Goal: Answer question/provide support: Share knowledge or assist other users

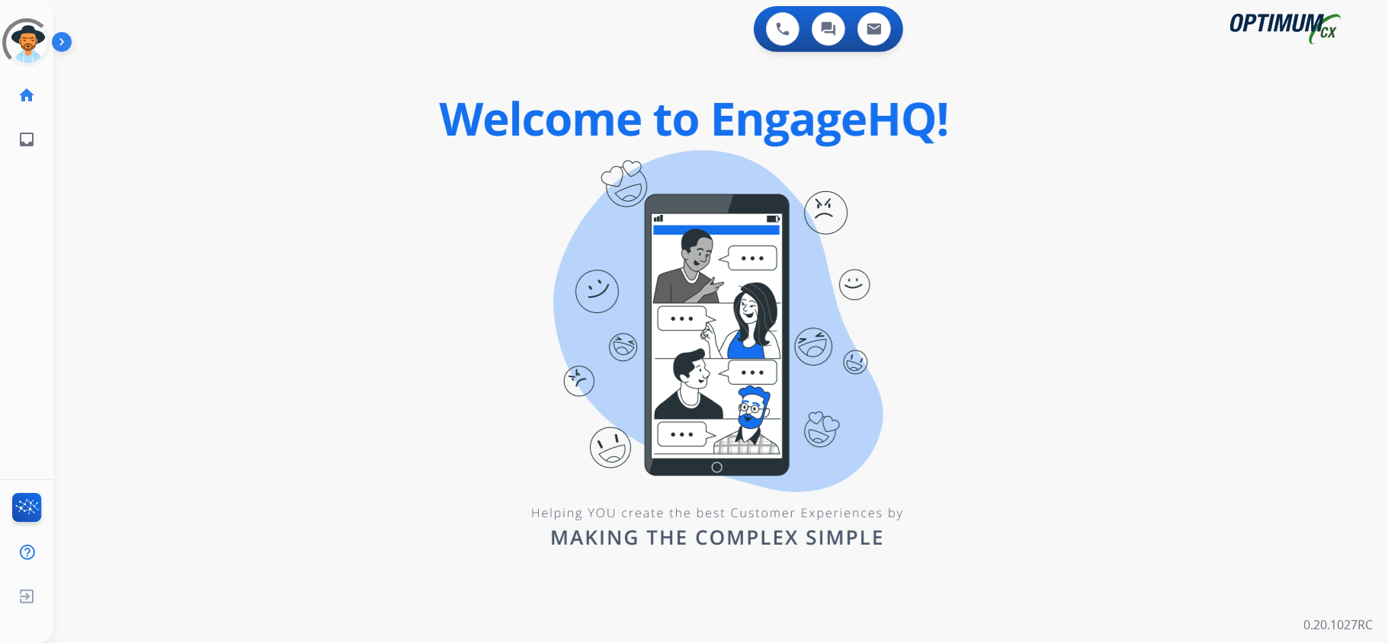
click at [437, 204] on div "0 Voice Interactions 0 Chat Interactions 0 Email Interactions swap_horiz Break …" at bounding box center [720, 321] width 1335 height 643
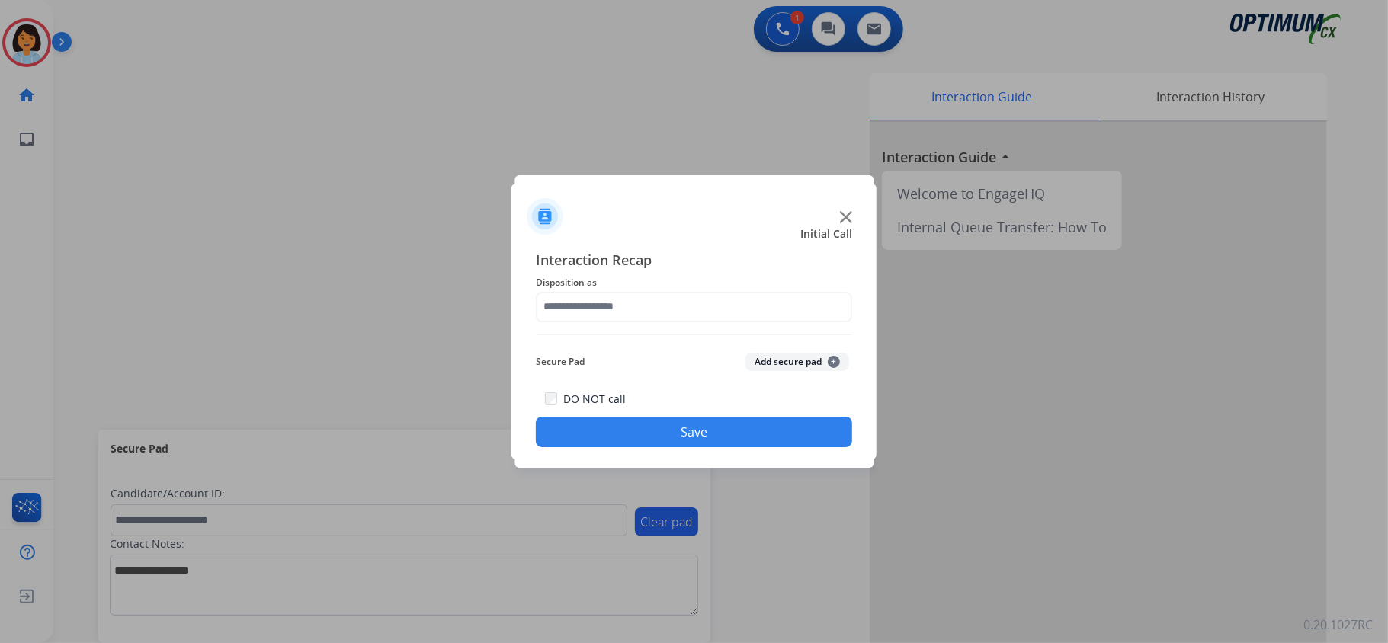
click at [848, 208] on div at bounding box center [693, 210] width 365 height 53
click at [845, 213] on img at bounding box center [846, 217] width 12 height 12
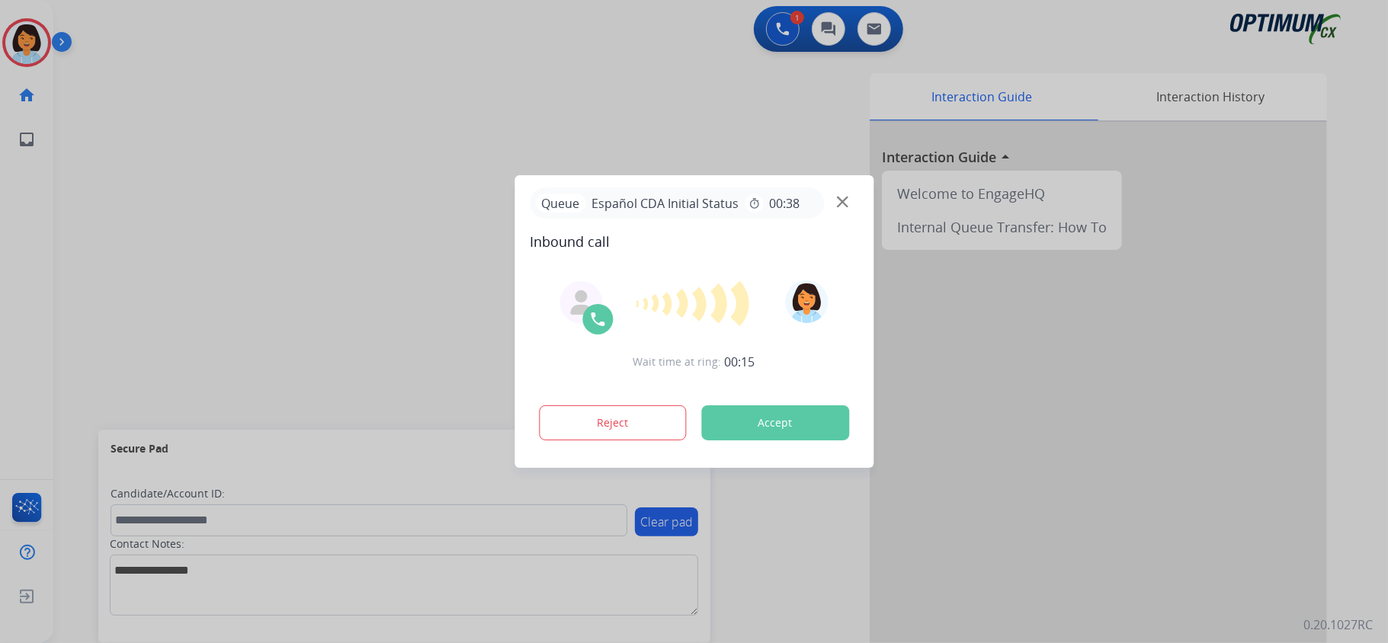
click at [775, 422] on button "Accept" at bounding box center [775, 422] width 148 height 35
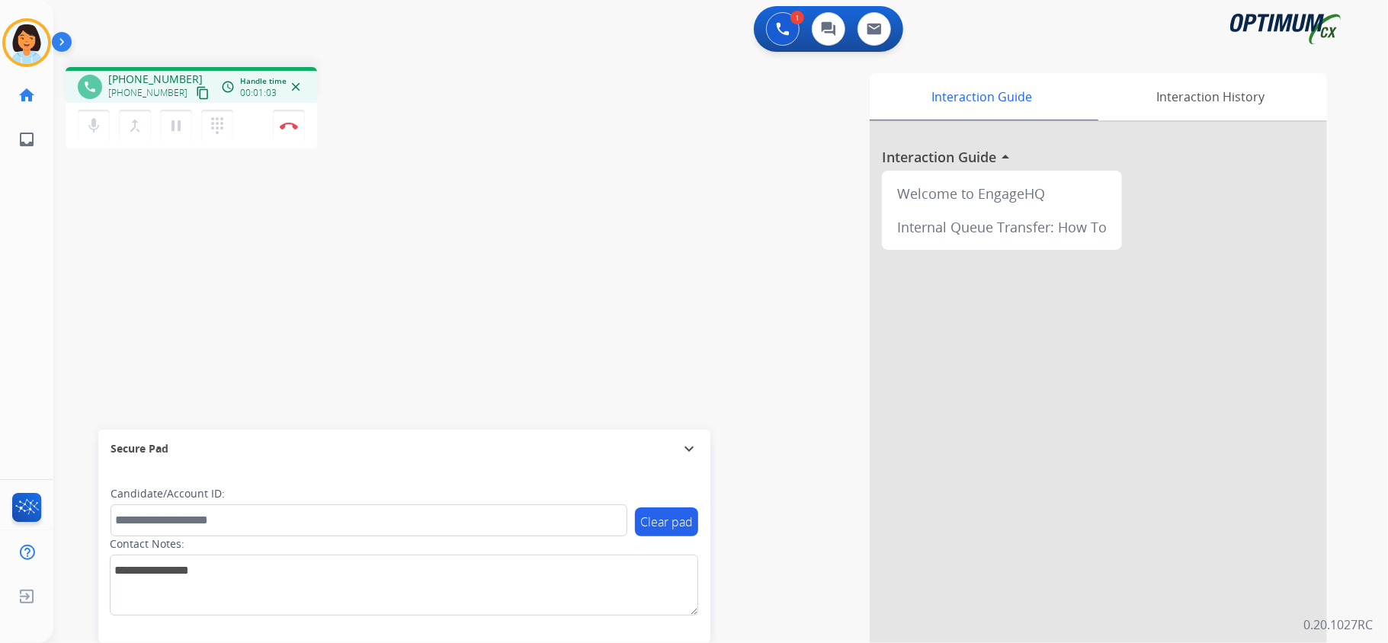
click at [196, 87] on mat-icon "content_copy" at bounding box center [203, 93] width 14 height 14
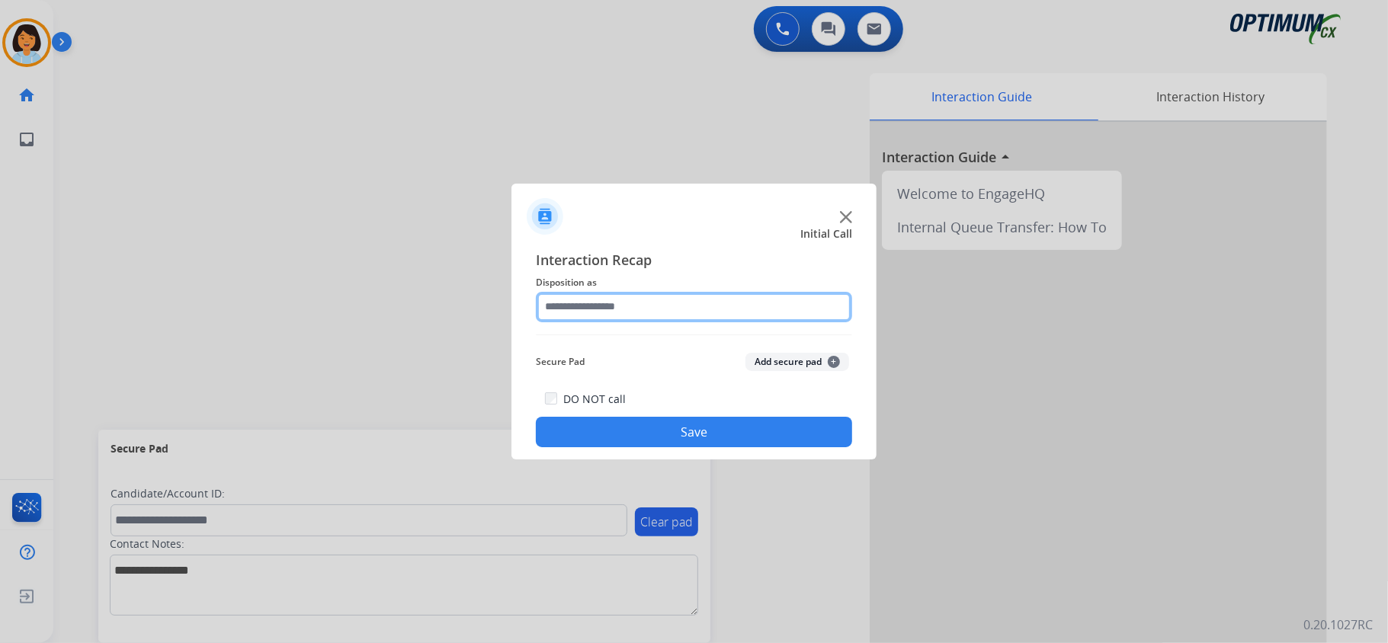
click at [788, 302] on input "text" at bounding box center [694, 307] width 316 height 30
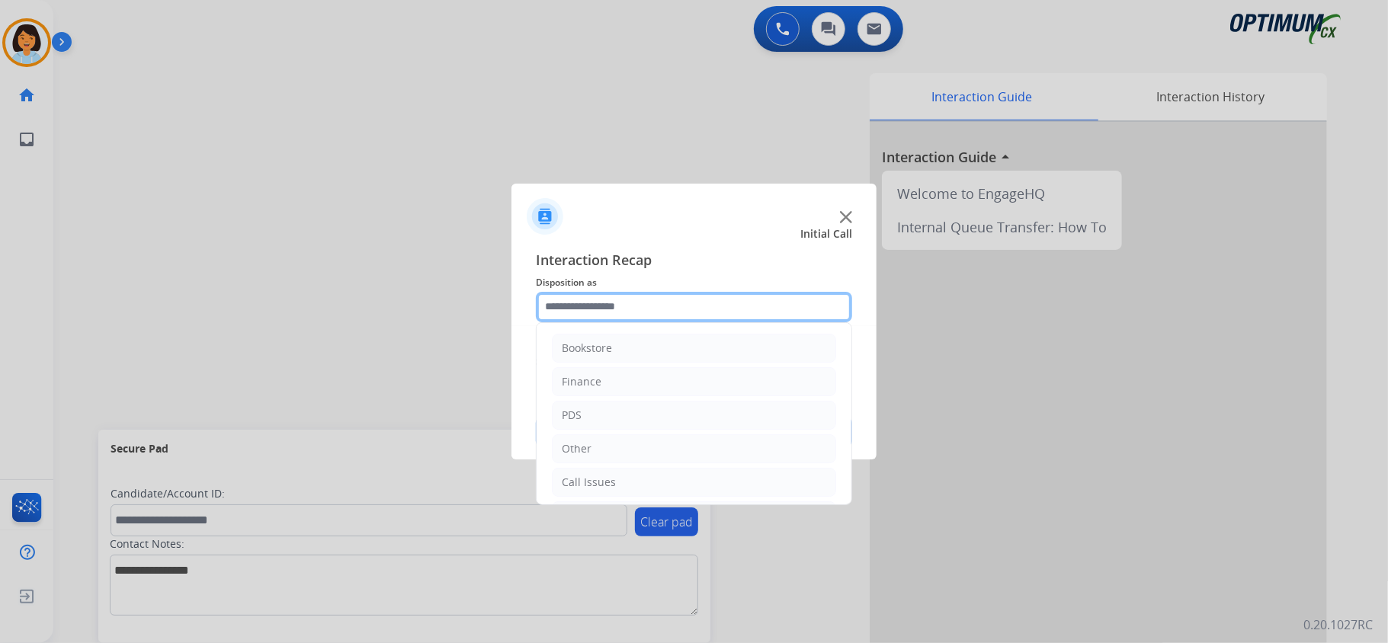
scroll to position [101, 0]
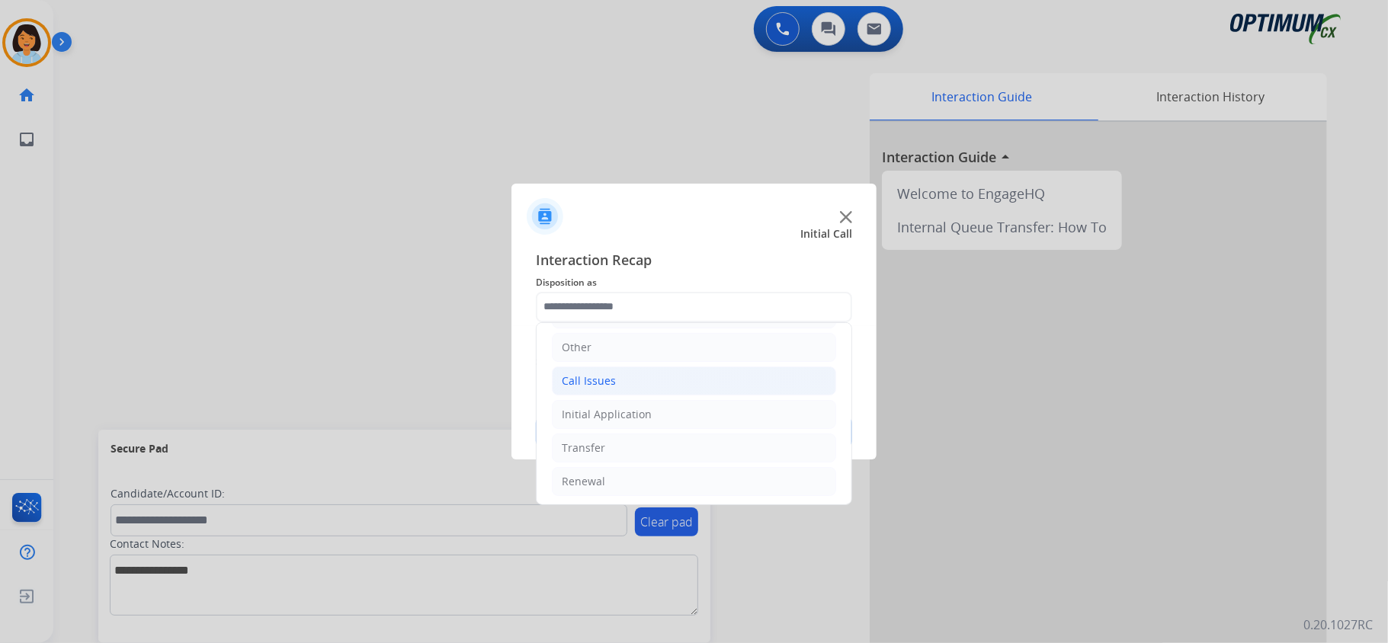
click at [611, 381] on div "Call Issues" at bounding box center [589, 380] width 54 height 15
click at [629, 479] on div "Dropped Call" at bounding box center [625, 481] width 67 height 15
type input "**********"
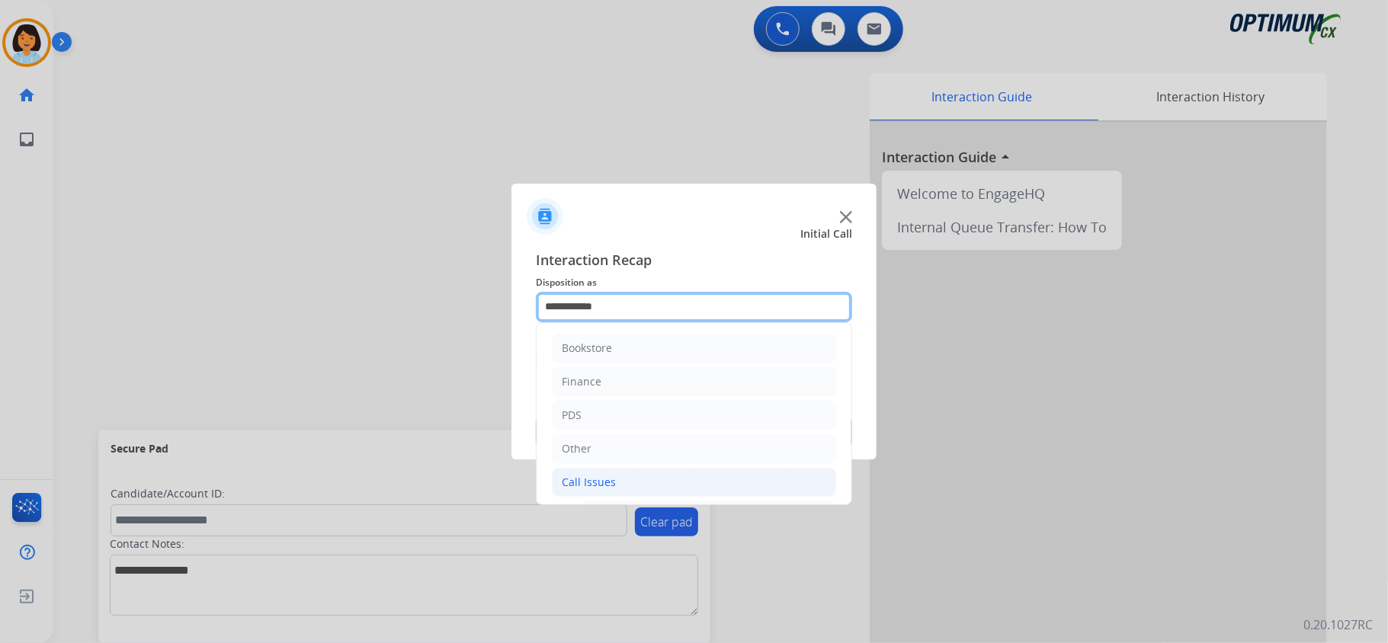
click at [730, 309] on input "**********" at bounding box center [694, 307] width 316 height 30
click at [617, 300] on input "**********" at bounding box center [694, 307] width 316 height 30
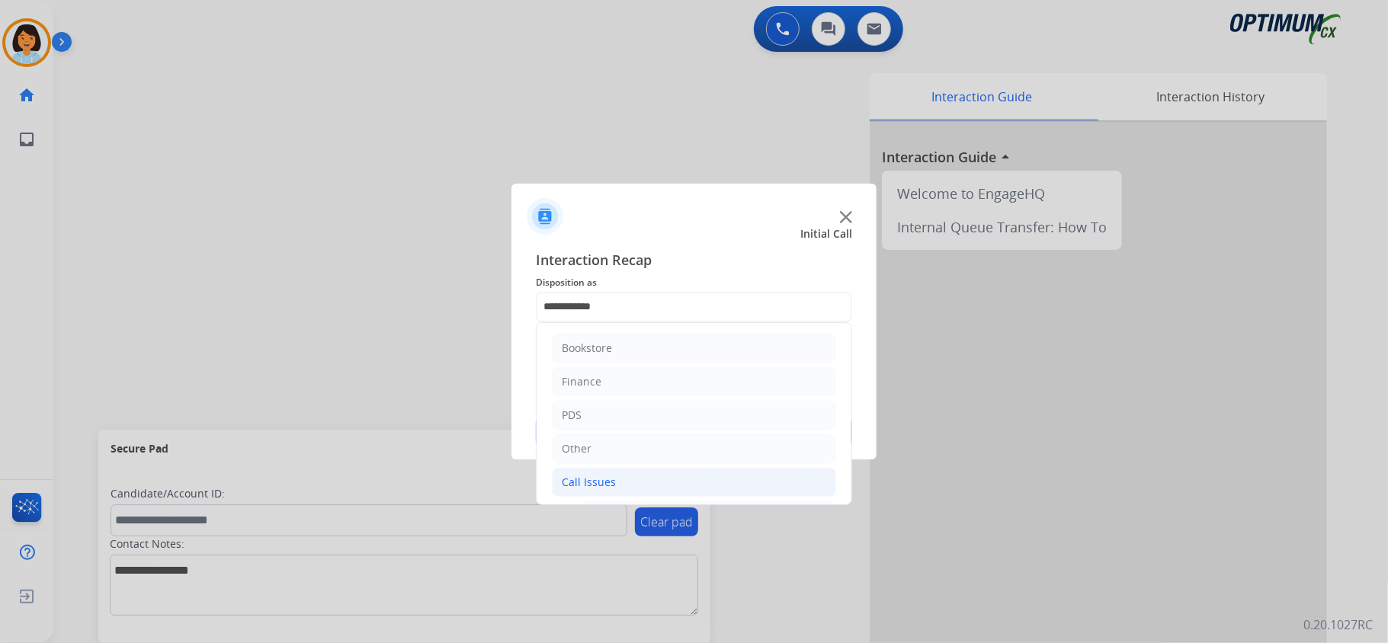
click at [842, 212] on img at bounding box center [846, 217] width 12 height 12
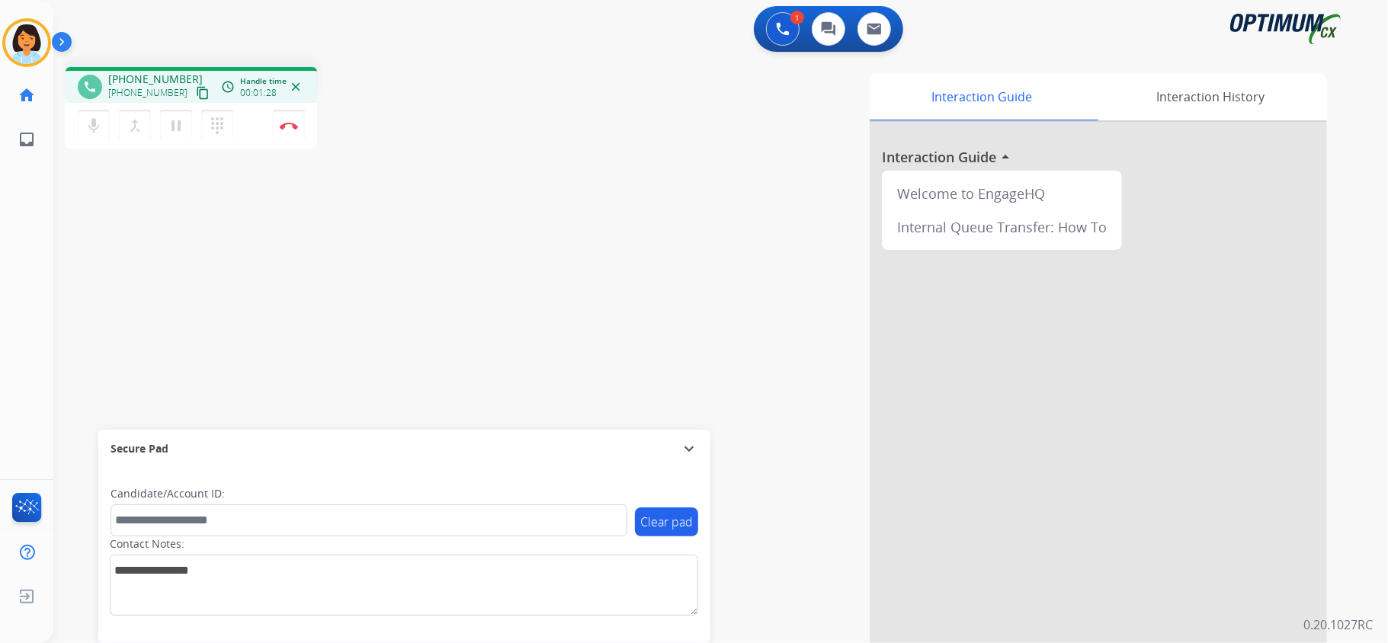
click at [196, 95] on mat-icon "content_copy" at bounding box center [203, 93] width 14 height 14
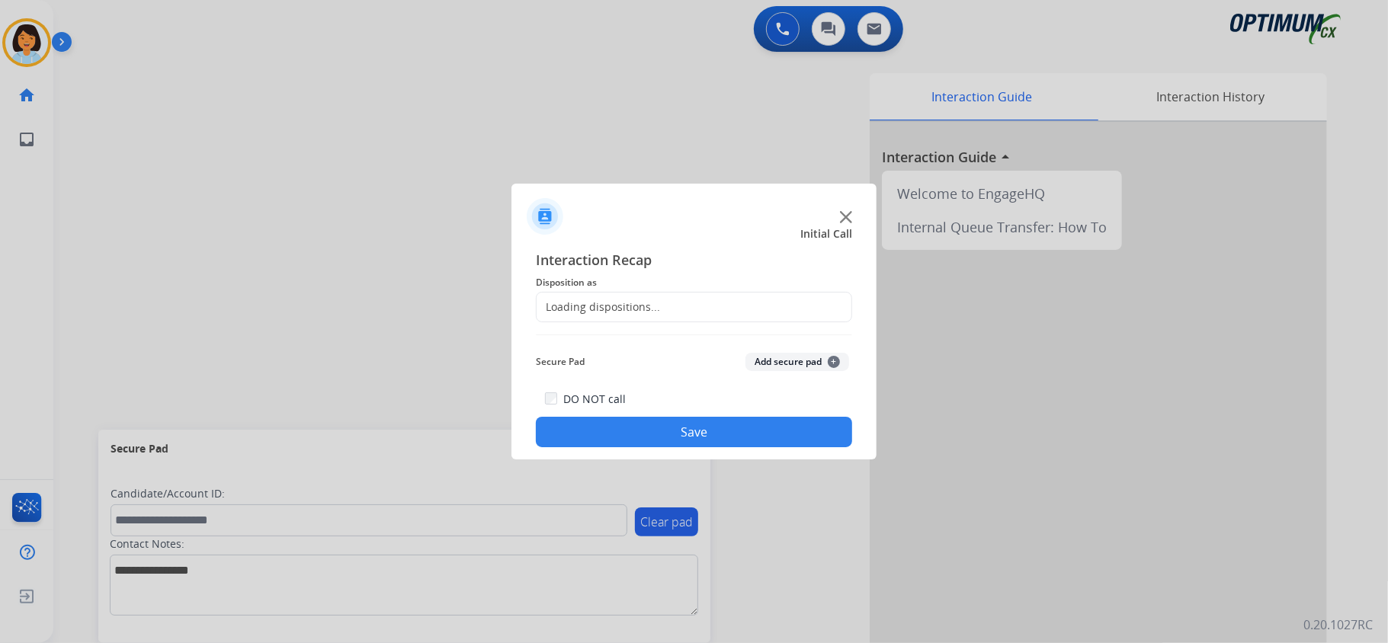
click at [284, 111] on div at bounding box center [694, 321] width 1388 height 643
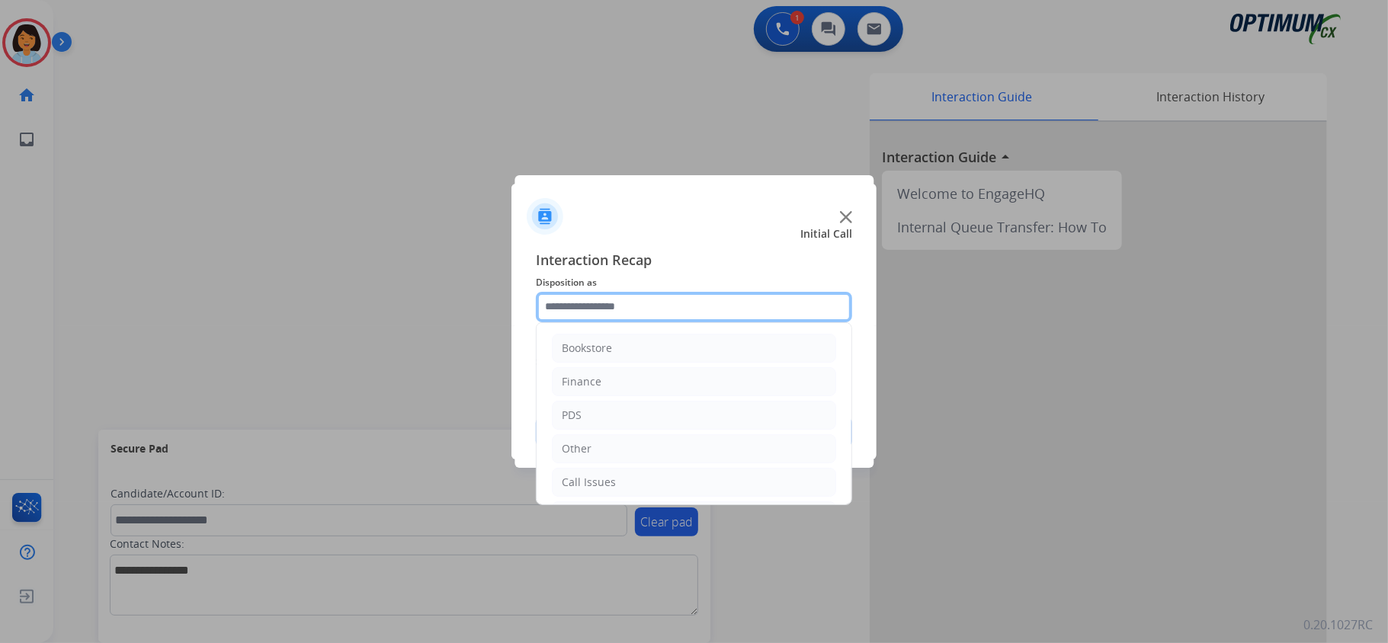
click at [678, 306] on input "text" at bounding box center [694, 307] width 316 height 30
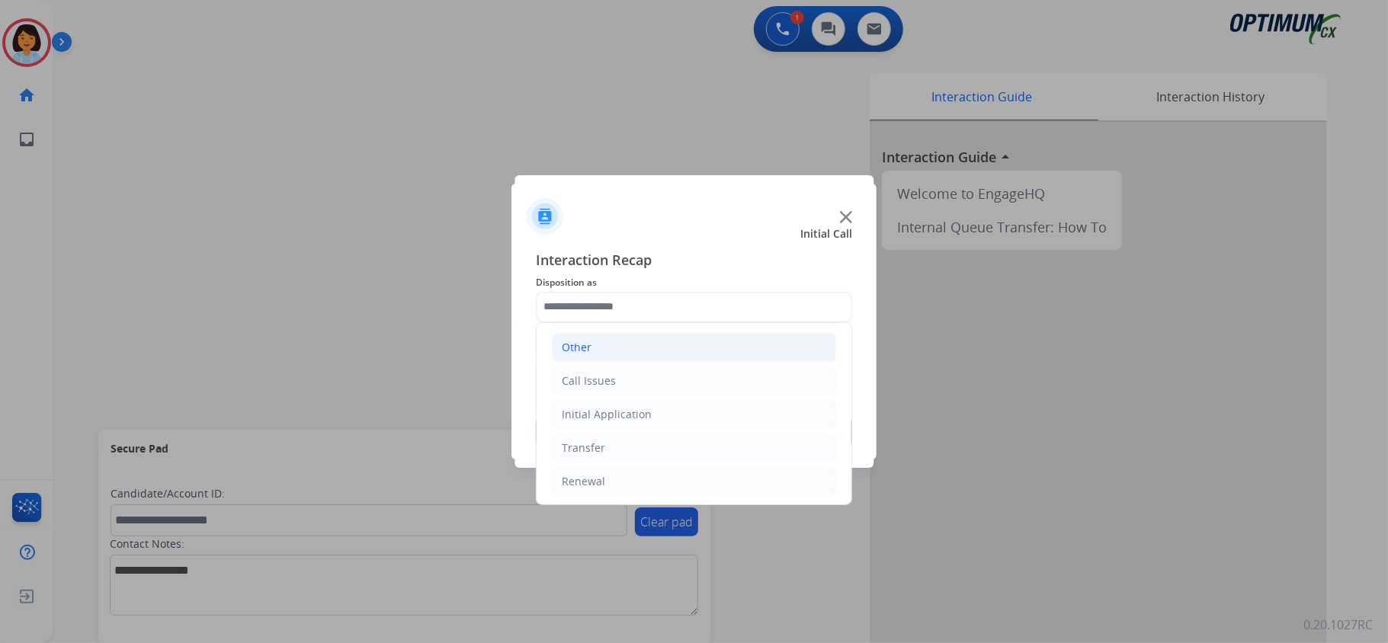
click at [591, 344] on li "Other" at bounding box center [694, 347] width 284 height 29
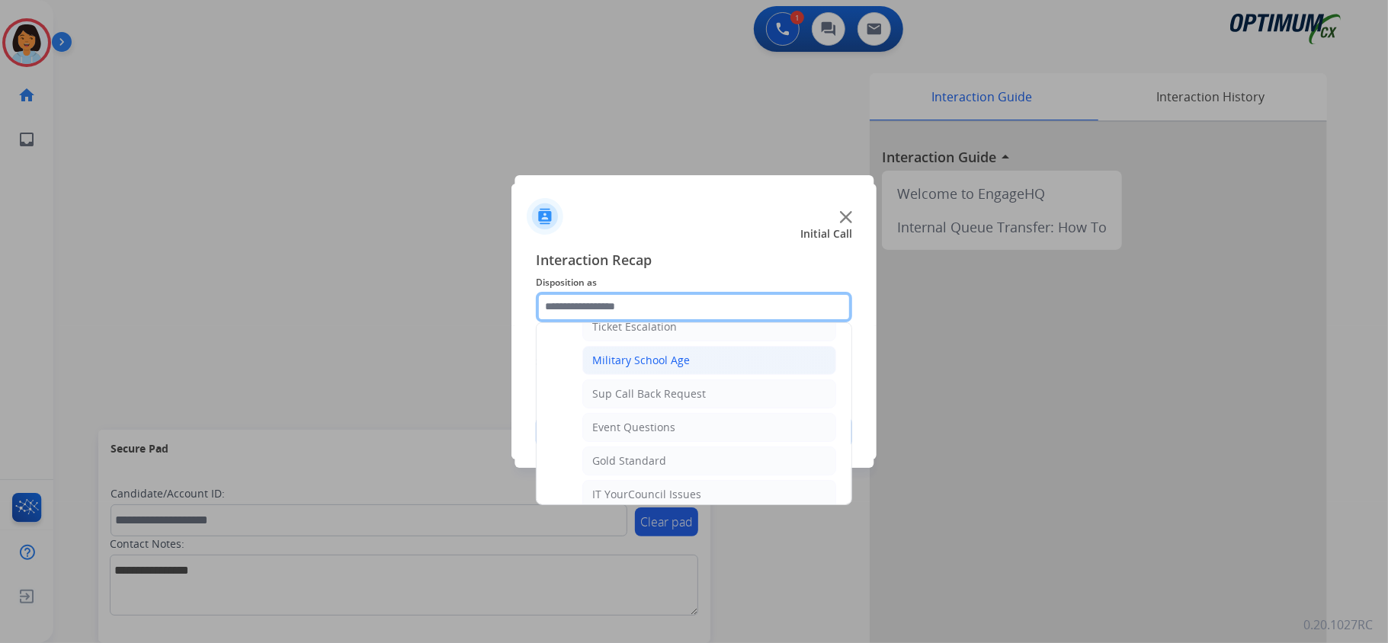
scroll to position [305, 0]
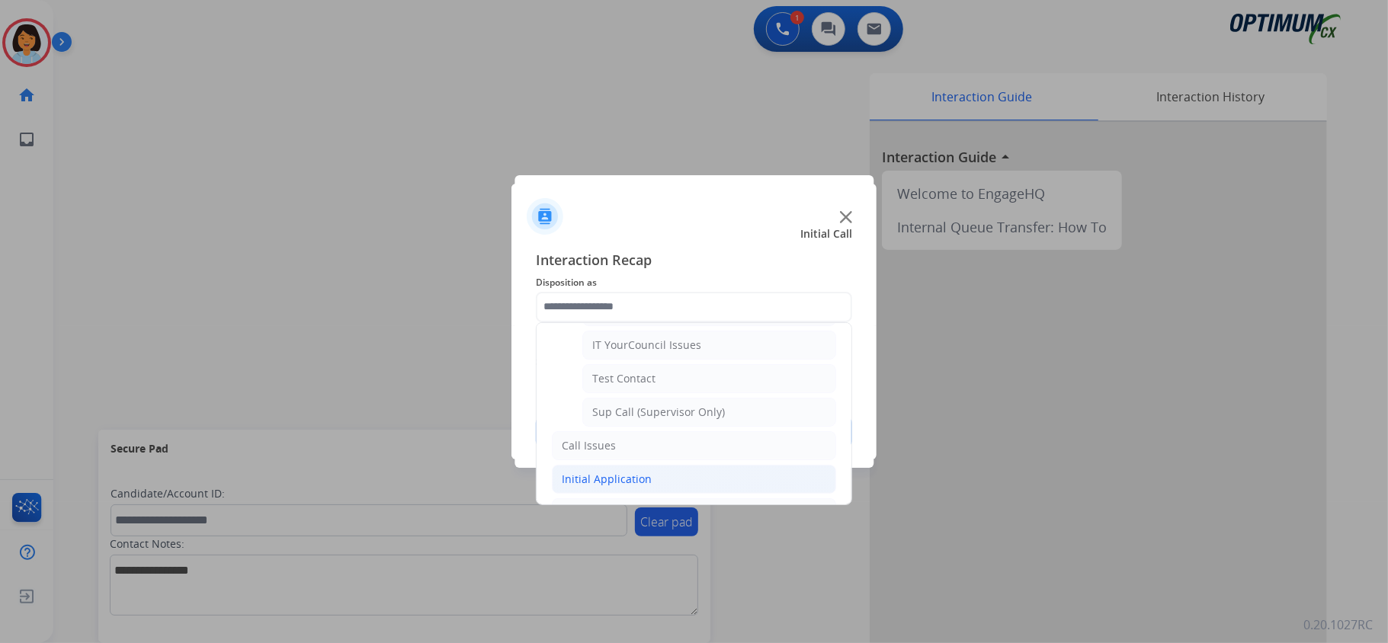
click at [614, 476] on li "Initial Application" at bounding box center [694, 479] width 284 height 29
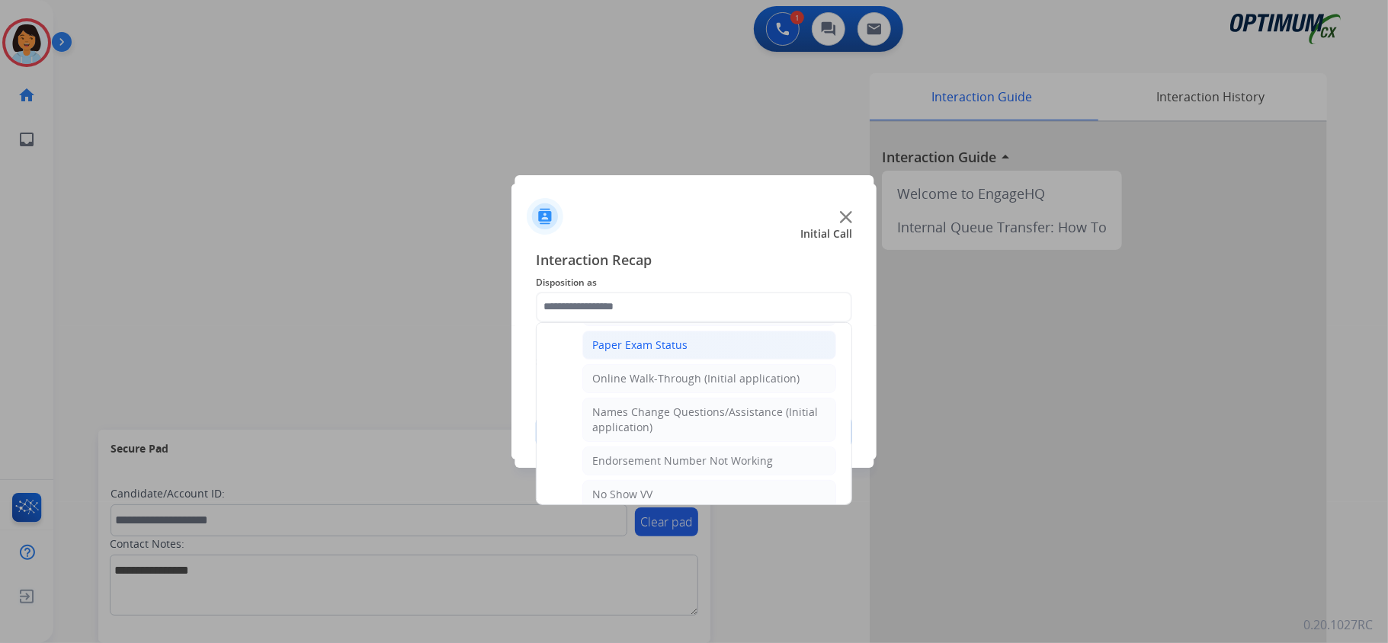
click at [654, 353] on div "Paper Exam Status" at bounding box center [639, 345] width 95 height 15
type input "**********"
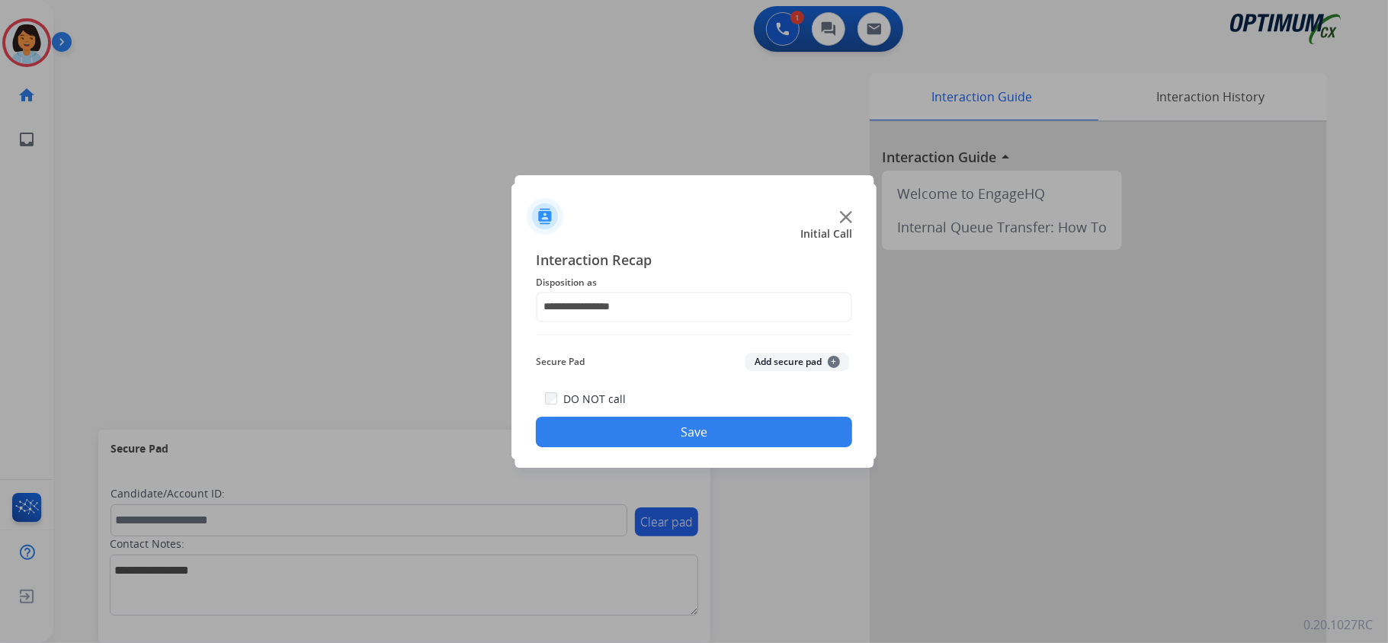
click at [851, 217] on img at bounding box center [846, 217] width 12 height 12
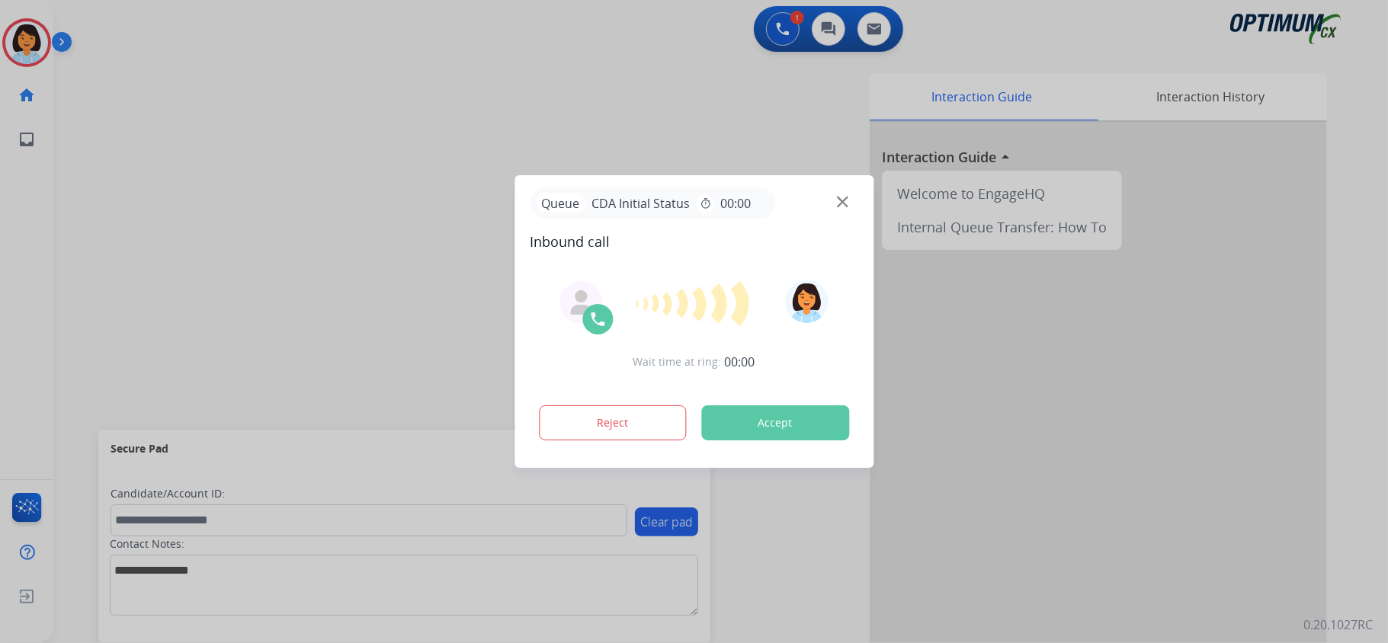
click at [768, 416] on button "Accept" at bounding box center [775, 422] width 148 height 35
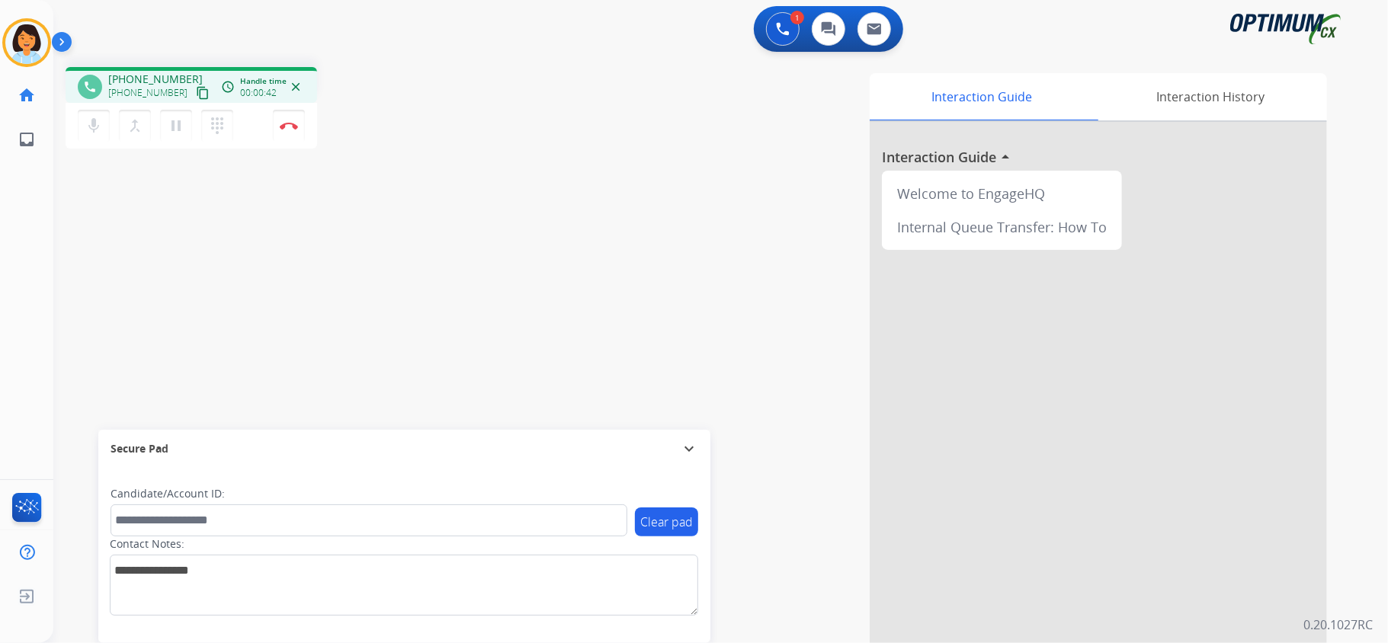
click at [196, 95] on mat-icon "content_copy" at bounding box center [203, 93] width 14 height 14
click at [285, 123] on img at bounding box center [289, 126] width 18 height 8
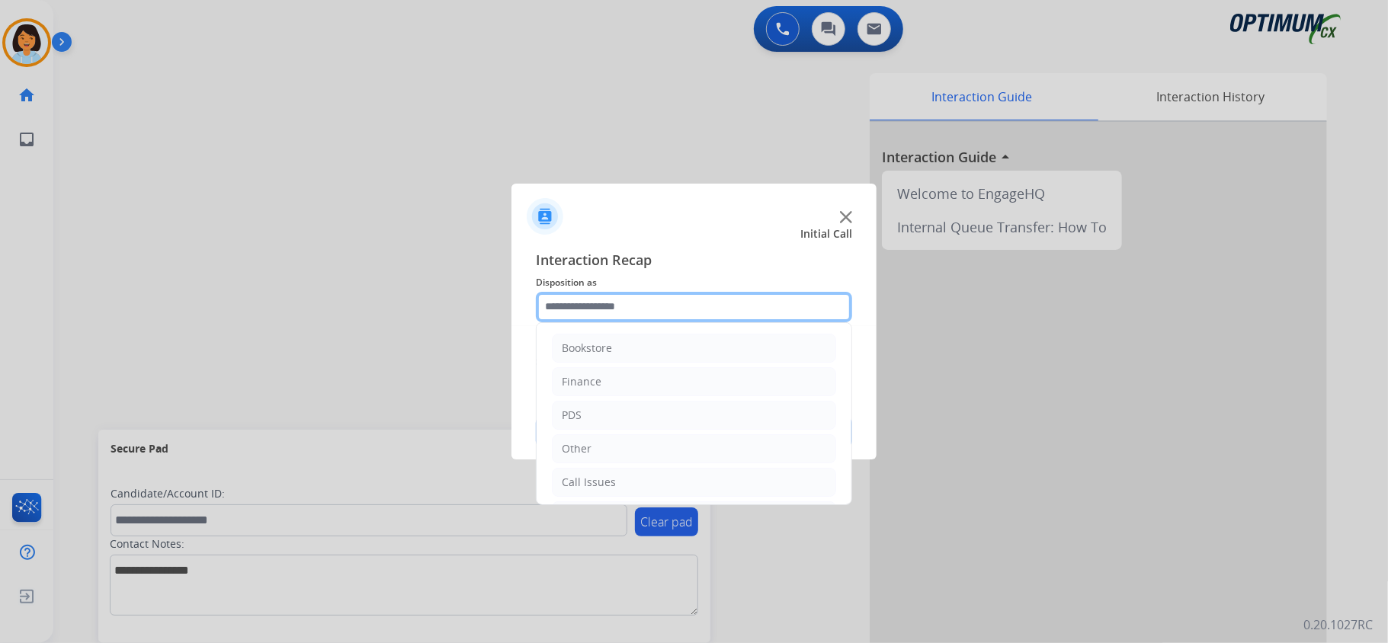
click at [674, 311] on input "text" at bounding box center [694, 307] width 316 height 30
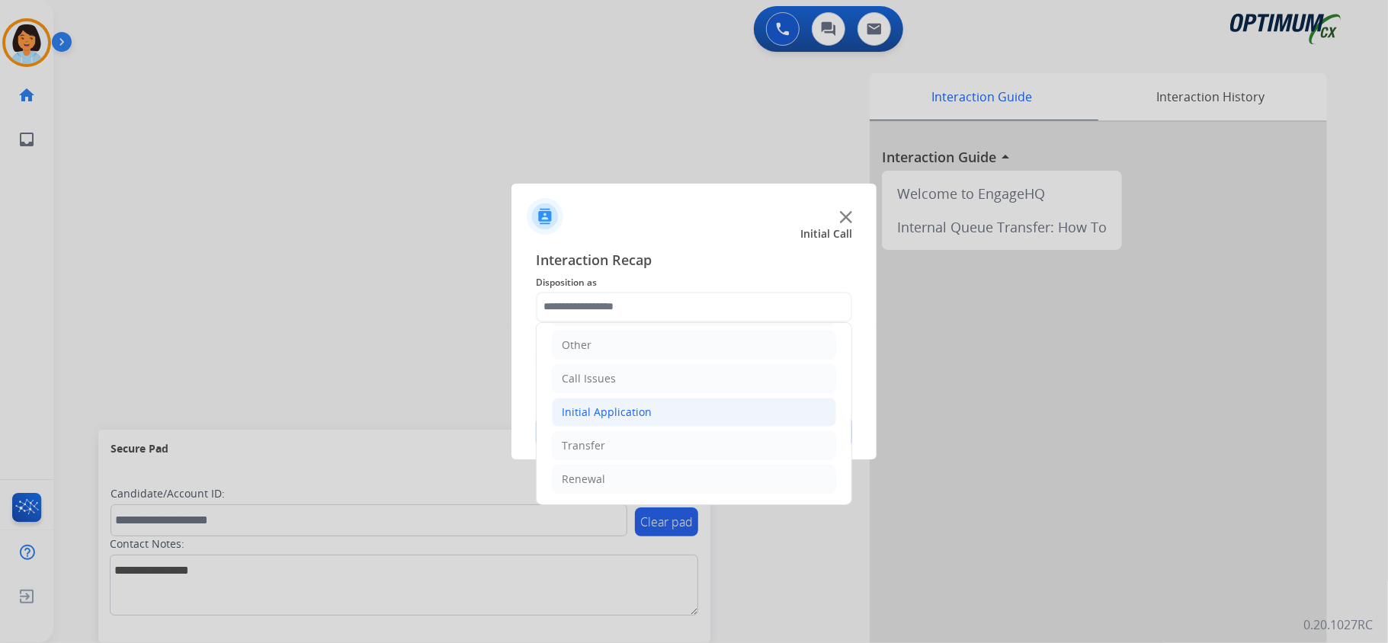
click at [631, 409] on div "Initial Application" at bounding box center [607, 412] width 90 height 15
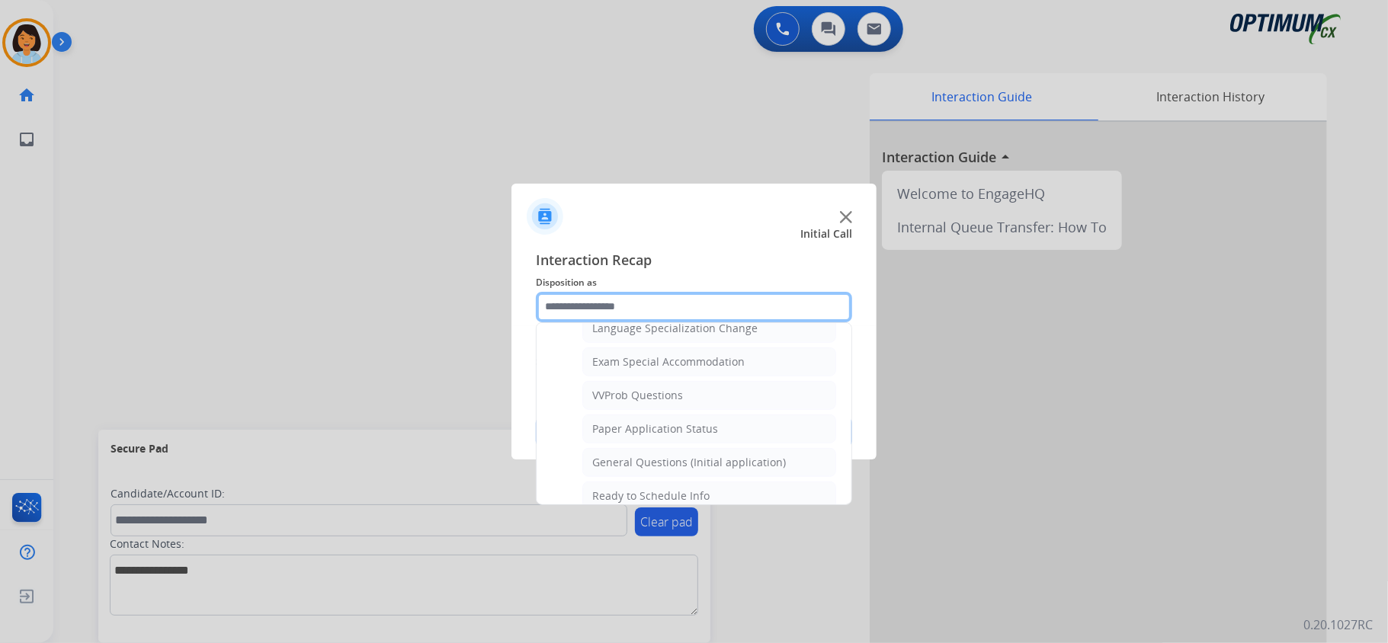
scroll to position [819, 0]
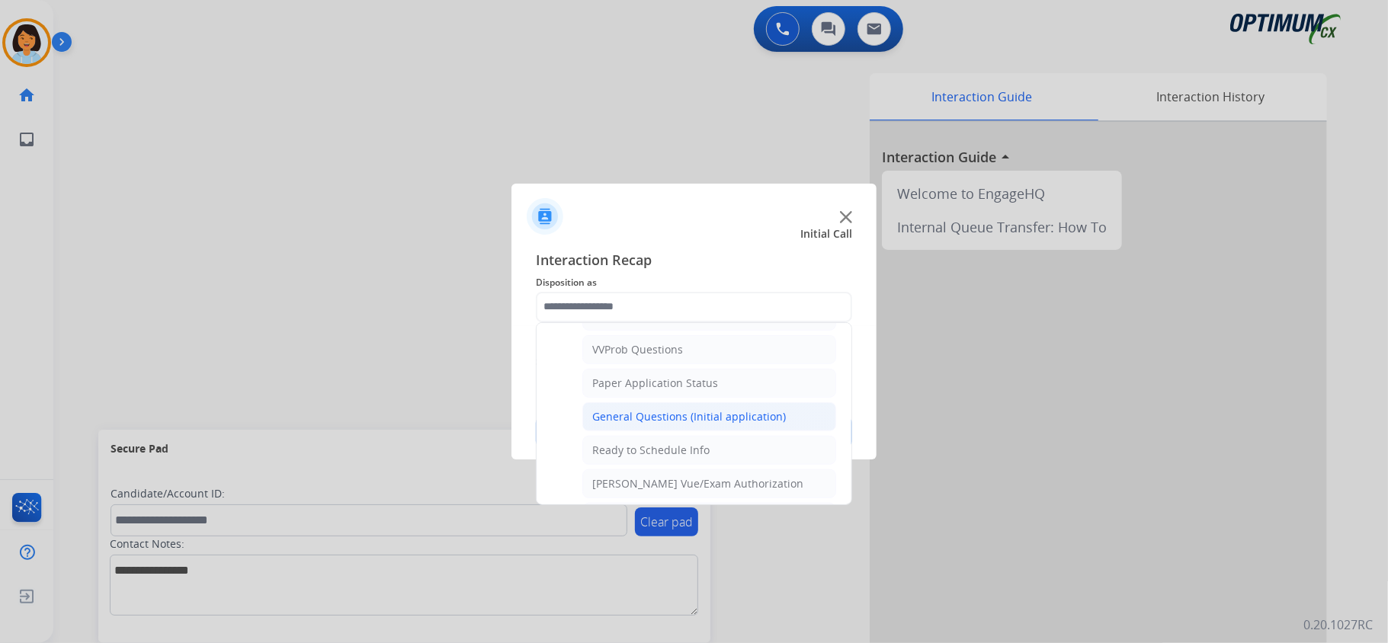
click at [662, 425] on div "General Questions (Initial application)" at bounding box center [689, 416] width 194 height 15
type input "**********"
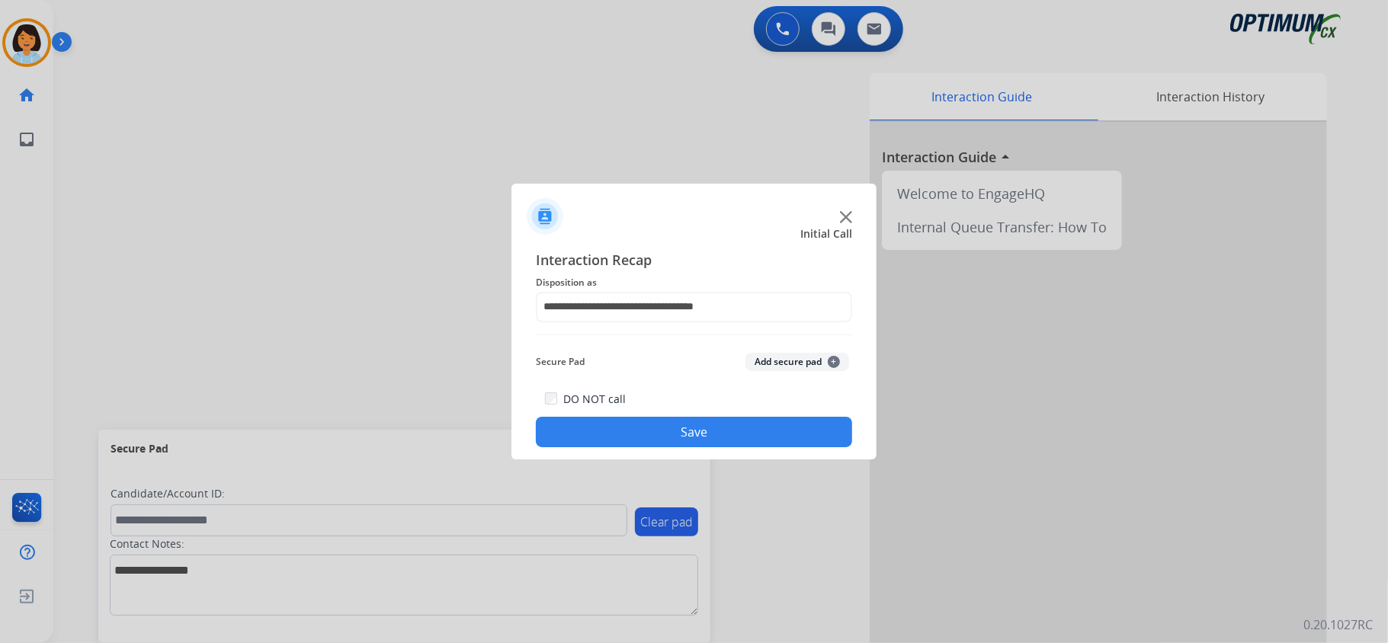
click at [681, 412] on div "DO NOT call Save" at bounding box center [694, 418] width 316 height 58
click at [681, 416] on div "DO NOT call Save" at bounding box center [694, 418] width 316 height 58
click at [681, 418] on button "Save" at bounding box center [694, 432] width 316 height 30
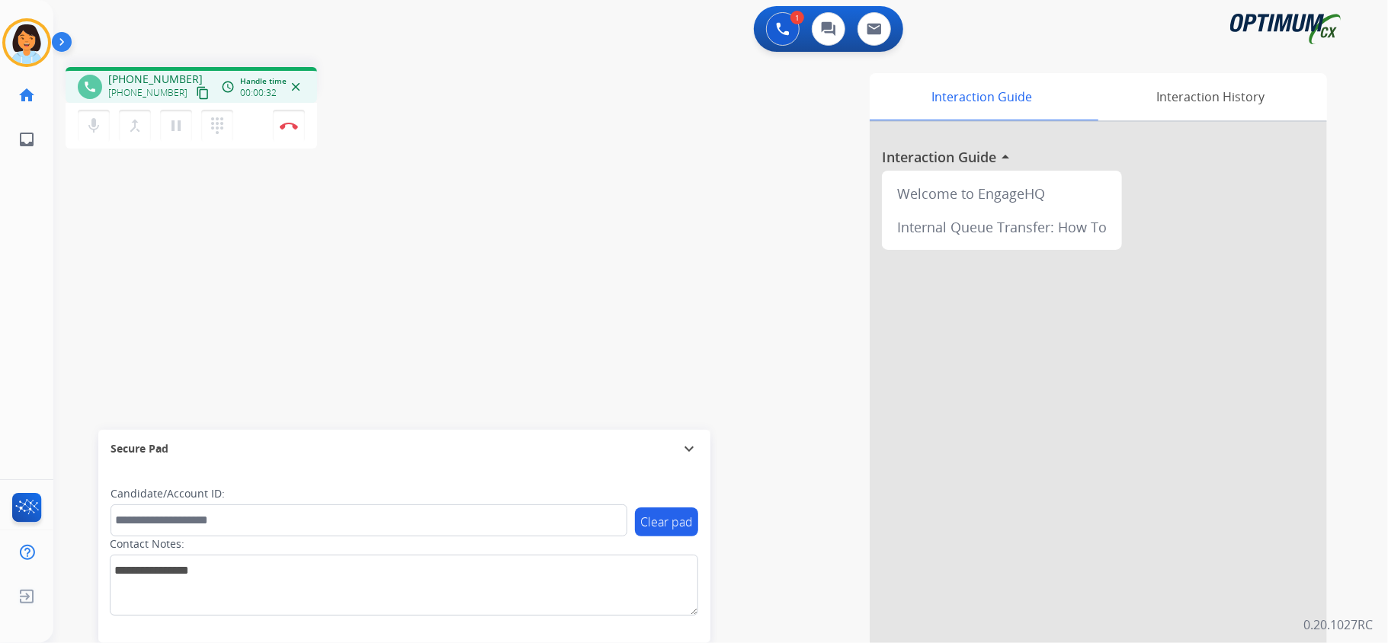
click at [196, 87] on mat-icon "content_copy" at bounding box center [203, 93] width 14 height 14
click at [282, 117] on button "Disconnect" at bounding box center [289, 126] width 32 height 32
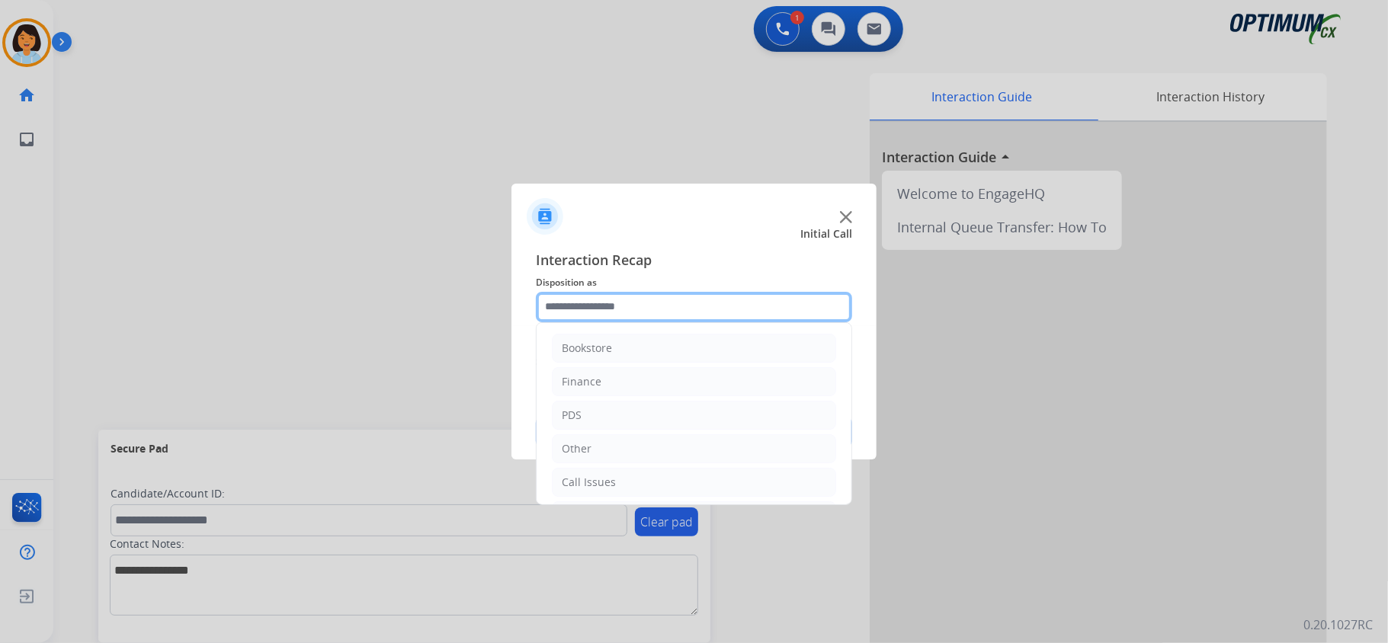
click at [787, 305] on input "text" at bounding box center [694, 307] width 316 height 30
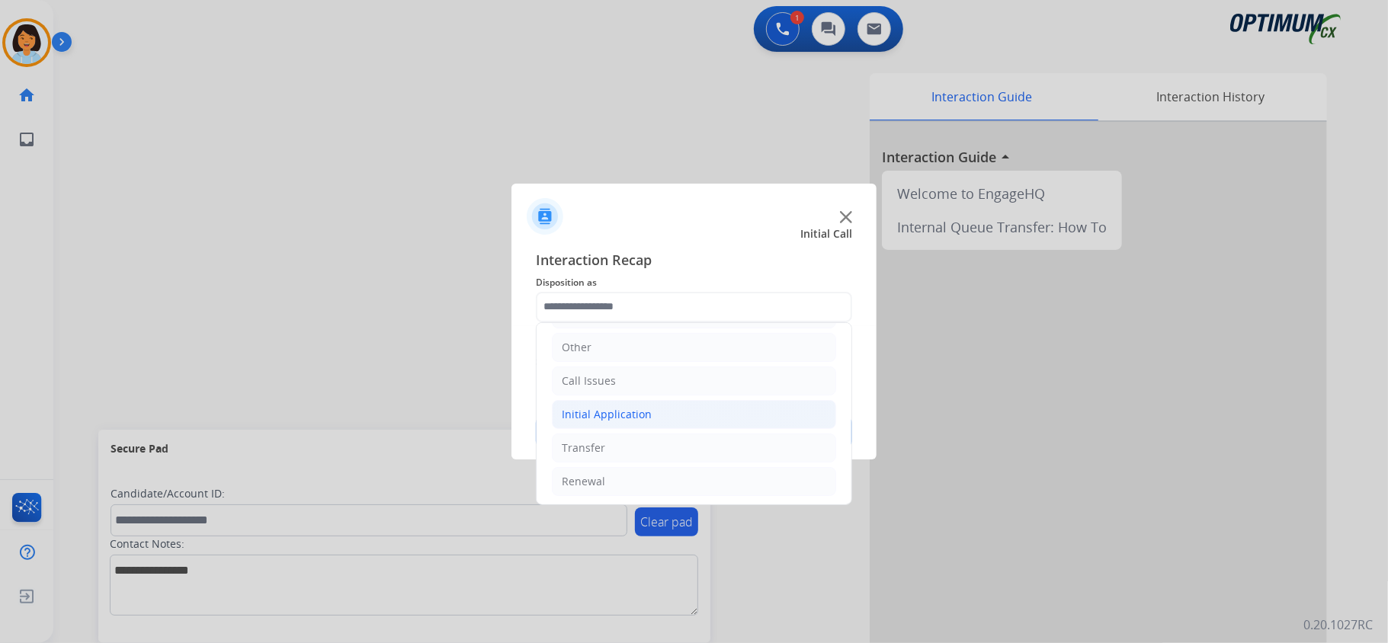
click at [645, 415] on div "Initial Application" at bounding box center [607, 414] width 90 height 15
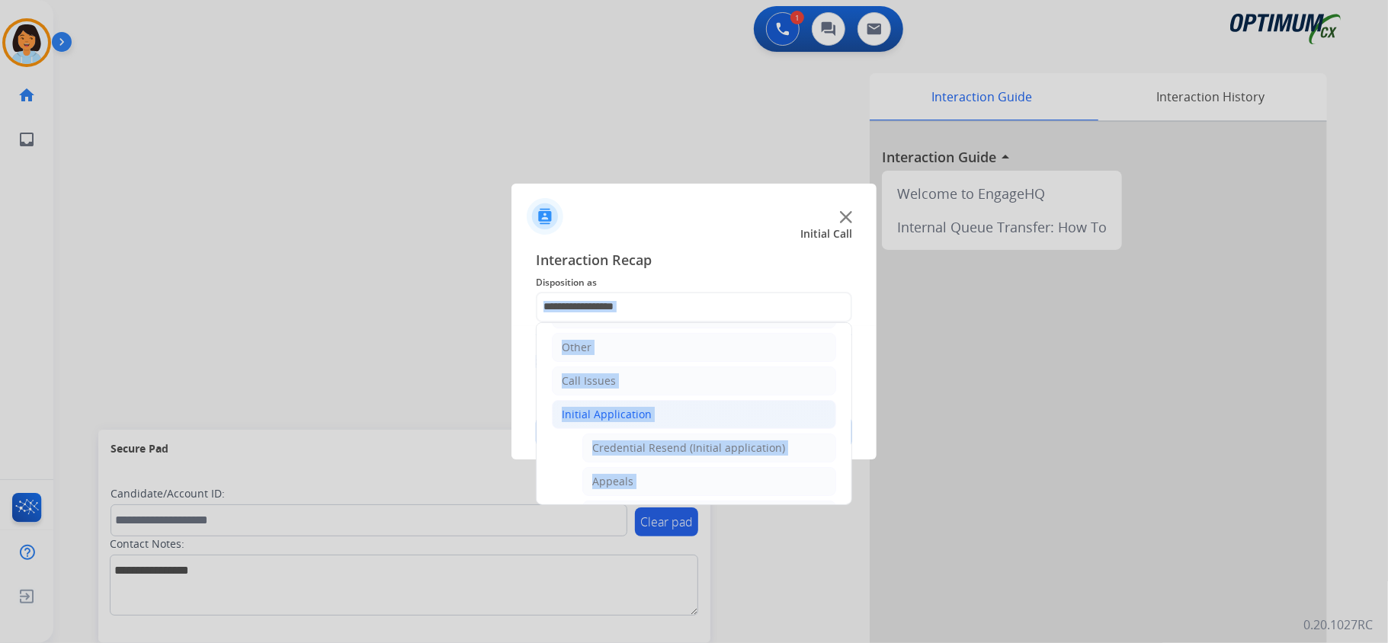
drag, startPoint x: 654, startPoint y: 444, endPoint x: 535, endPoint y: 428, distance: 120.0
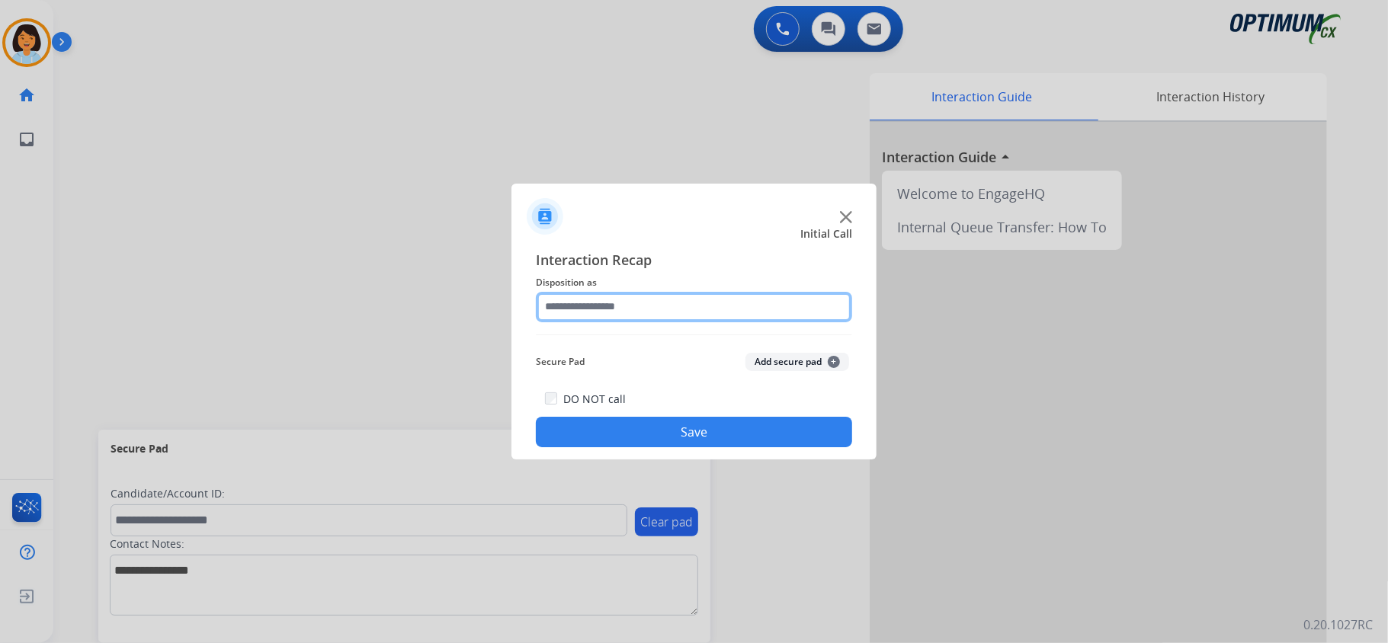
click at [647, 319] on input "text" at bounding box center [694, 307] width 316 height 30
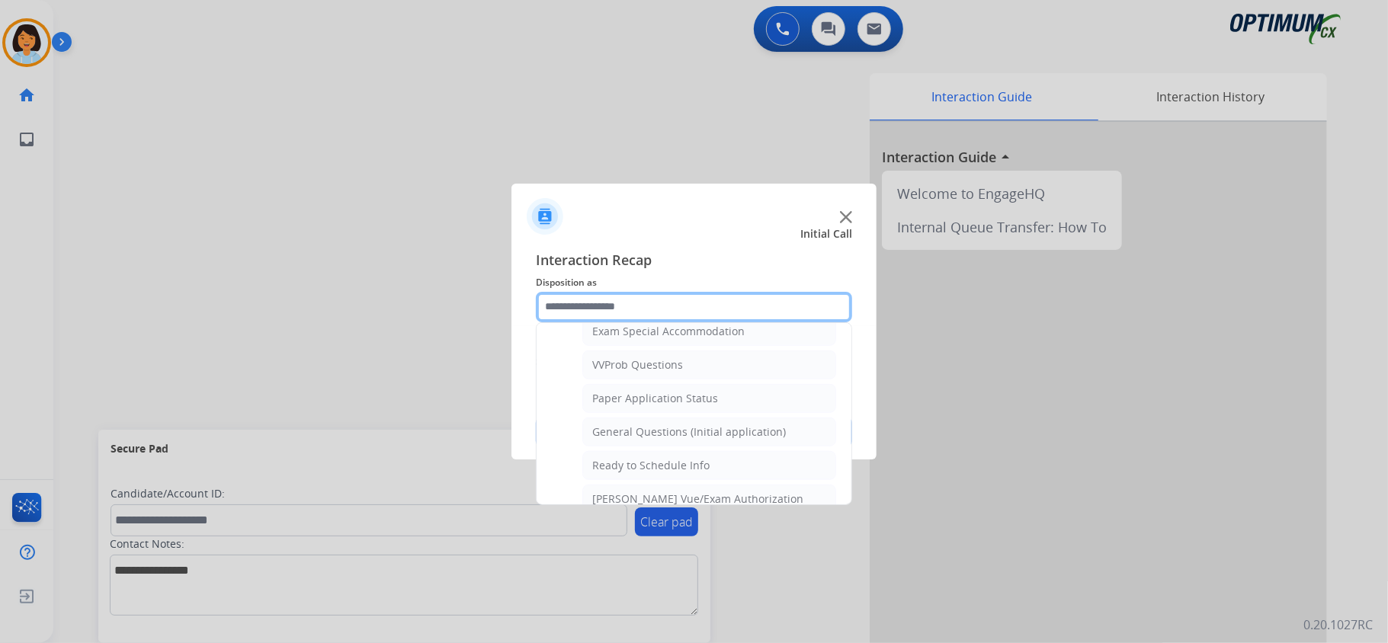
scroll to position [812, 0]
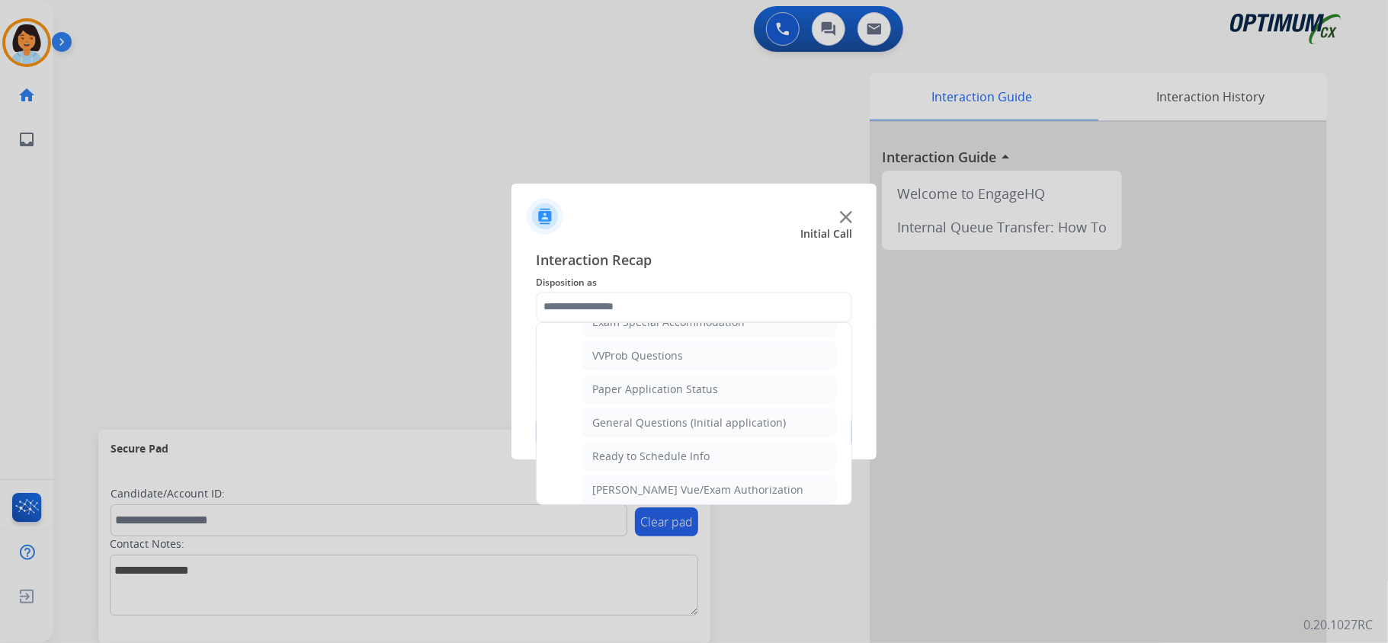
click at [659, 431] on div "General Questions (Initial application)" at bounding box center [689, 422] width 194 height 15
type input "**********"
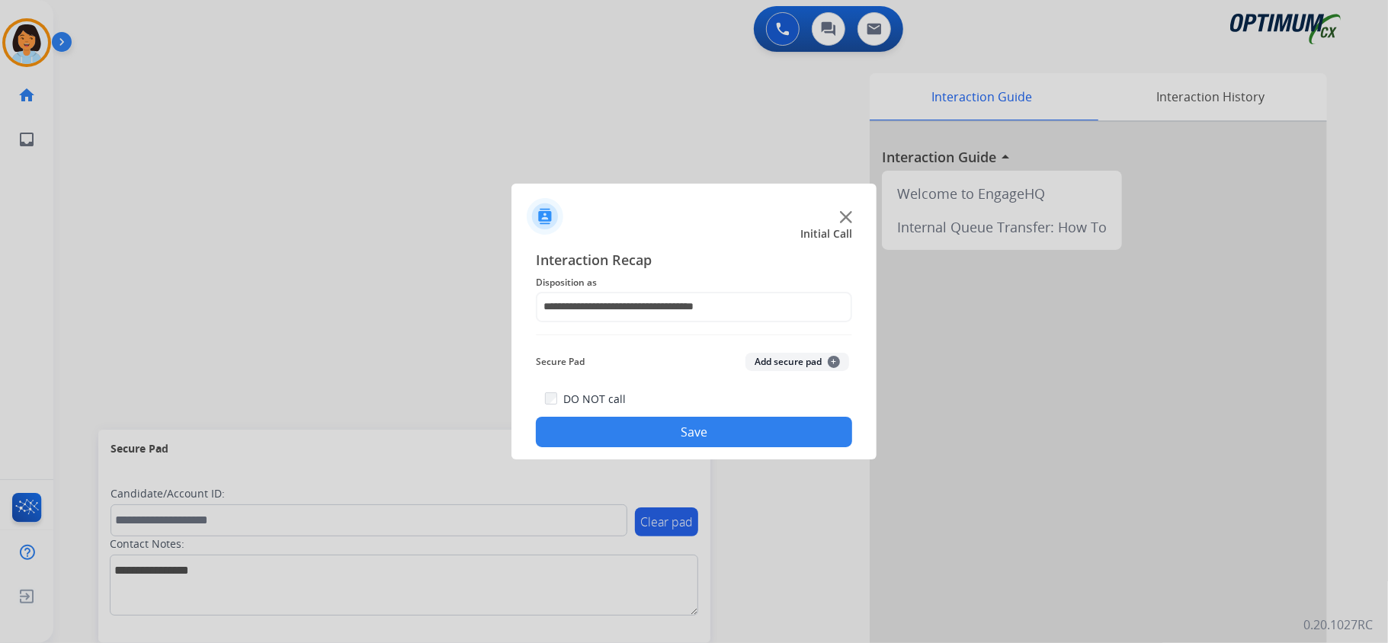
click at [660, 431] on button "Save" at bounding box center [694, 432] width 316 height 30
drag, startPoint x: 796, startPoint y: 278, endPoint x: 797, endPoint y: 290, distance: 11.5
click at [797, 287] on span "Disposition as" at bounding box center [694, 283] width 316 height 18
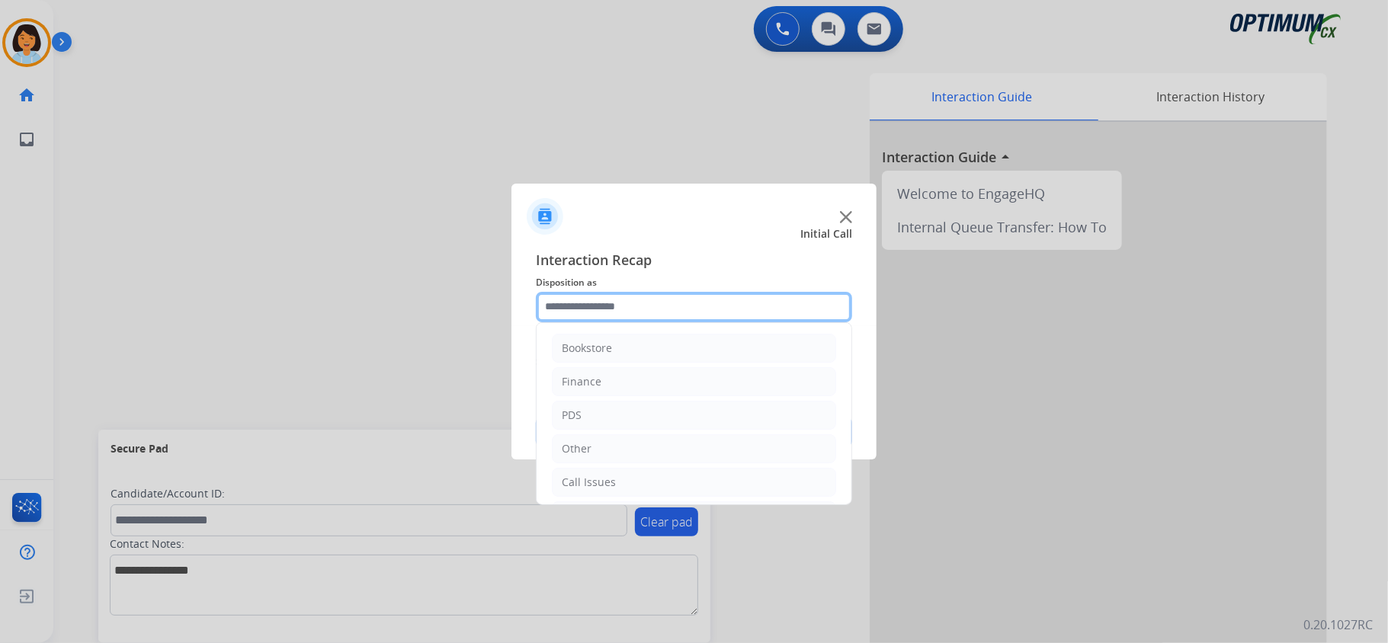
click at [796, 293] on input "text" at bounding box center [694, 307] width 316 height 30
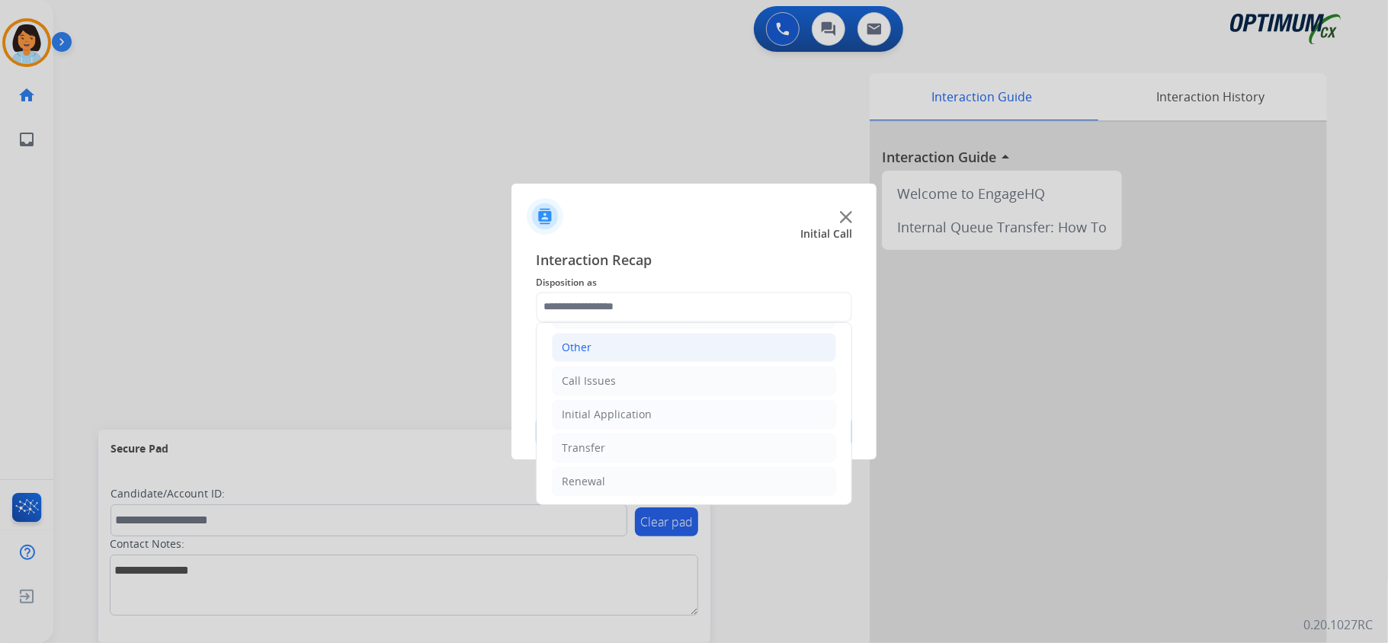
click at [640, 345] on li "Other" at bounding box center [694, 347] width 284 height 29
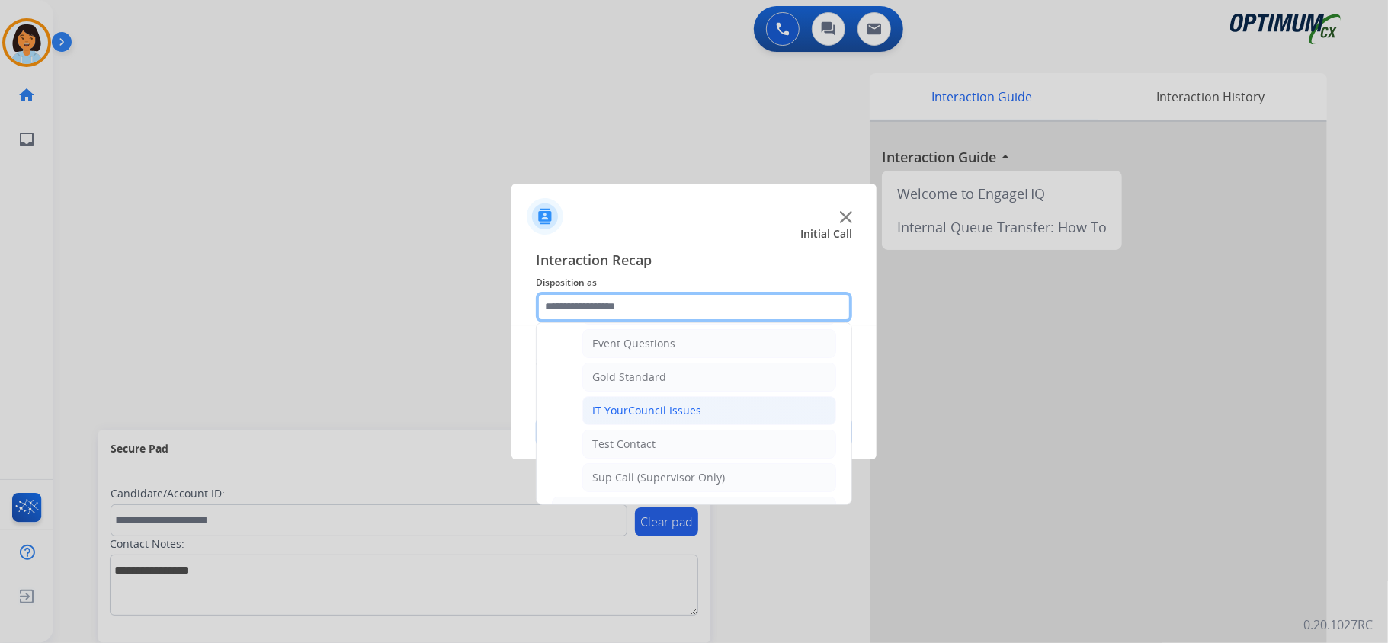
scroll to position [305, 0]
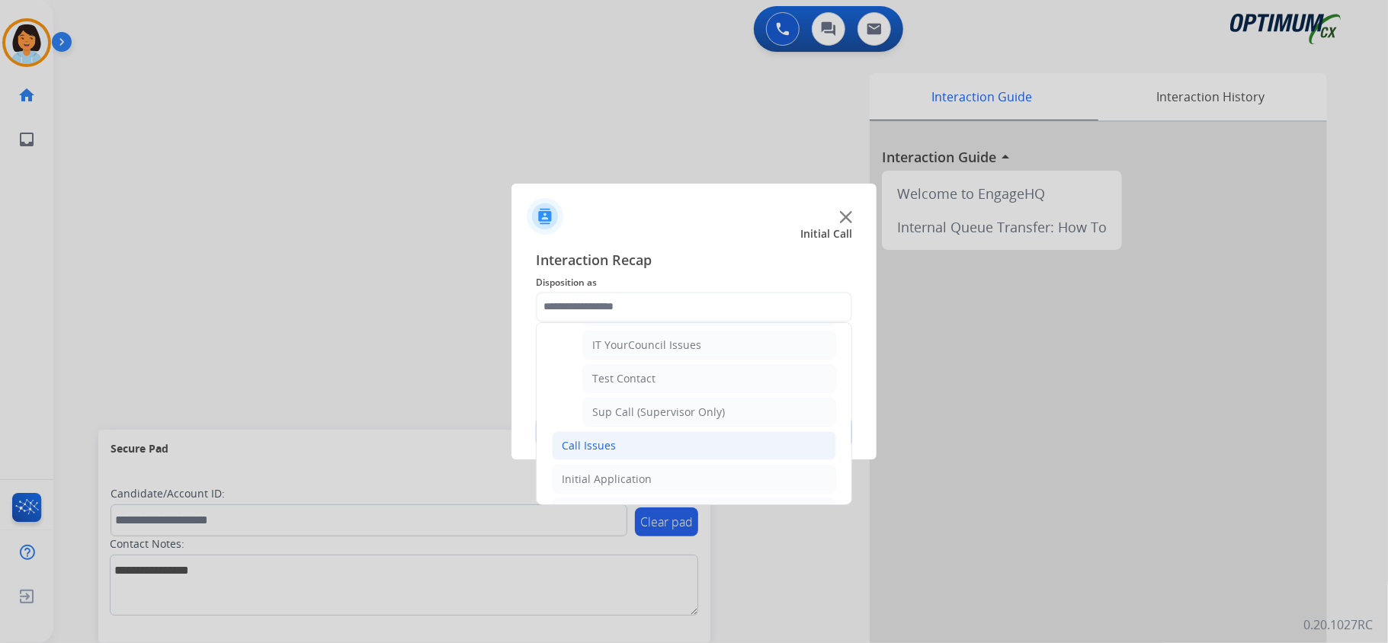
click at [601, 445] on div "Call Issues" at bounding box center [589, 445] width 54 height 15
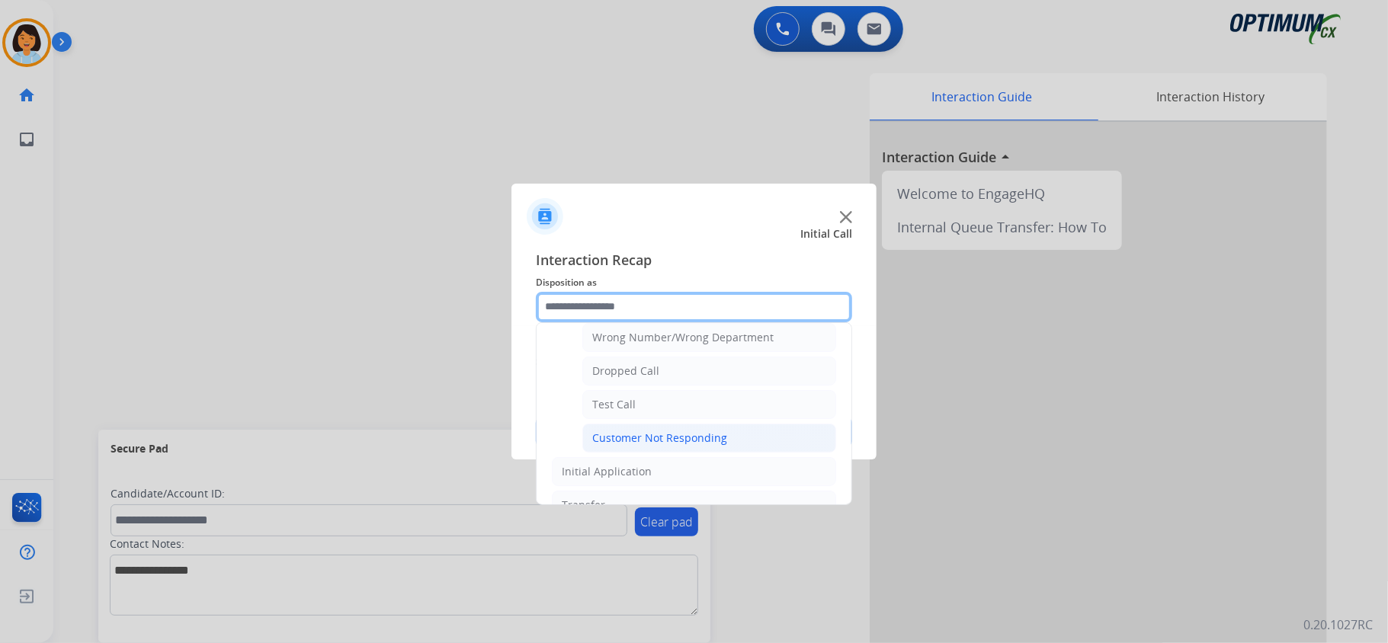
scroll to position [177, 0]
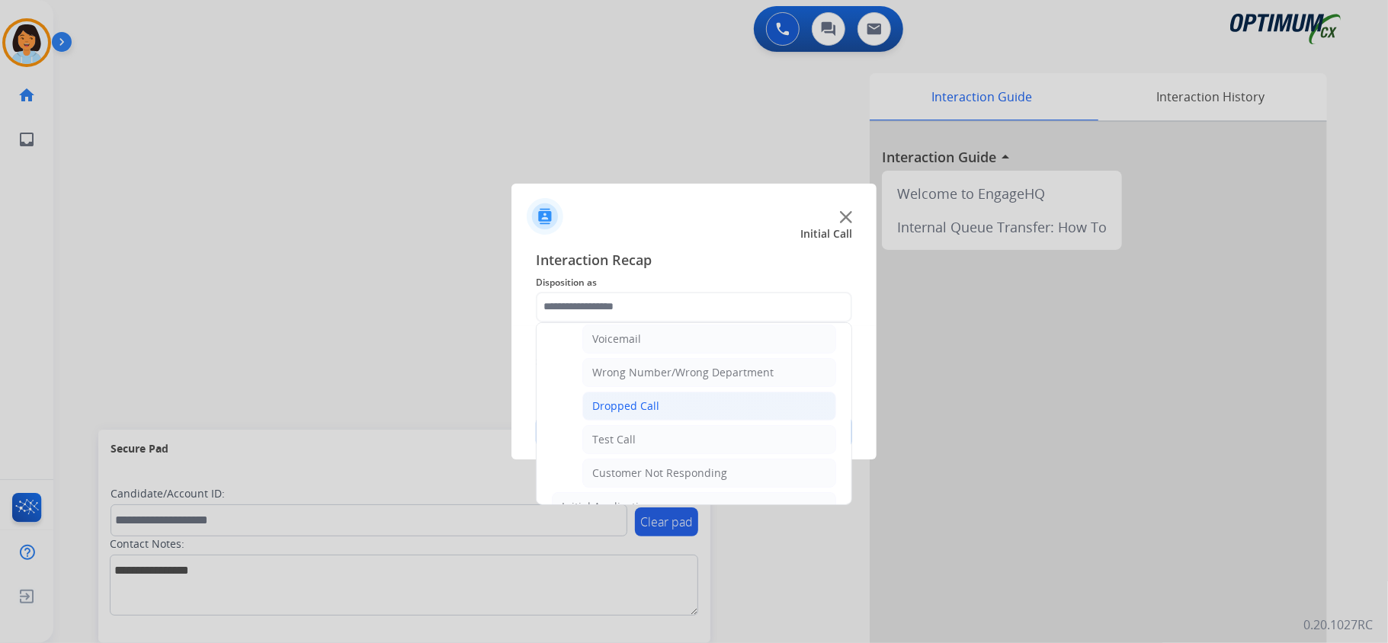
click at [643, 412] on div "Dropped Call" at bounding box center [625, 406] width 67 height 15
type input "**********"
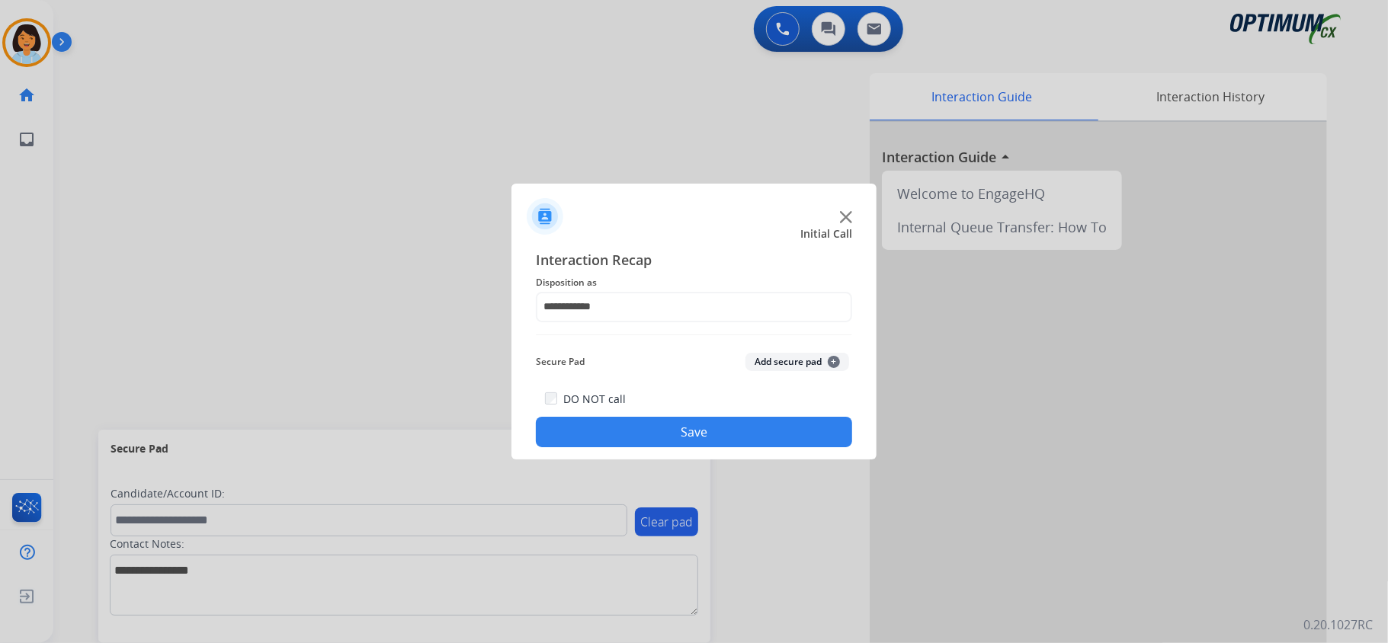
click at [672, 439] on button "Save" at bounding box center [694, 432] width 316 height 30
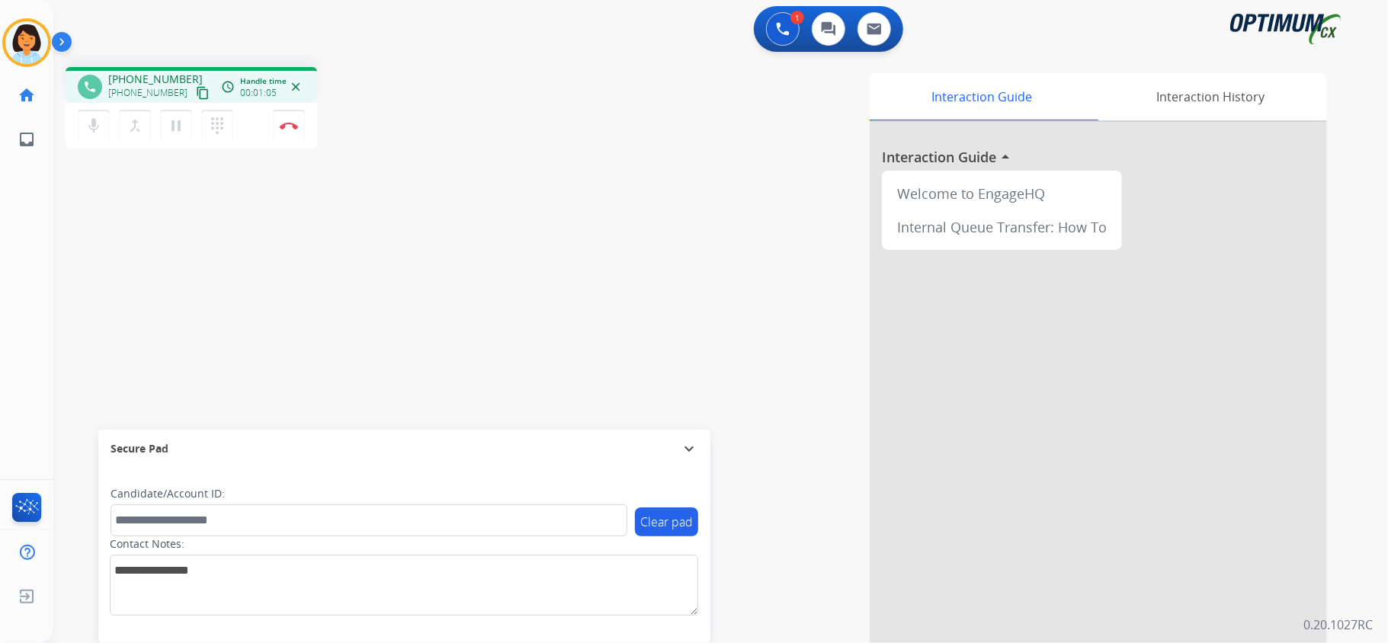
click at [196, 90] on mat-icon "content_copy" at bounding box center [203, 93] width 14 height 14
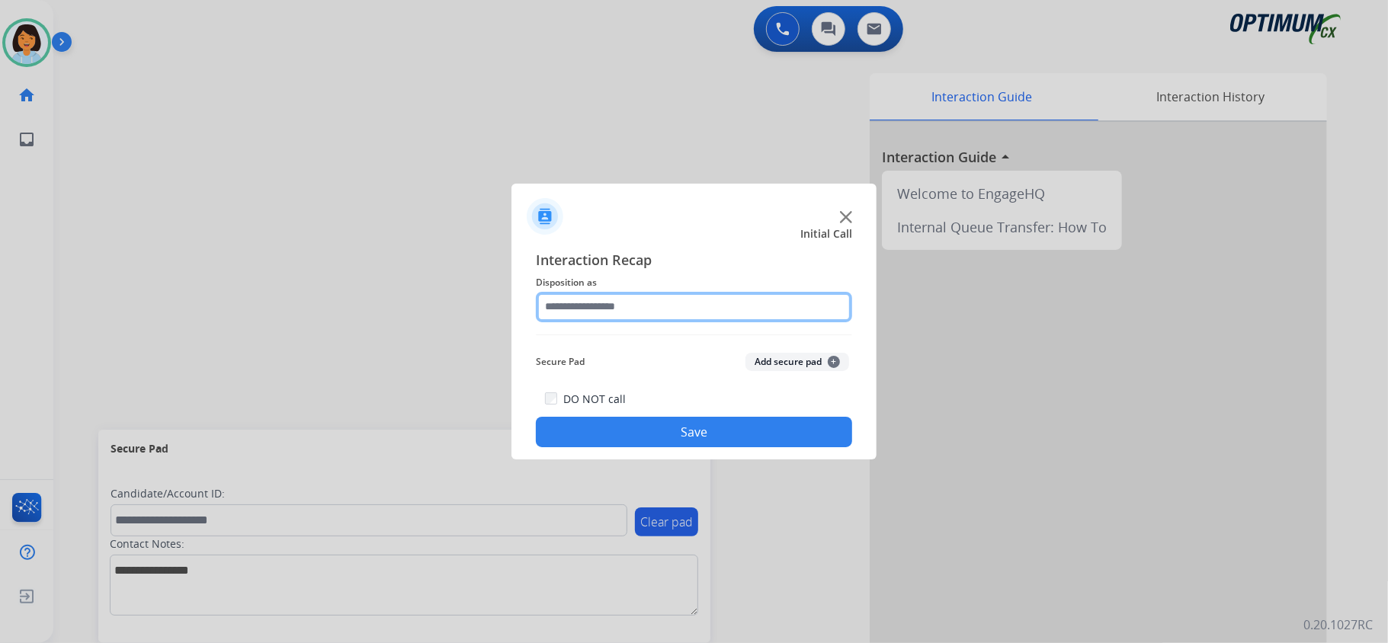
click at [704, 306] on input "text" at bounding box center [694, 307] width 316 height 30
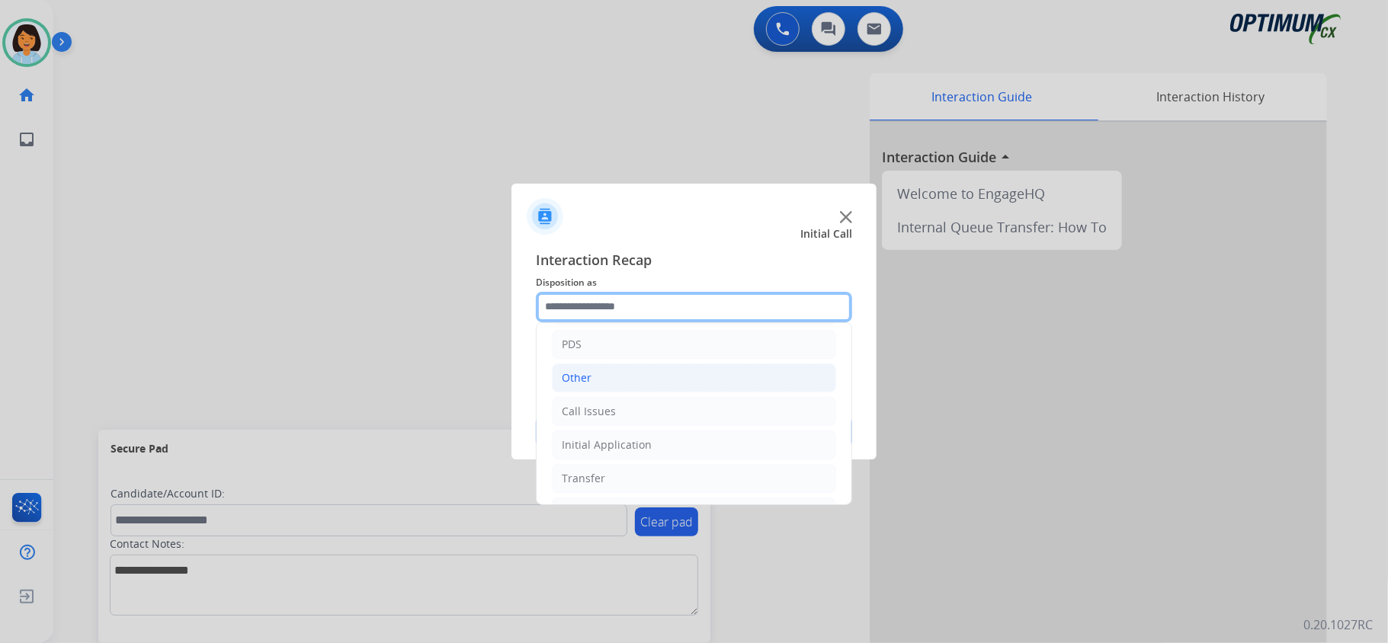
scroll to position [101, 0]
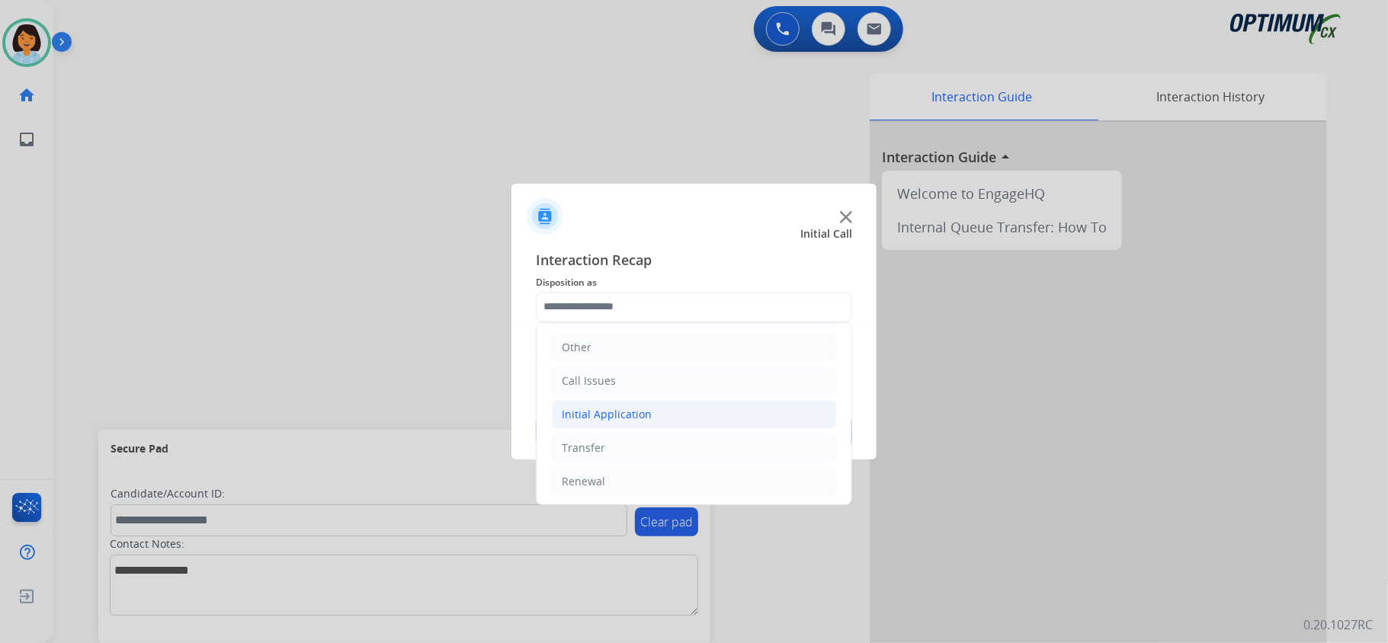
click at [623, 415] on div "Initial Application" at bounding box center [607, 414] width 90 height 15
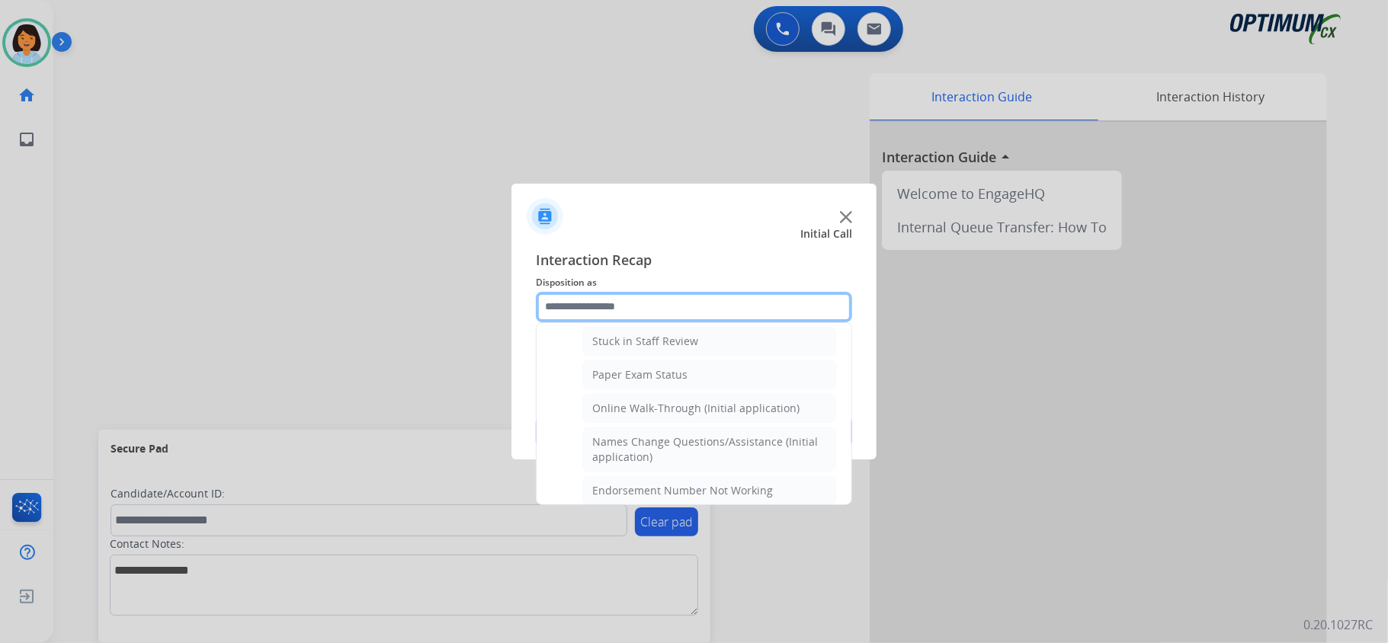
scroll to position [305, 0]
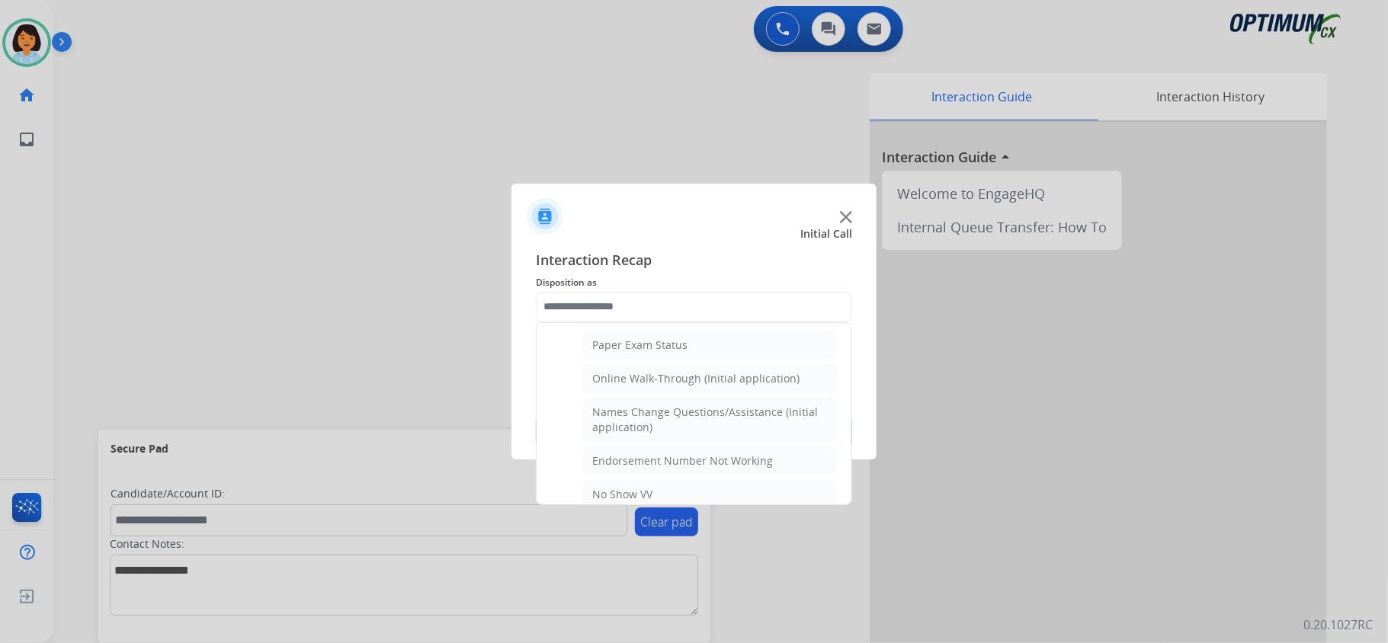
click at [623, 415] on div "Names Change Questions/Assistance (Initial application)" at bounding box center [709, 420] width 234 height 30
type input "**********"
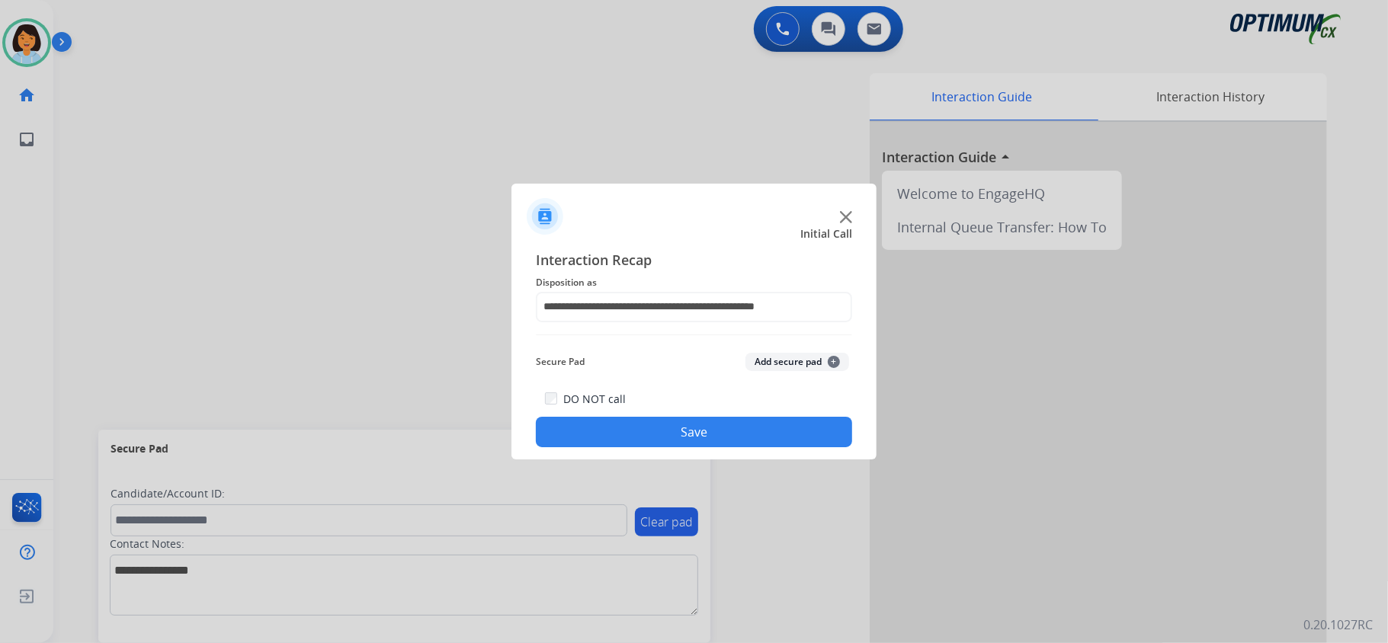
click at [626, 428] on button "Save" at bounding box center [694, 432] width 316 height 30
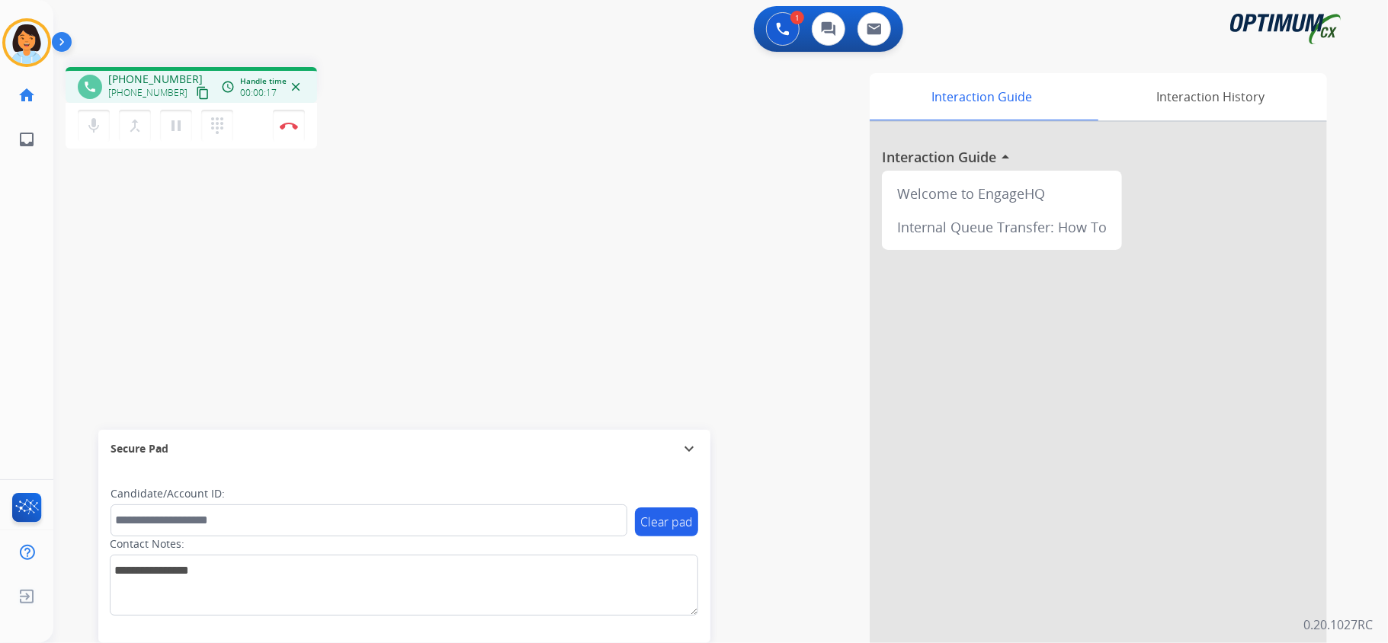
click at [196, 89] on mat-icon "content_copy" at bounding box center [203, 93] width 14 height 14
click at [290, 123] on img at bounding box center [289, 126] width 18 height 8
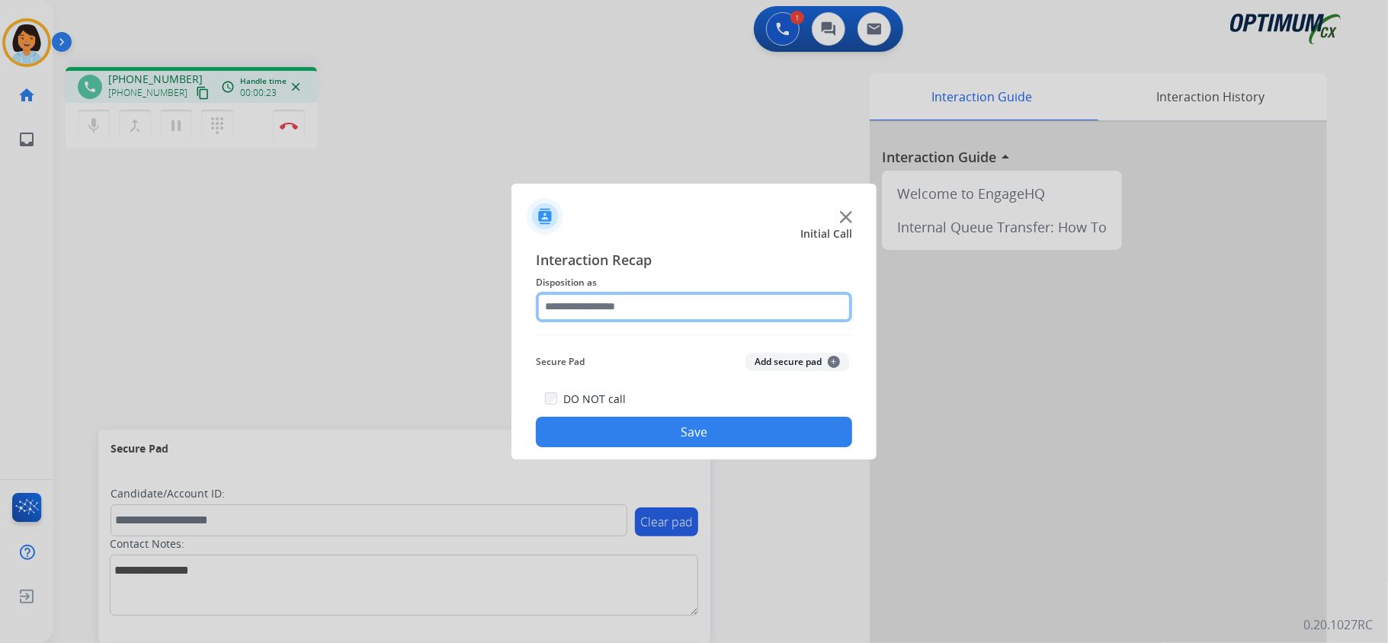
click at [771, 297] on input "text" at bounding box center [694, 307] width 316 height 30
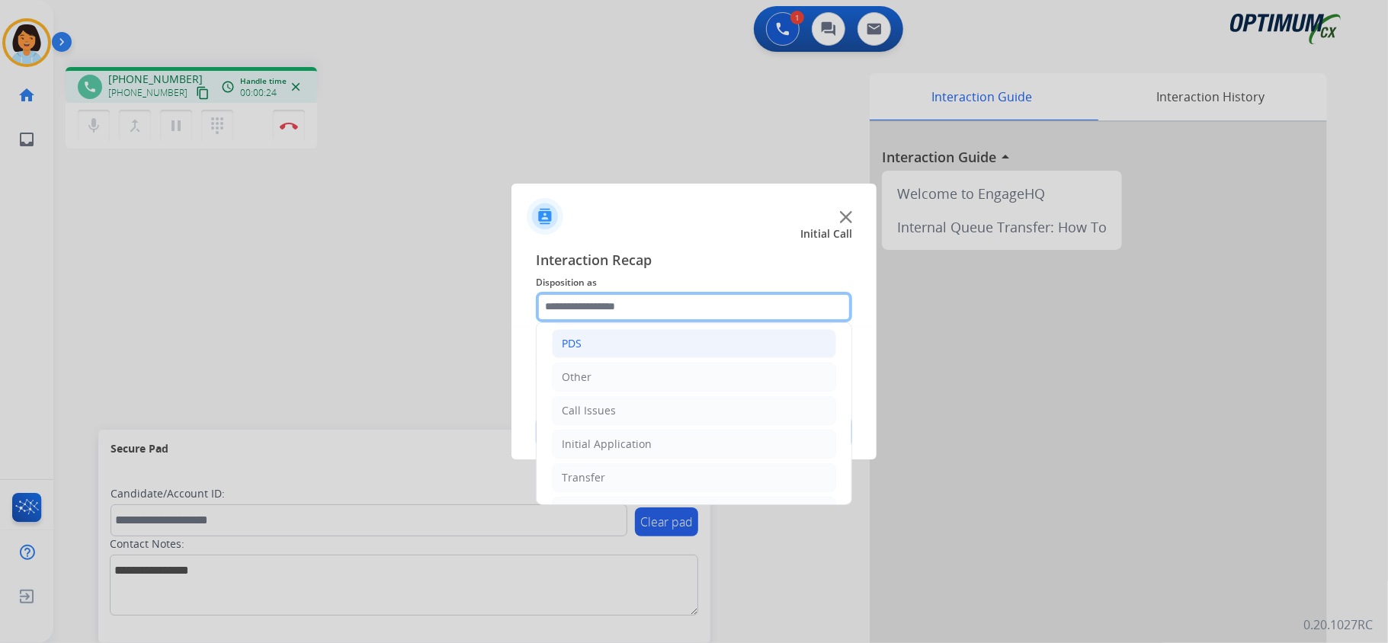
scroll to position [101, 0]
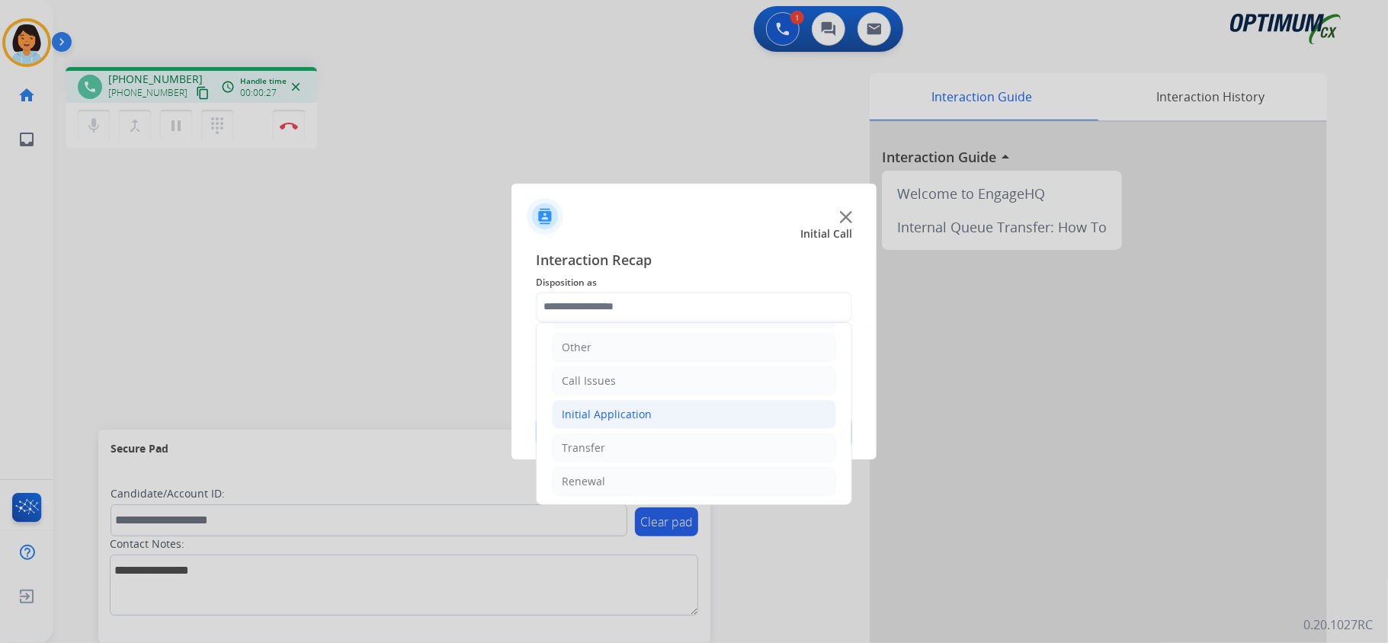
click at [644, 421] on div "Initial Application" at bounding box center [607, 414] width 90 height 15
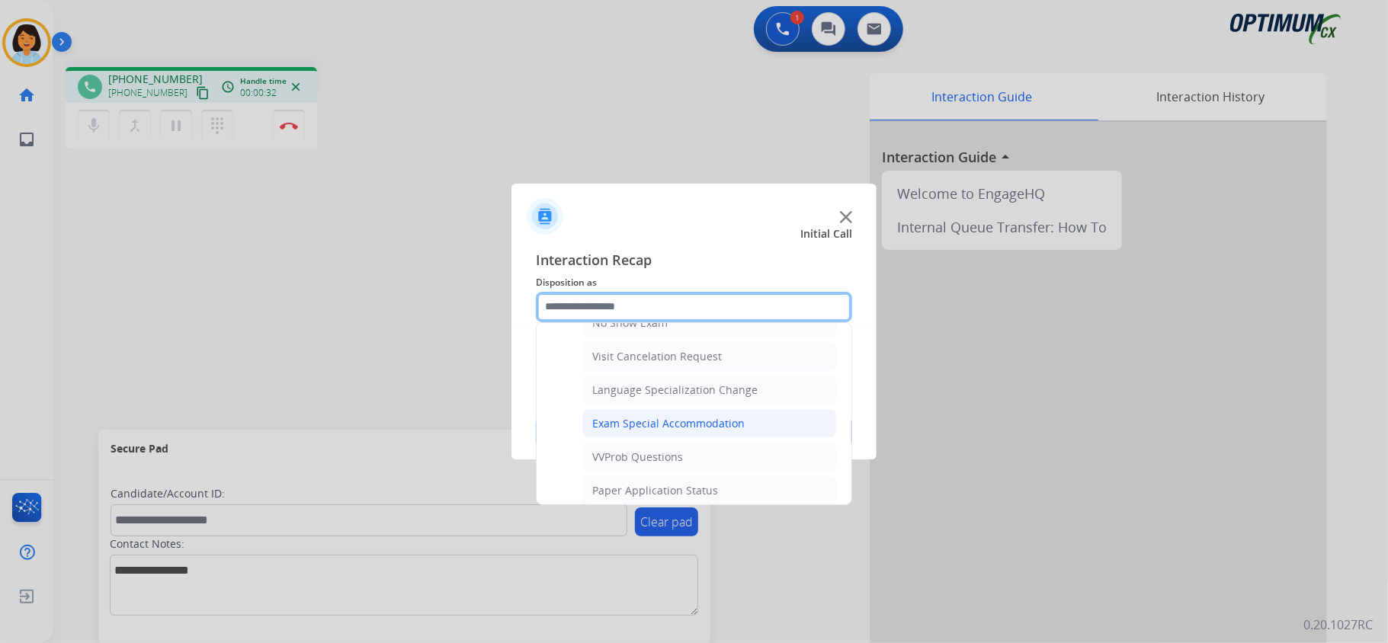
scroll to position [812, 0]
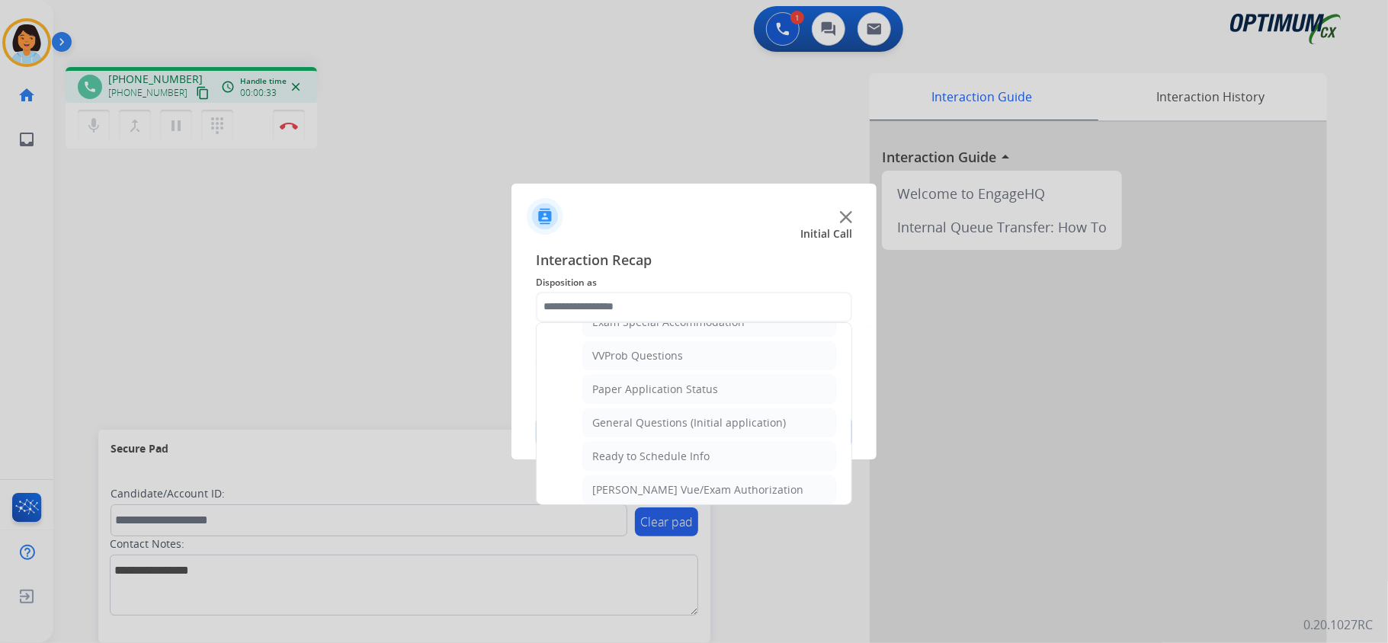
click at [649, 419] on ul "Credential Resend (Initial application) Appeals Stuck in Staff Review Paper Exa…" at bounding box center [694, 131] width 284 height 816
click at [647, 425] on li "General Questions (Initial application)" at bounding box center [709, 423] width 254 height 29
type input "**********"
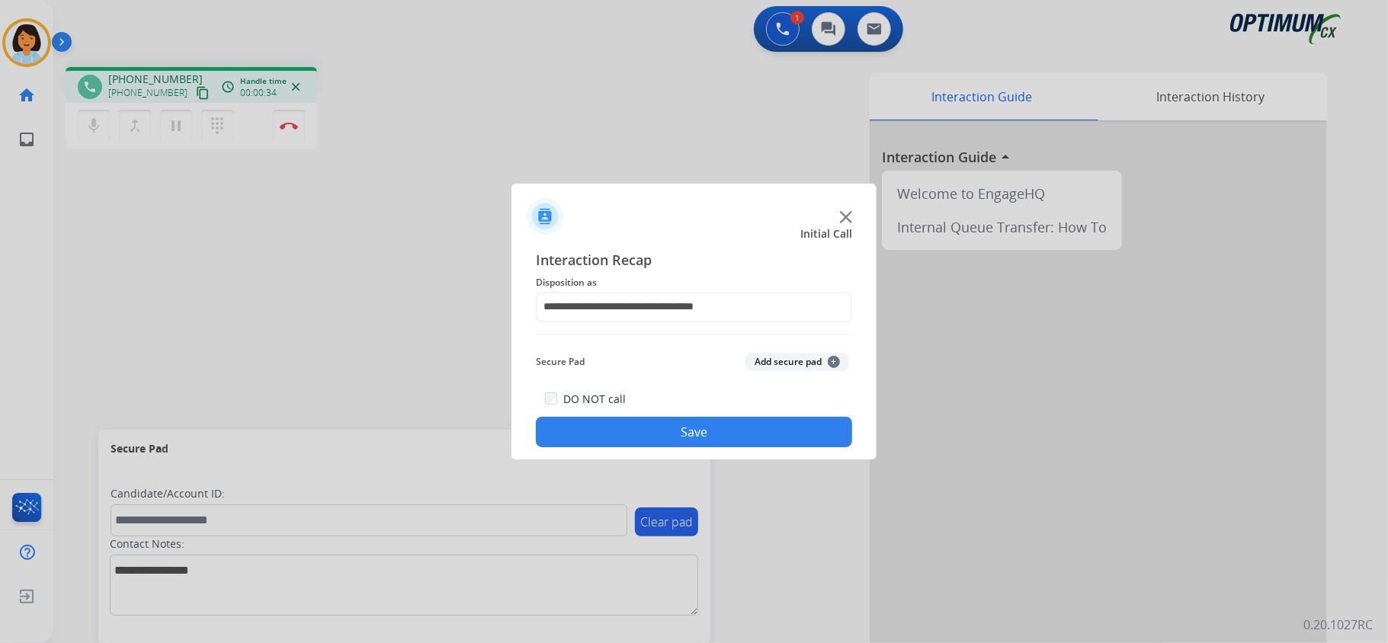
click at [638, 431] on button "Save" at bounding box center [694, 432] width 316 height 30
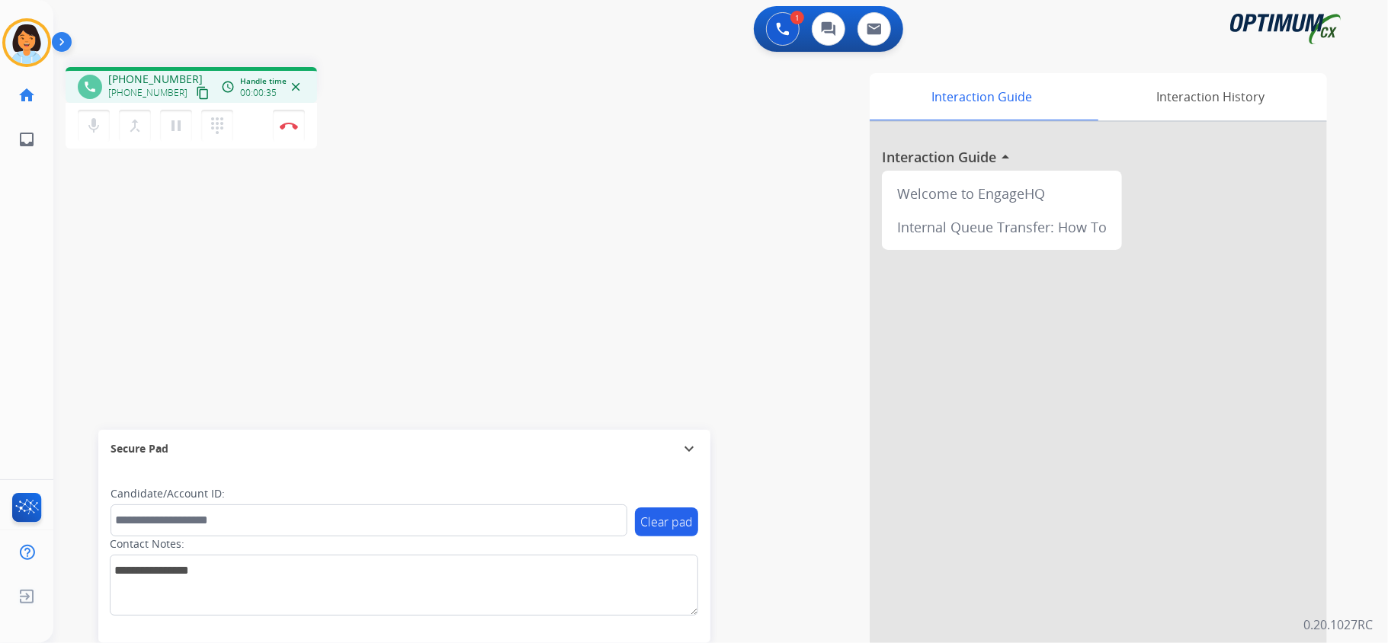
click at [196, 93] on mat-icon "content_copy" at bounding box center [203, 93] width 14 height 14
click at [290, 131] on button "Disconnect" at bounding box center [289, 126] width 32 height 32
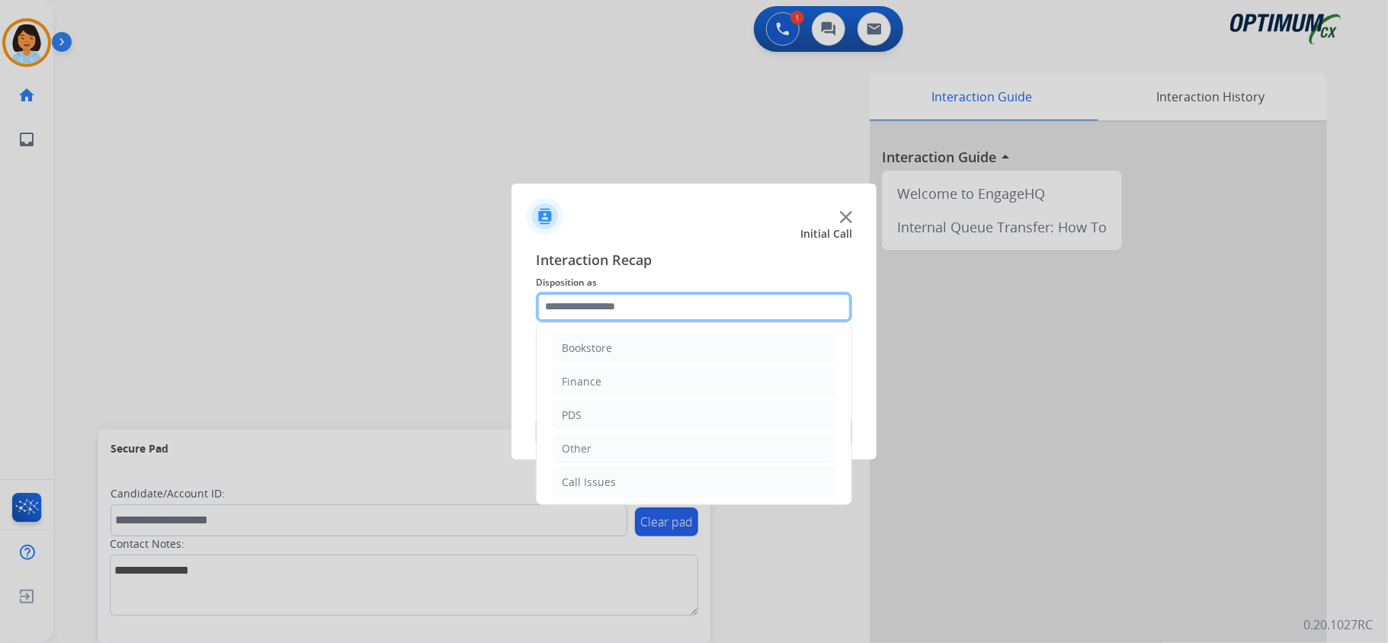
click at [697, 311] on input "text" at bounding box center [694, 307] width 316 height 30
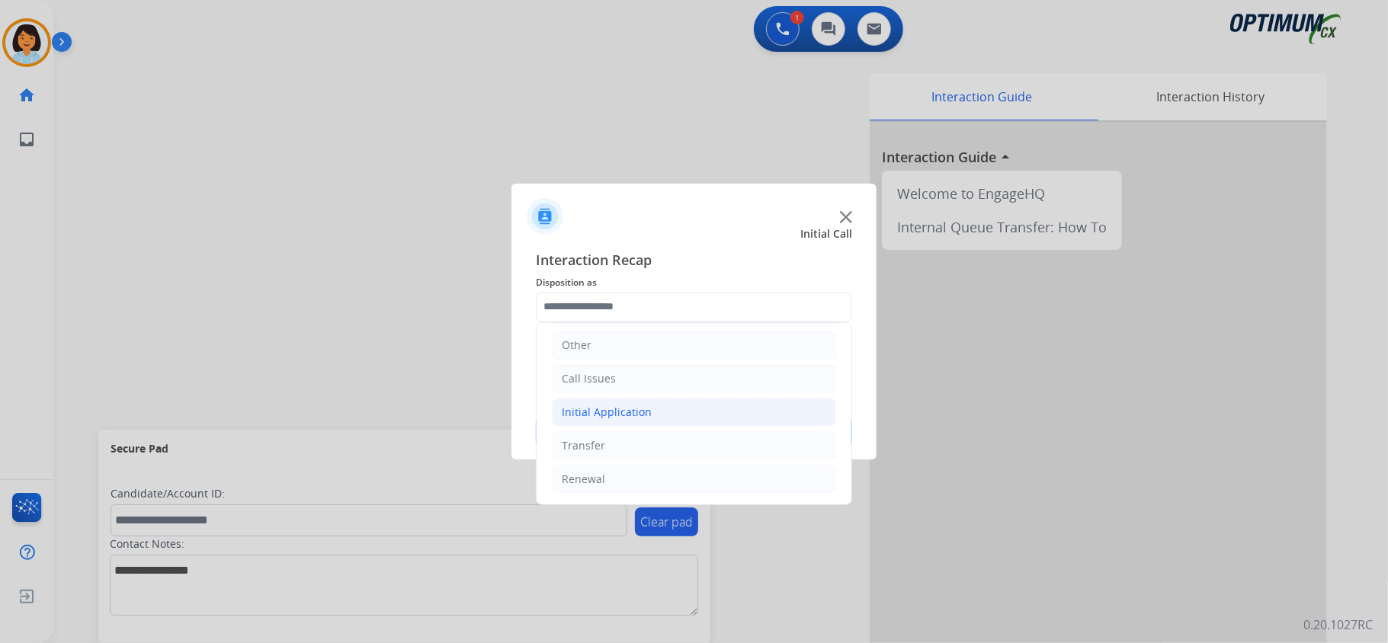
click at [641, 409] on div "Initial Application" at bounding box center [607, 412] width 90 height 15
click at [675, 448] on div "Credential Resend (Initial application)" at bounding box center [688, 441] width 193 height 15
type input "**********"
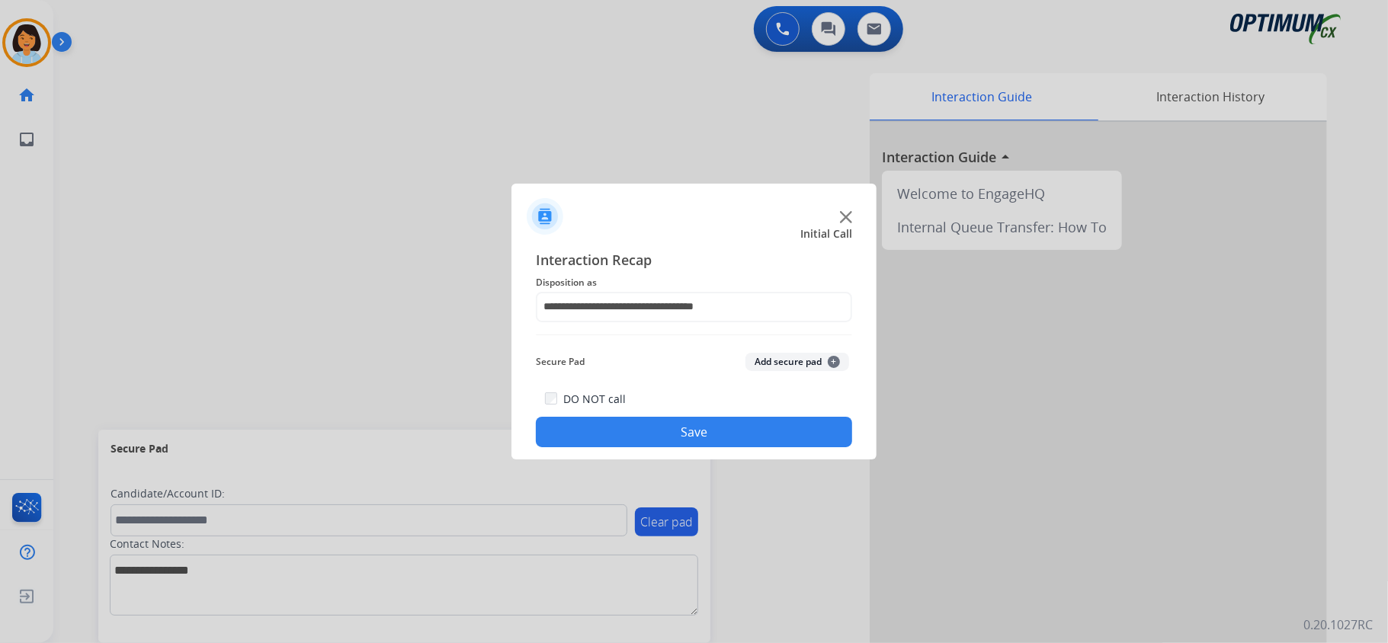
click at [655, 433] on button "Save" at bounding box center [694, 432] width 316 height 30
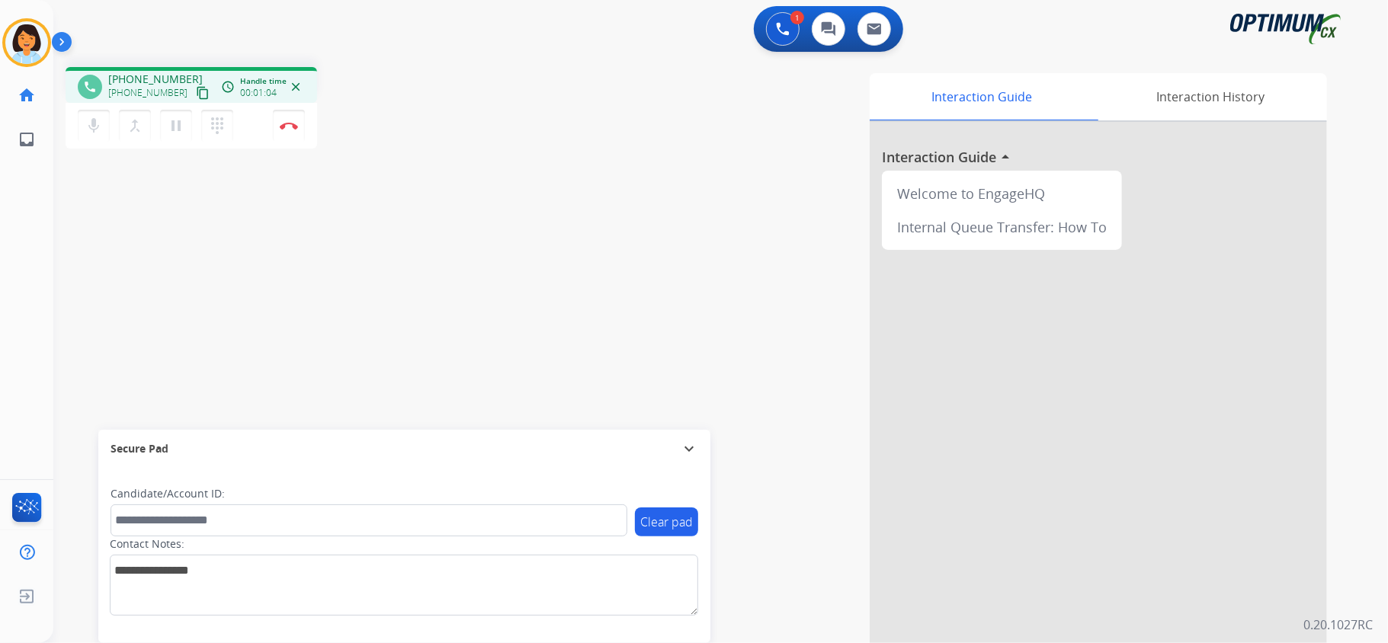
click at [196, 93] on mat-icon "content_copy" at bounding box center [203, 93] width 14 height 14
click at [288, 122] on img at bounding box center [289, 126] width 18 height 8
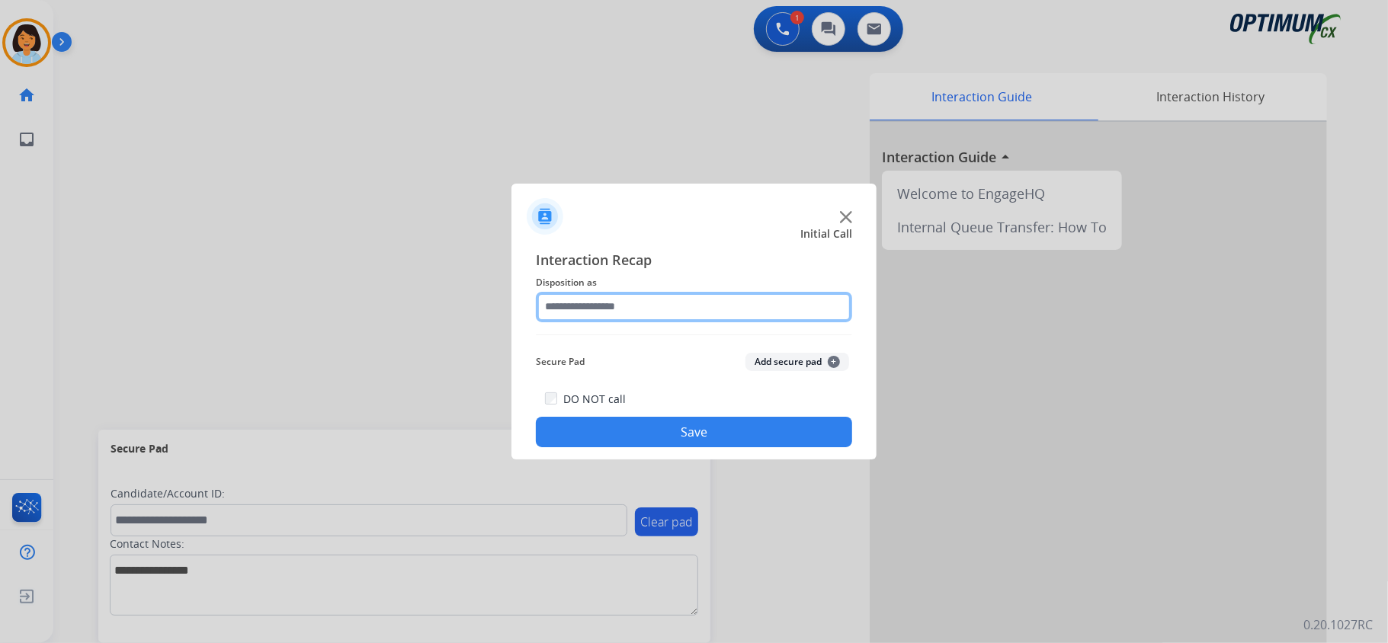
click at [634, 311] on input "text" at bounding box center [694, 307] width 316 height 30
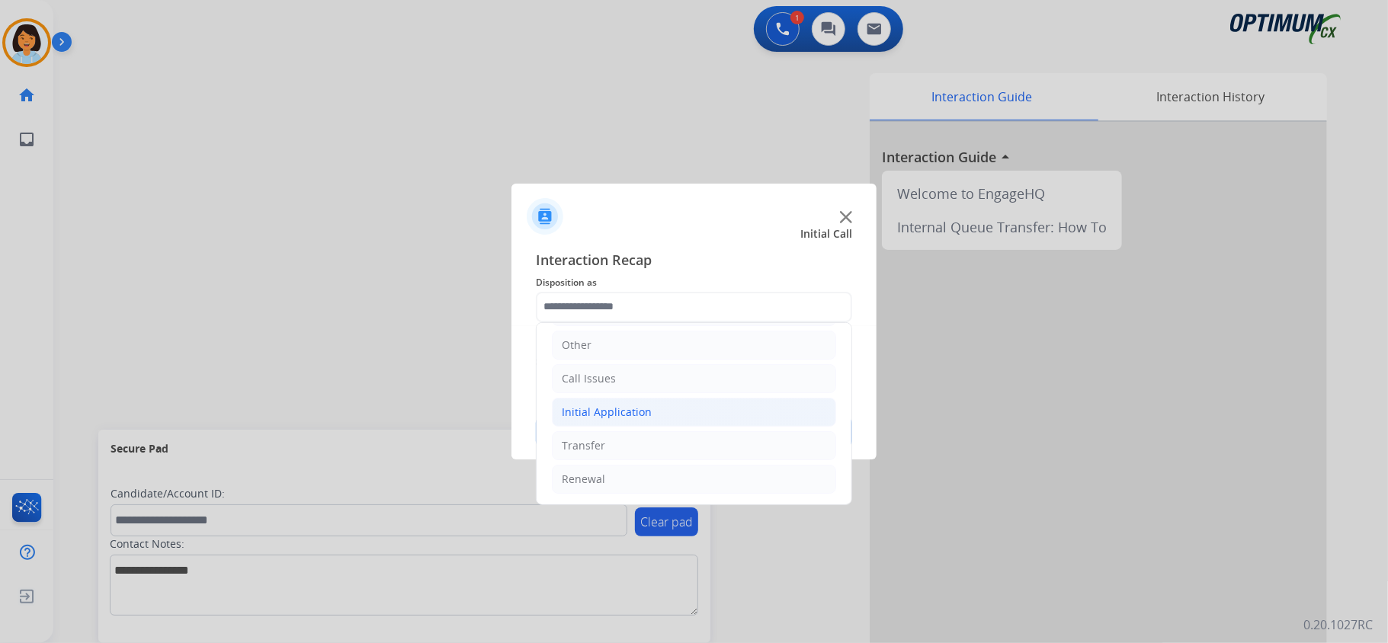
click at [659, 409] on li "Initial Application" at bounding box center [694, 412] width 284 height 29
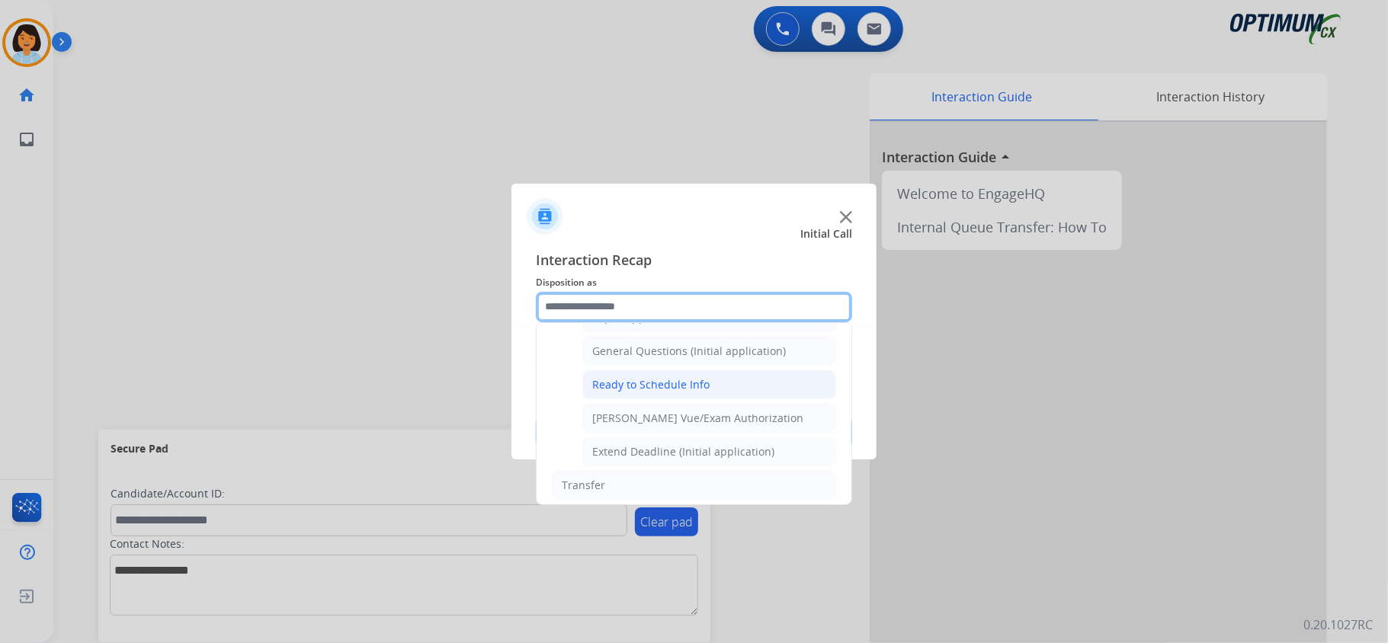
scroll to position [921, 0]
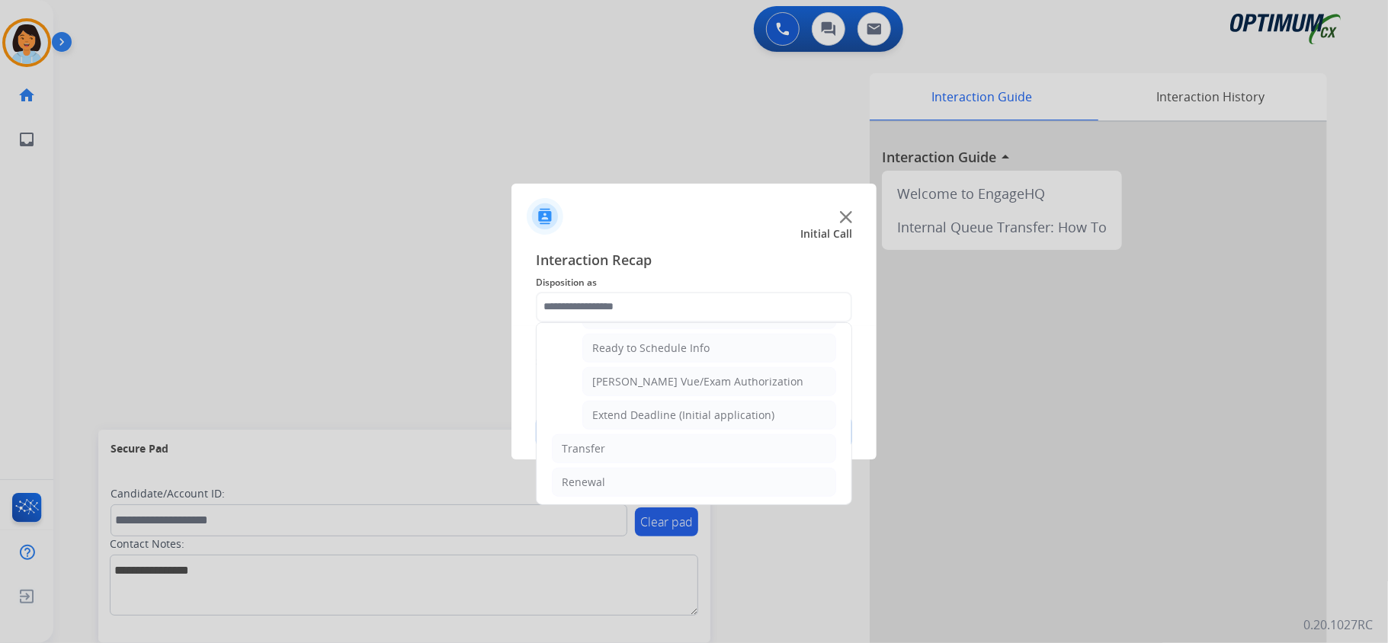
click at [658, 389] on div "Pearson Vue/Exam Authorization" at bounding box center [697, 381] width 211 height 15
type input "**********"
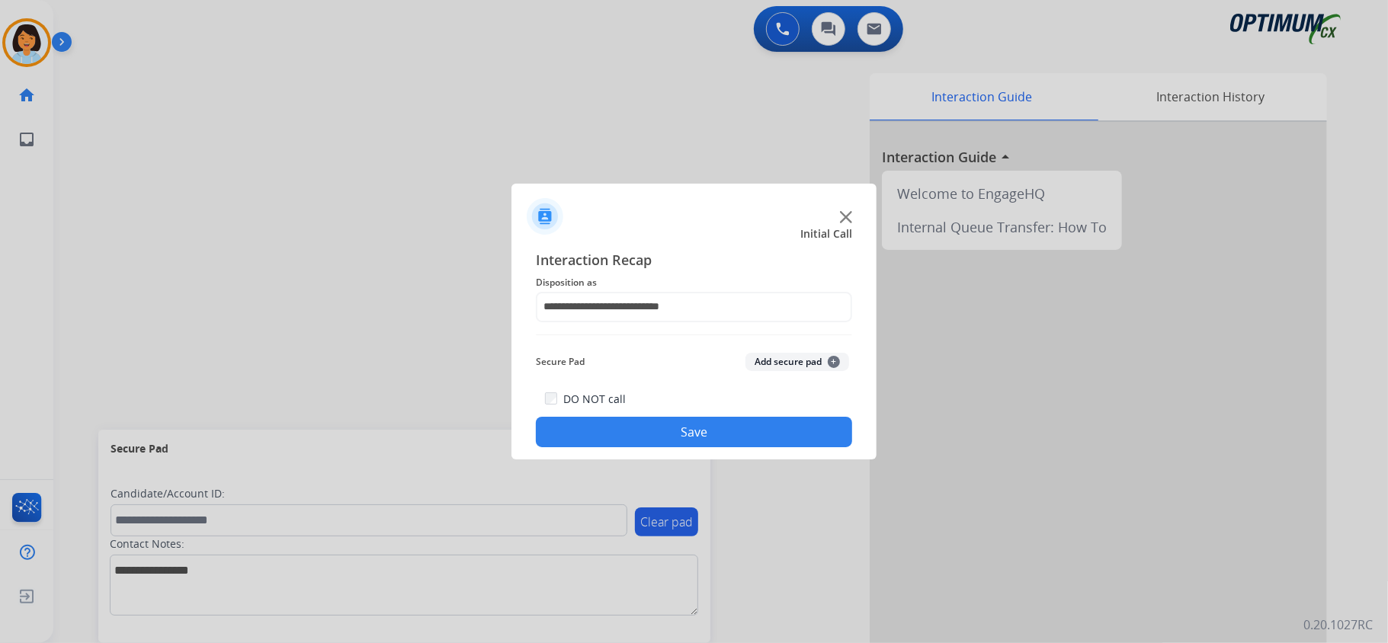
click at [663, 444] on button "Save" at bounding box center [694, 432] width 316 height 30
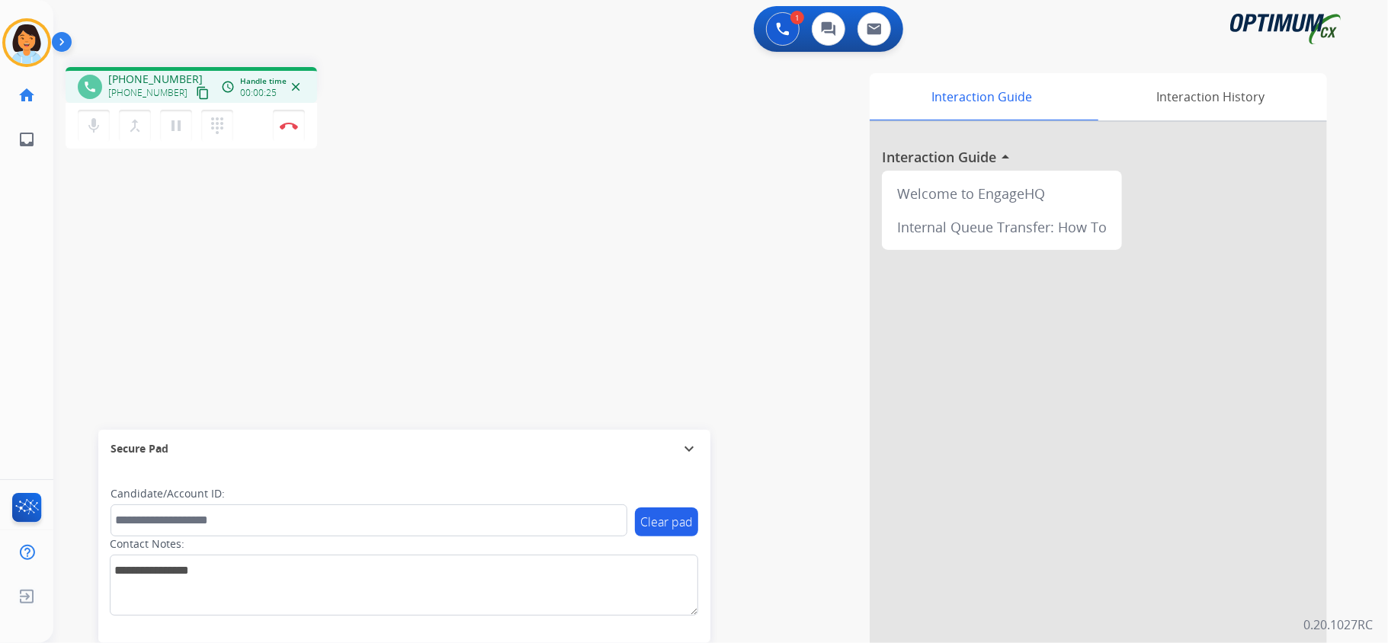
click at [196, 90] on mat-icon "content_copy" at bounding box center [203, 93] width 14 height 14
click at [285, 123] on img at bounding box center [289, 126] width 18 height 8
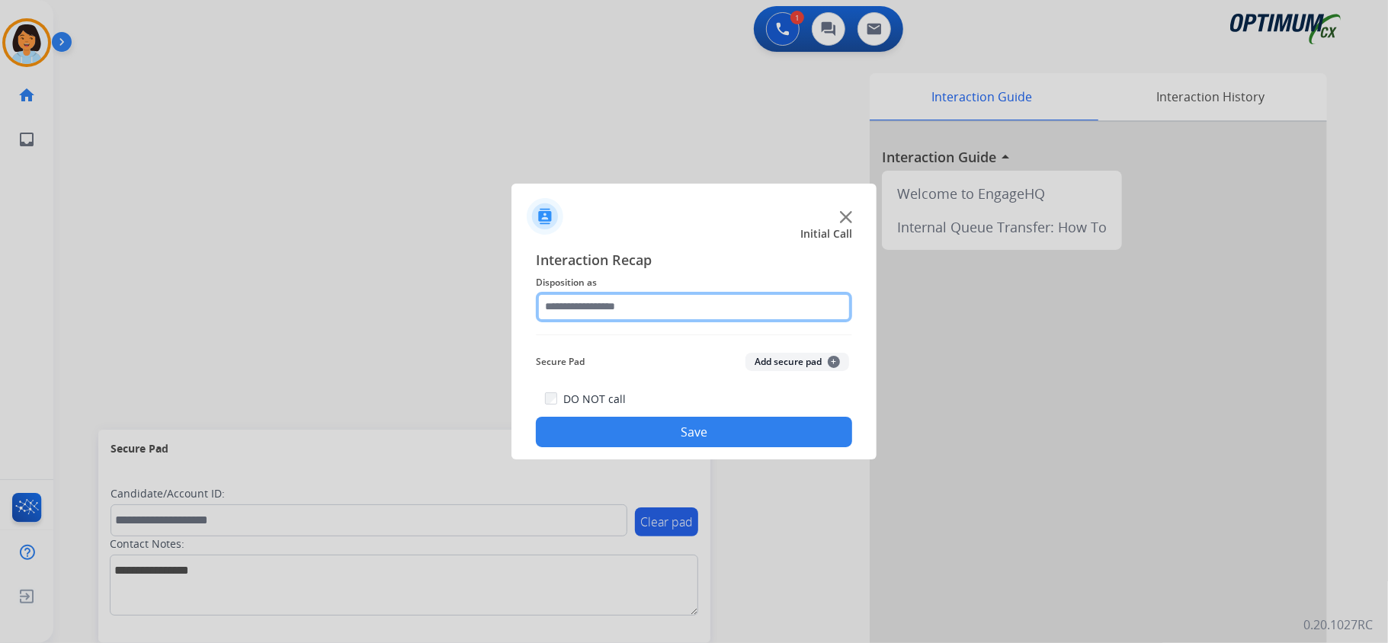
click at [727, 308] on input "text" at bounding box center [694, 307] width 316 height 30
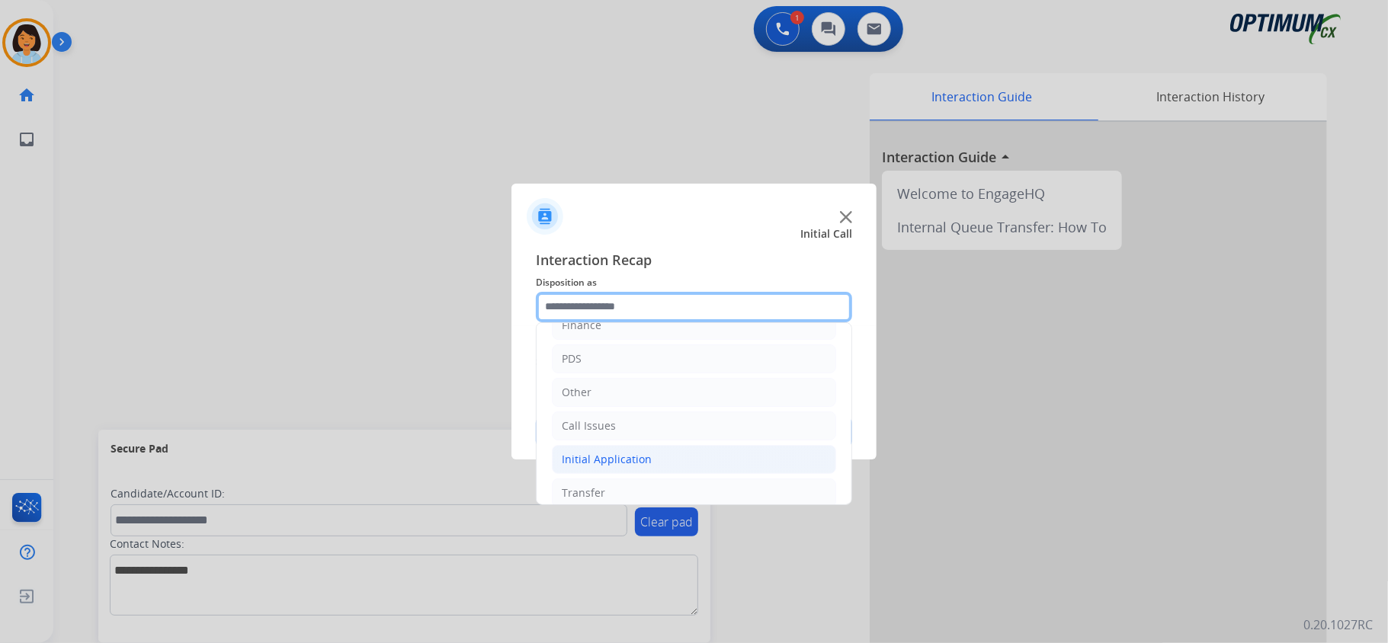
scroll to position [107, 0]
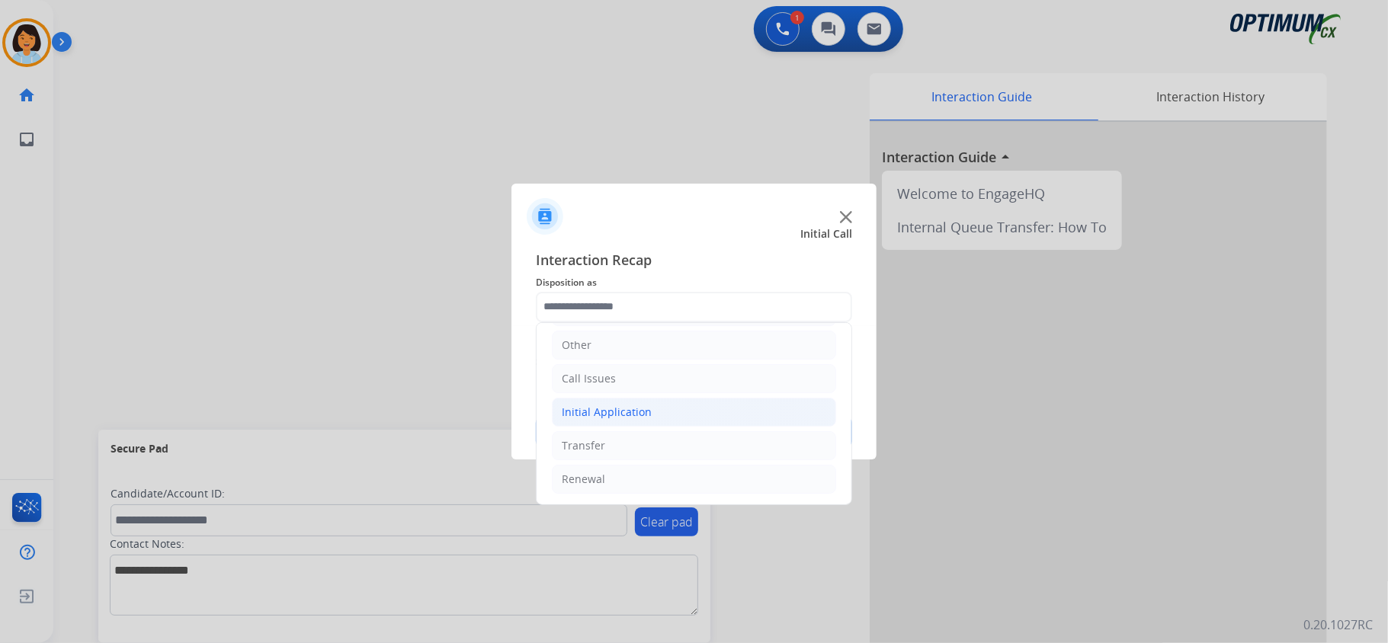
click at [607, 405] on div "Initial Application" at bounding box center [607, 412] width 90 height 15
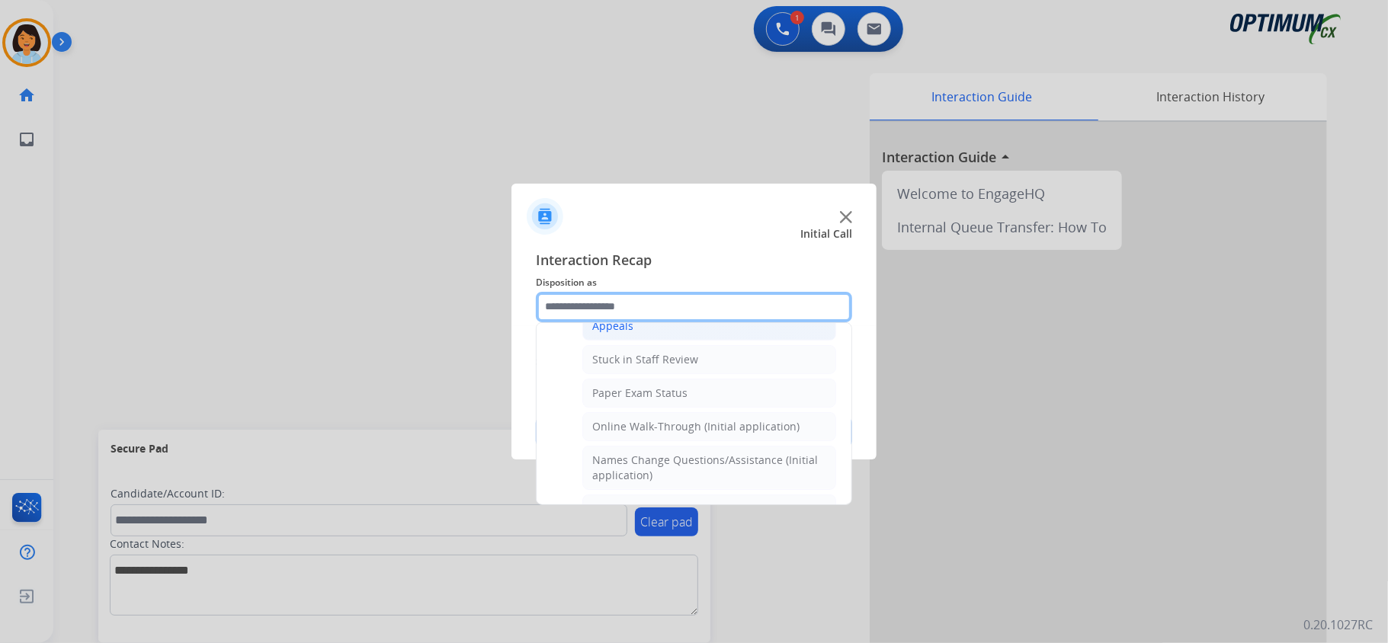
scroll to position [209, 0]
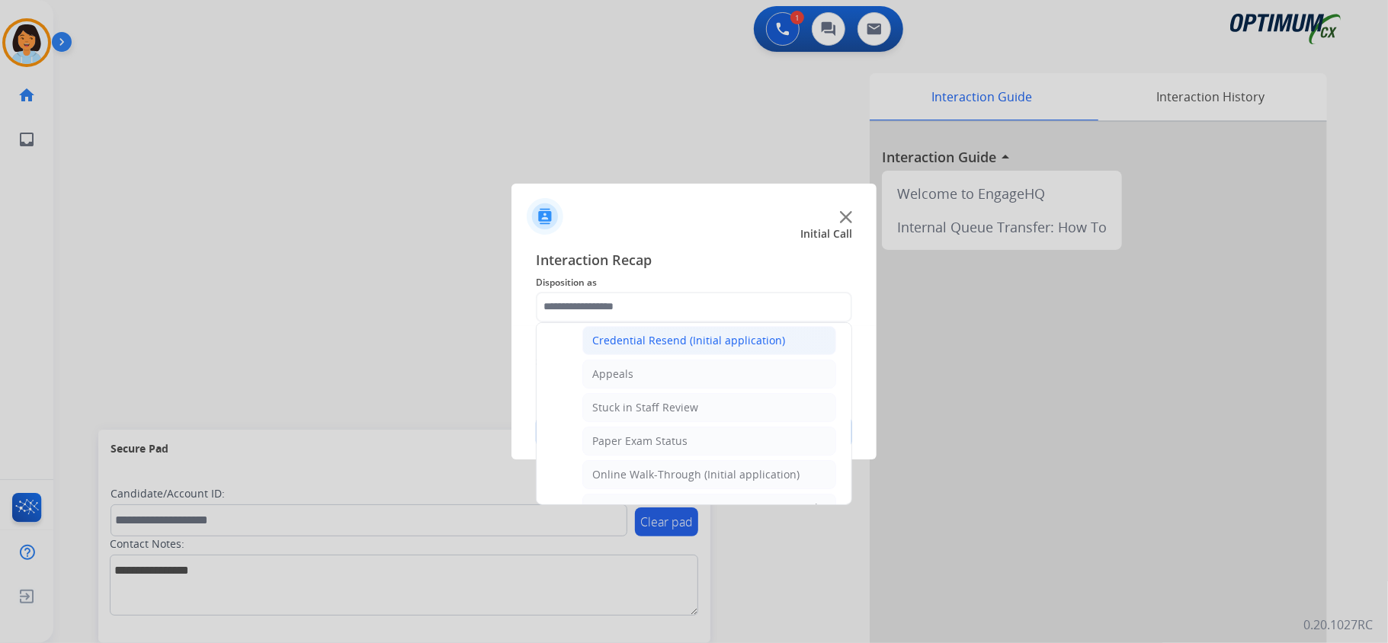
click at [681, 348] on div "Credential Resend (Initial application)" at bounding box center [688, 340] width 193 height 15
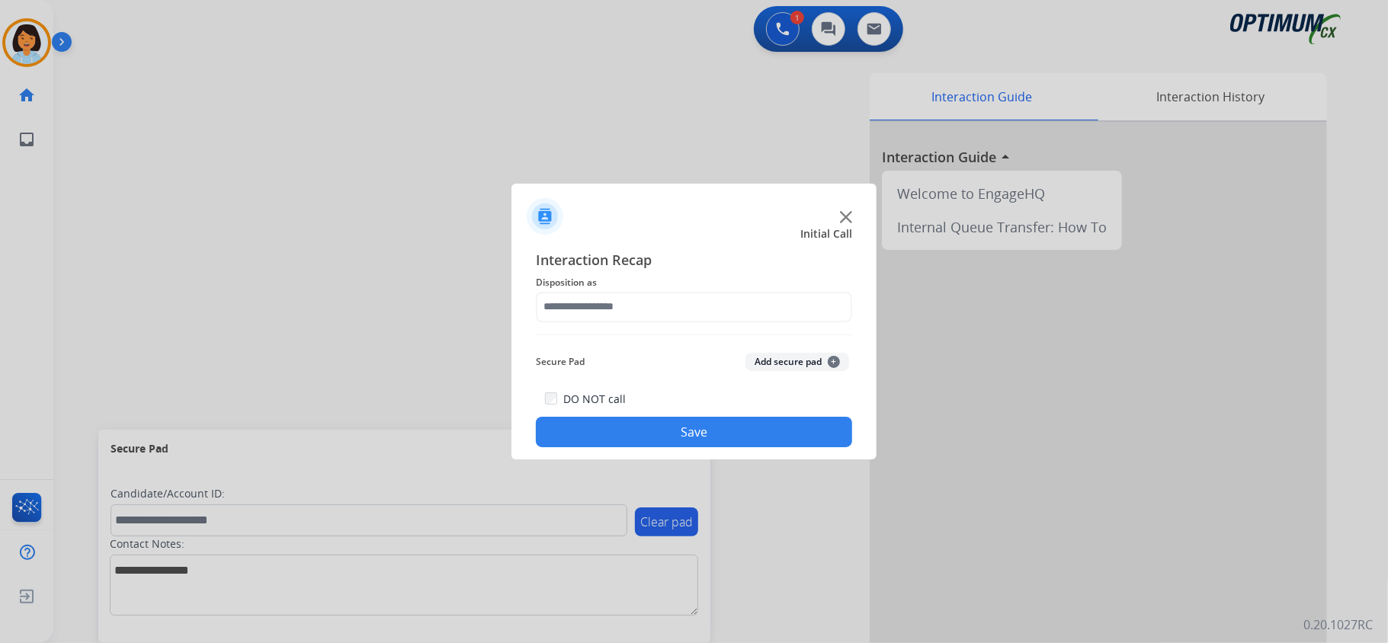
type input "**********"
click at [681, 427] on button "Save" at bounding box center [694, 432] width 316 height 30
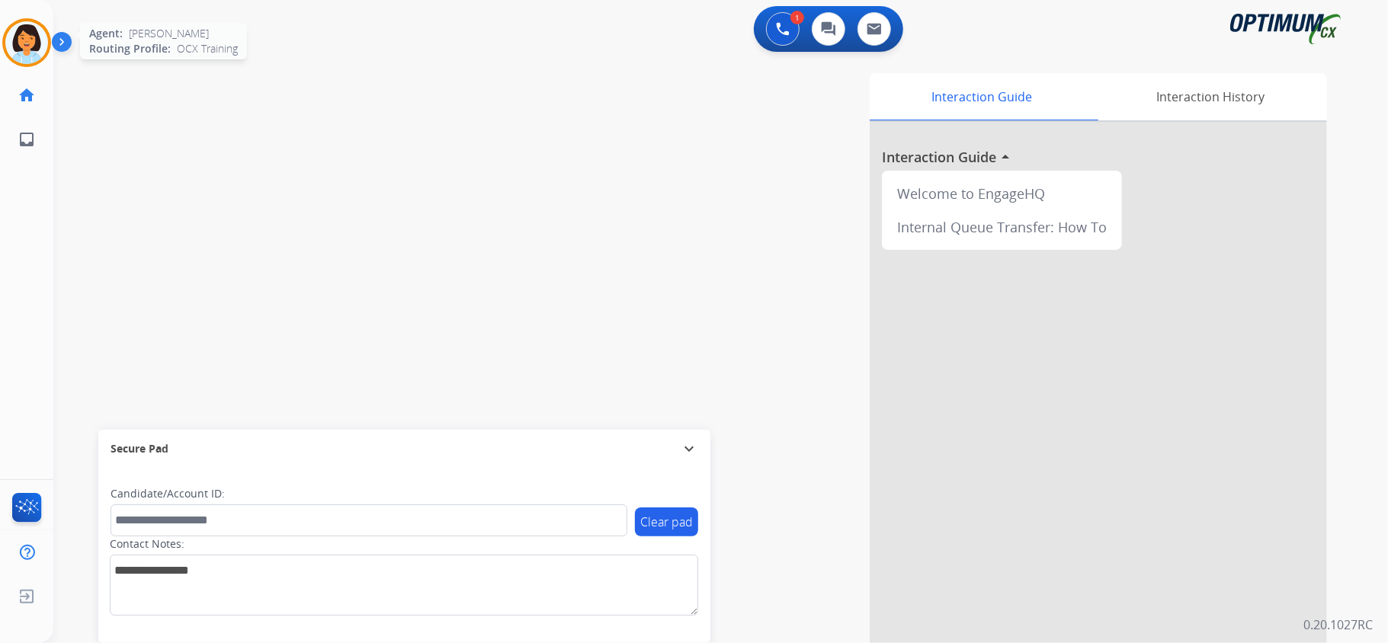
click at [24, 35] on img at bounding box center [26, 42] width 43 height 43
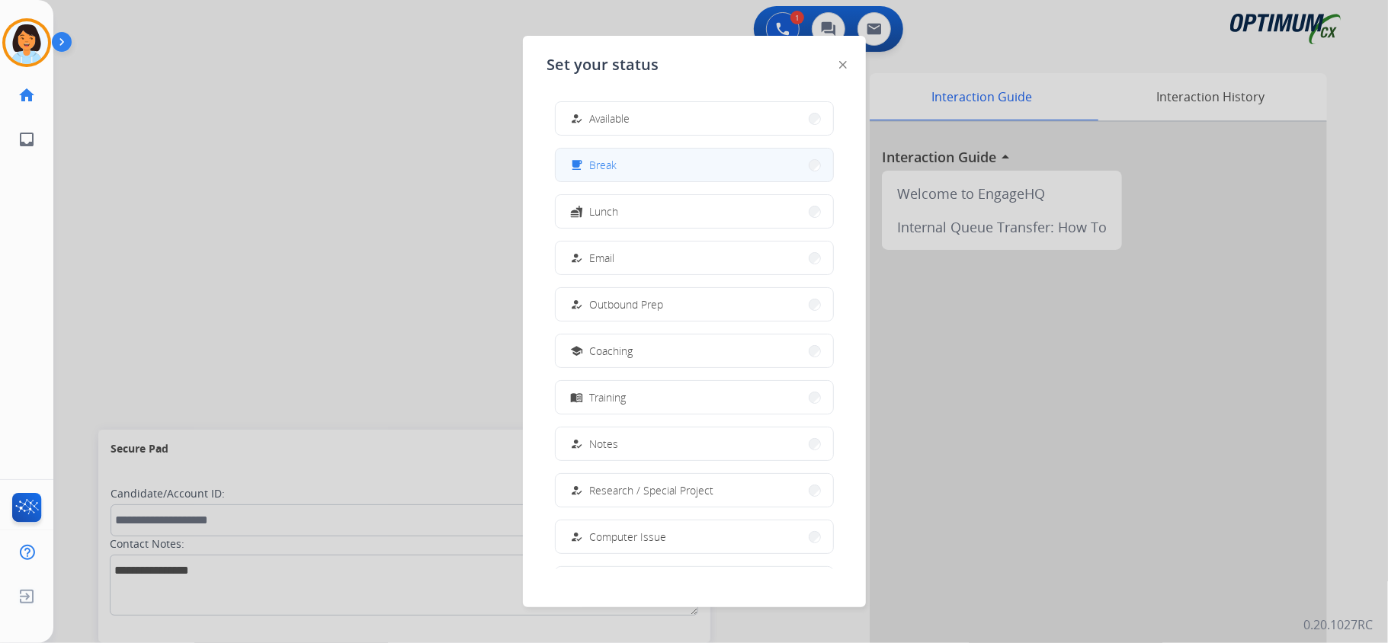
click at [768, 162] on button "free_breakfast Break" at bounding box center [694, 165] width 277 height 33
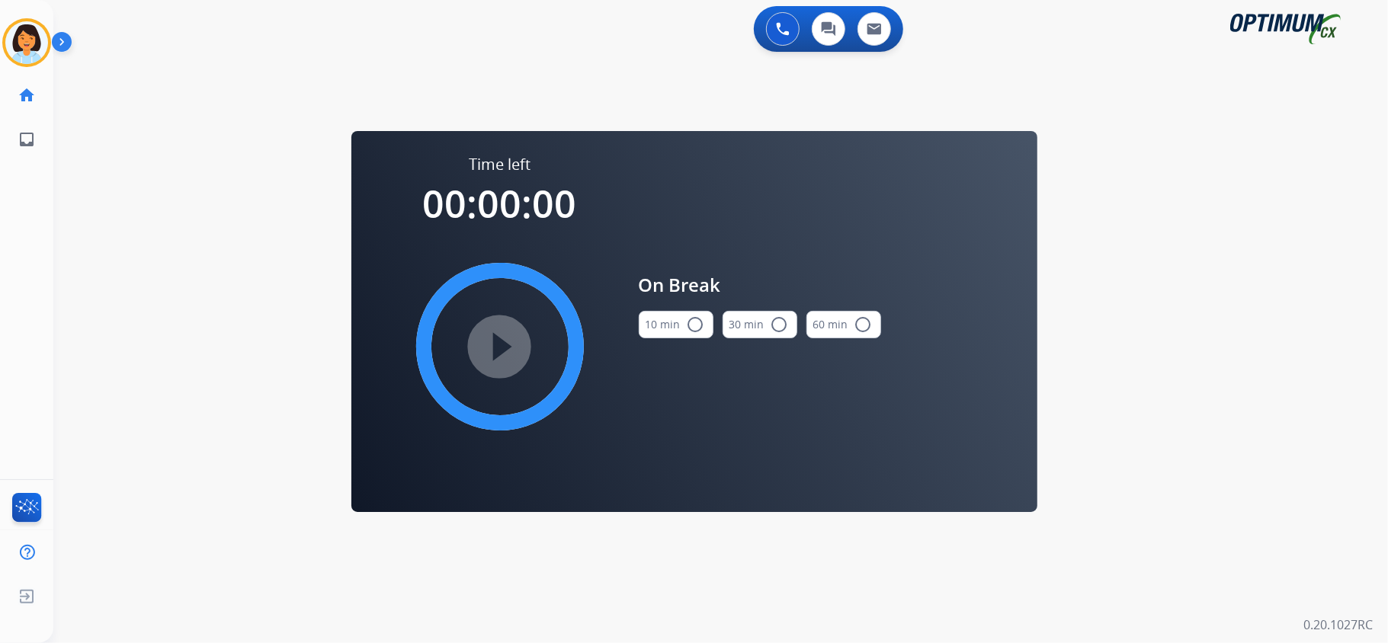
click at [704, 311] on div "10 min radio_button_unchecked" at bounding box center [676, 325] width 75 height 52
click at [696, 324] on mat-icon "radio_button_unchecked" at bounding box center [696, 325] width 18 height 18
click at [491, 340] on mat-icon "play_circle_filled" at bounding box center [500, 347] width 18 height 18
click at [1186, 209] on div "0 Voice Interactions 0 Chat Interactions 0 Email Interactions swap_horiz Break …" at bounding box center [720, 321] width 1335 height 643
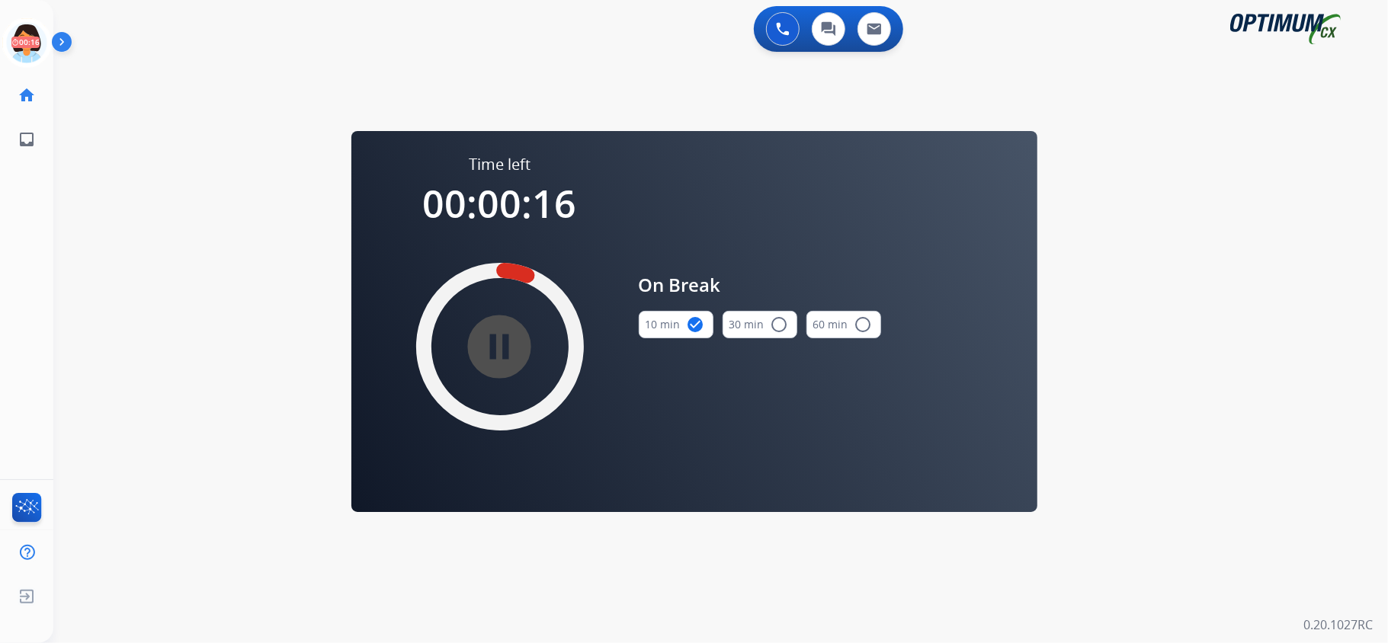
click at [1144, 174] on div "0 Voice Interactions 0 Chat Interactions 0 Email Interactions swap_horiz Break …" at bounding box center [720, 321] width 1335 height 643
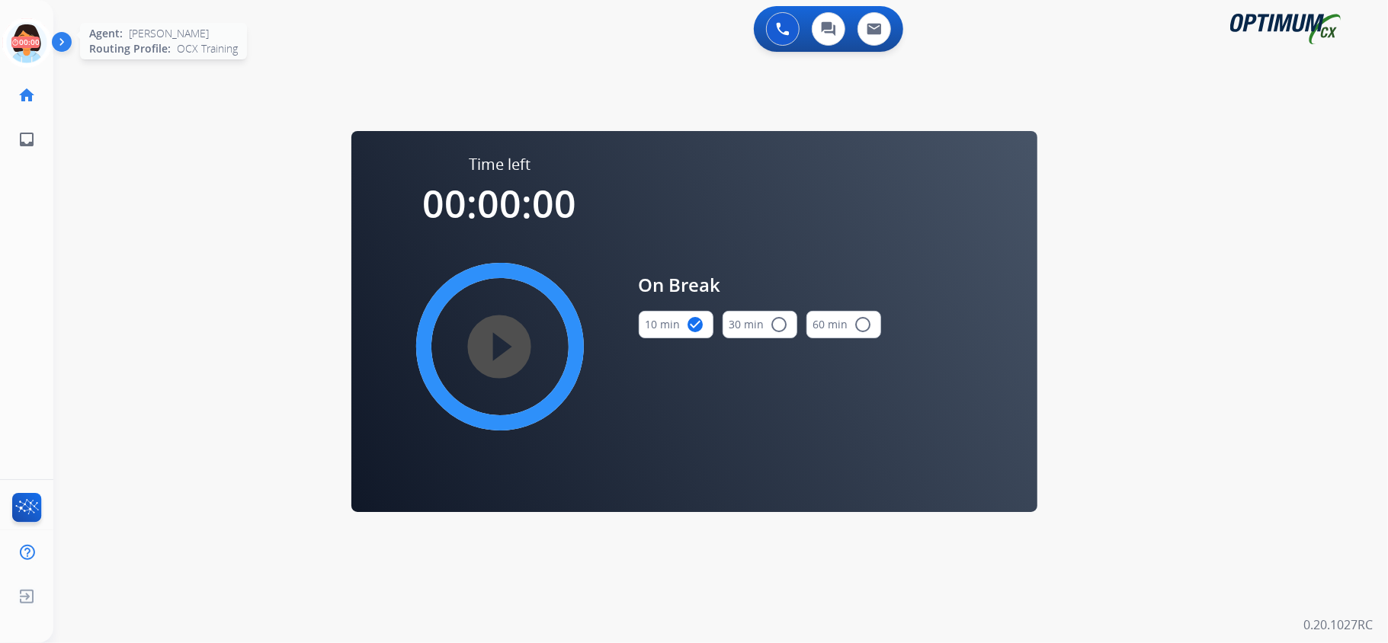
click at [24, 35] on icon at bounding box center [27, 43] width 50 height 50
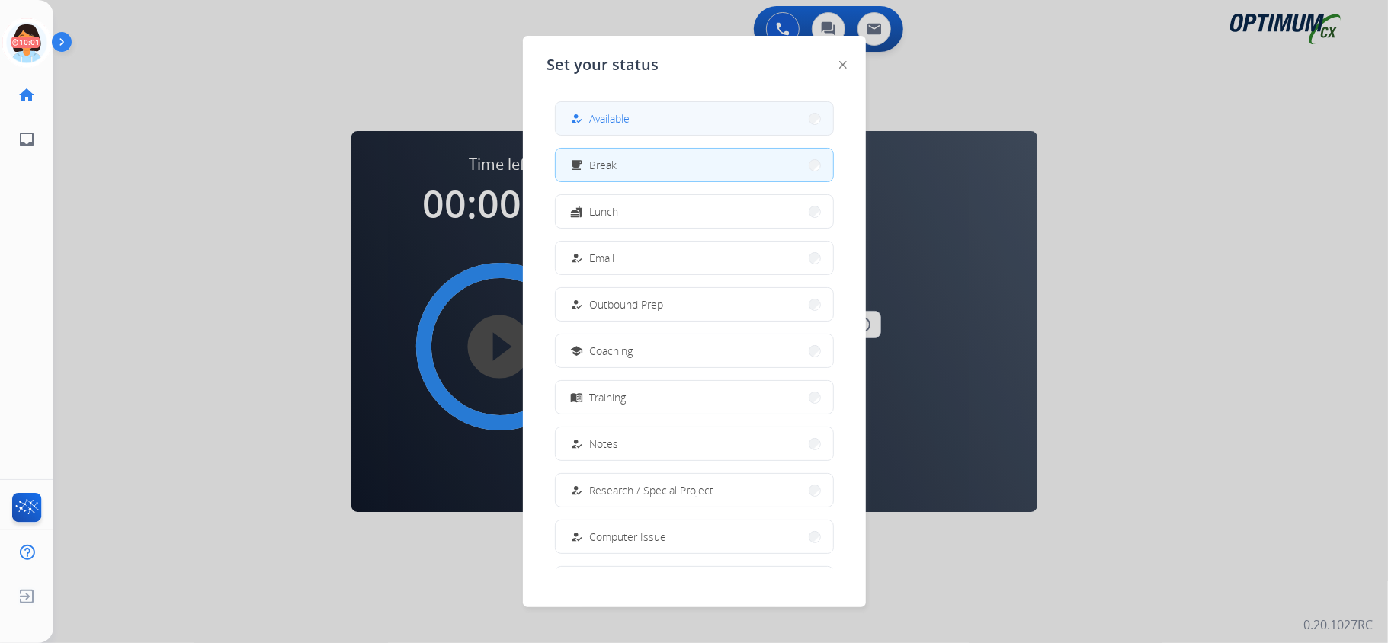
click at [675, 129] on button "how_to_reg Available" at bounding box center [694, 118] width 277 height 33
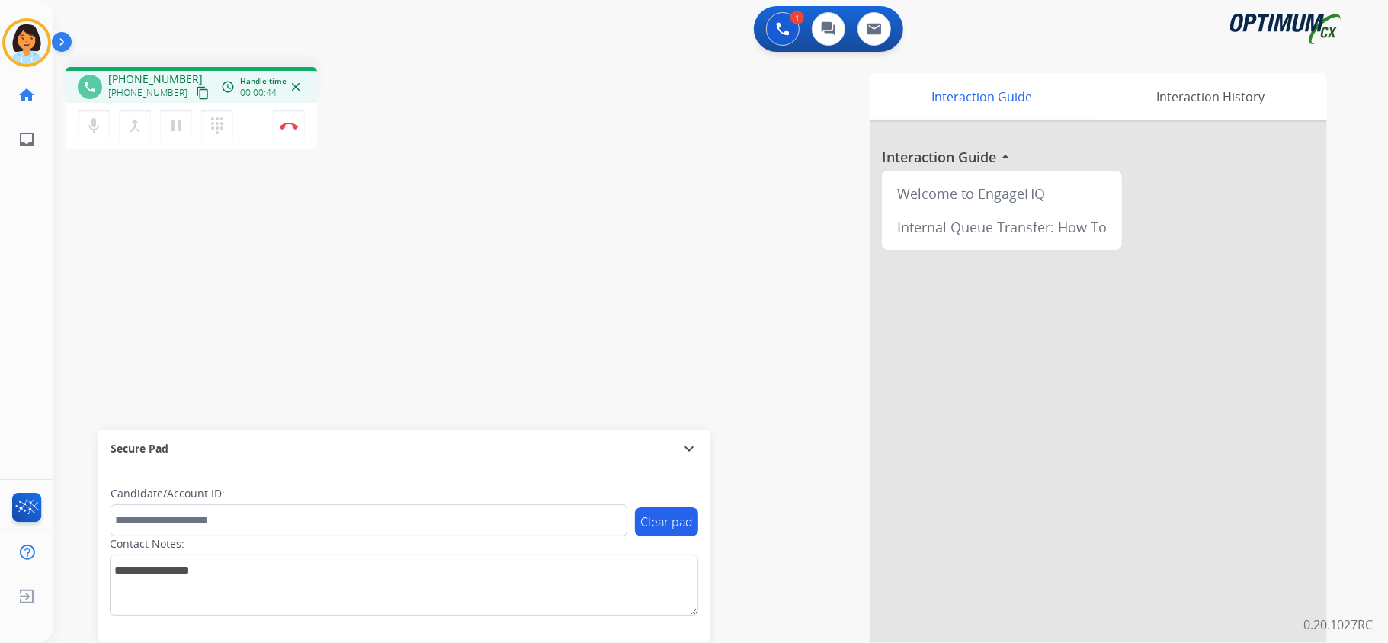
click at [196, 95] on mat-icon "content_copy" at bounding box center [203, 93] width 14 height 14
click at [196, 93] on mat-icon "content_copy" at bounding box center [203, 93] width 14 height 14
click at [281, 125] on img at bounding box center [289, 126] width 18 height 8
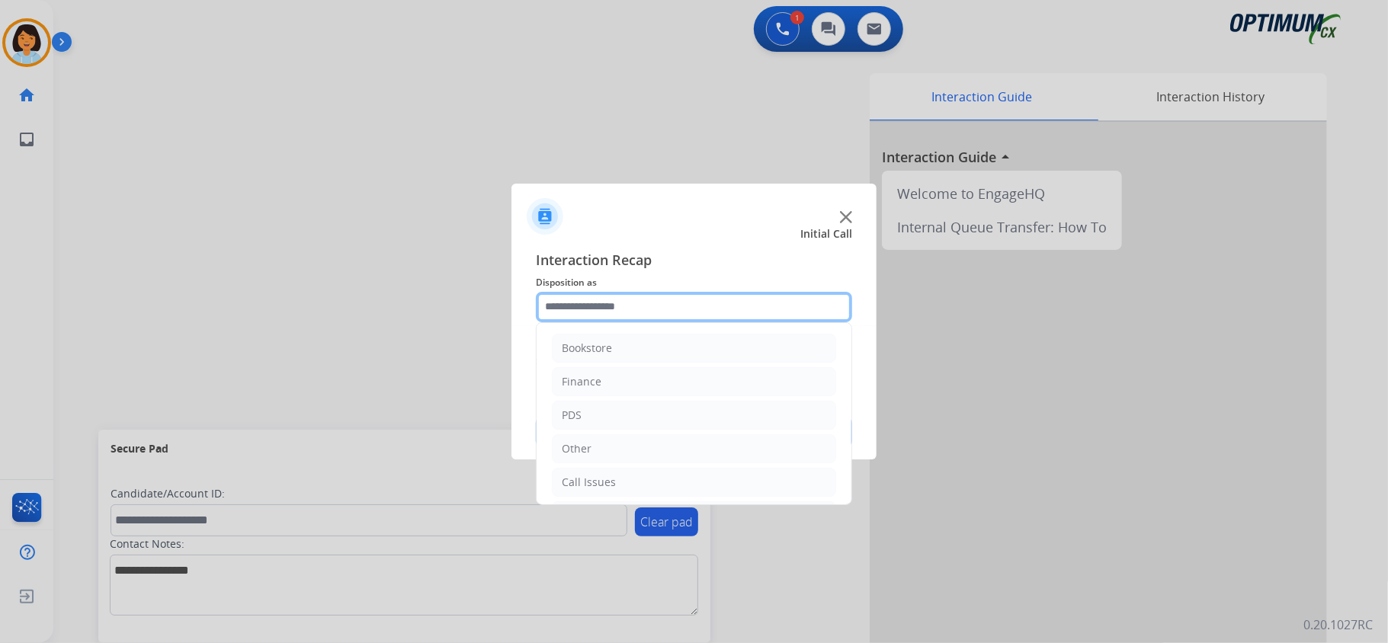
click at [674, 294] on input "text" at bounding box center [694, 307] width 316 height 30
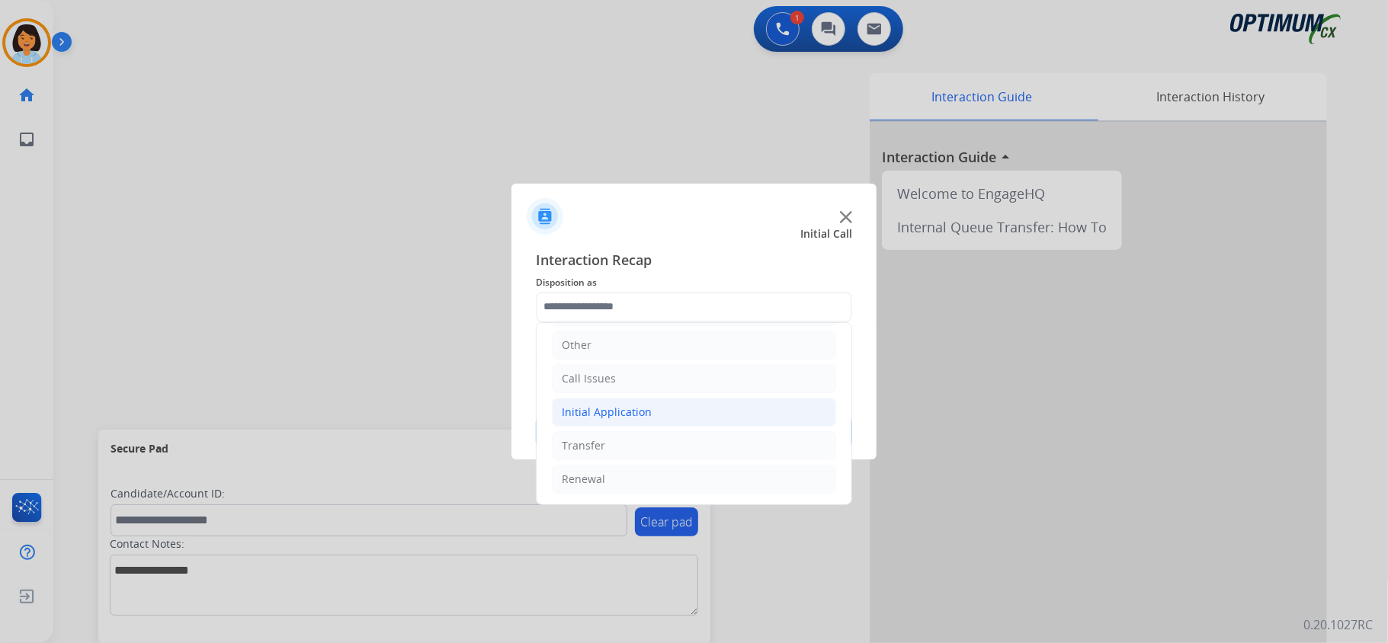
click at [610, 405] on div "Initial Application" at bounding box center [607, 412] width 90 height 15
click at [636, 439] on div "Credential Resend (Initial application)" at bounding box center [688, 441] width 193 height 15
type input "**********"
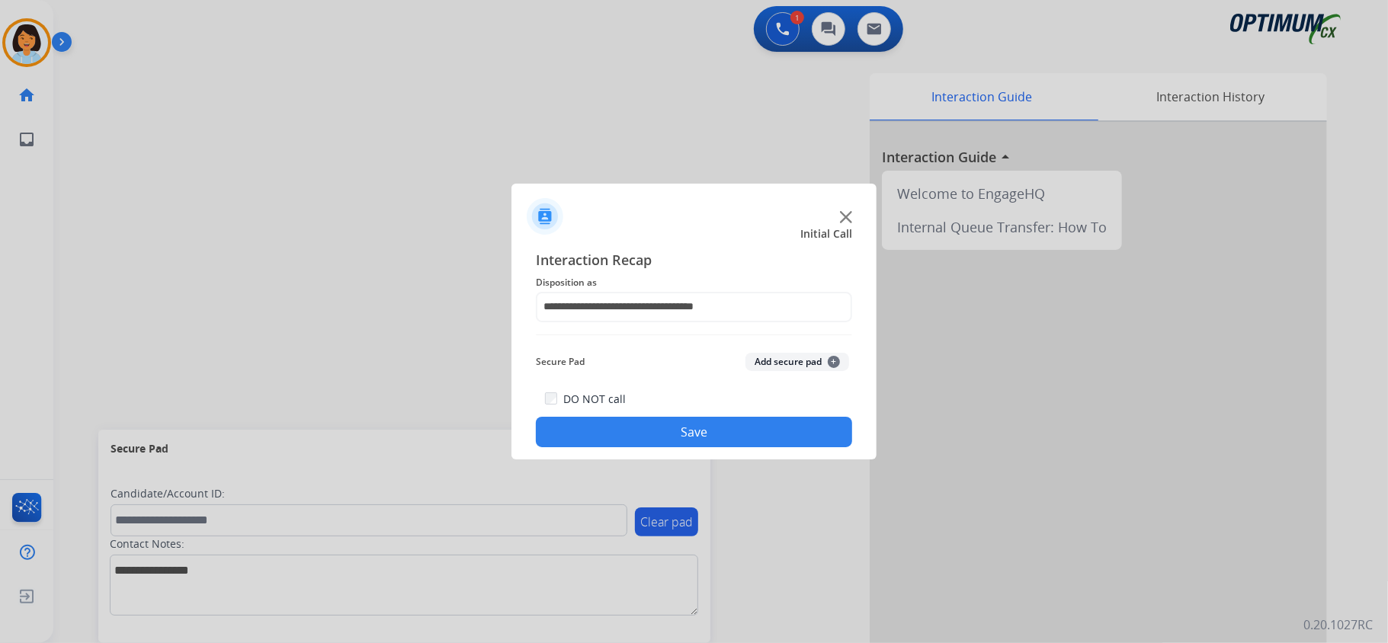
click at [668, 427] on button "Save" at bounding box center [694, 432] width 316 height 30
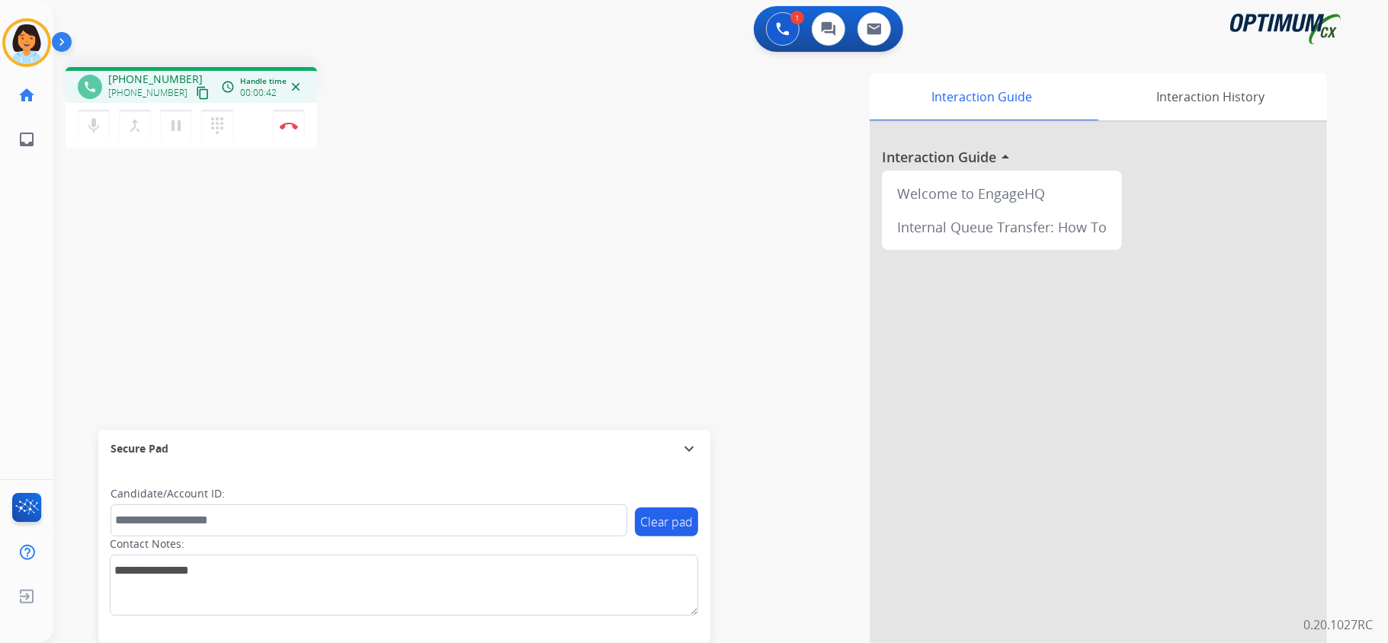
click at [196, 91] on mat-icon "content_copy" at bounding box center [203, 93] width 14 height 14
click at [296, 127] on img at bounding box center [289, 126] width 18 height 8
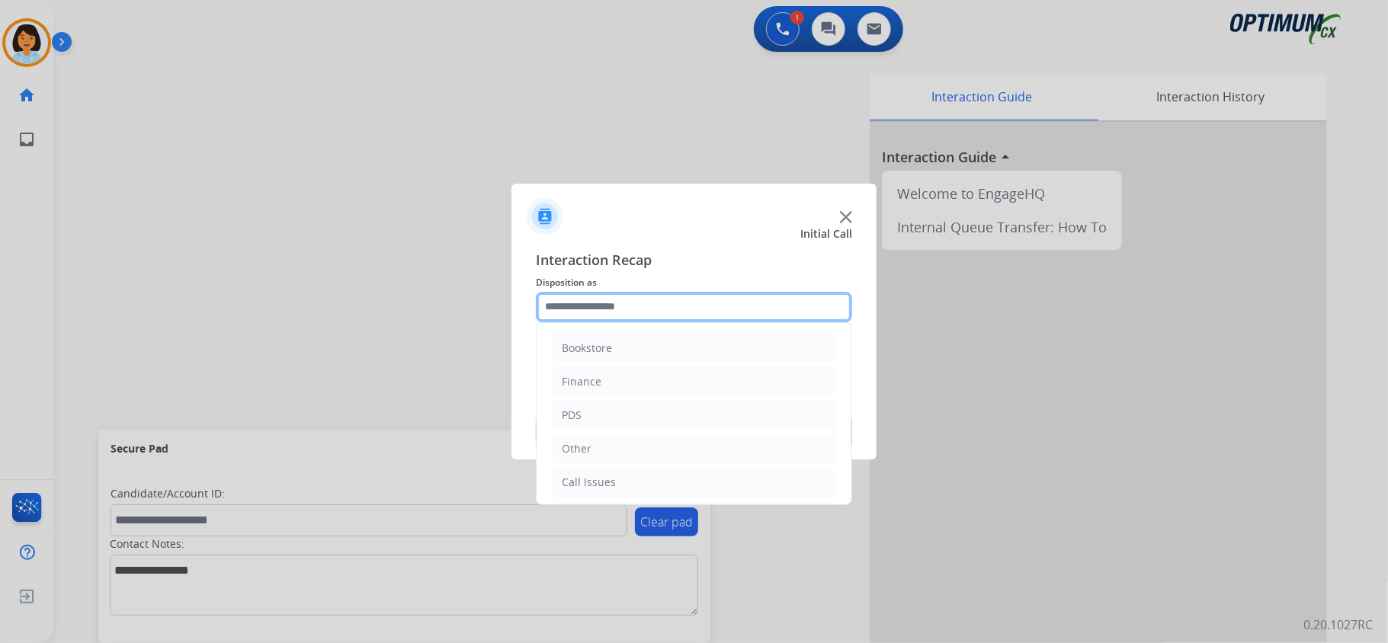
click at [648, 306] on input "text" at bounding box center [694, 307] width 316 height 30
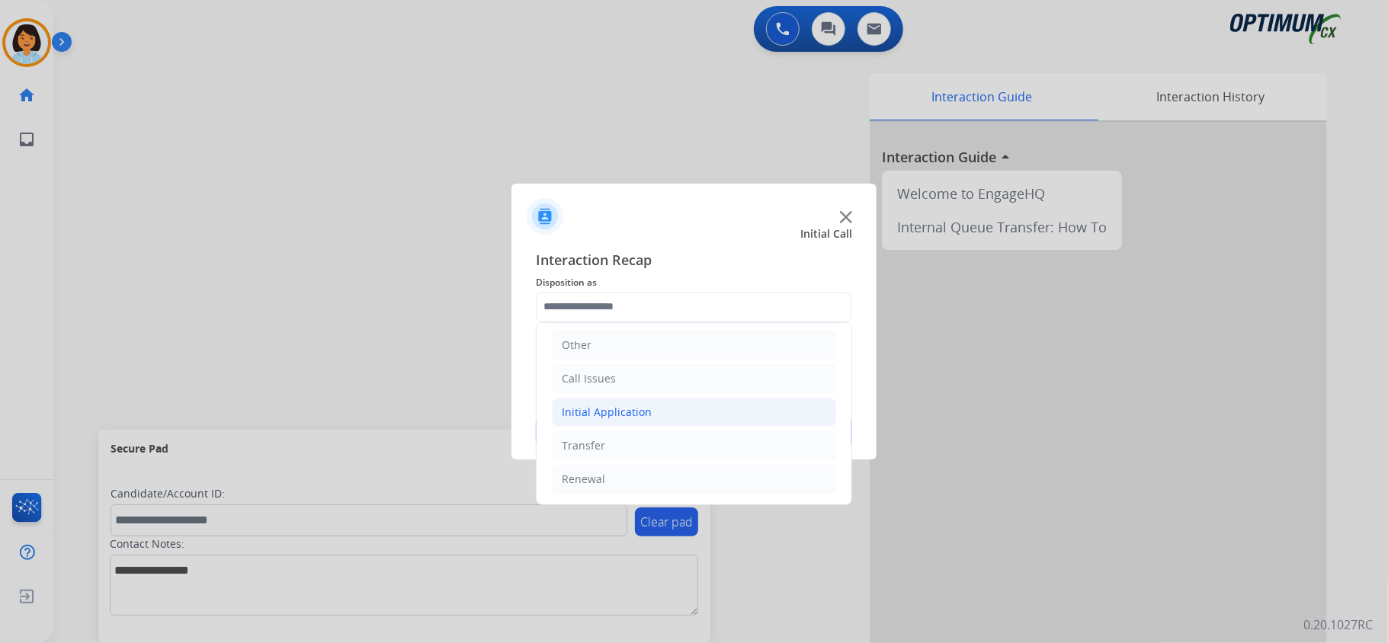
click at [644, 410] on div "Initial Application" at bounding box center [607, 412] width 90 height 15
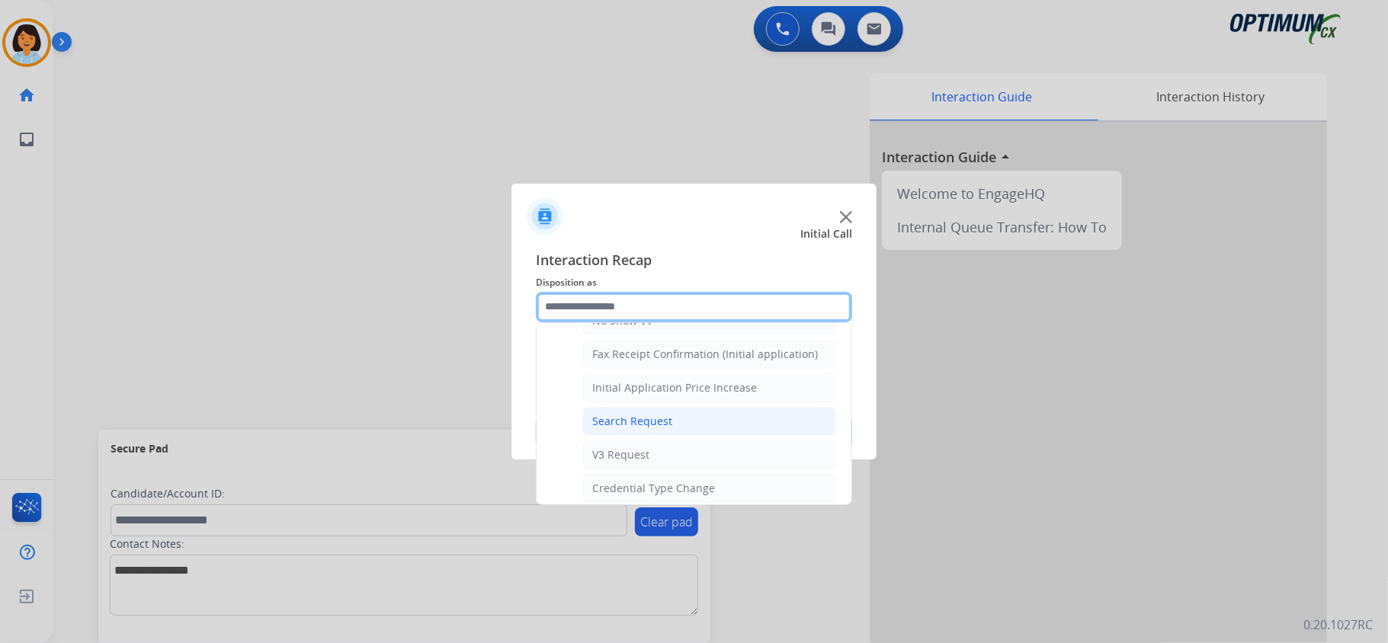
scroll to position [514, 0]
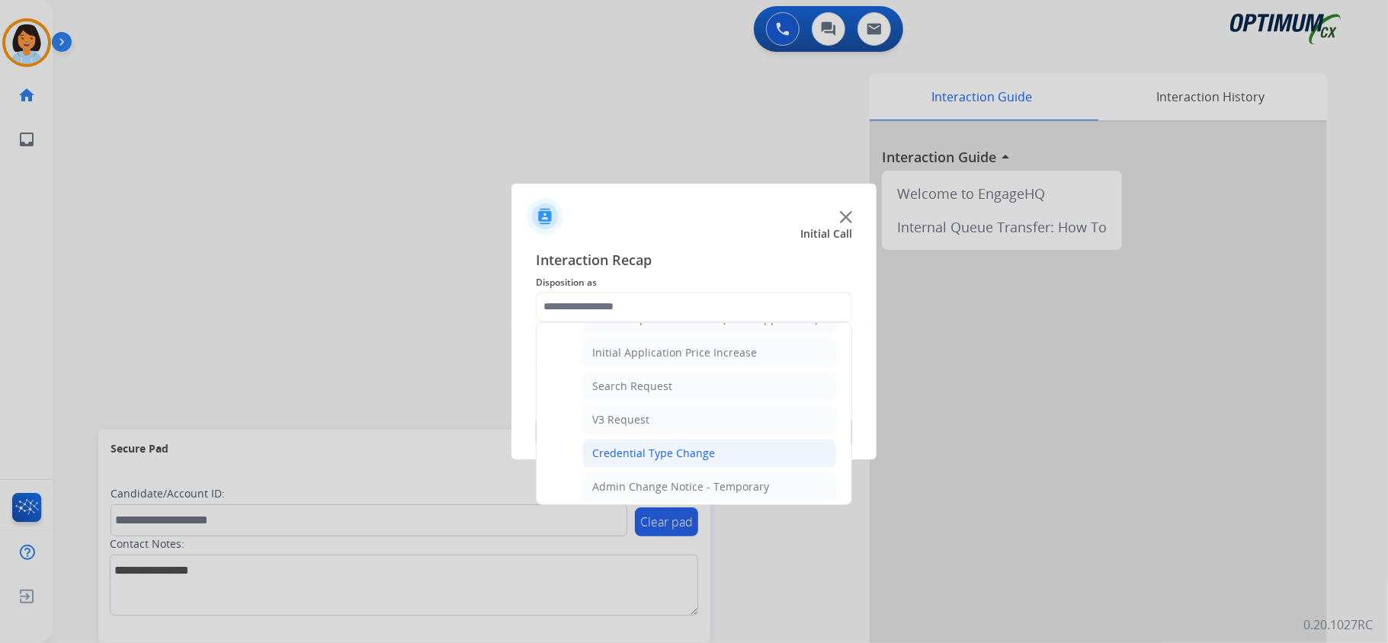
click at [680, 454] on div "Credential Type Change" at bounding box center [653, 453] width 123 height 15
type input "**********"
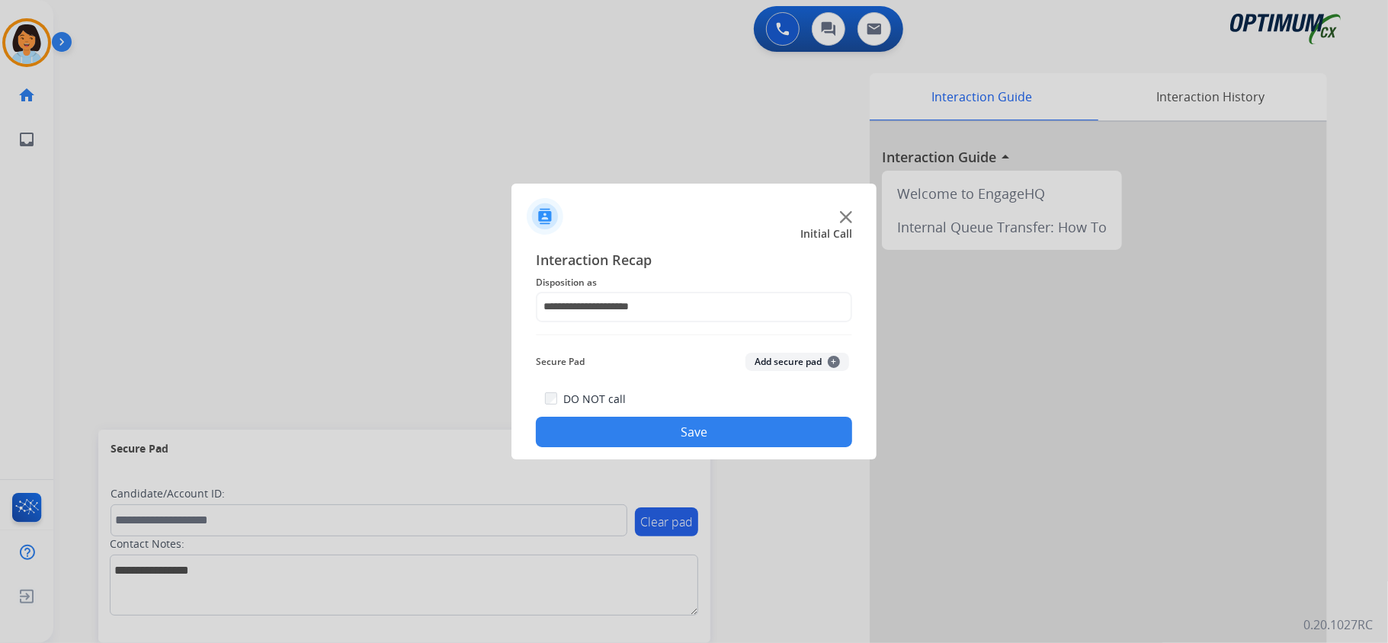
click at [675, 437] on button "Save" at bounding box center [694, 432] width 316 height 30
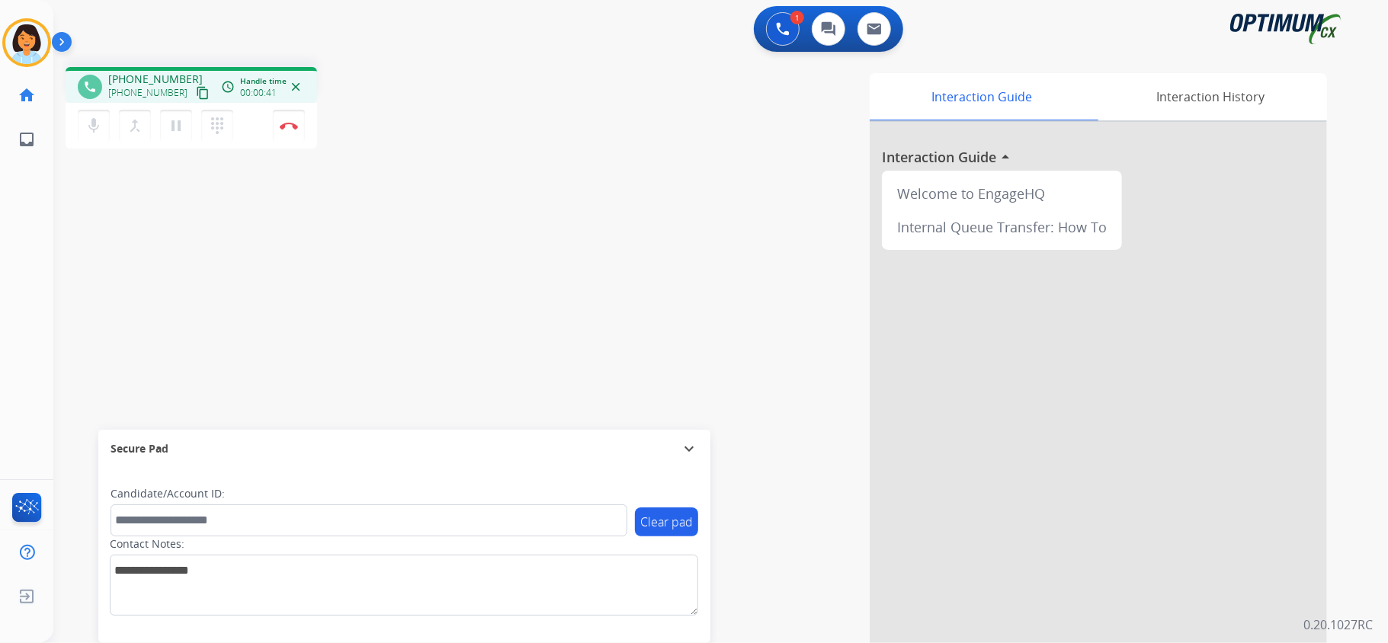
click at [196, 92] on mat-icon "content_copy" at bounding box center [203, 93] width 14 height 14
click at [196, 89] on mat-icon "content_copy" at bounding box center [203, 93] width 14 height 14
click at [196, 91] on mat-icon "content_copy" at bounding box center [203, 93] width 14 height 14
click at [288, 128] on img at bounding box center [289, 126] width 18 height 8
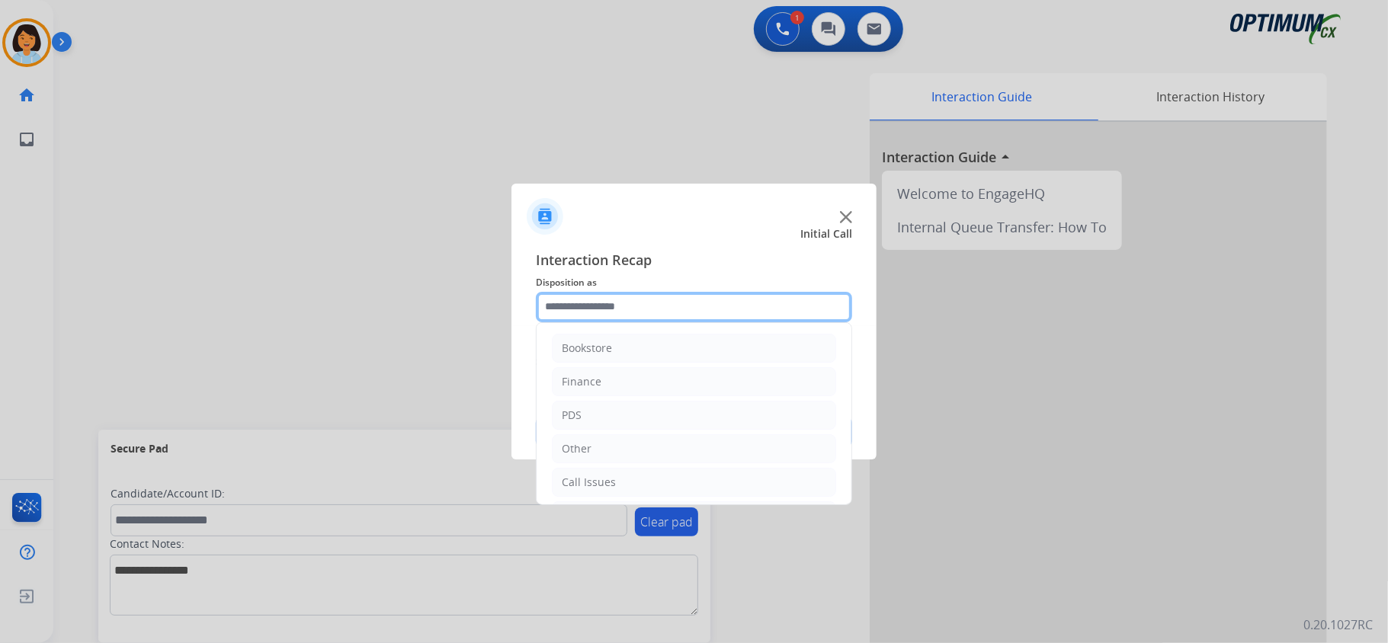
click at [625, 294] on input "text" at bounding box center [694, 307] width 316 height 30
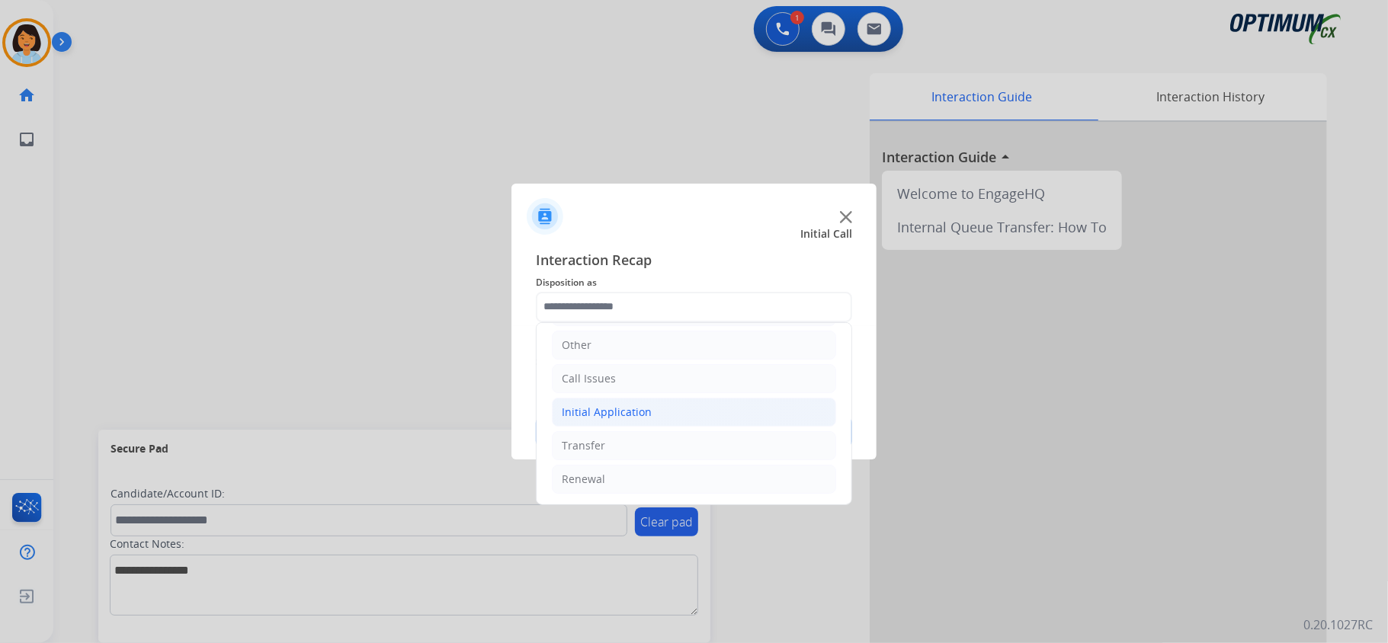
click at [641, 410] on div "Initial Application" at bounding box center [607, 412] width 90 height 15
click at [643, 445] on div "Credential Resend (Initial application)" at bounding box center [688, 441] width 193 height 15
type input "**********"
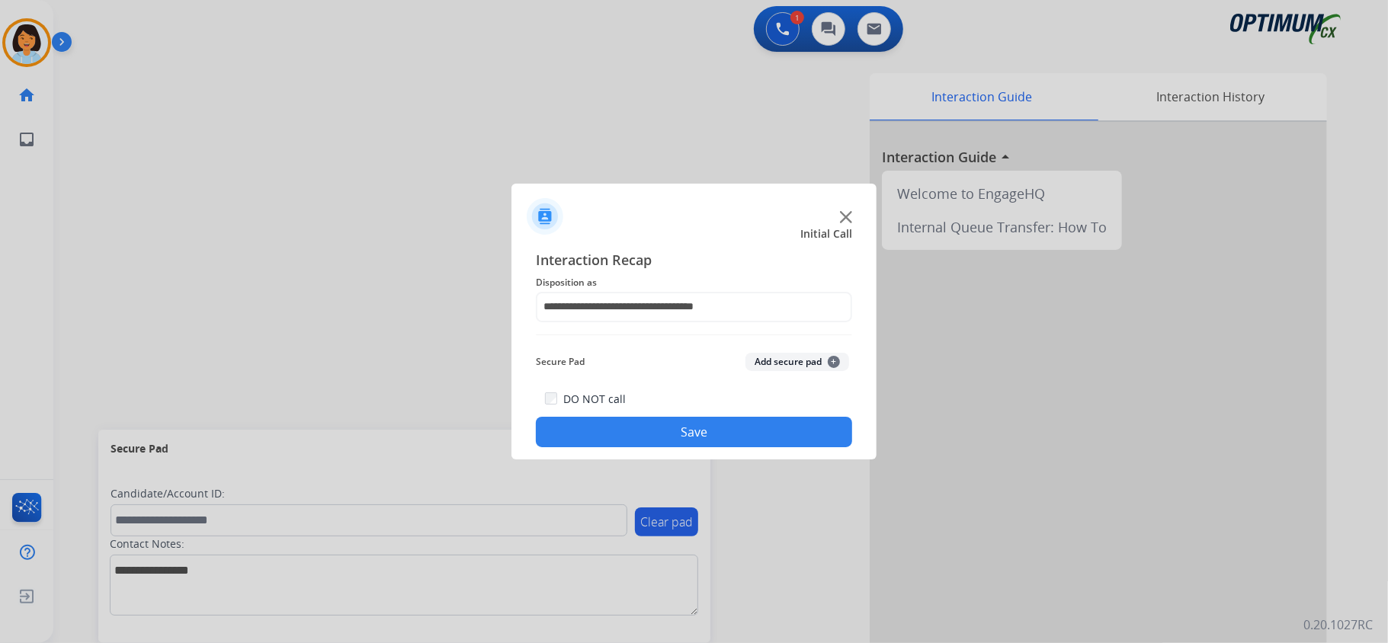
click at [694, 439] on button "Save" at bounding box center [694, 432] width 316 height 30
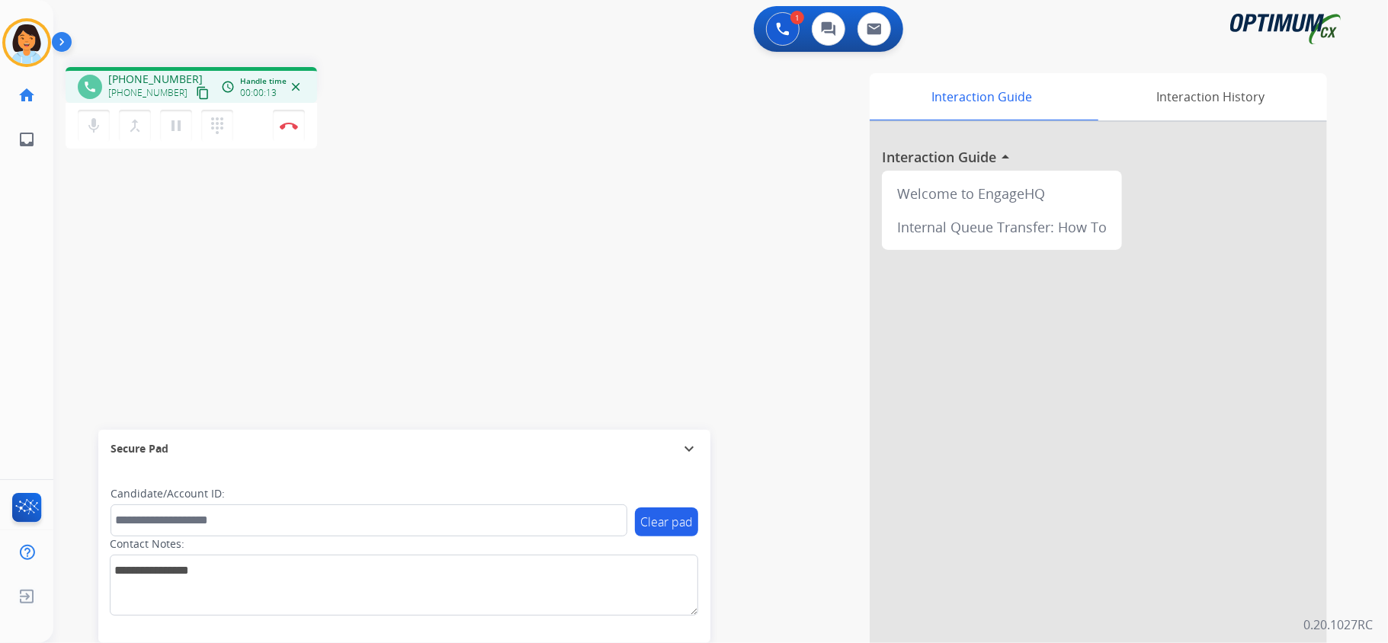
click at [196, 93] on mat-icon "content_copy" at bounding box center [203, 93] width 14 height 14
click at [287, 120] on button "Disconnect" at bounding box center [289, 126] width 32 height 32
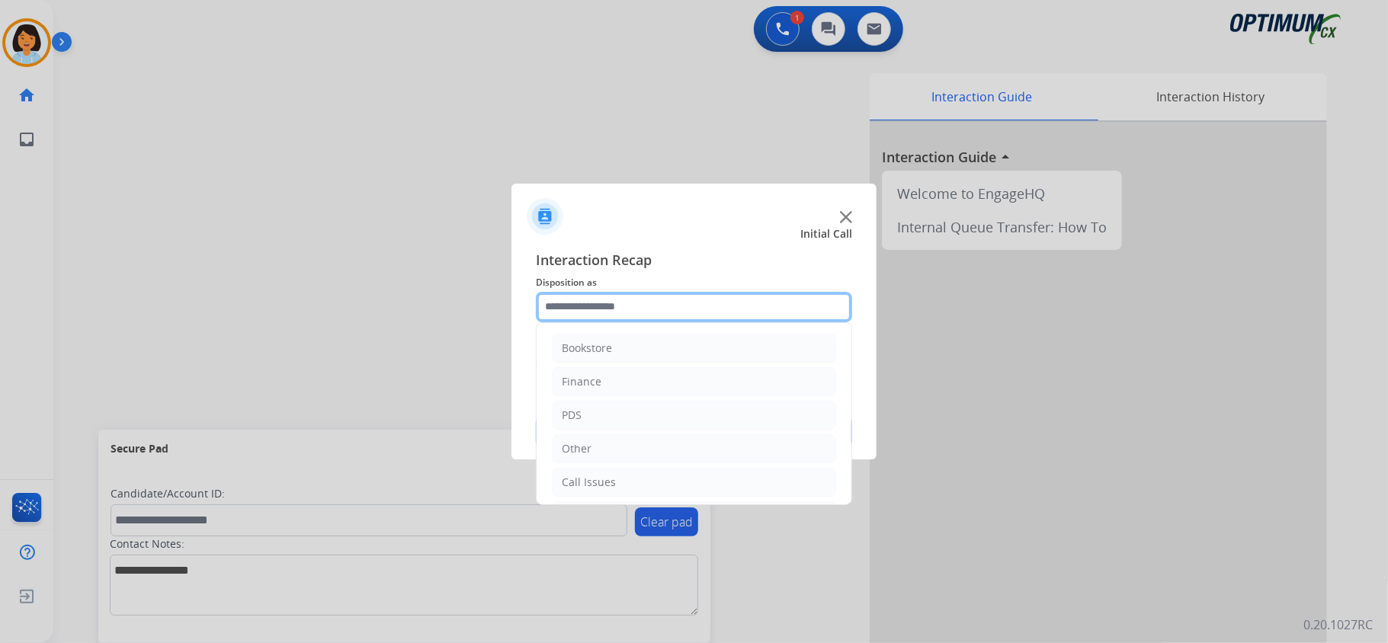
click at [642, 312] on input "text" at bounding box center [694, 307] width 316 height 30
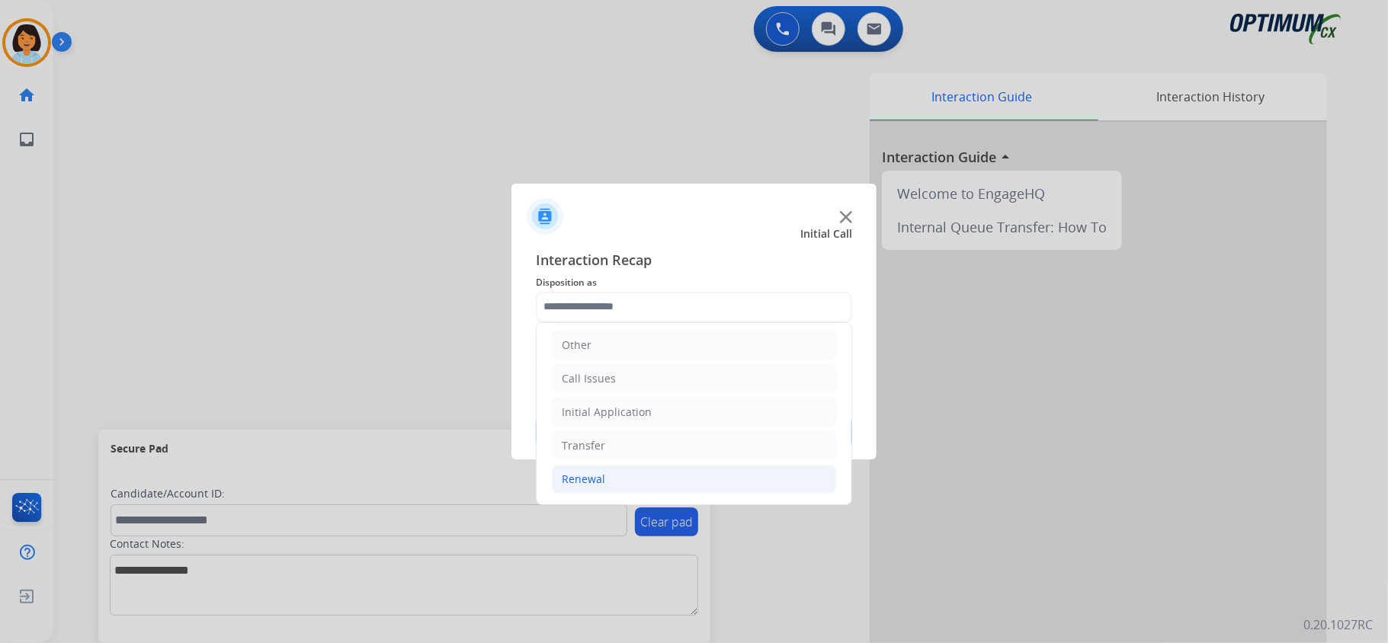
click at [598, 476] on div "Renewal" at bounding box center [583, 479] width 43 height 15
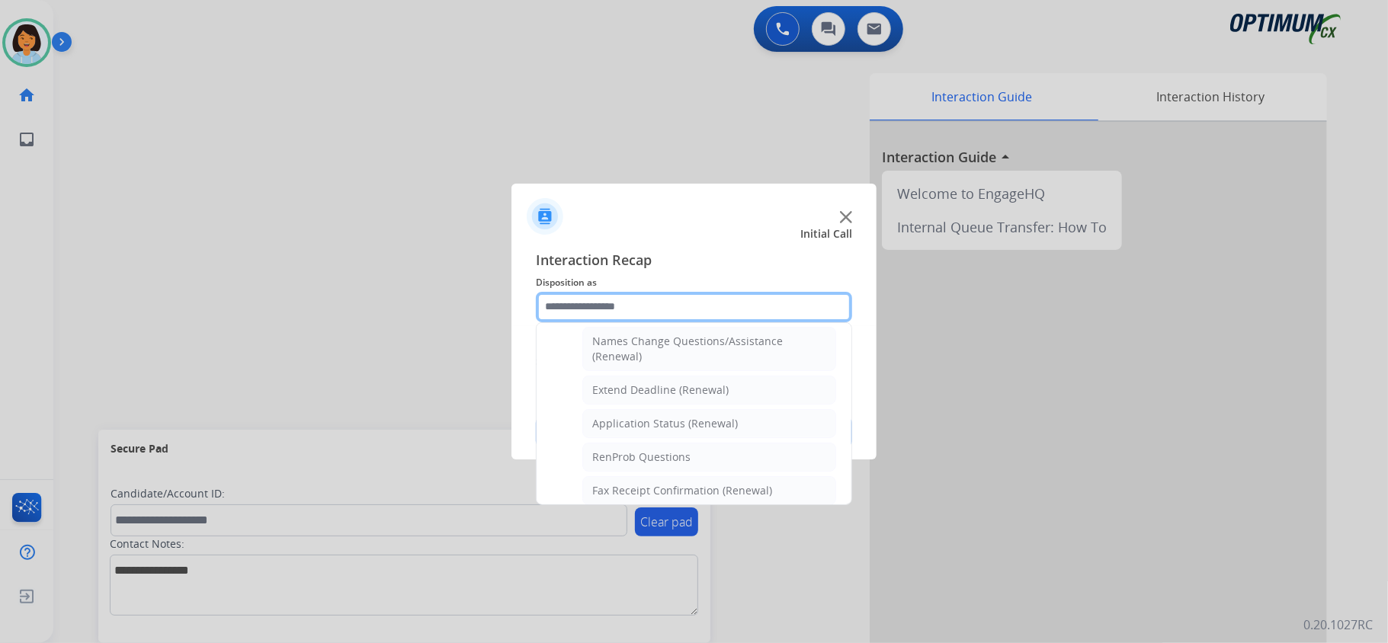
scroll to position [311, 0]
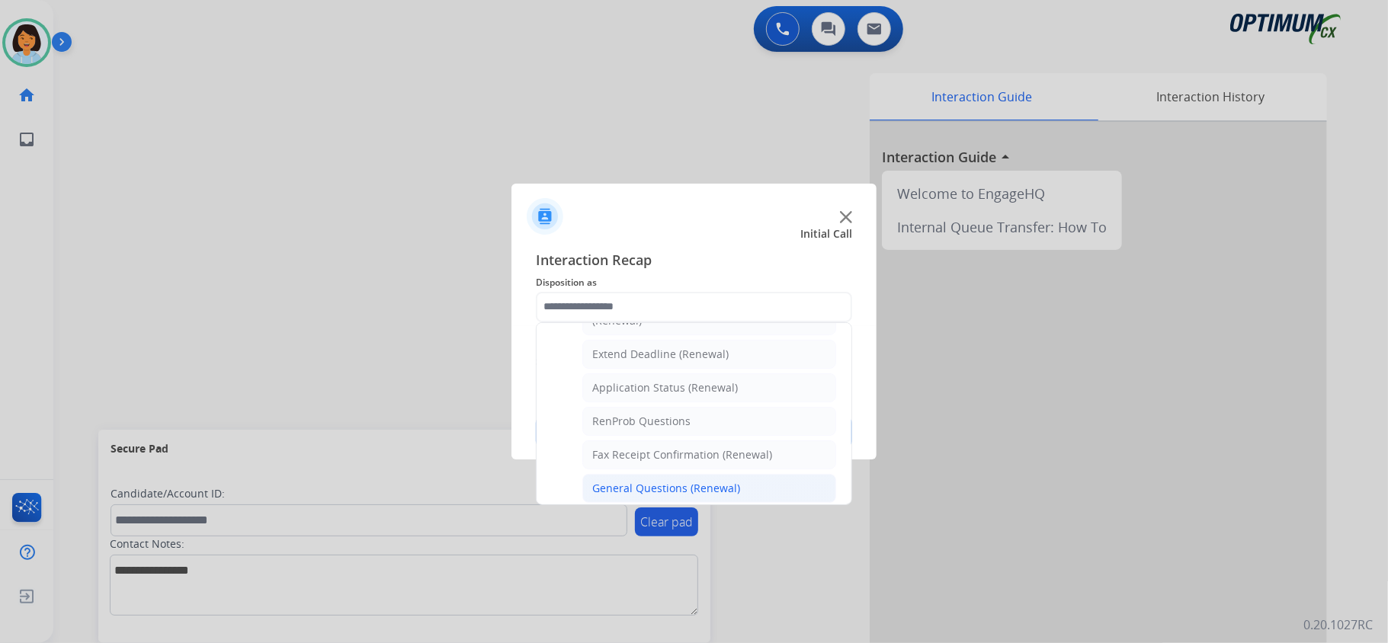
click at [619, 494] on div "General Questions (Renewal)" at bounding box center [666, 488] width 148 height 15
type input "**********"
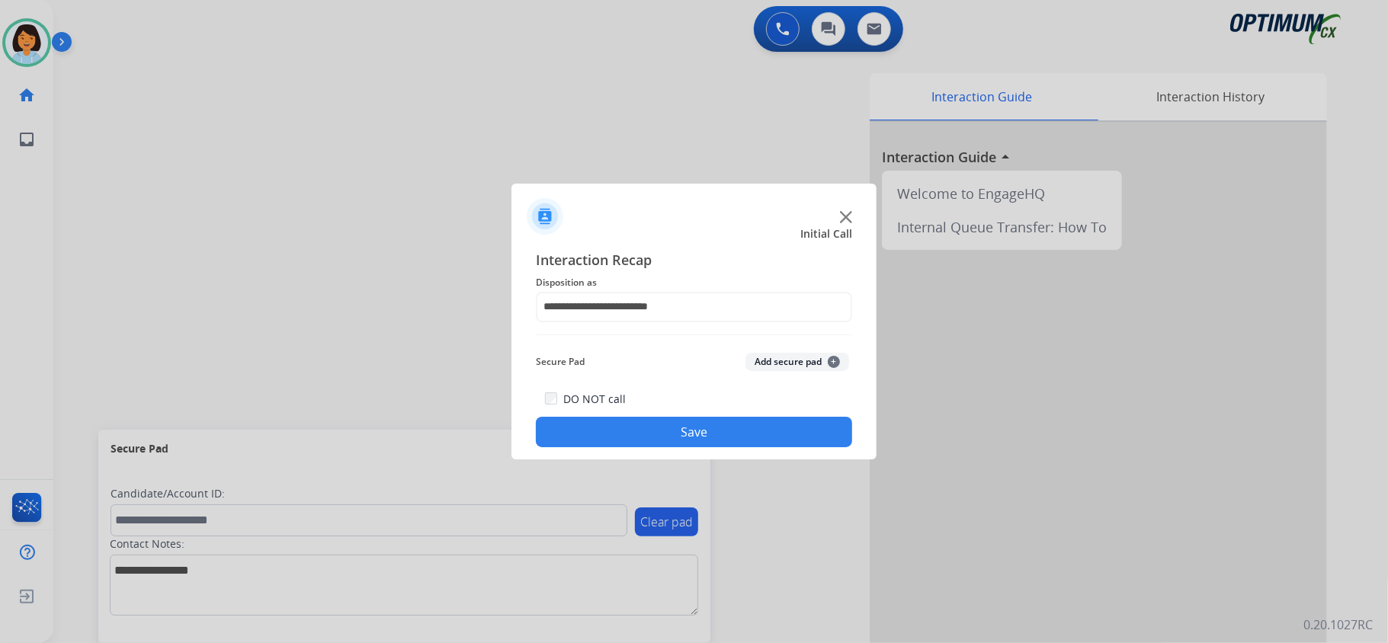
click at [623, 433] on button "Save" at bounding box center [694, 432] width 316 height 30
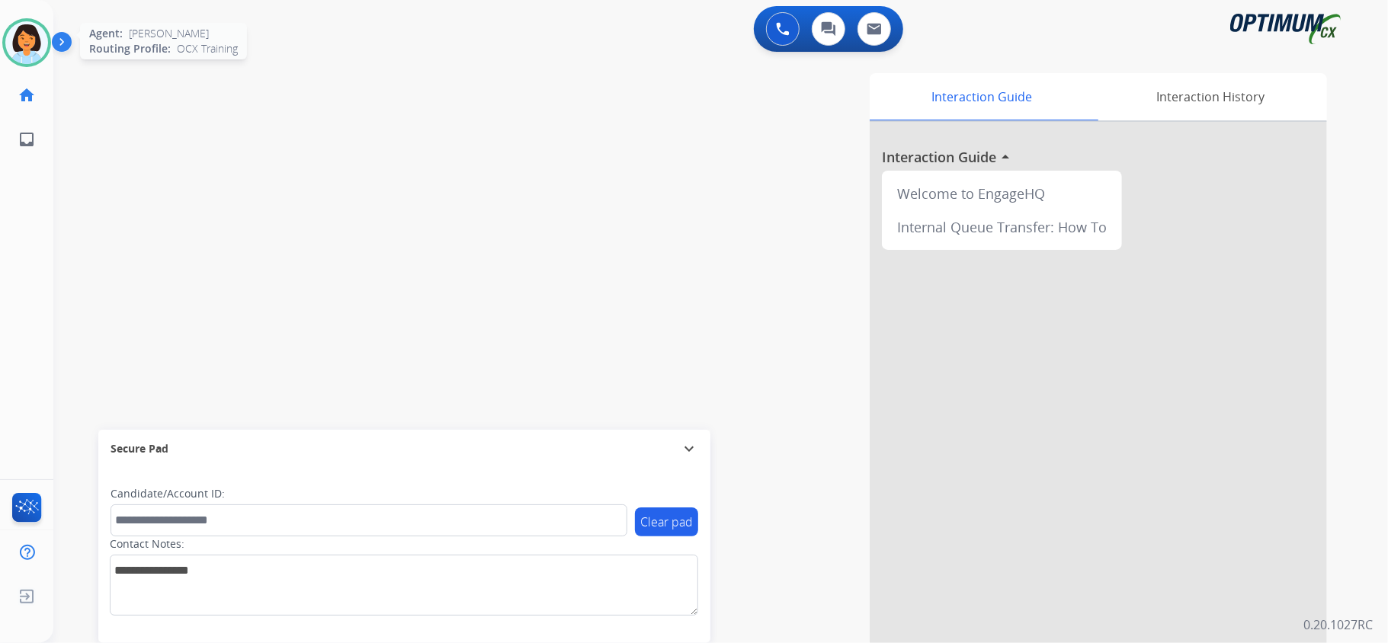
click at [32, 52] on img at bounding box center [26, 42] width 43 height 43
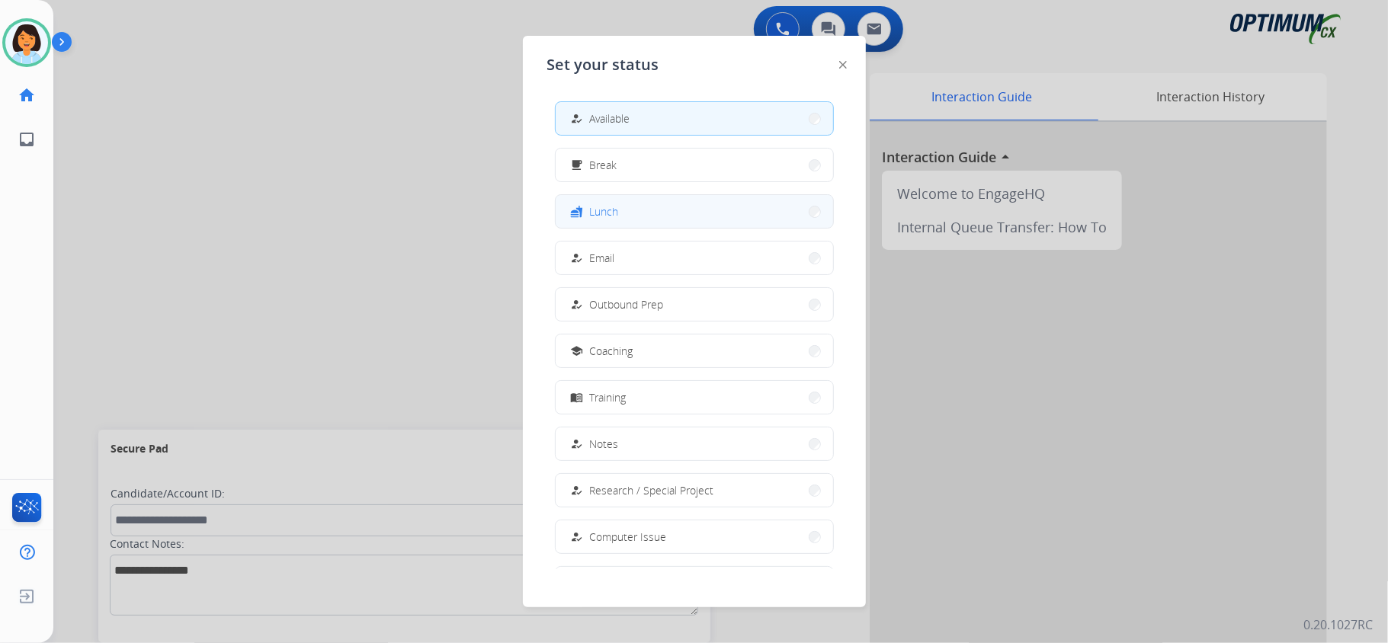
click at [626, 219] on button "fastfood Lunch" at bounding box center [694, 211] width 277 height 33
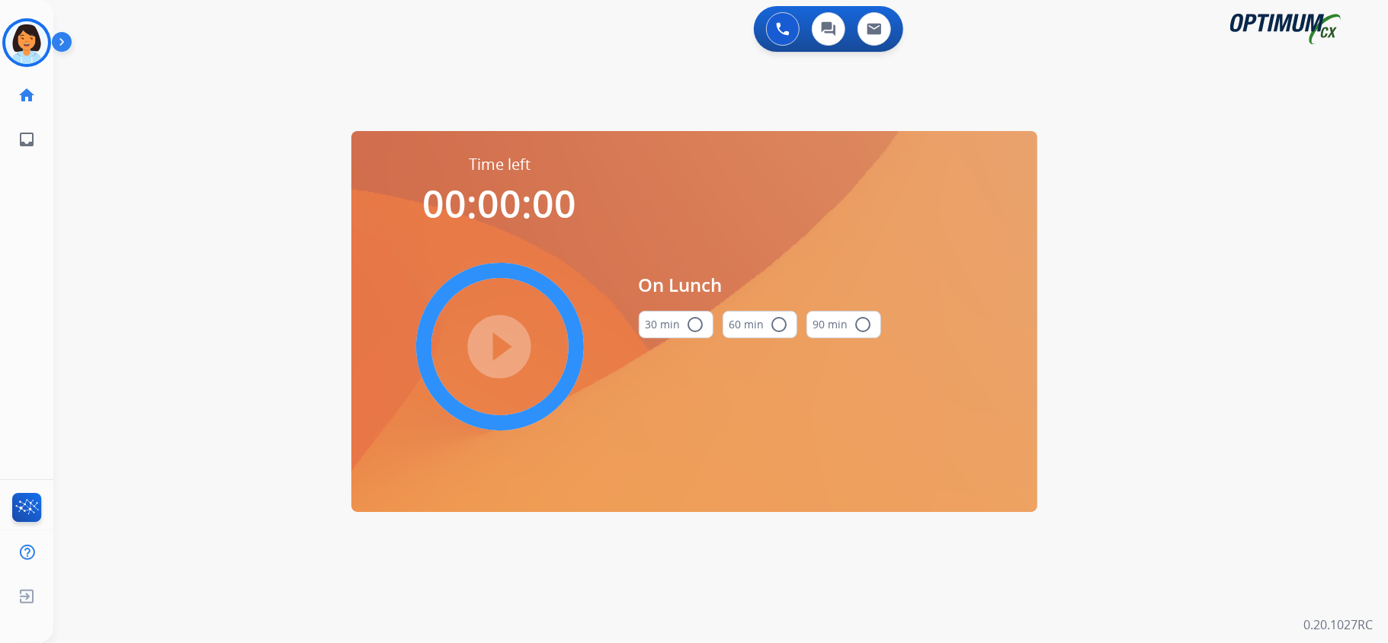
click at [687, 329] on mat-icon "radio_button_unchecked" at bounding box center [696, 325] width 18 height 18
click at [509, 356] on mat-icon "play_circle_filled" at bounding box center [500, 347] width 18 height 18
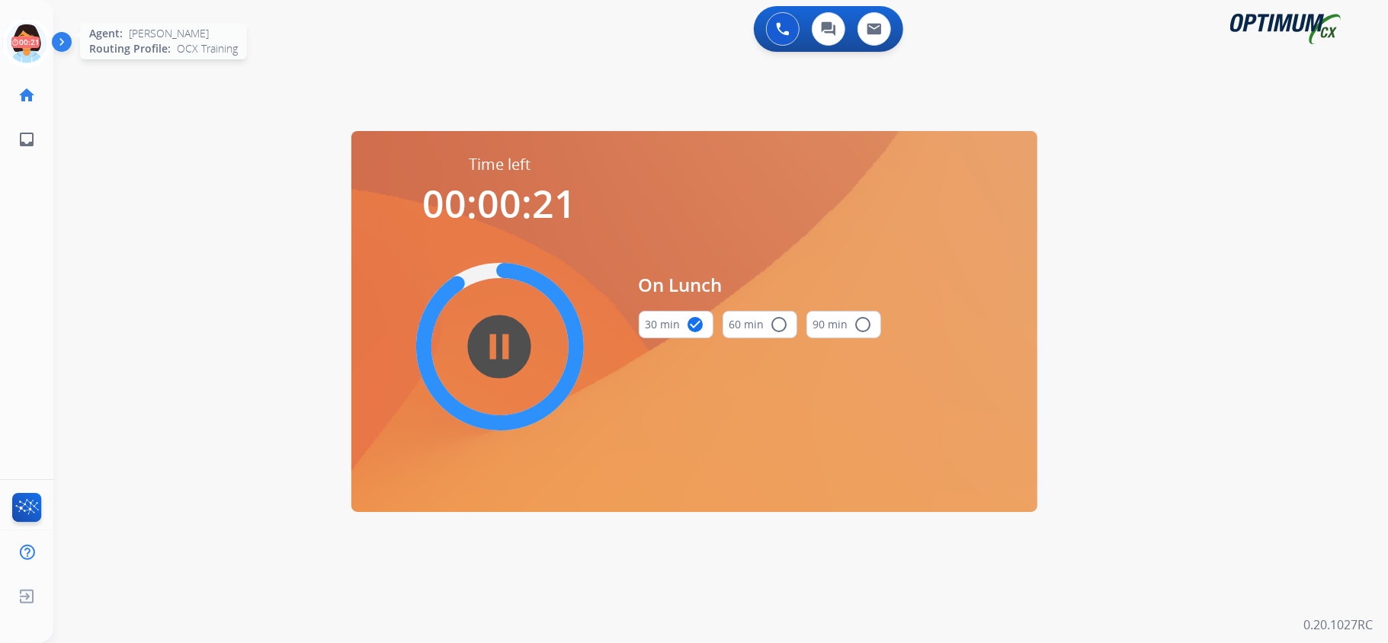
click at [14, 25] on icon at bounding box center [27, 43] width 50 height 50
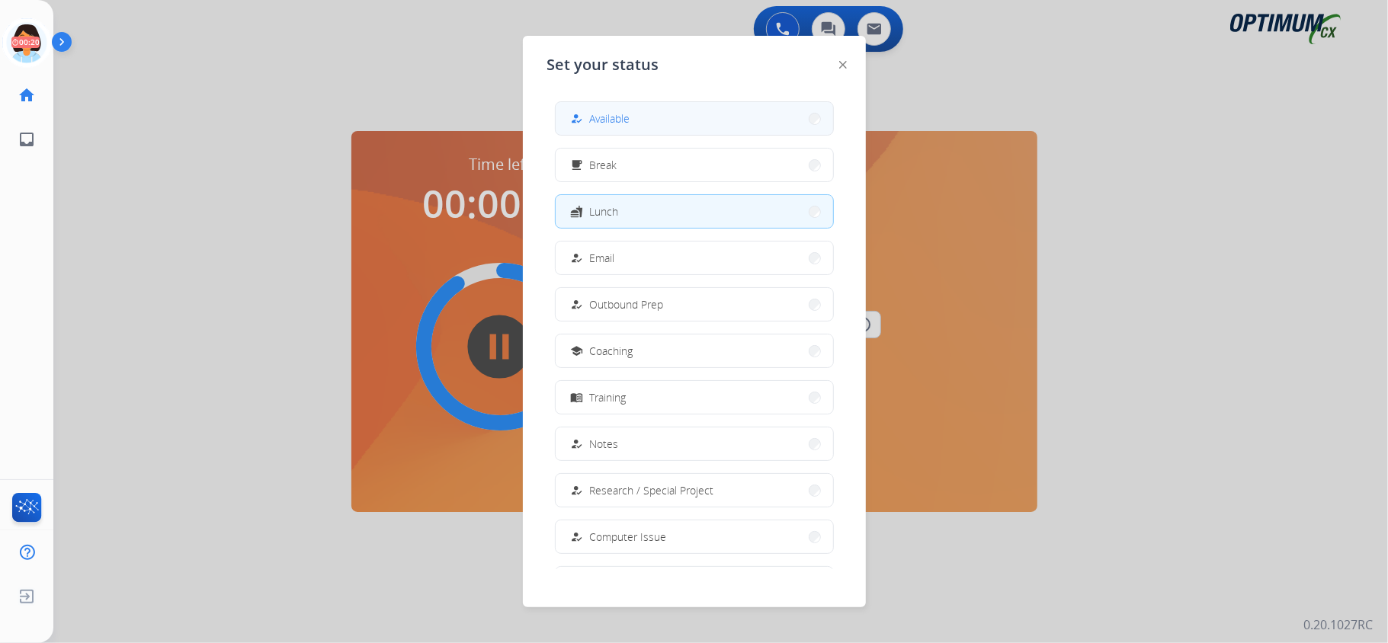
click at [684, 132] on button "how_to_reg Available" at bounding box center [694, 118] width 277 height 33
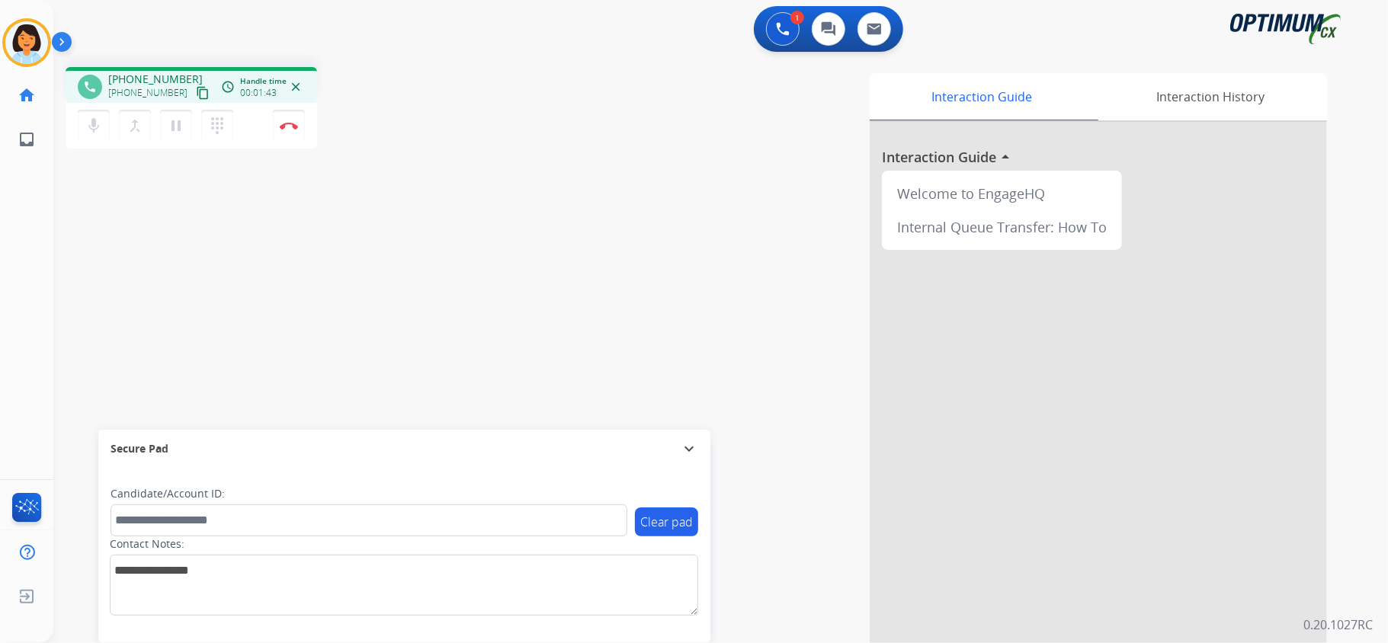
click at [196, 93] on mat-icon "content_copy" at bounding box center [203, 93] width 14 height 14
click at [282, 126] on img at bounding box center [289, 126] width 18 height 8
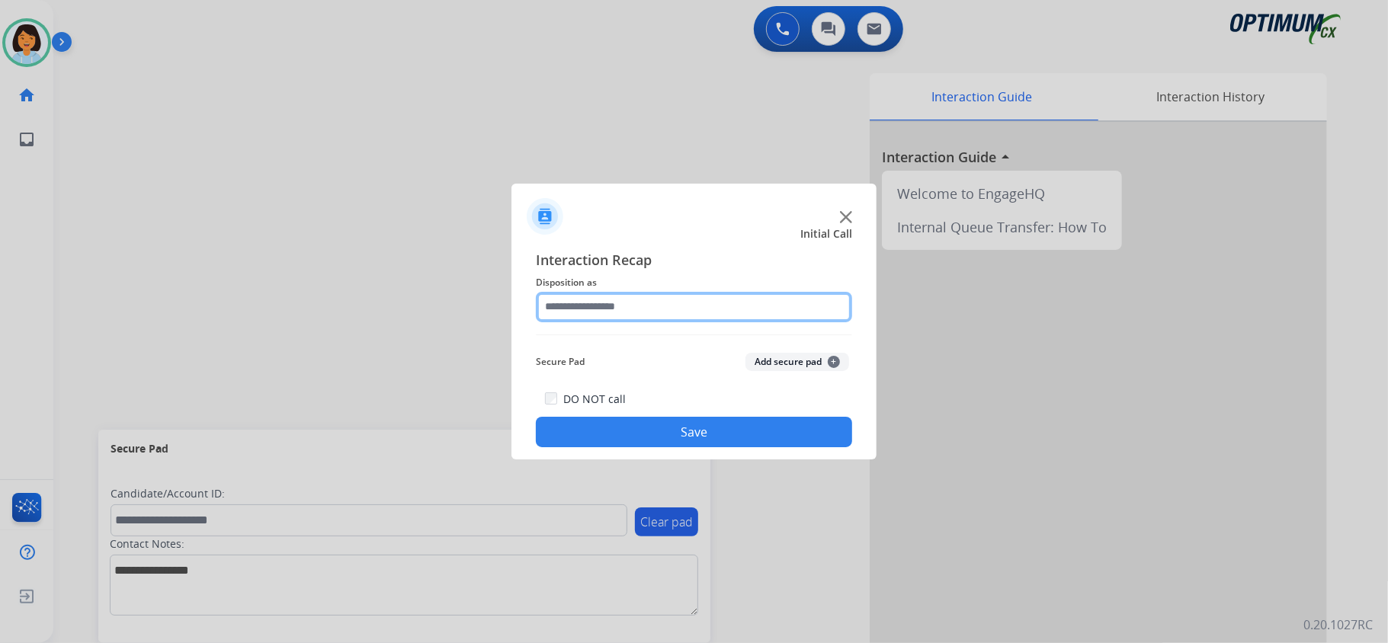
click at [696, 299] on input "text" at bounding box center [694, 307] width 316 height 30
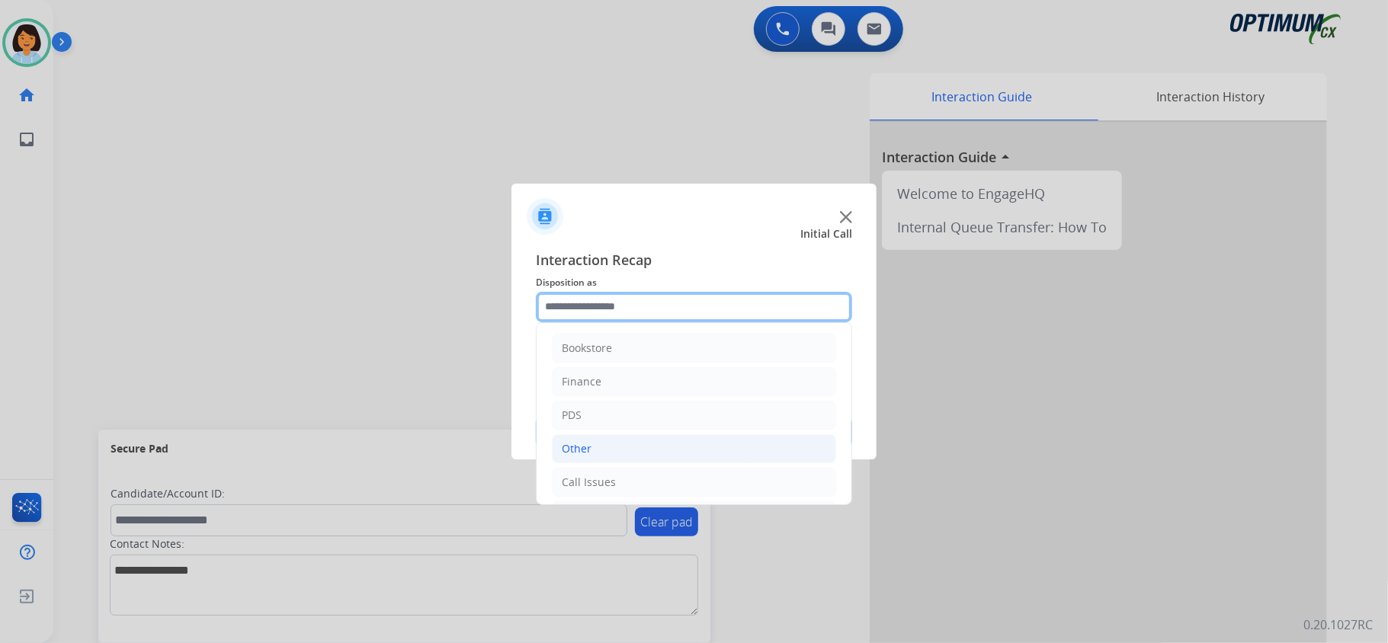
scroll to position [107, 0]
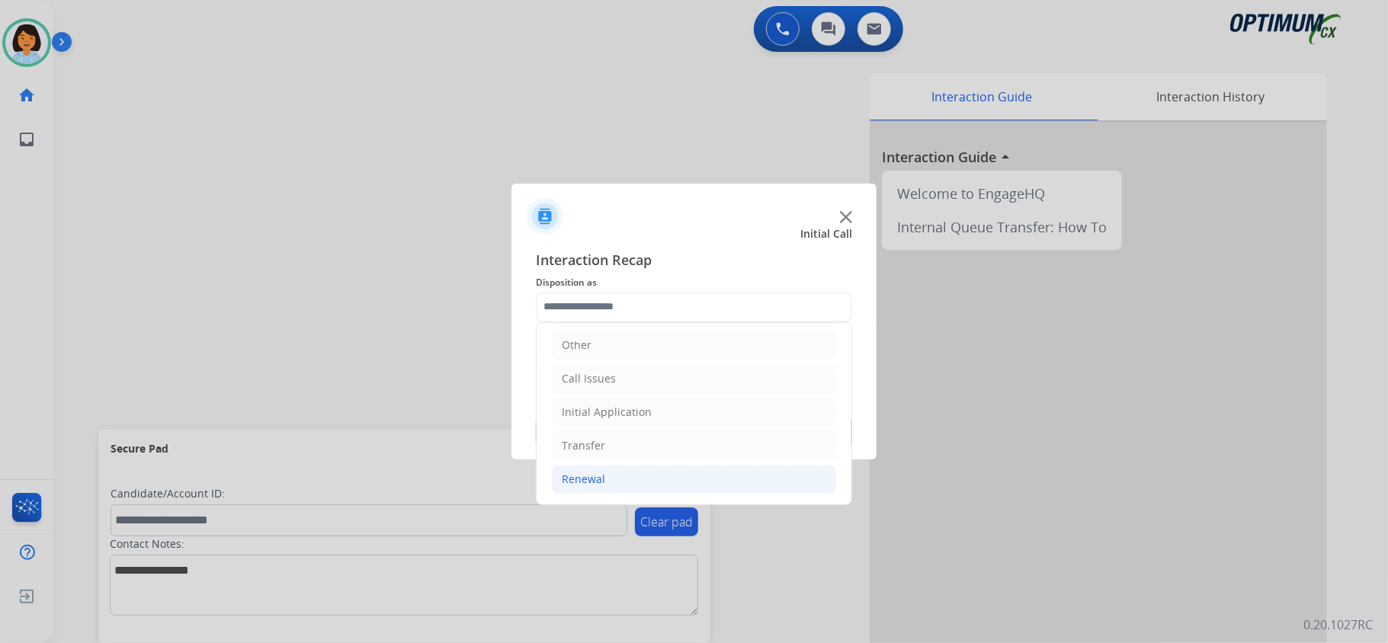
click at [614, 480] on li "Renewal" at bounding box center [694, 479] width 284 height 29
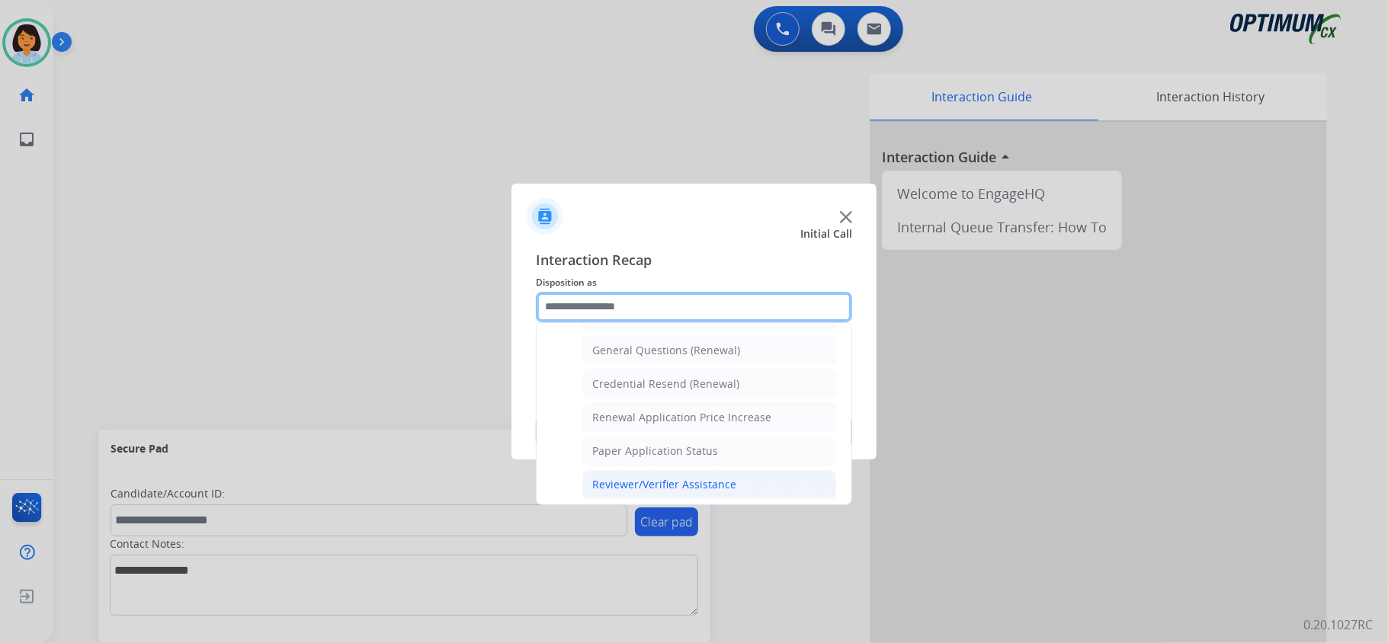
scroll to position [412, 0]
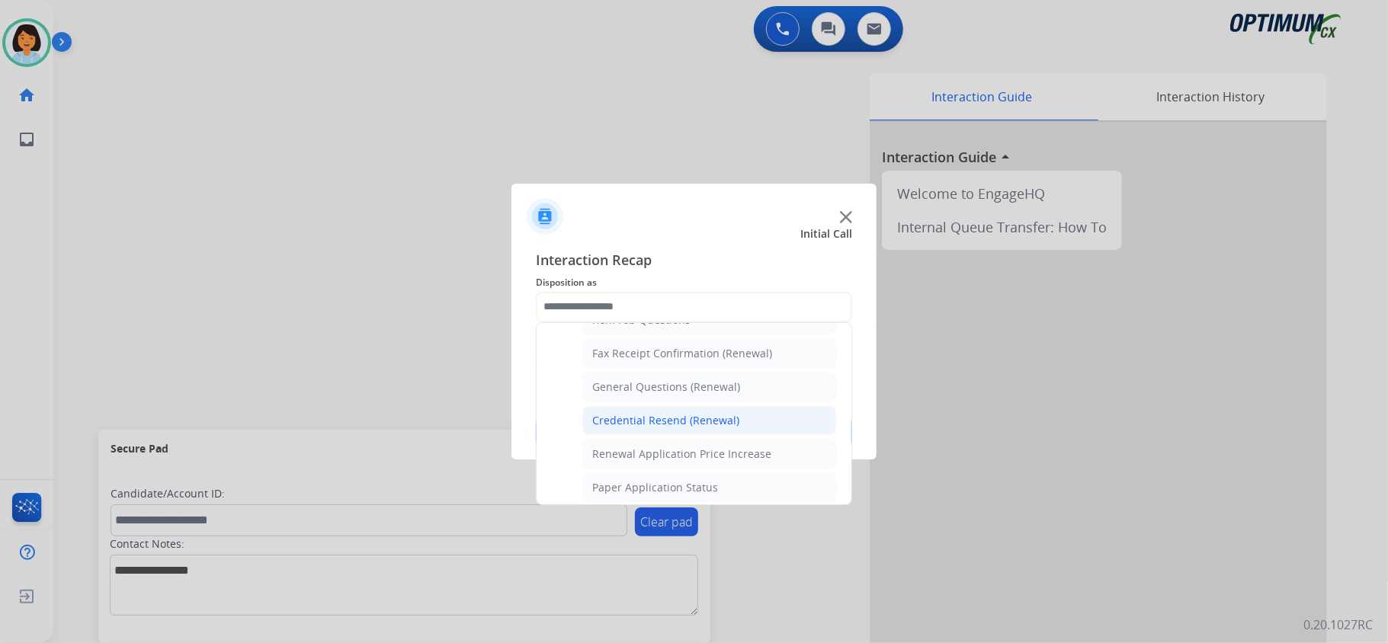
click at [693, 422] on div "Credential Resend (Renewal)" at bounding box center [665, 420] width 147 height 15
type input "**********"
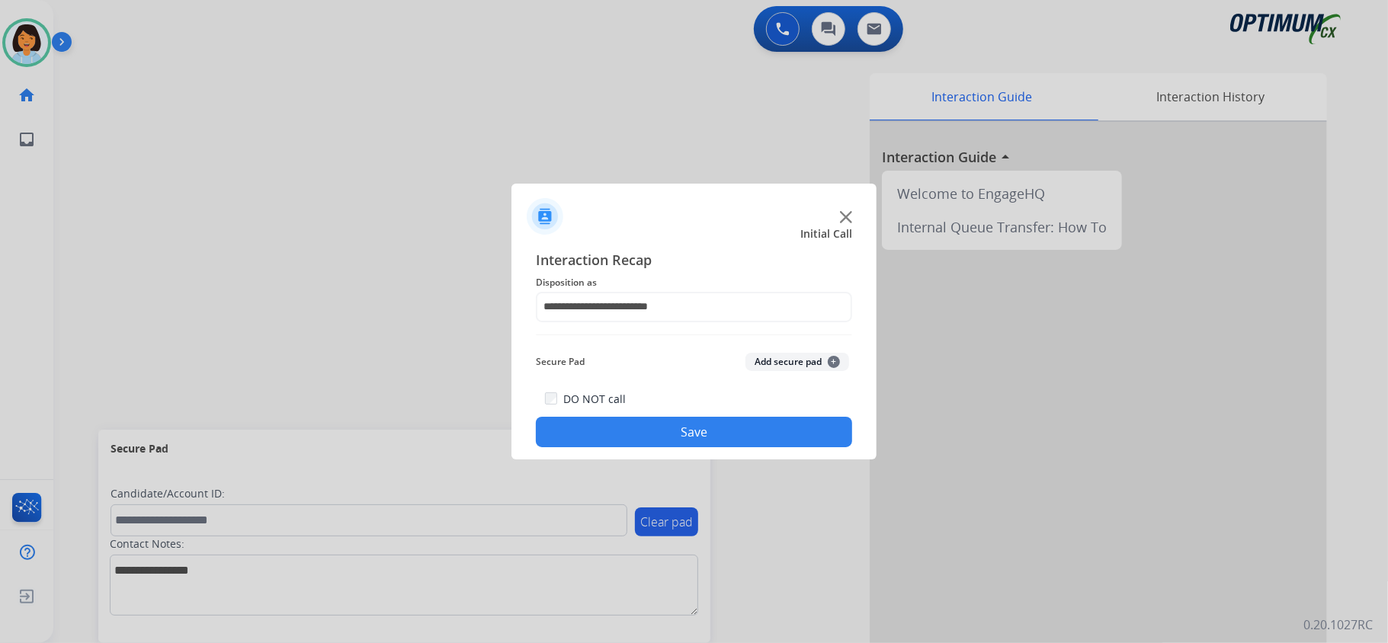
click at [672, 434] on button "Save" at bounding box center [694, 432] width 316 height 30
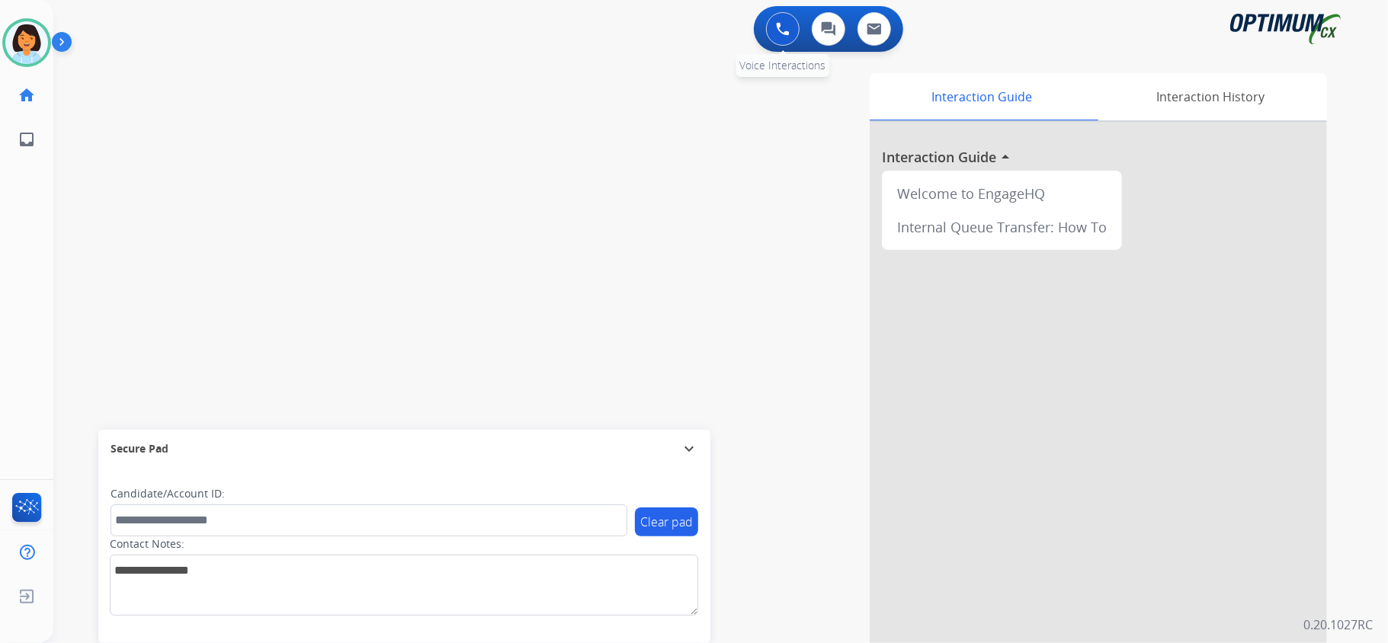
click at [765, 22] on div "0 Voice Interactions" at bounding box center [783, 29] width 46 height 34
click at [773, 23] on button at bounding box center [783, 29] width 34 height 34
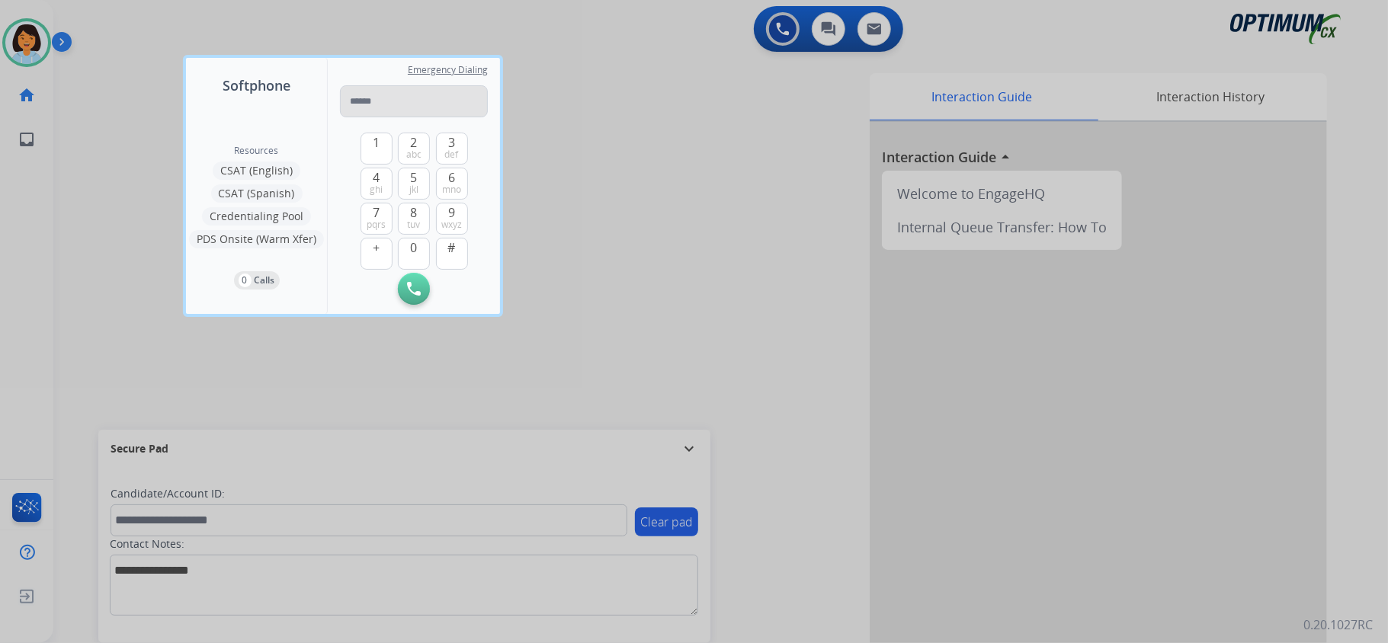
click at [418, 98] on input "tel" at bounding box center [414, 101] width 148 height 32
type input "**********"
click at [424, 293] on button "Initiate Call" at bounding box center [414, 289] width 32 height 32
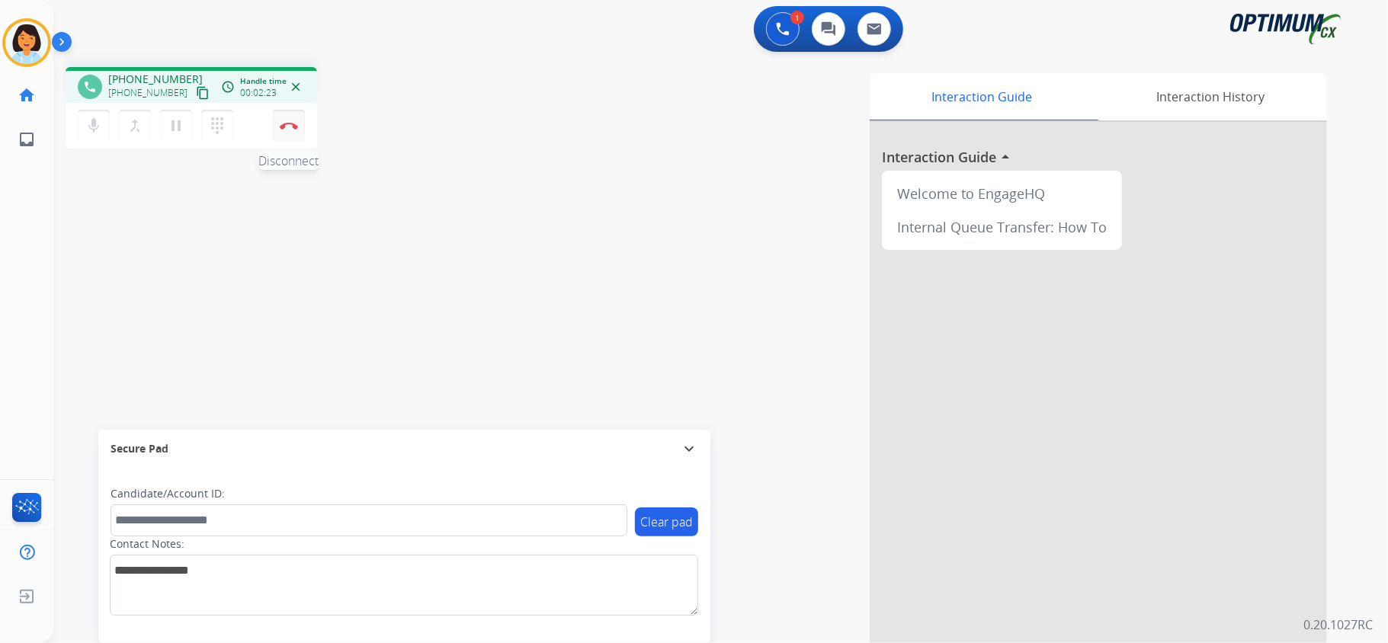
click at [287, 126] on img at bounding box center [289, 126] width 18 height 8
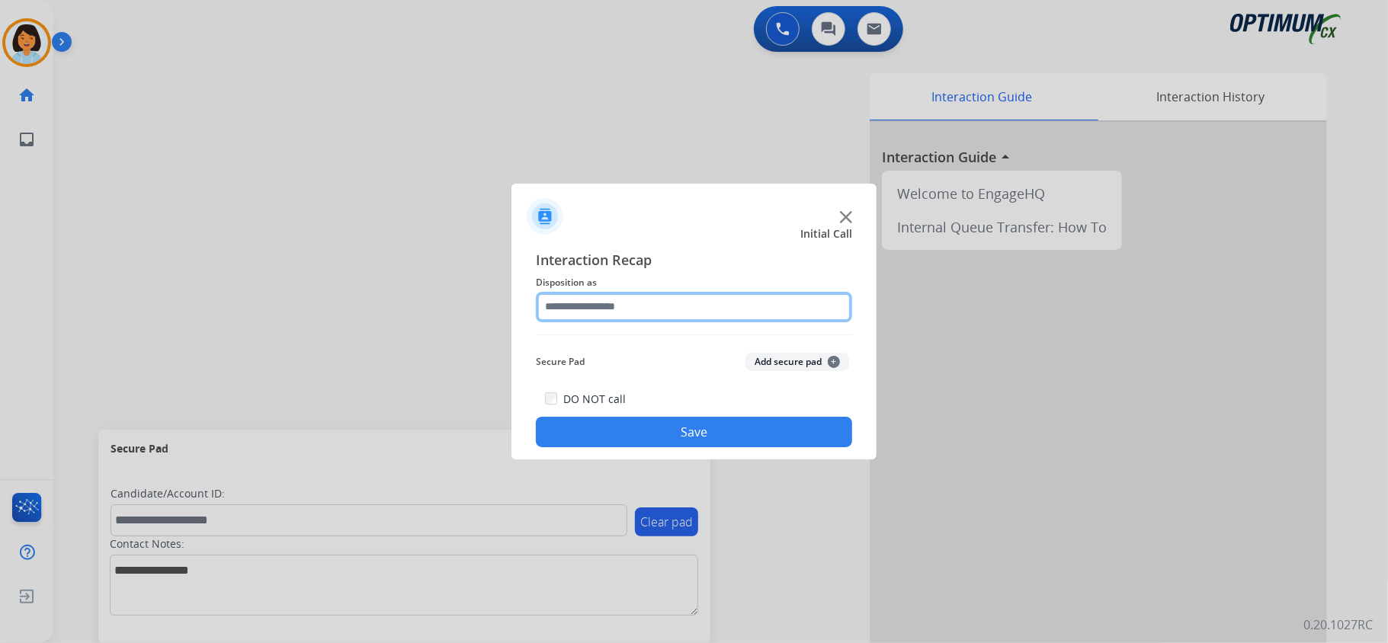
click at [687, 315] on input "text" at bounding box center [694, 307] width 316 height 30
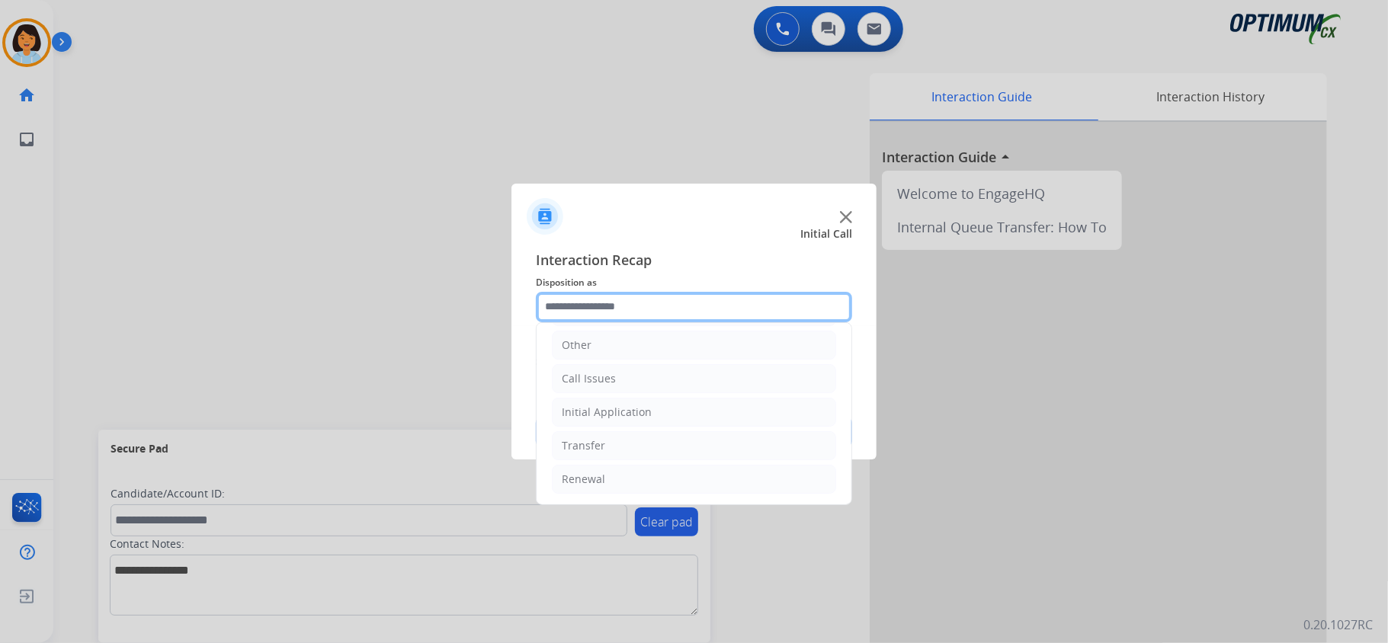
scroll to position [107, 0]
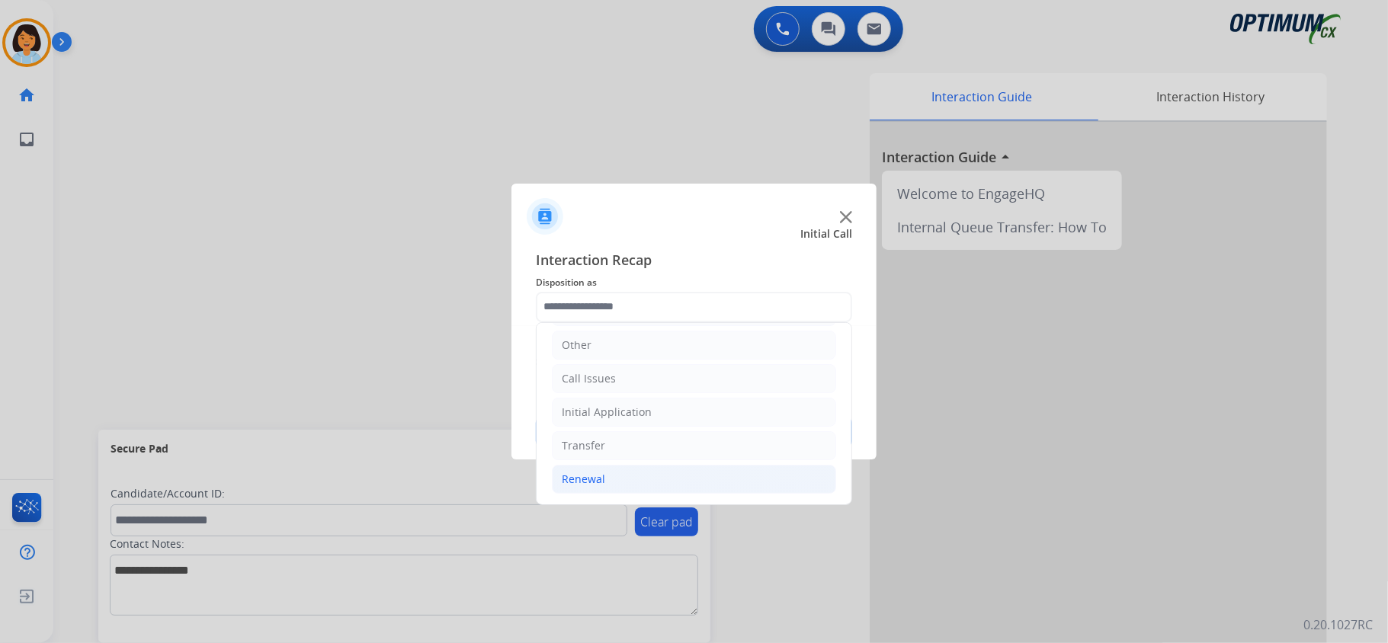
click at [604, 480] on li "Renewal" at bounding box center [694, 479] width 284 height 29
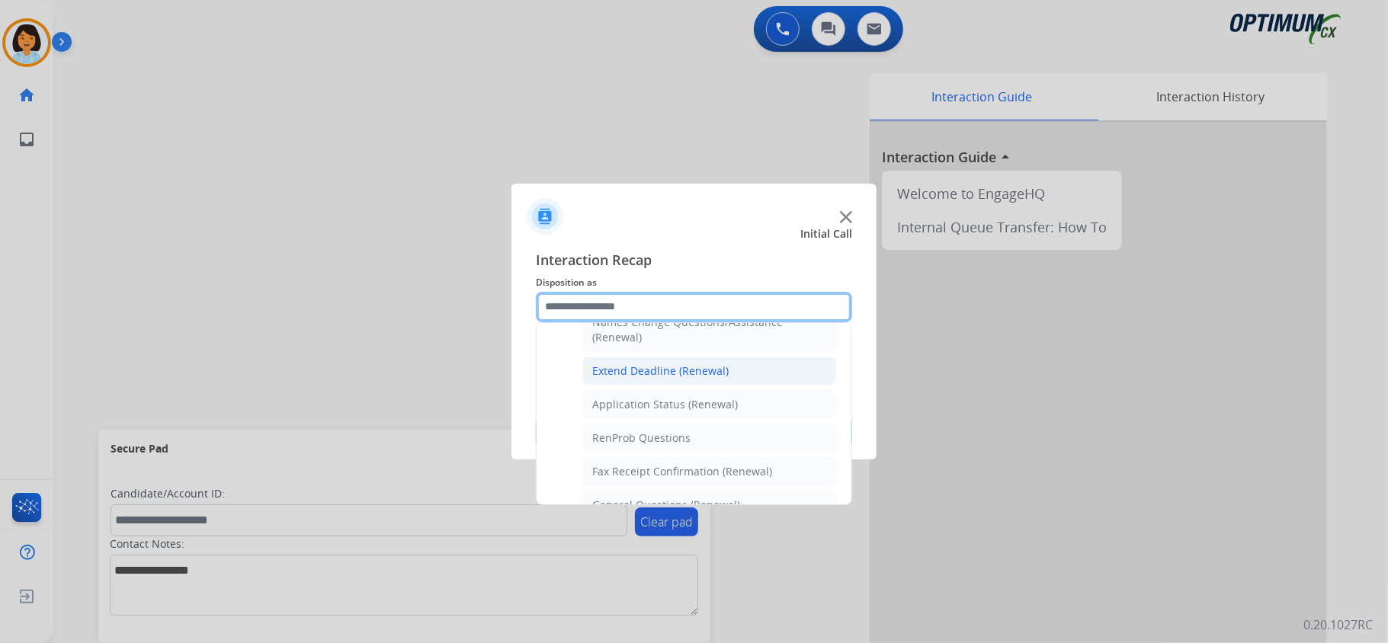
scroll to position [396, 0]
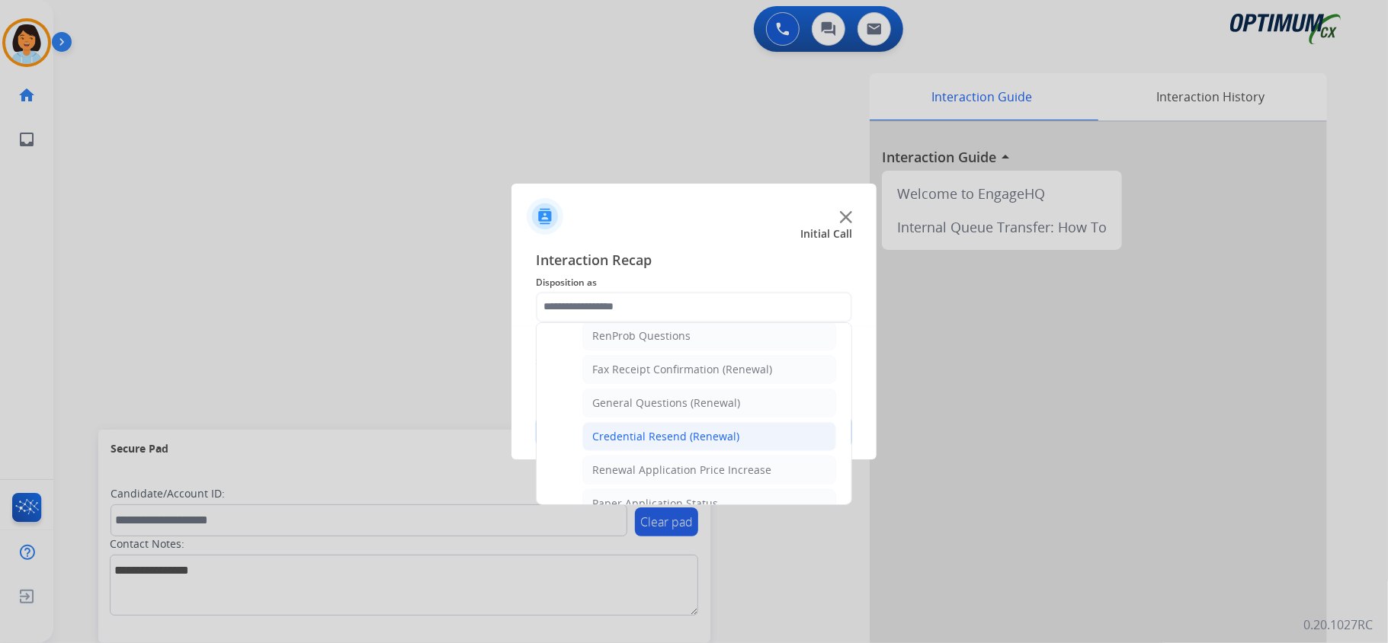
click at [668, 444] on div "Credential Resend (Renewal)" at bounding box center [665, 436] width 147 height 15
type input "**********"
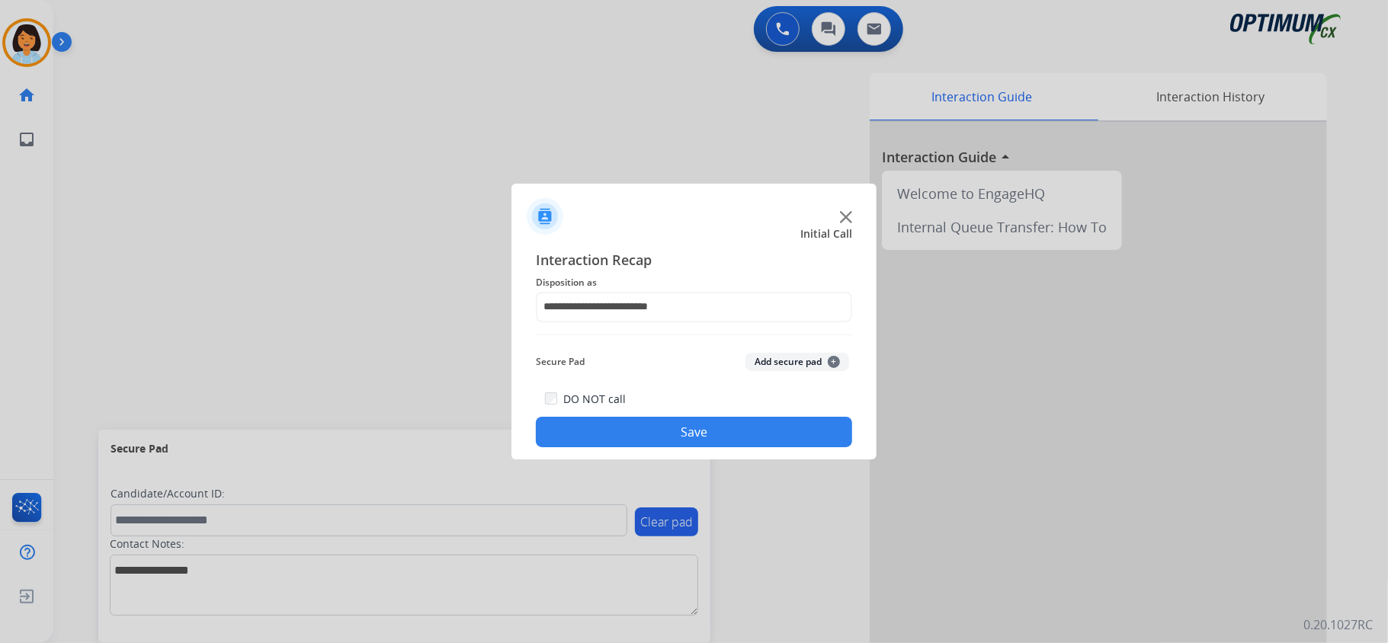
click at [665, 433] on button "Save" at bounding box center [694, 432] width 316 height 30
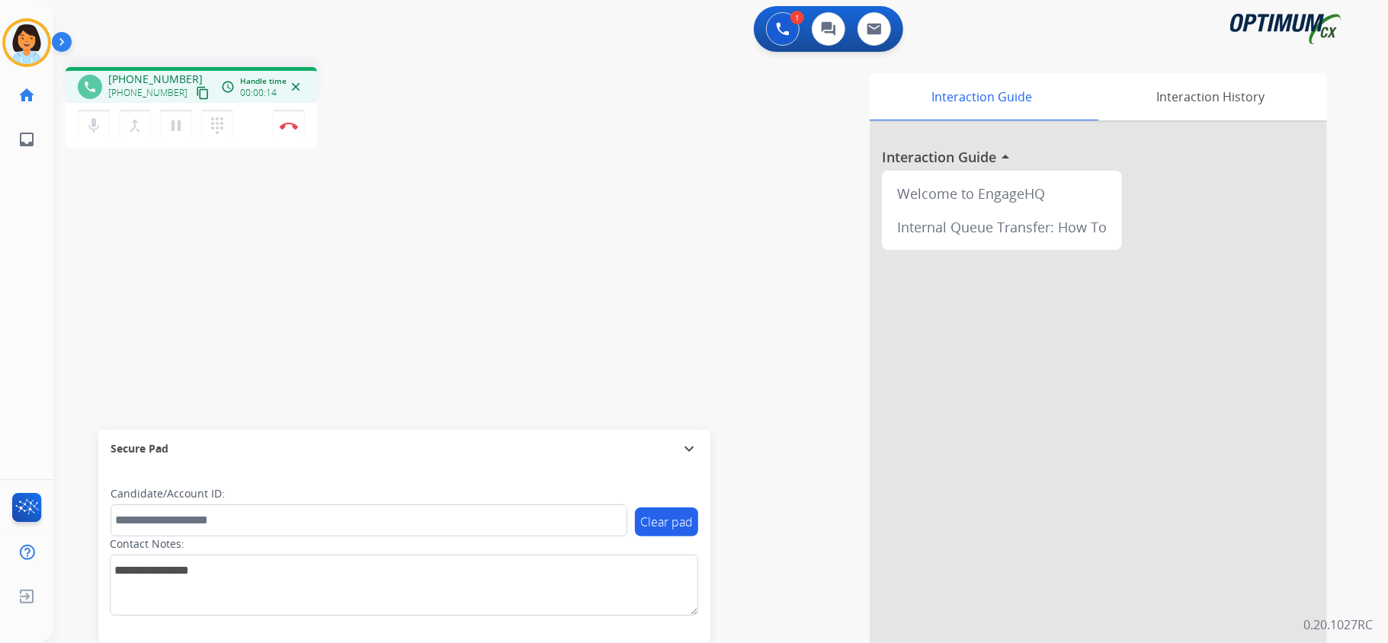
click at [196, 92] on mat-icon "content_copy" at bounding box center [203, 93] width 14 height 14
click at [297, 128] on img at bounding box center [289, 126] width 18 height 8
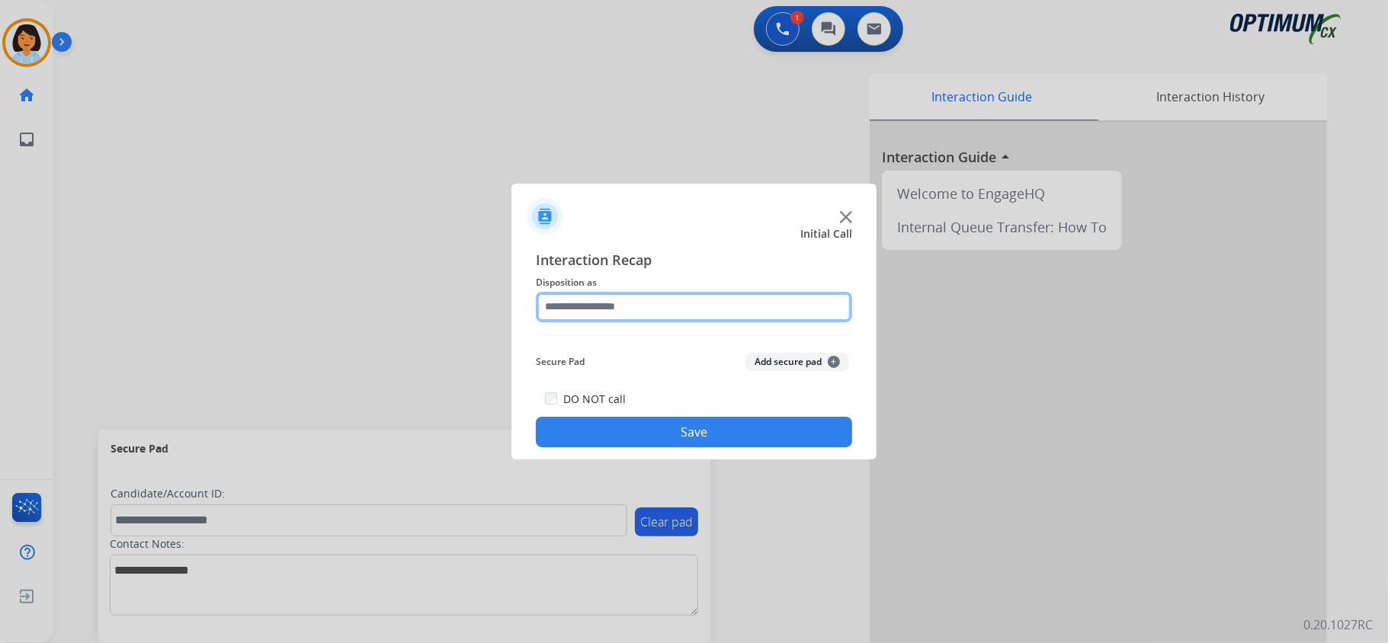
click at [711, 297] on input "text" at bounding box center [694, 307] width 316 height 30
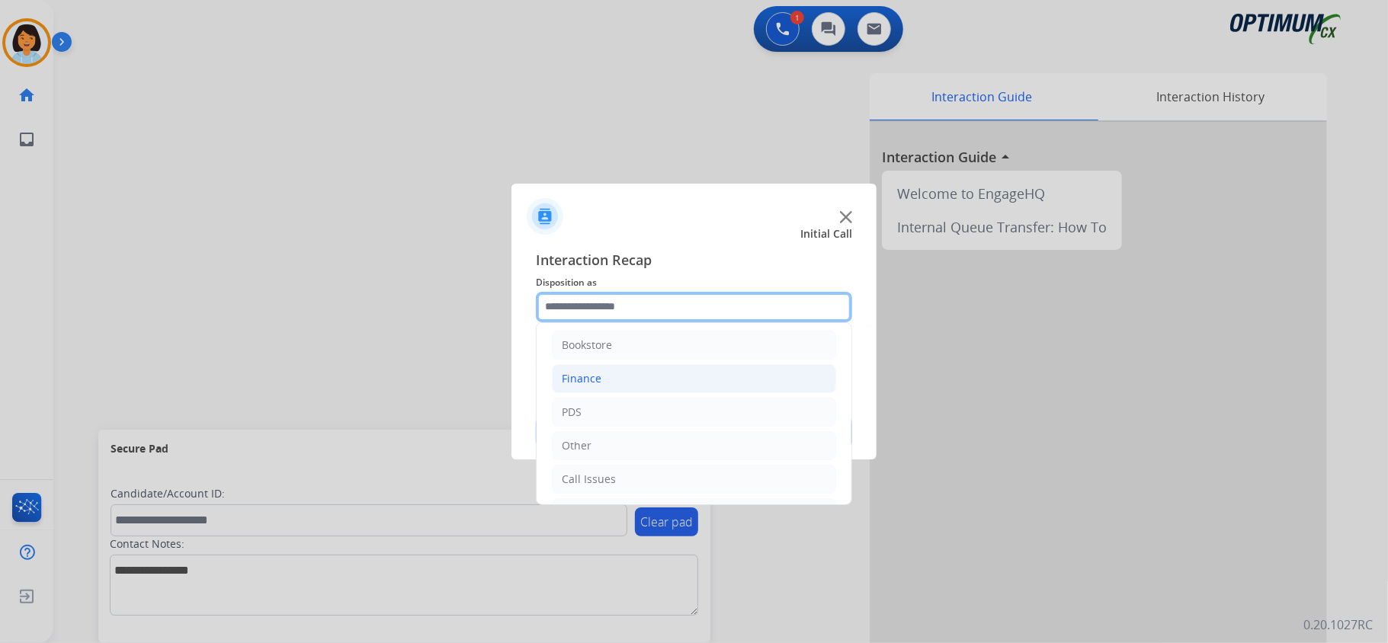
scroll to position [0, 0]
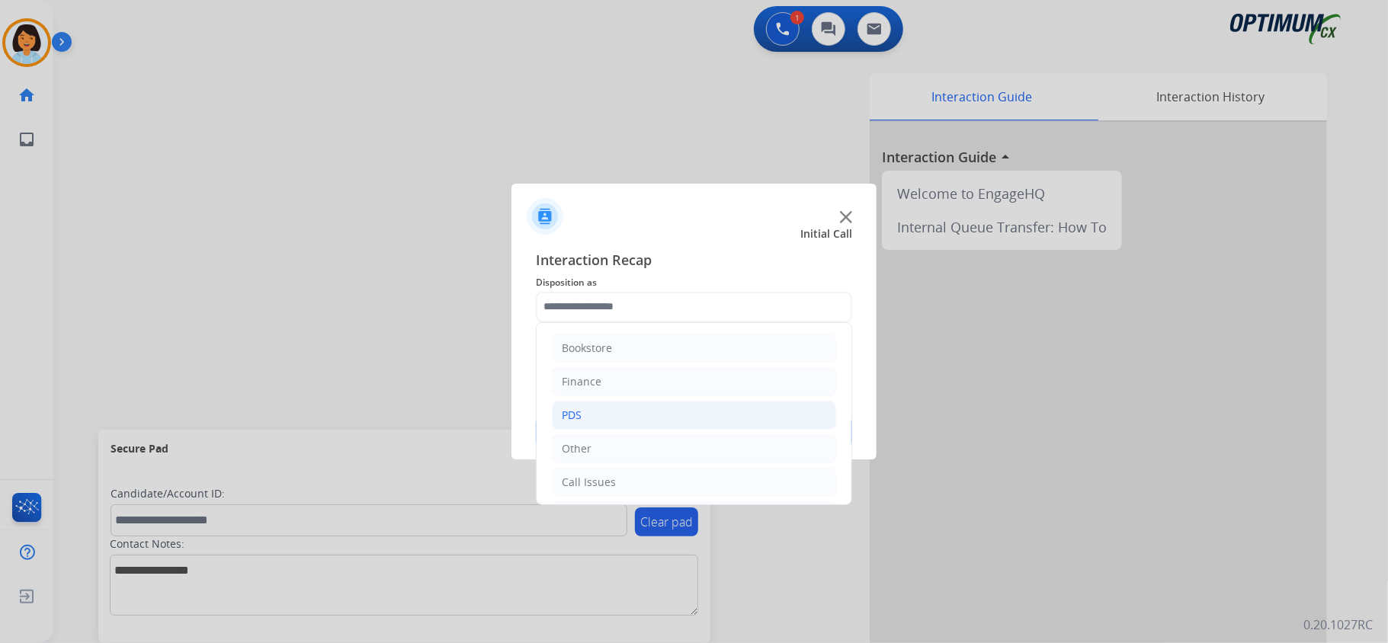
click at [593, 416] on li "PDS" at bounding box center [694, 415] width 284 height 29
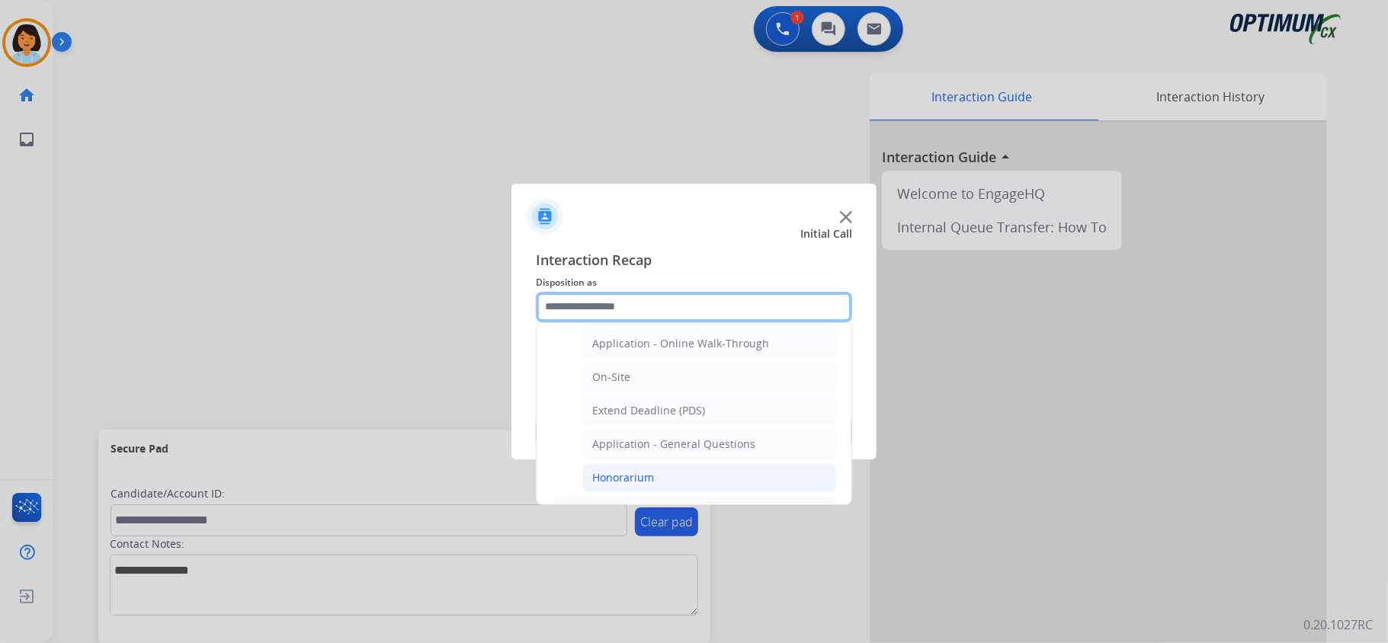
scroll to position [406, 0]
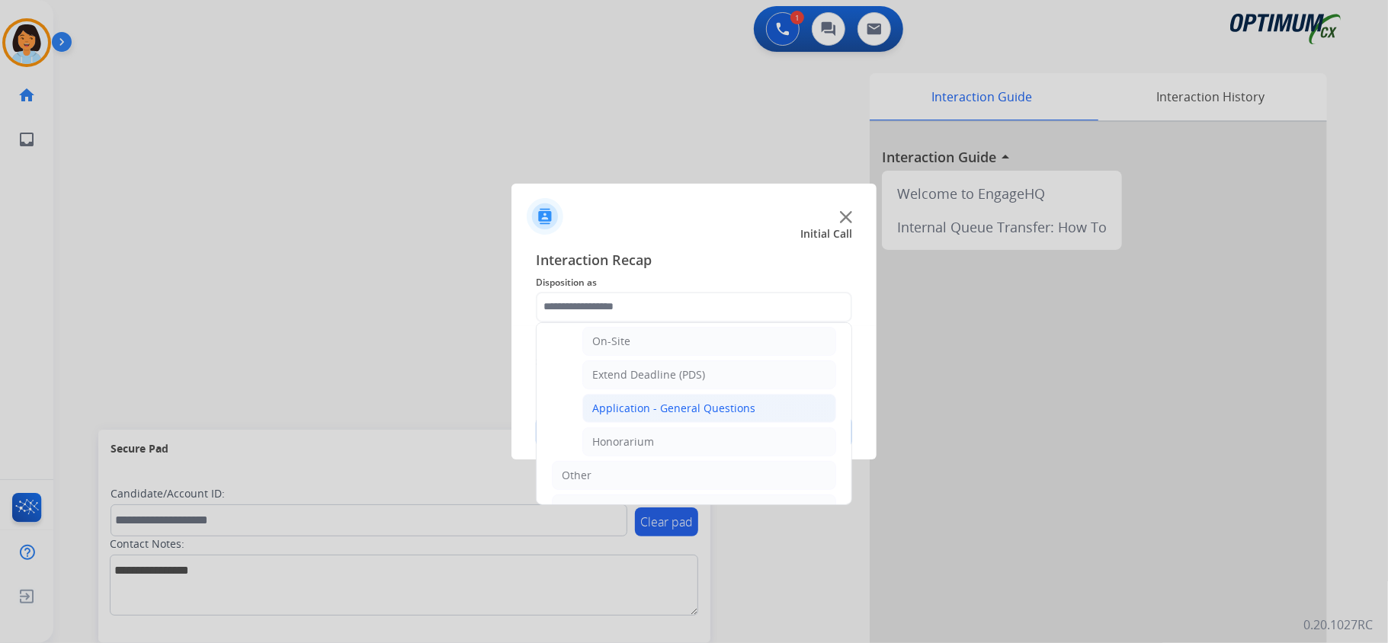
click at [637, 416] on div "Application - General Questions" at bounding box center [673, 408] width 163 height 15
type input "**********"
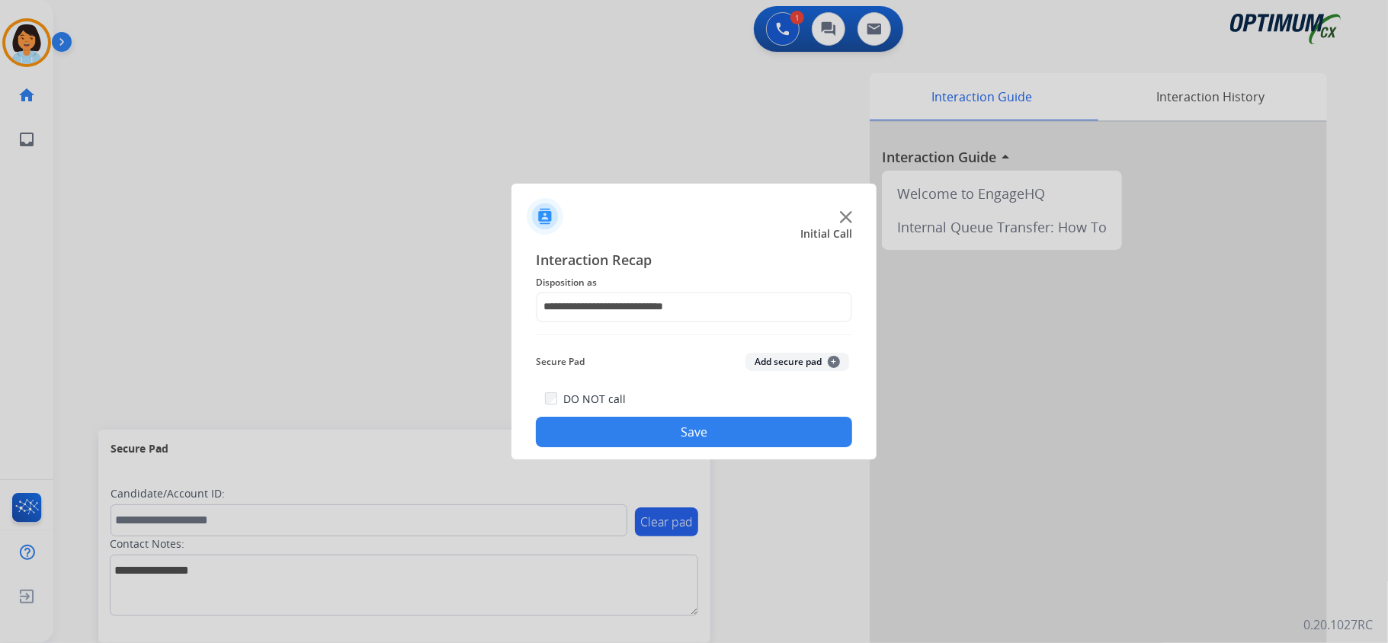
click at [623, 425] on button "Save" at bounding box center [694, 432] width 316 height 30
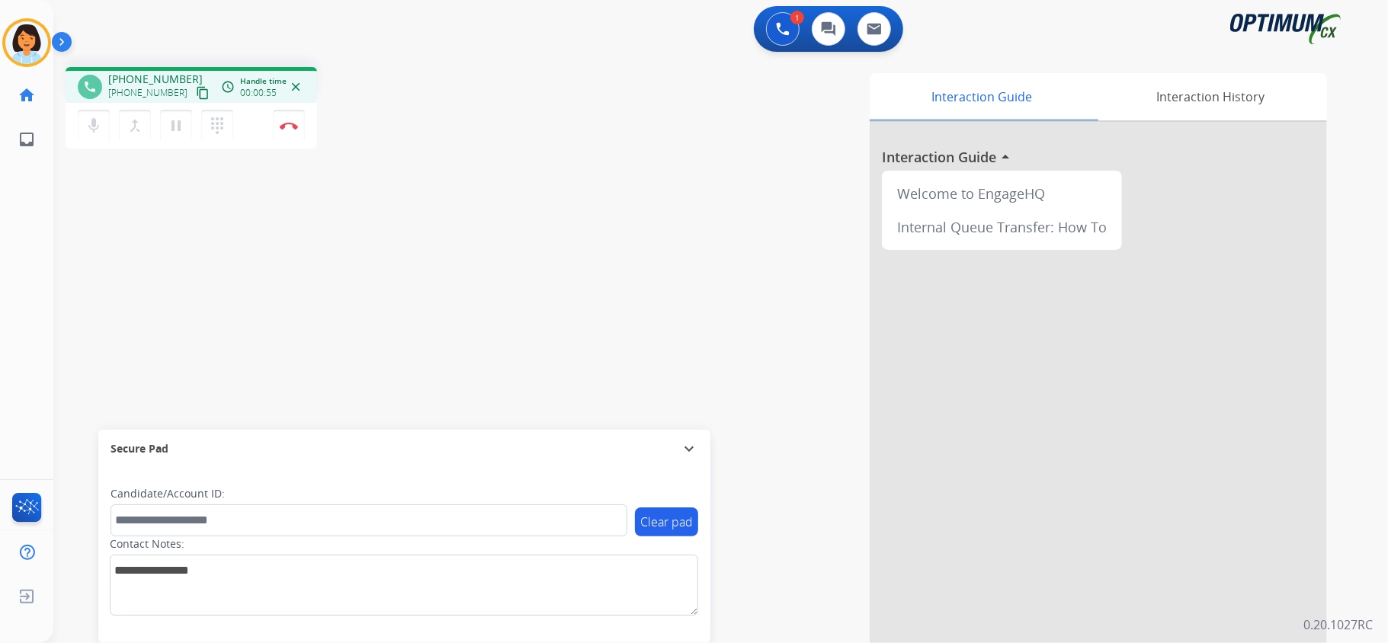
click at [196, 95] on mat-icon "content_copy" at bounding box center [203, 93] width 14 height 14
click at [294, 125] on img at bounding box center [289, 126] width 18 height 8
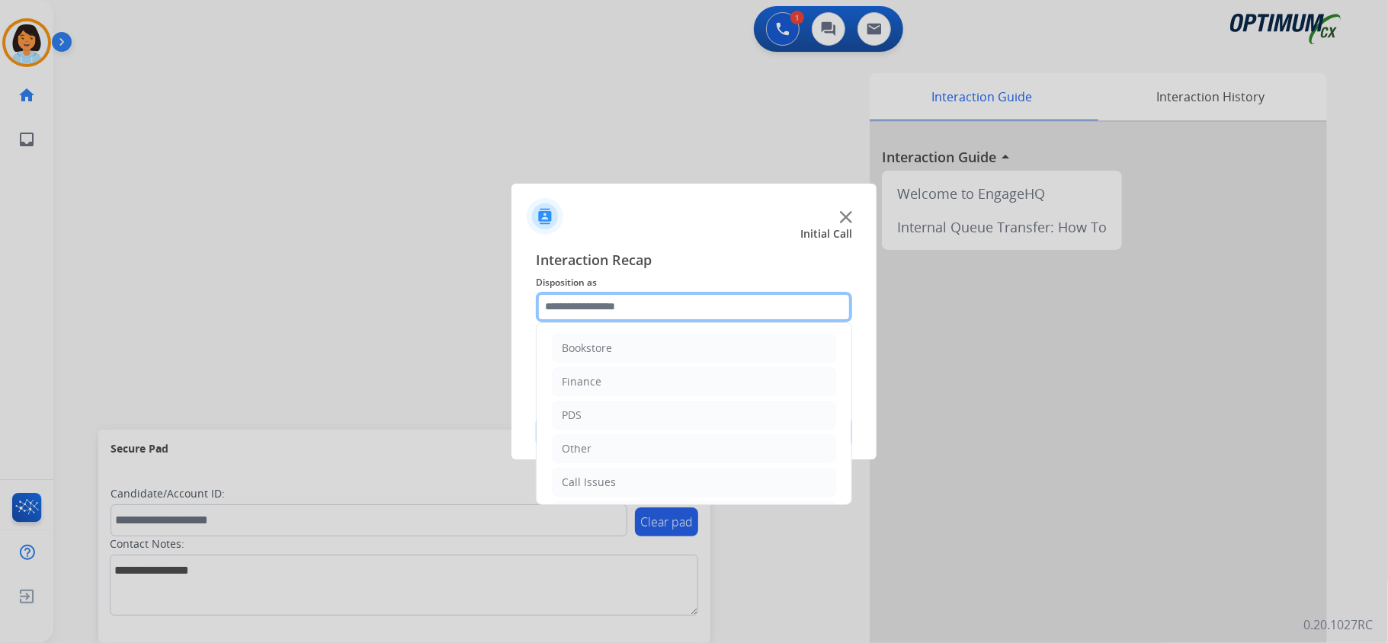
click at [800, 312] on input "text" at bounding box center [694, 307] width 316 height 30
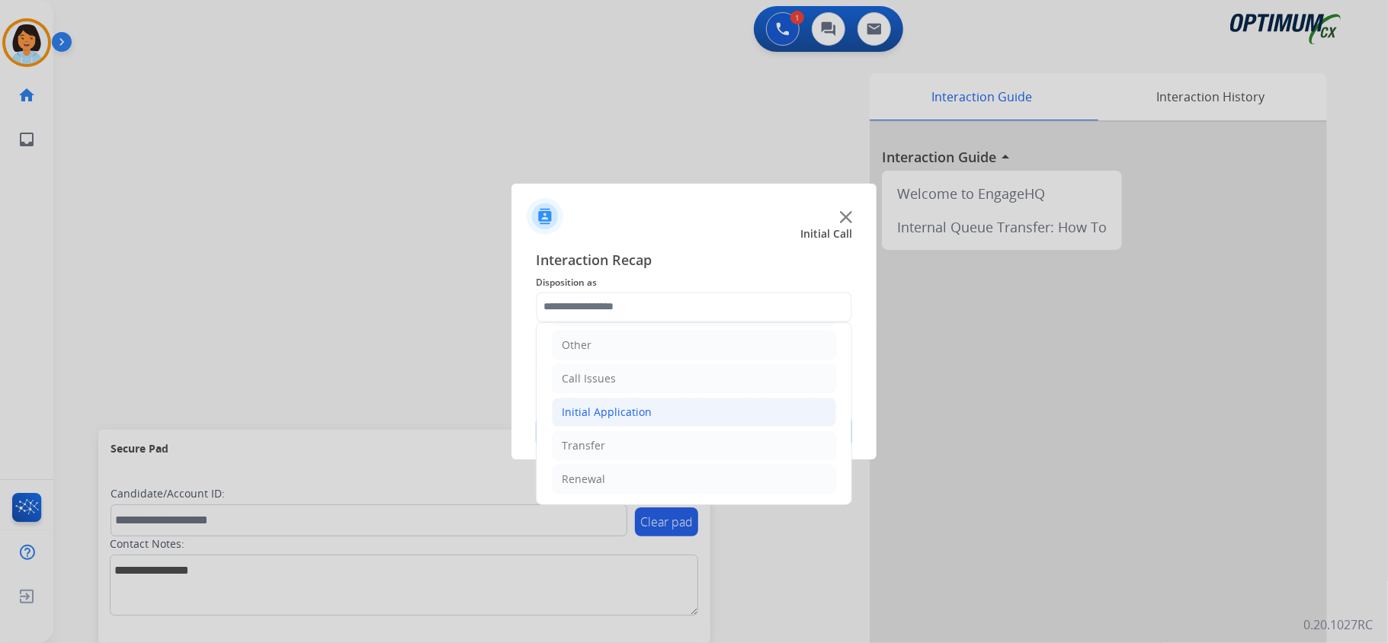
click at [614, 399] on li "Initial Application" at bounding box center [694, 412] width 284 height 29
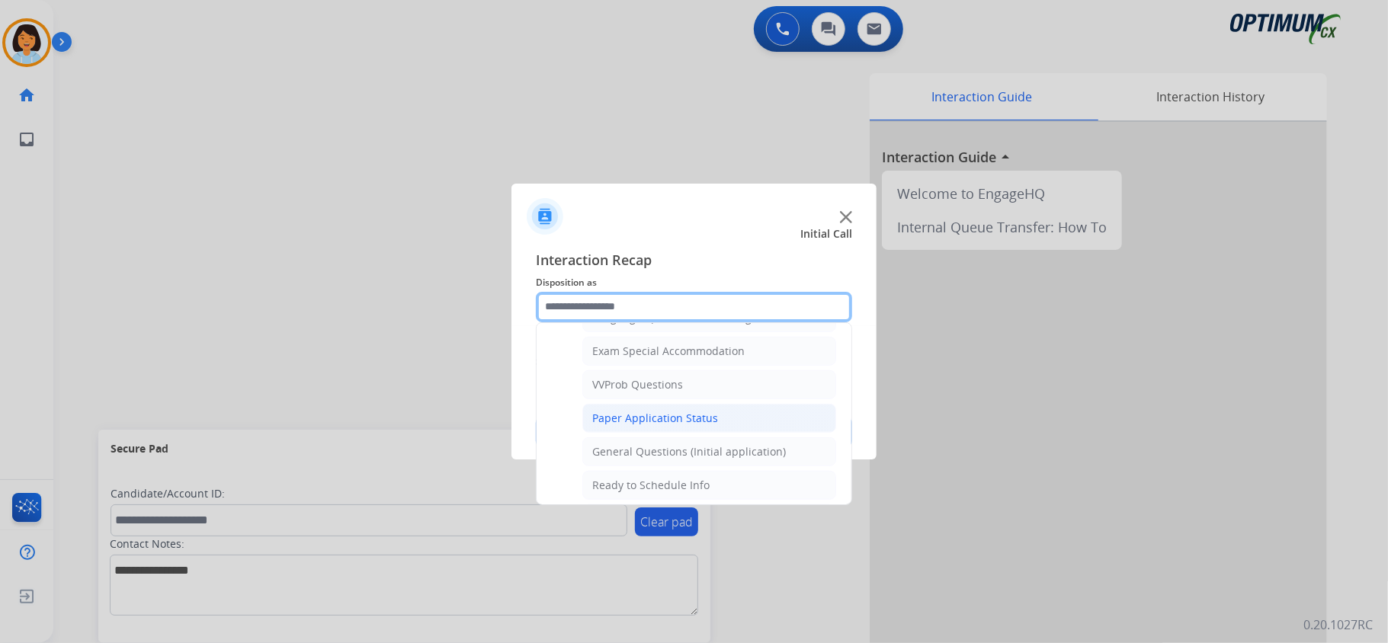
scroll to position [819, 0]
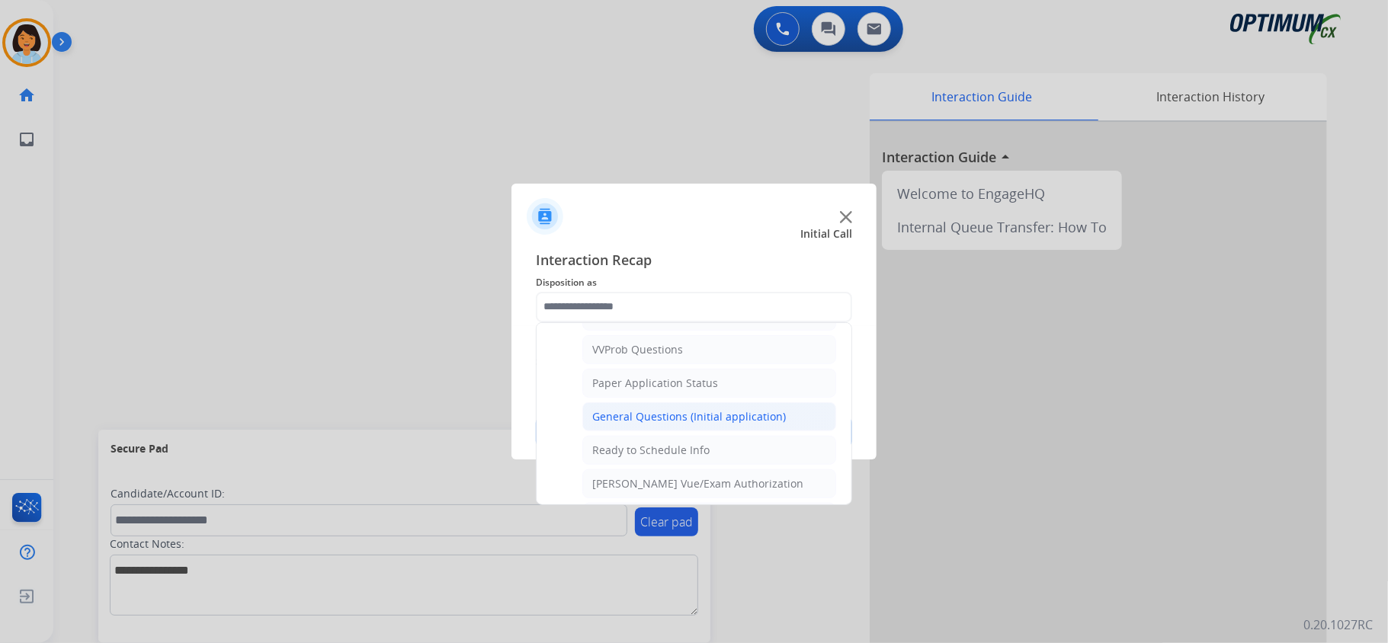
click at [637, 425] on div "General Questions (Initial application)" at bounding box center [689, 416] width 194 height 15
type input "**********"
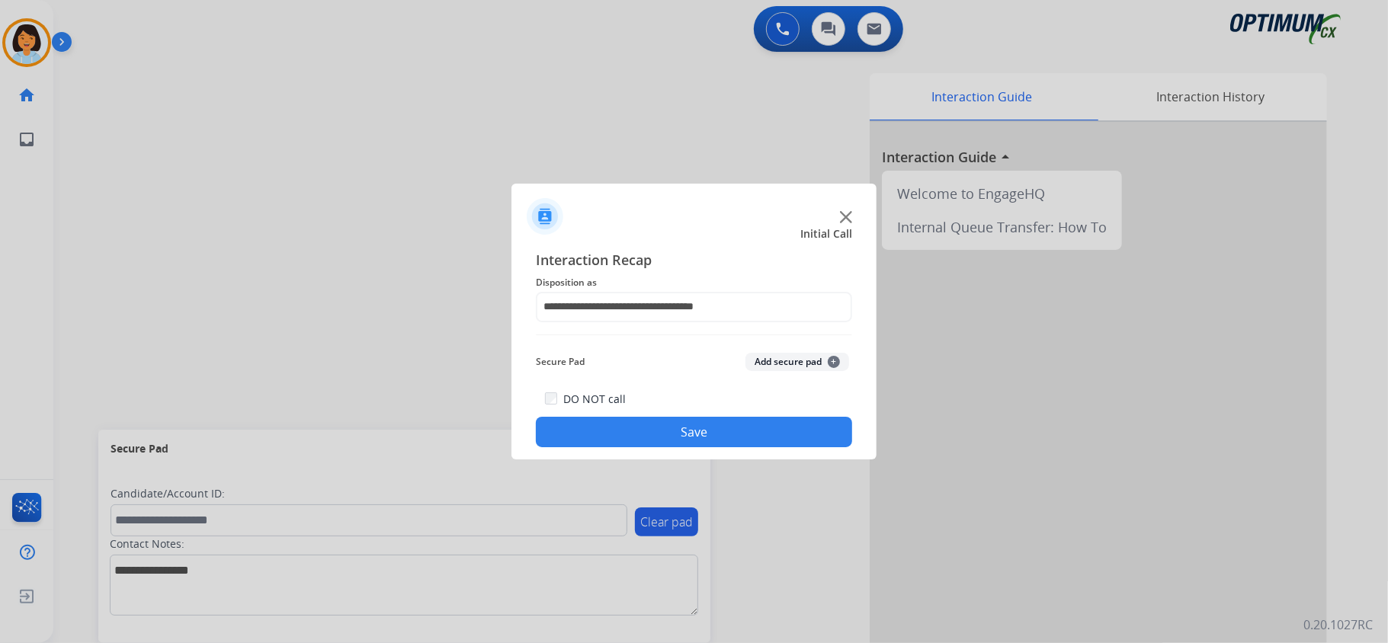
click at [640, 434] on button "Save" at bounding box center [694, 432] width 316 height 30
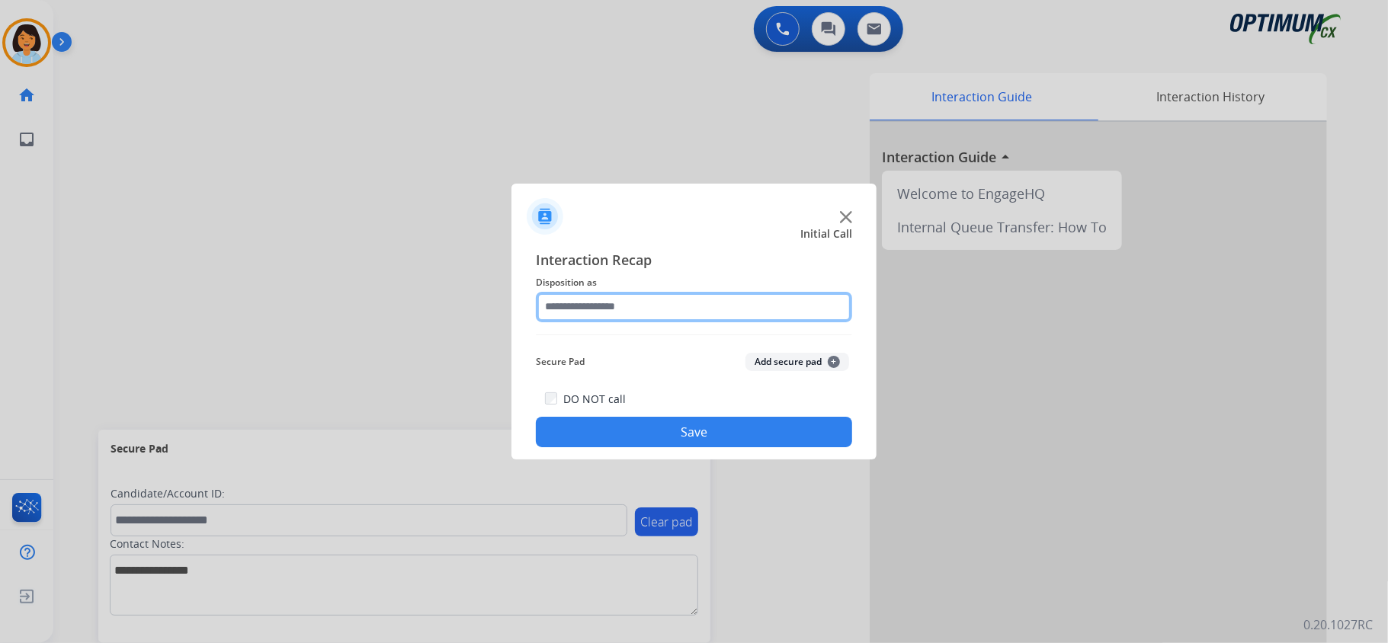
click at [647, 302] on input "text" at bounding box center [694, 307] width 316 height 30
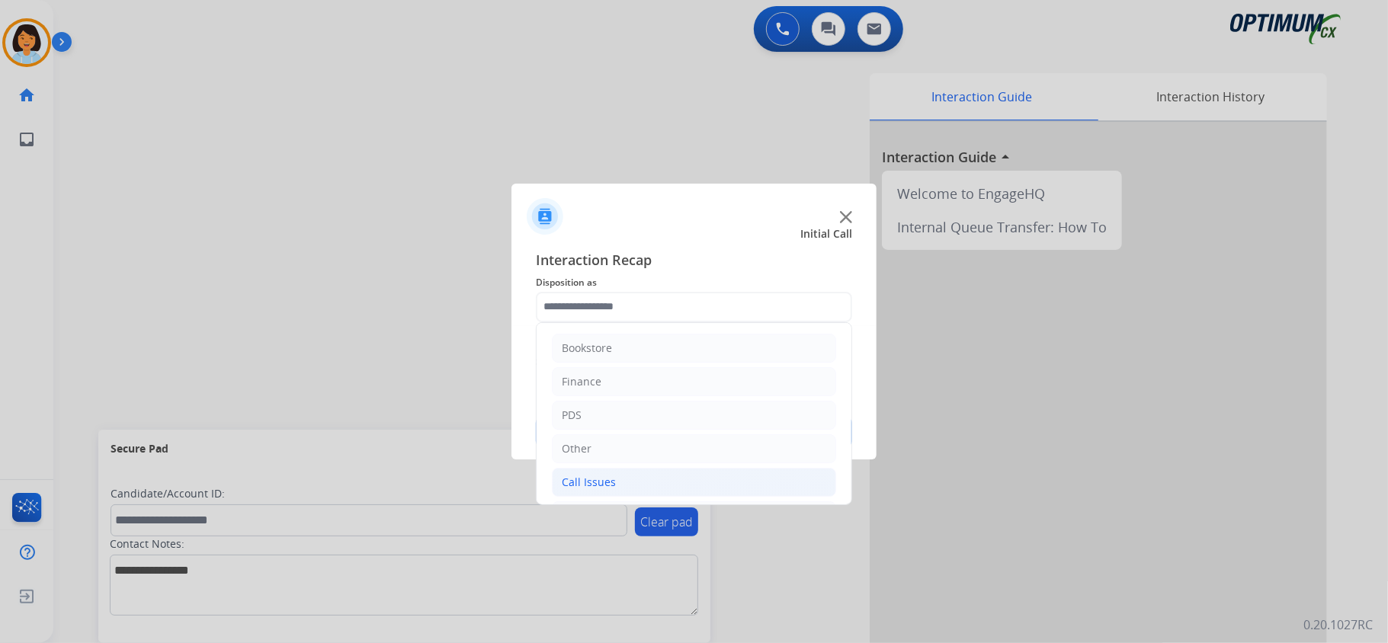
click at [641, 474] on li "Call Issues" at bounding box center [694, 482] width 284 height 29
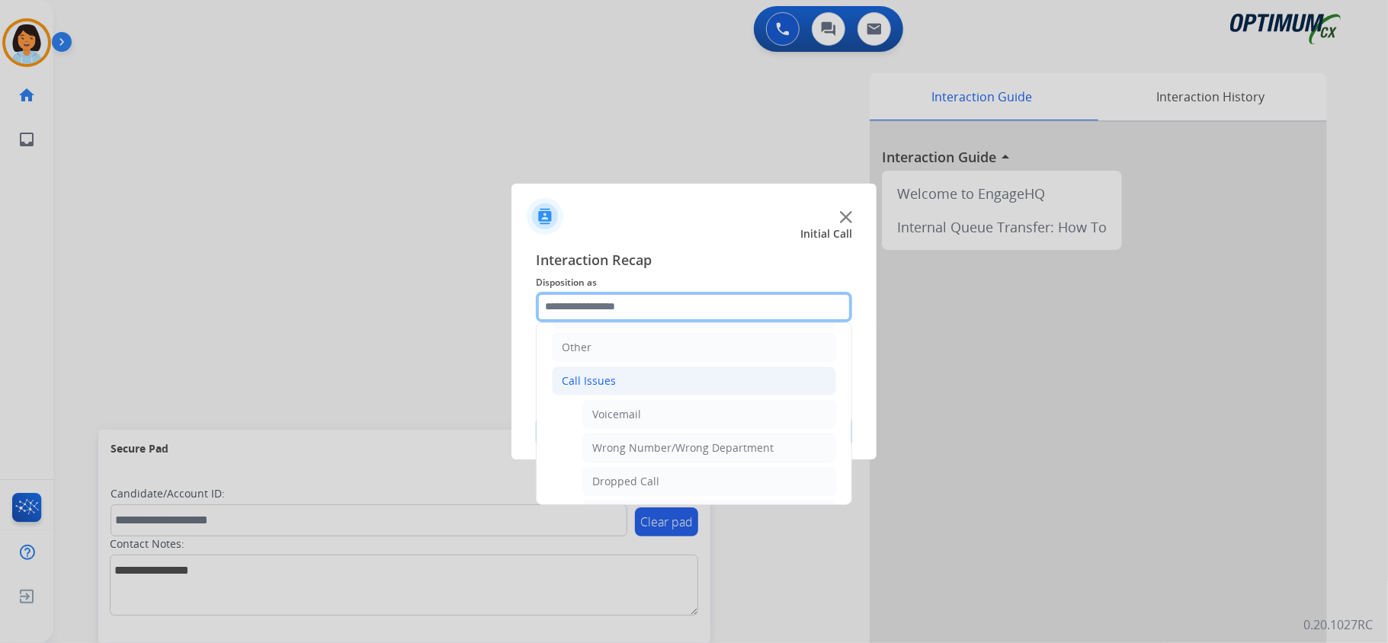
scroll to position [203, 0]
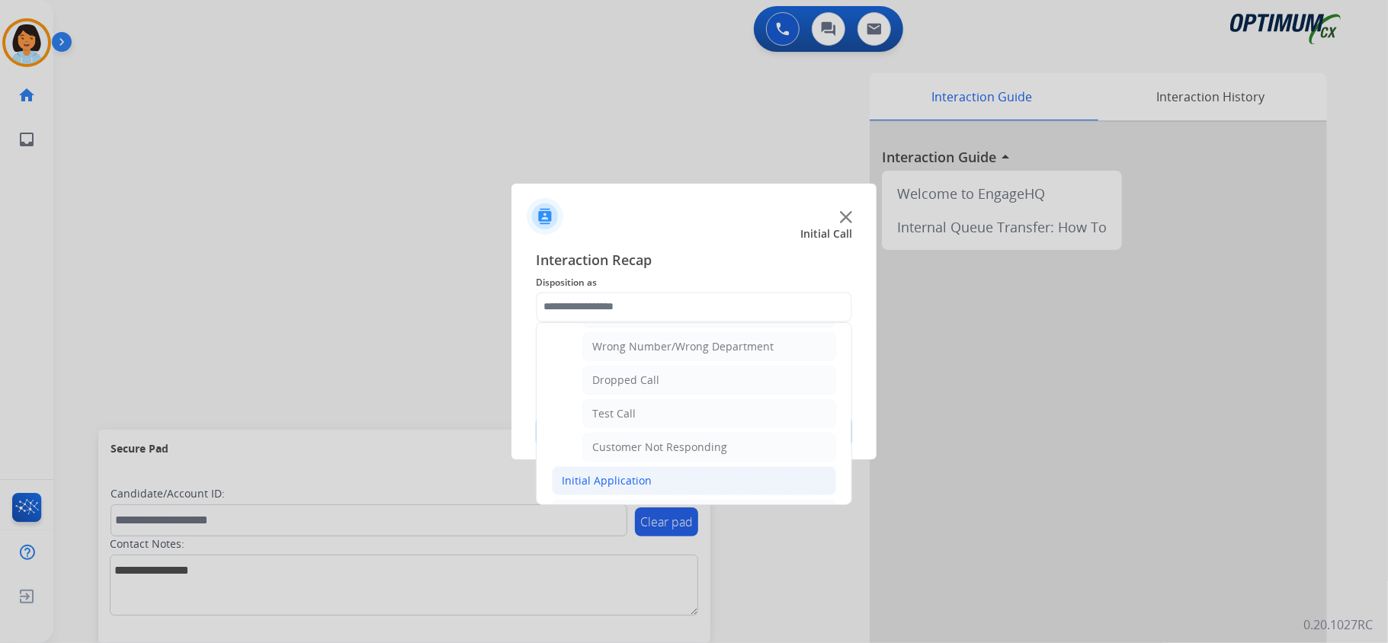
click at [613, 485] on div "Initial Application" at bounding box center [607, 480] width 90 height 15
click at [630, 387] on div "Appeals" at bounding box center [612, 380] width 41 height 15
type input "*******"
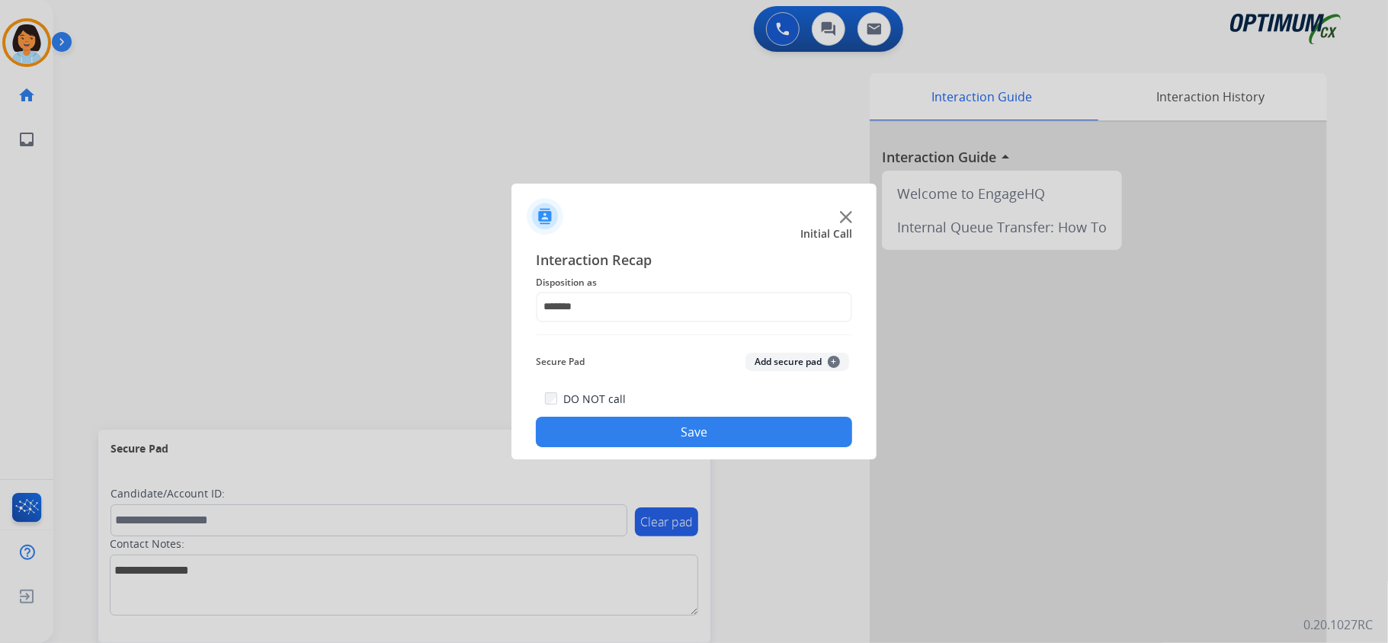
click at [641, 424] on button "Save" at bounding box center [694, 432] width 316 height 30
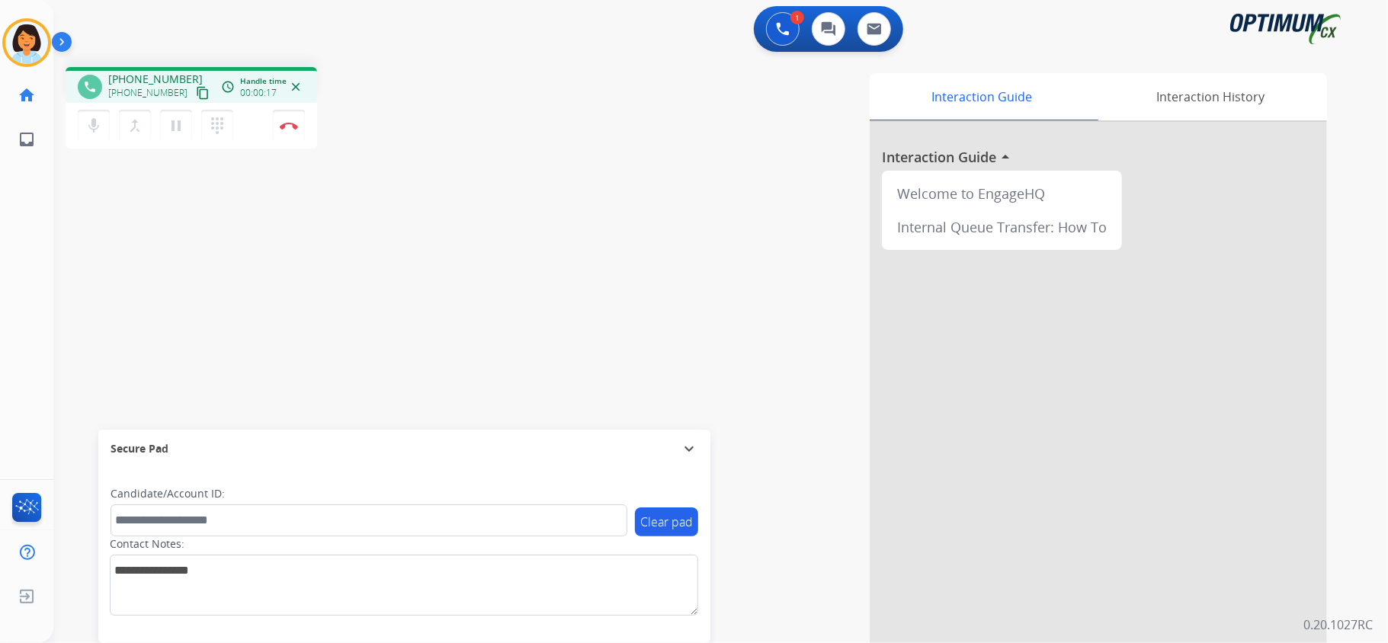
click at [196, 88] on mat-icon "content_copy" at bounding box center [203, 93] width 14 height 14
click at [284, 125] on img at bounding box center [289, 126] width 18 height 8
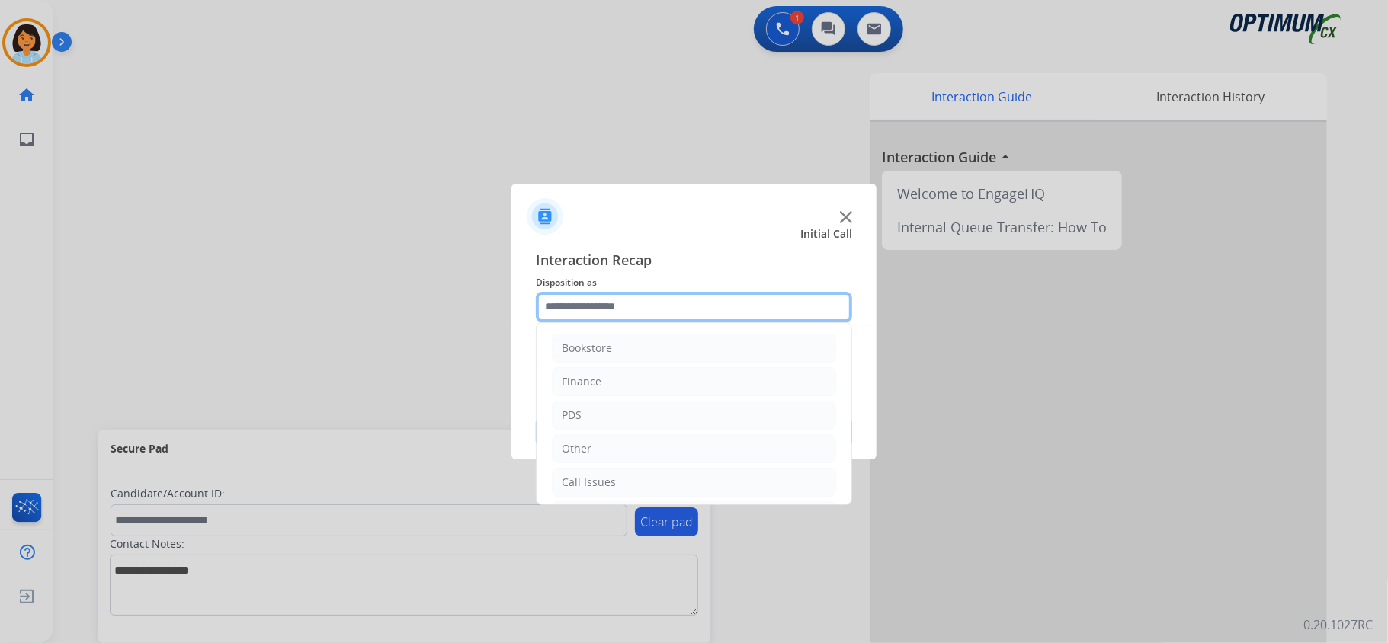
click at [662, 296] on input "text" at bounding box center [694, 307] width 316 height 30
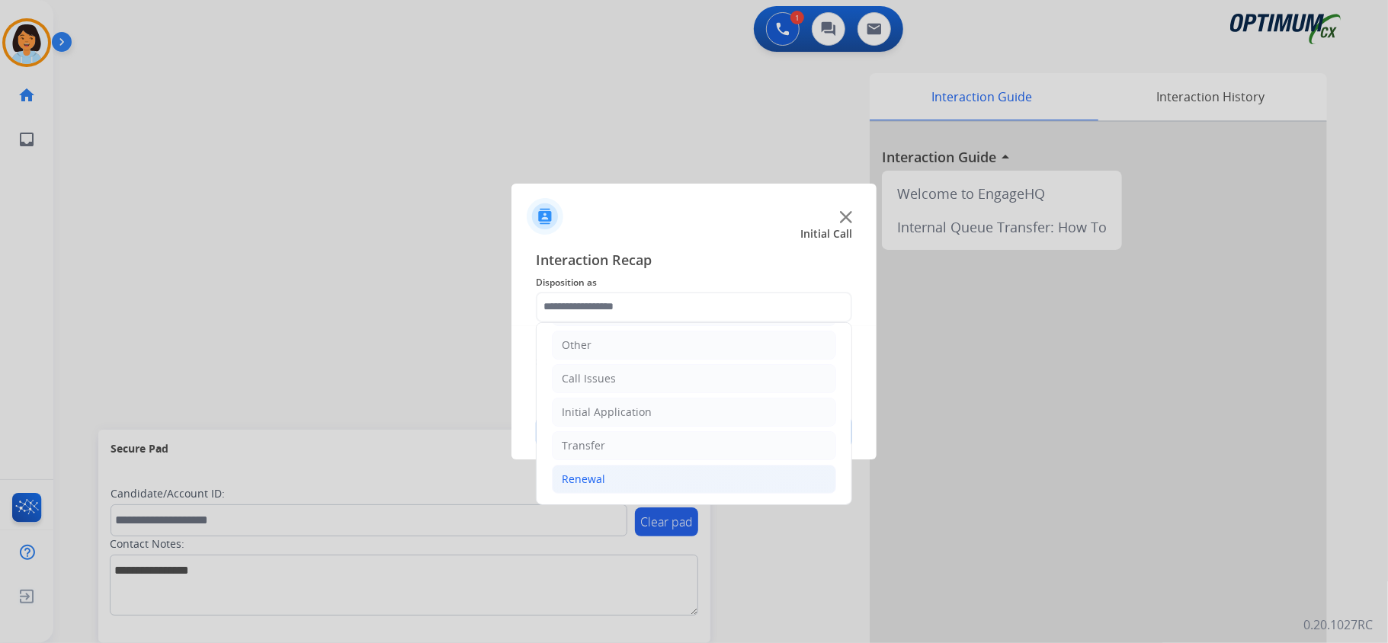
click at [631, 469] on li "Renewal" at bounding box center [694, 479] width 284 height 29
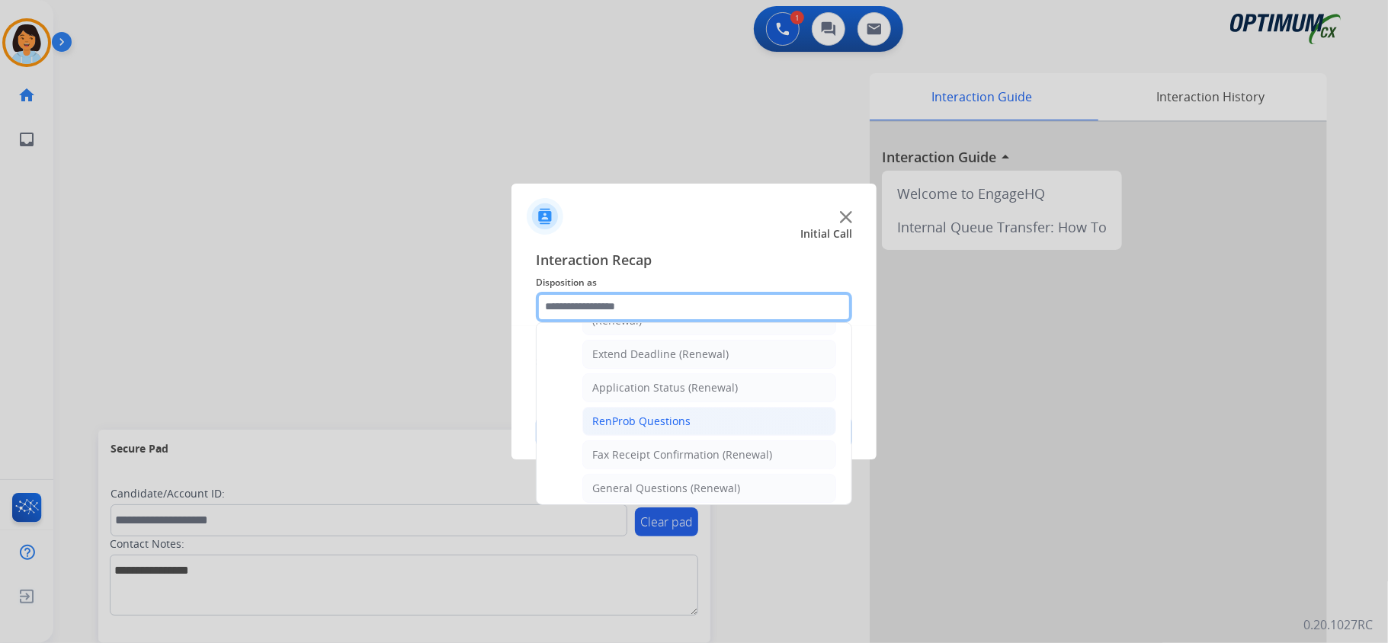
scroll to position [412, 0]
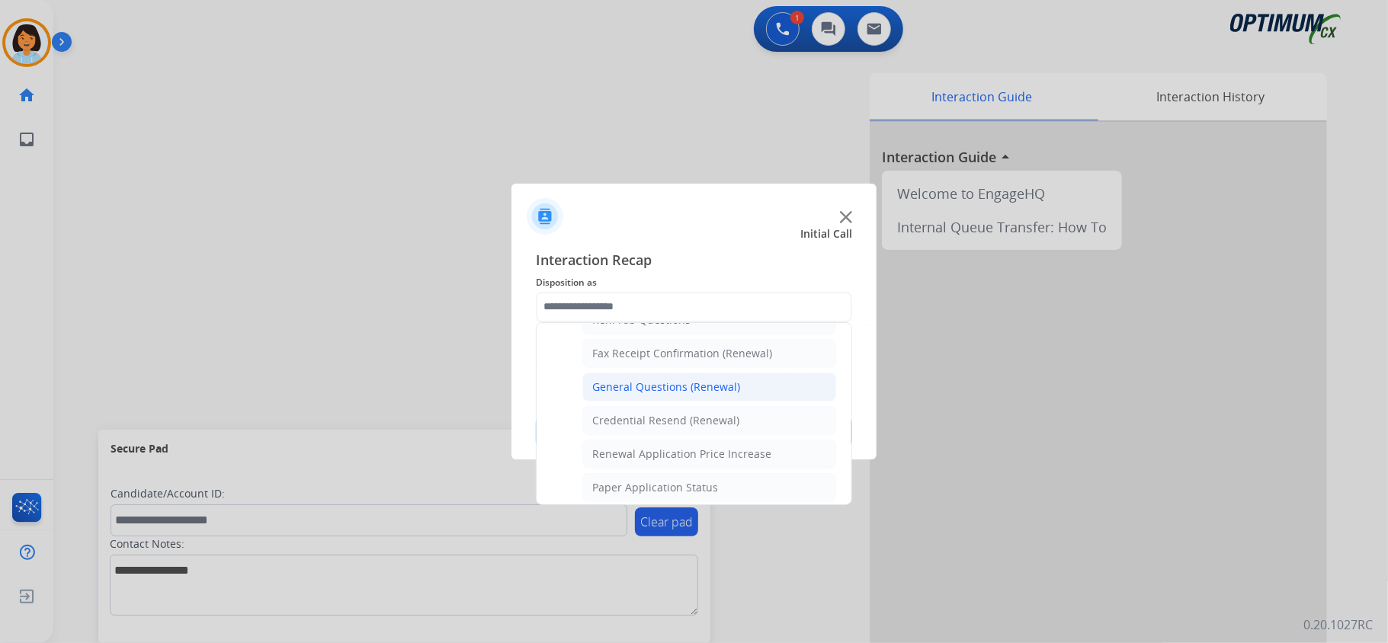
click at [662, 402] on li "General Questions (Renewal)" at bounding box center [709, 387] width 254 height 29
type input "**********"
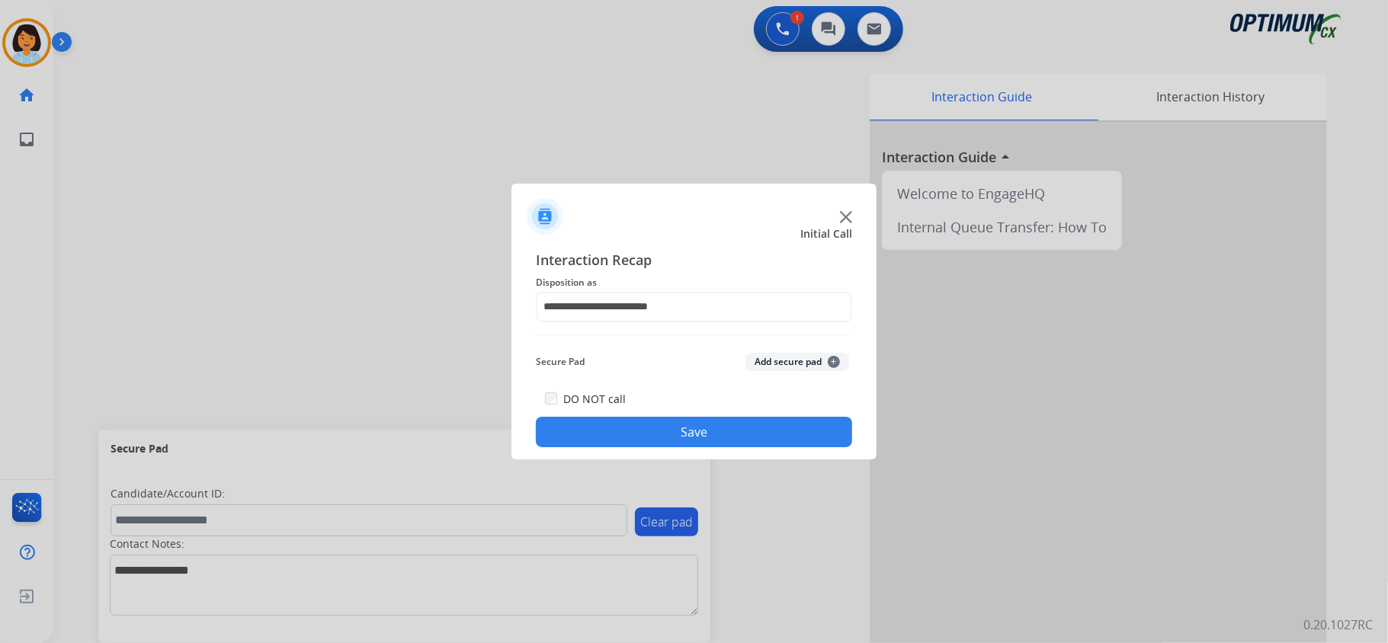
click at [662, 424] on button "Save" at bounding box center [694, 432] width 316 height 30
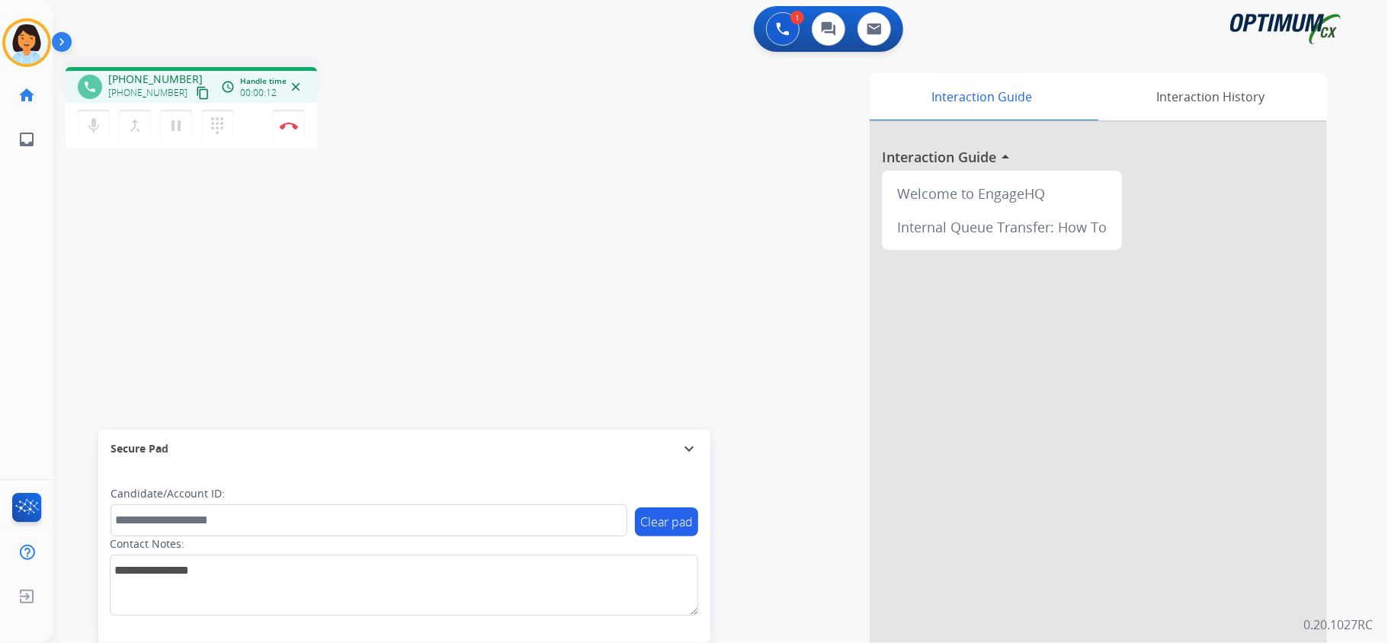
click at [194, 84] on button "content_copy" at bounding box center [203, 93] width 18 height 18
click at [196, 95] on mat-icon "content_copy" at bounding box center [203, 93] width 14 height 14
click at [296, 123] on img at bounding box center [289, 126] width 18 height 8
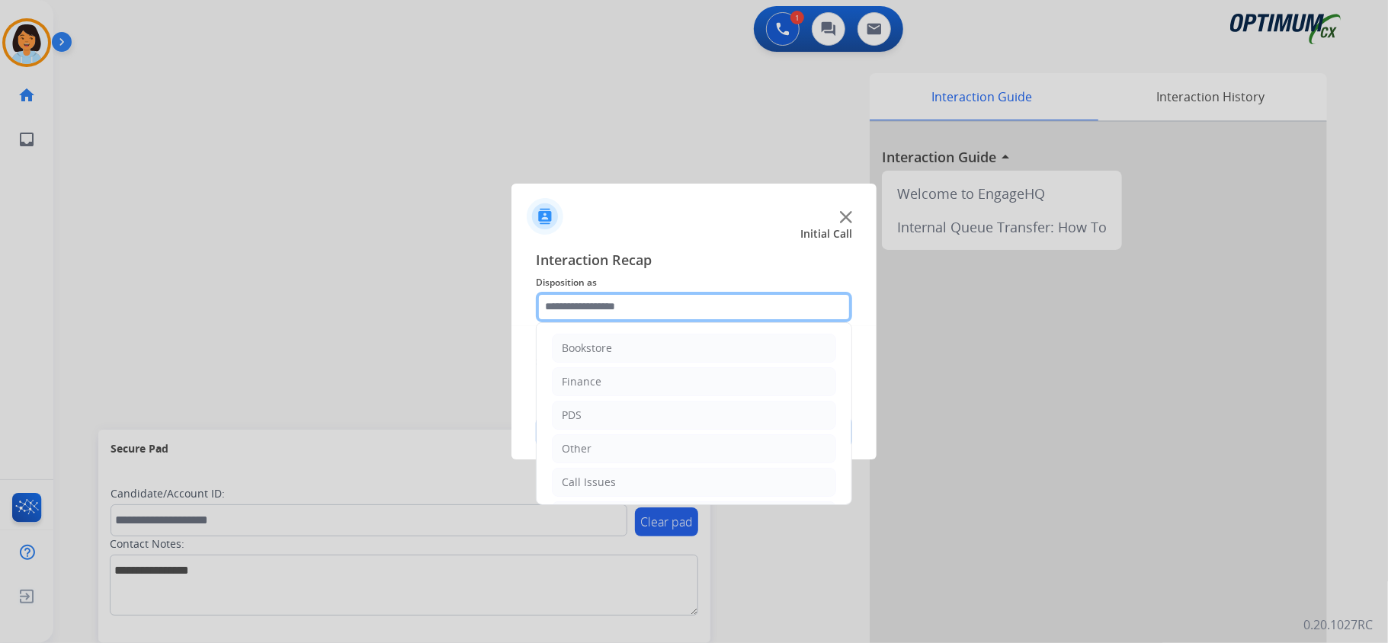
click at [835, 305] on input "text" at bounding box center [694, 307] width 316 height 30
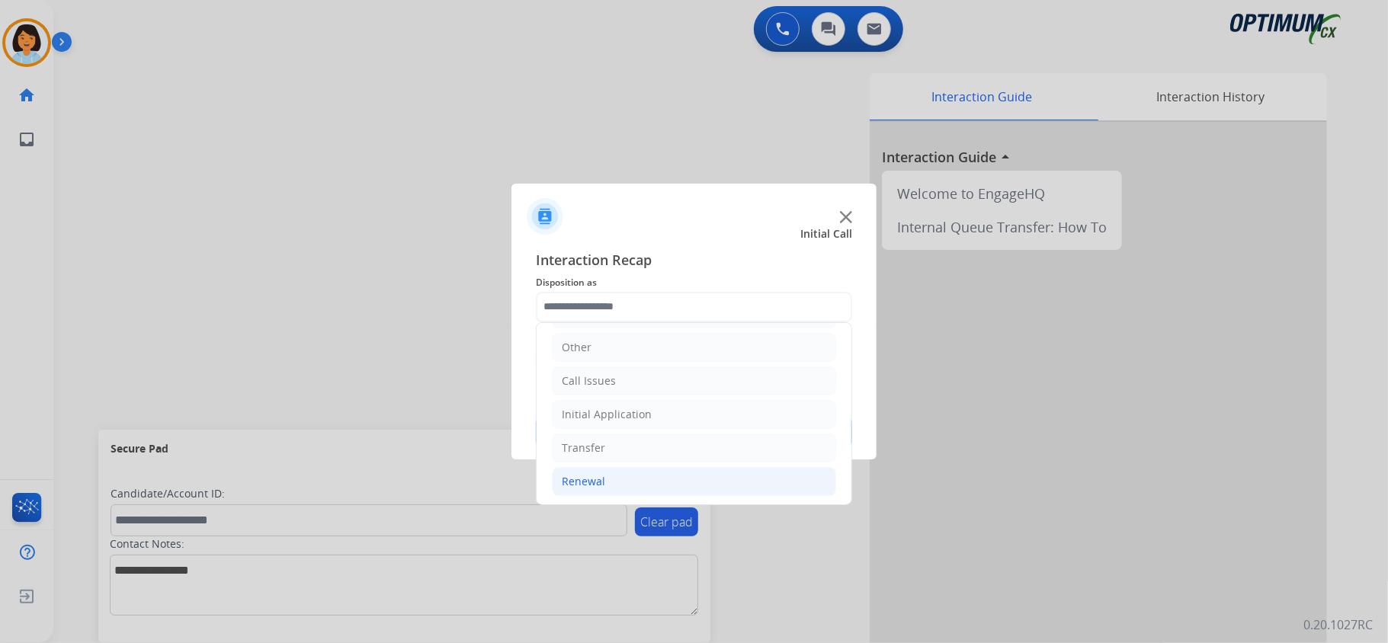
click at [619, 480] on li "Renewal" at bounding box center [694, 481] width 284 height 29
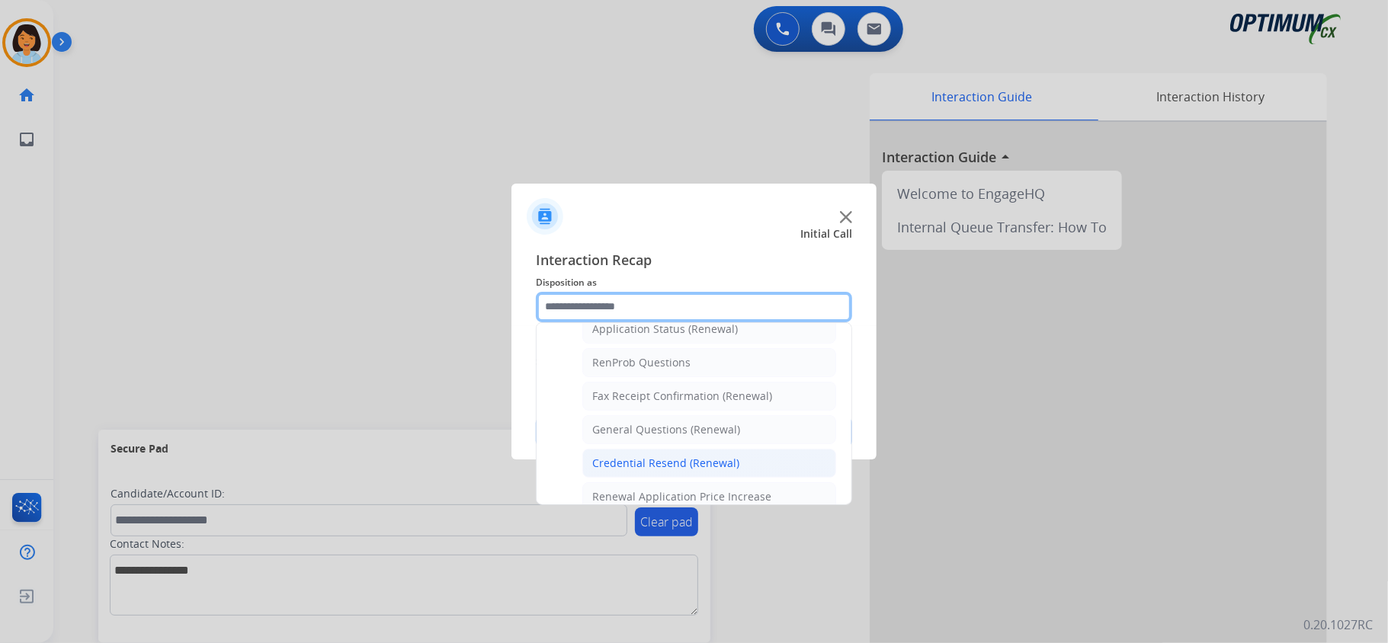
scroll to position [406, 0]
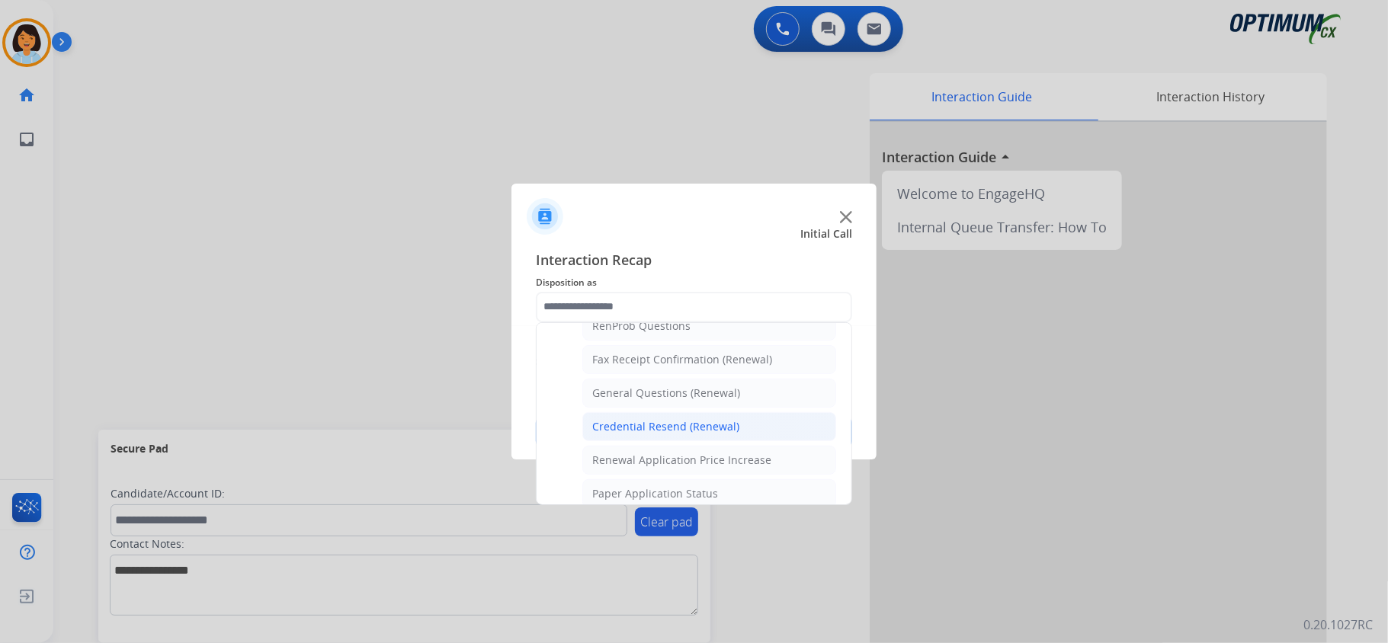
click at [675, 434] on div "Credential Resend (Renewal)" at bounding box center [665, 426] width 147 height 15
type input "**********"
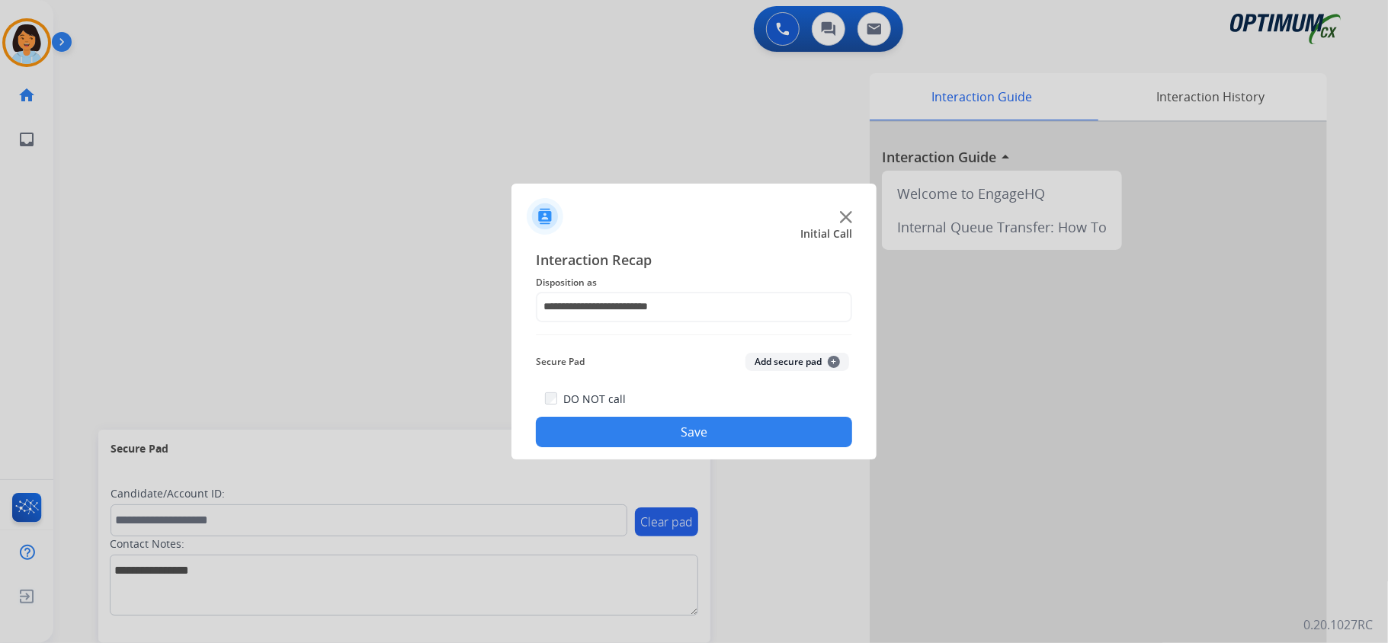
click at [678, 443] on button "Save" at bounding box center [694, 432] width 316 height 30
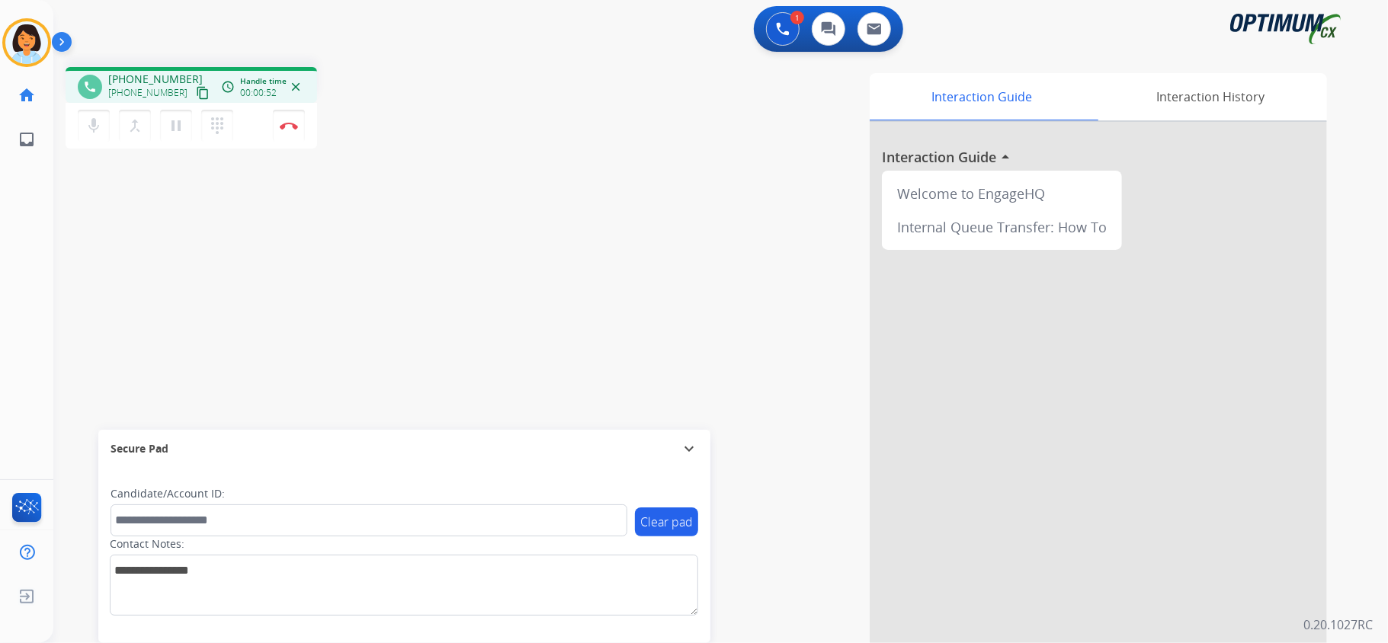
drag, startPoint x: 183, startPoint y: 93, endPoint x: 184, endPoint y: 81, distance: 12.3
click at [196, 90] on mat-icon "content_copy" at bounding box center [203, 93] width 14 height 14
click at [291, 130] on button "Disconnect" at bounding box center [289, 126] width 32 height 32
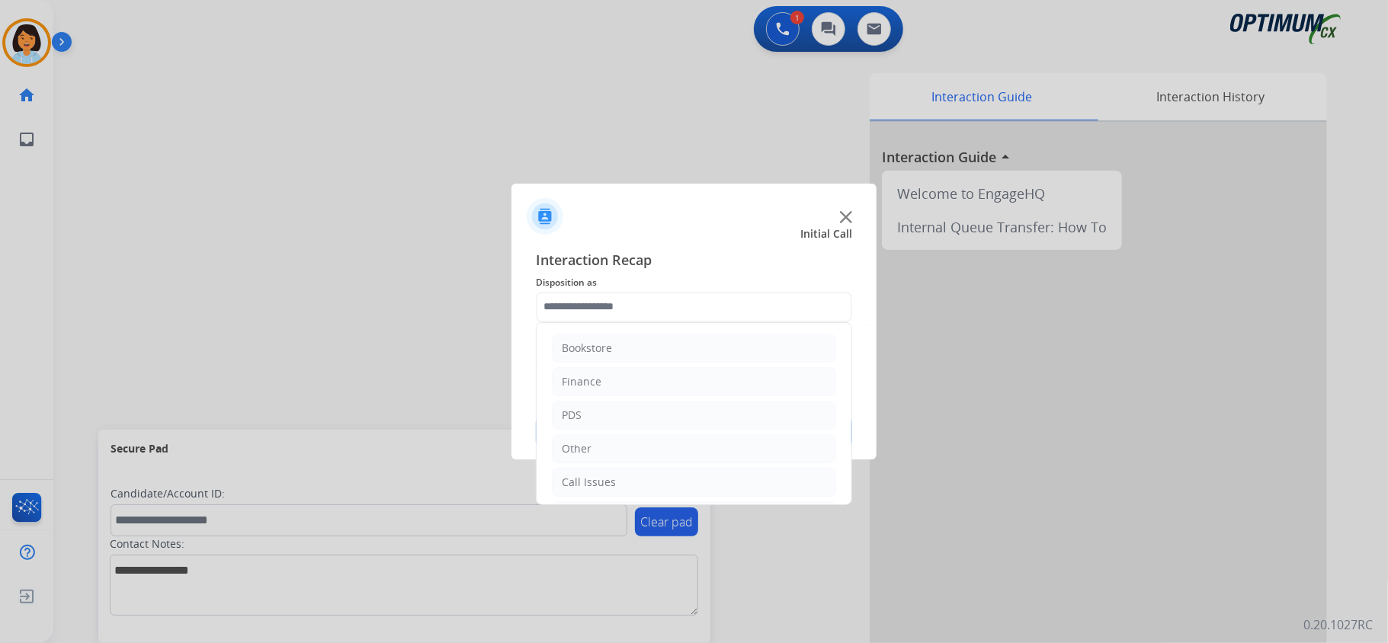
click at [583, 300] on input "text" at bounding box center [694, 307] width 316 height 30
click at [639, 468] on li "Renewal" at bounding box center [694, 479] width 284 height 29
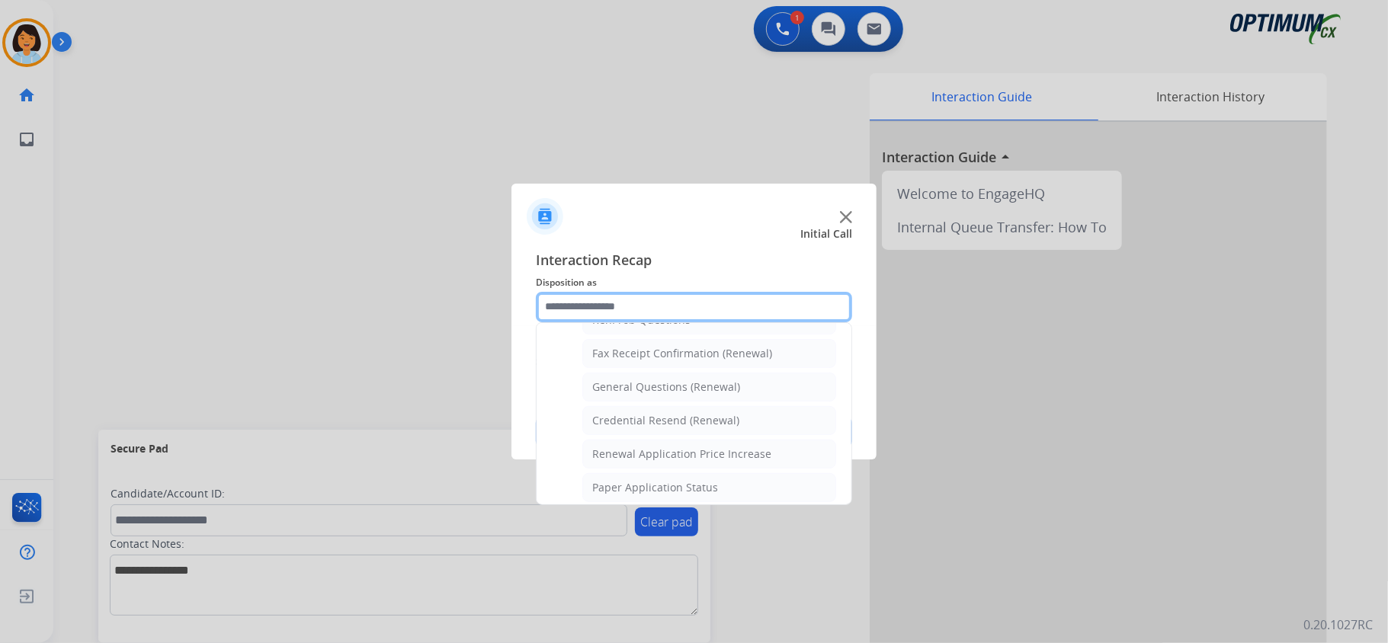
scroll to position [396, 0]
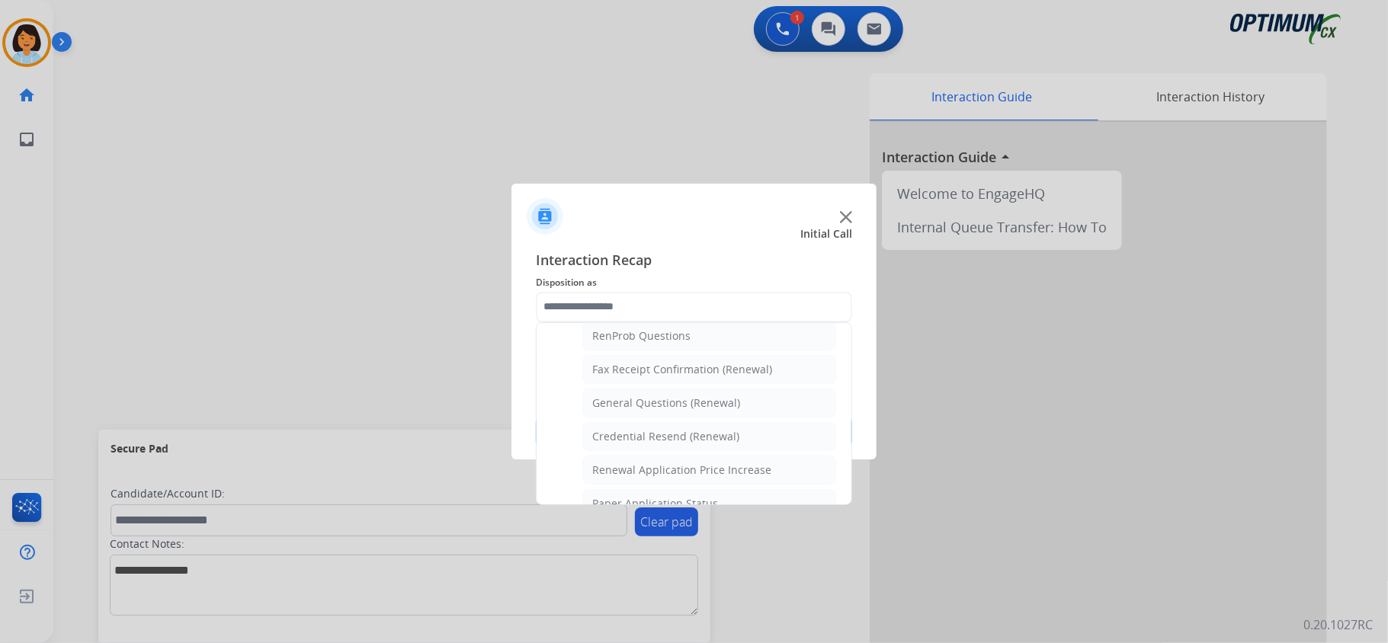
click at [678, 409] on div "General Questions (Renewal)" at bounding box center [666, 403] width 148 height 15
type input "**********"
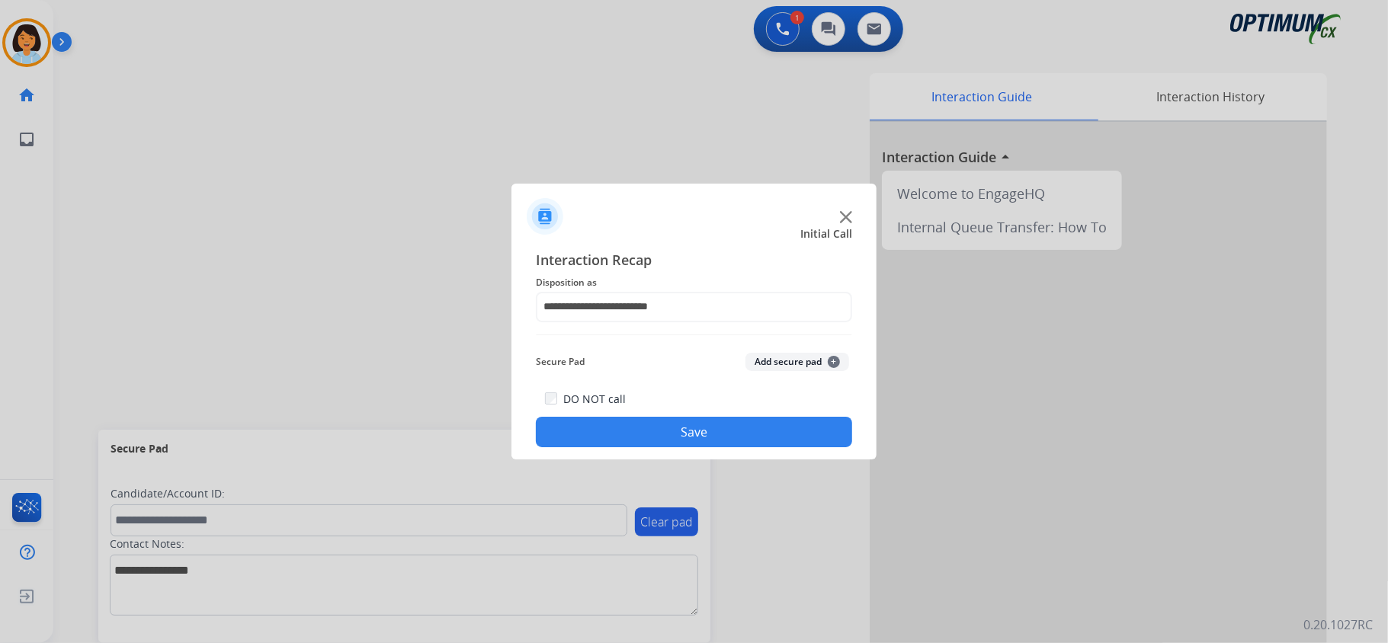
click at [678, 433] on button "Save" at bounding box center [694, 432] width 316 height 30
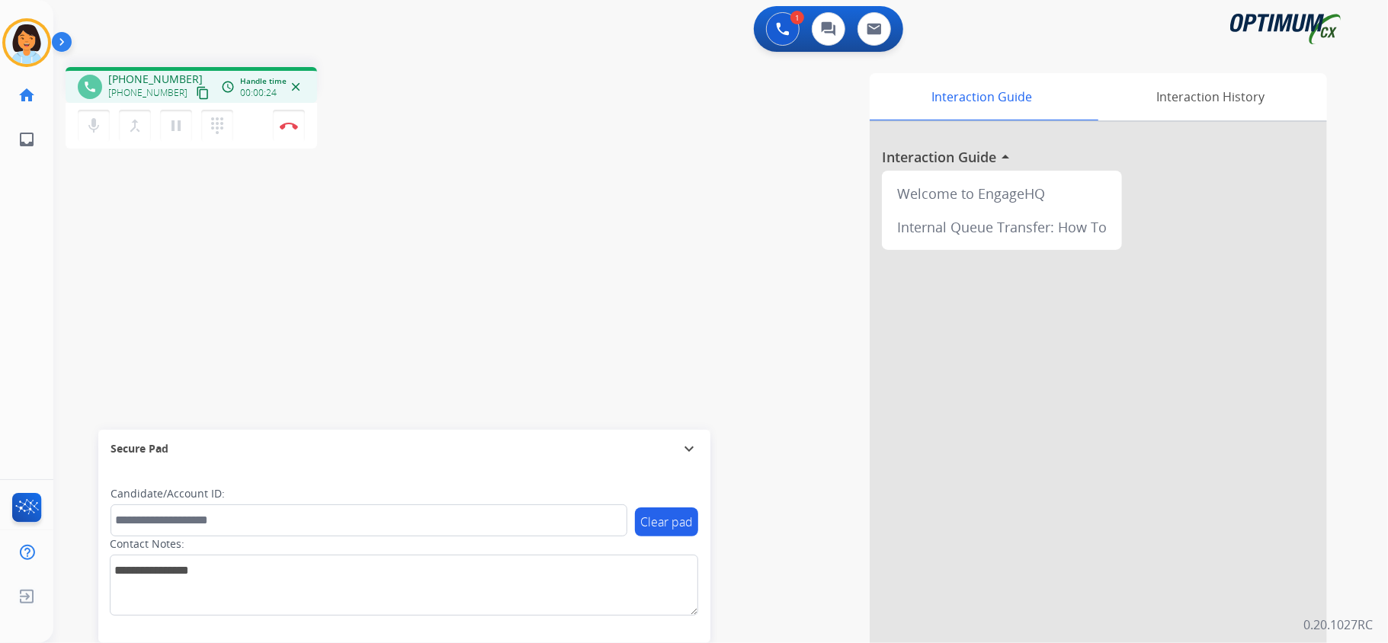
click at [196, 90] on mat-icon "content_copy" at bounding box center [203, 93] width 14 height 14
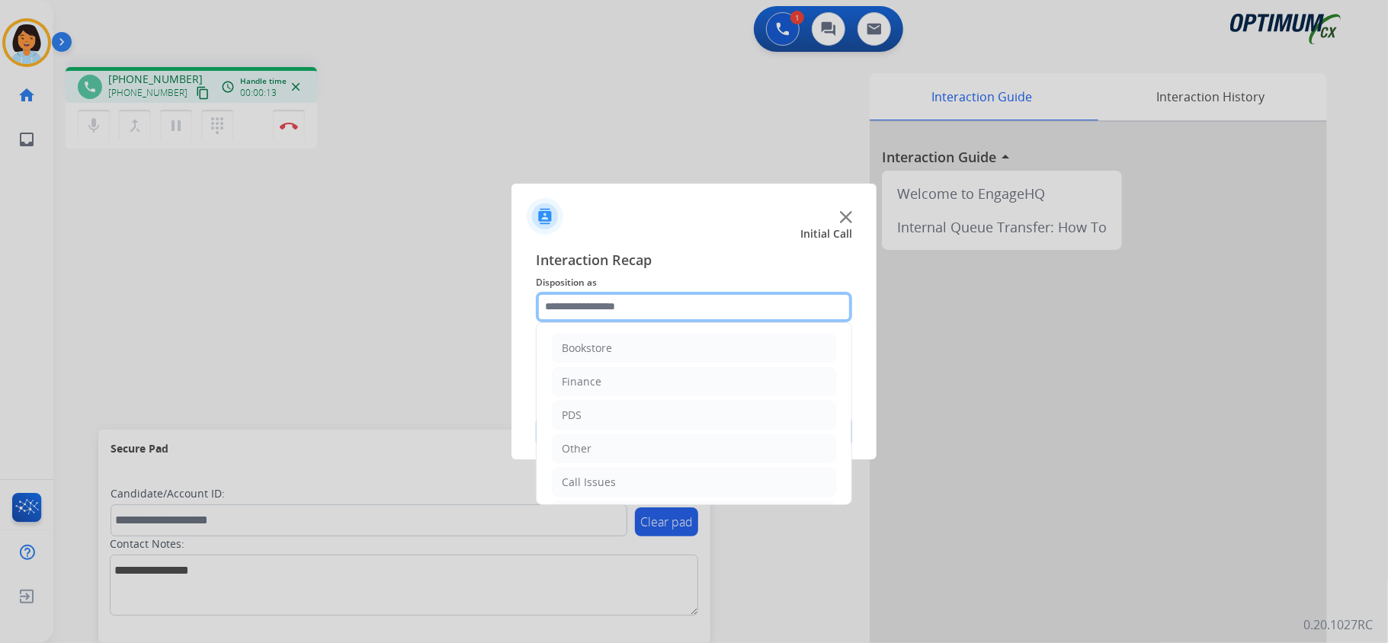
click at [745, 296] on input "text" at bounding box center [694, 307] width 316 height 30
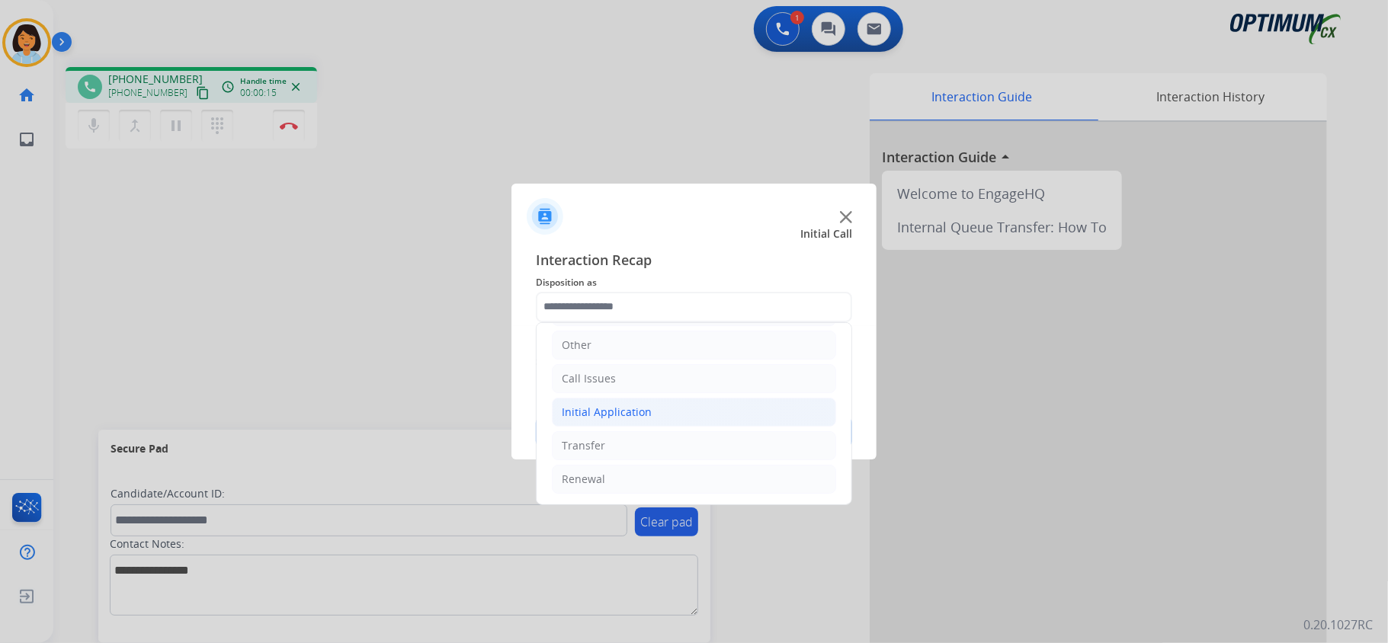
click at [610, 410] on div "Initial Application" at bounding box center [607, 412] width 90 height 15
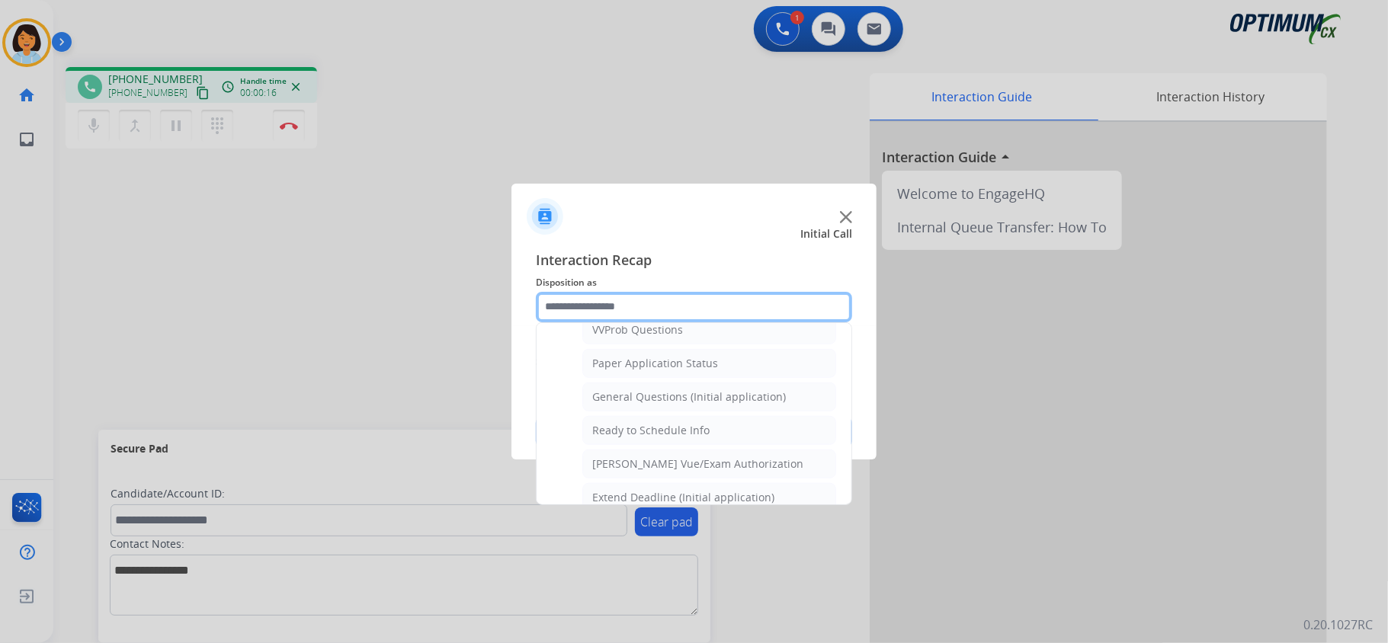
scroll to position [921, 0]
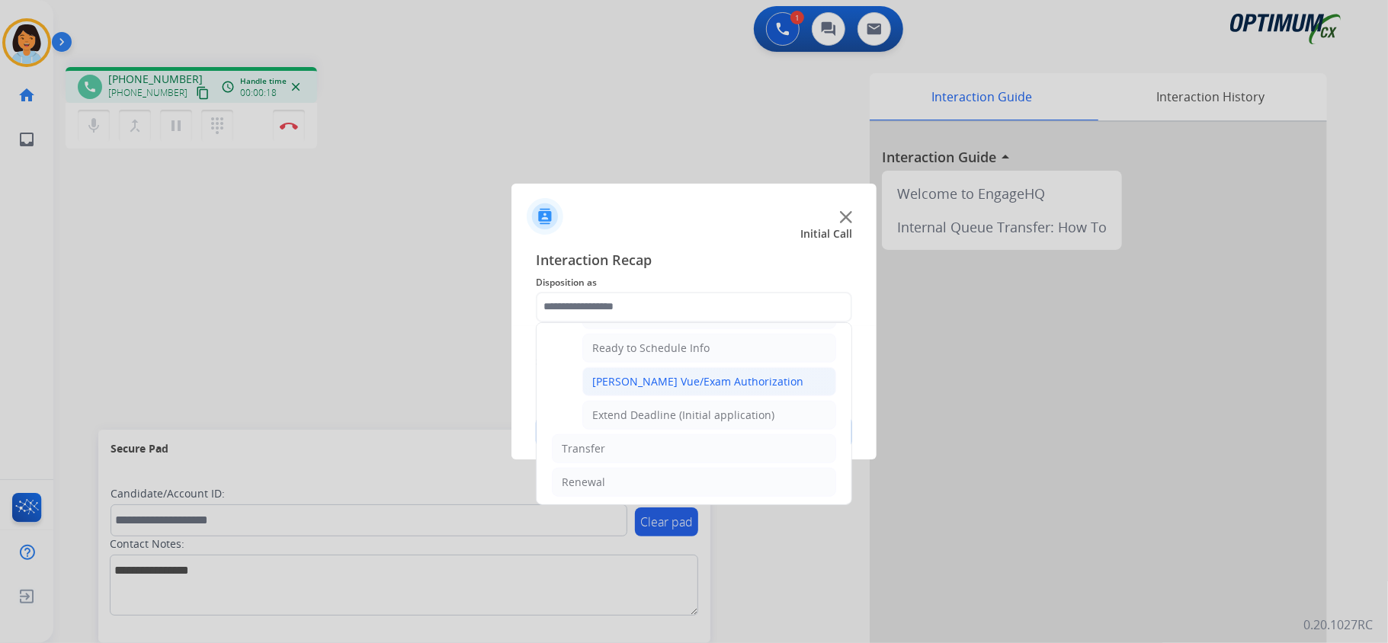
click at [662, 389] on div "Pearson Vue/Exam Authorization" at bounding box center [697, 381] width 211 height 15
type input "**********"
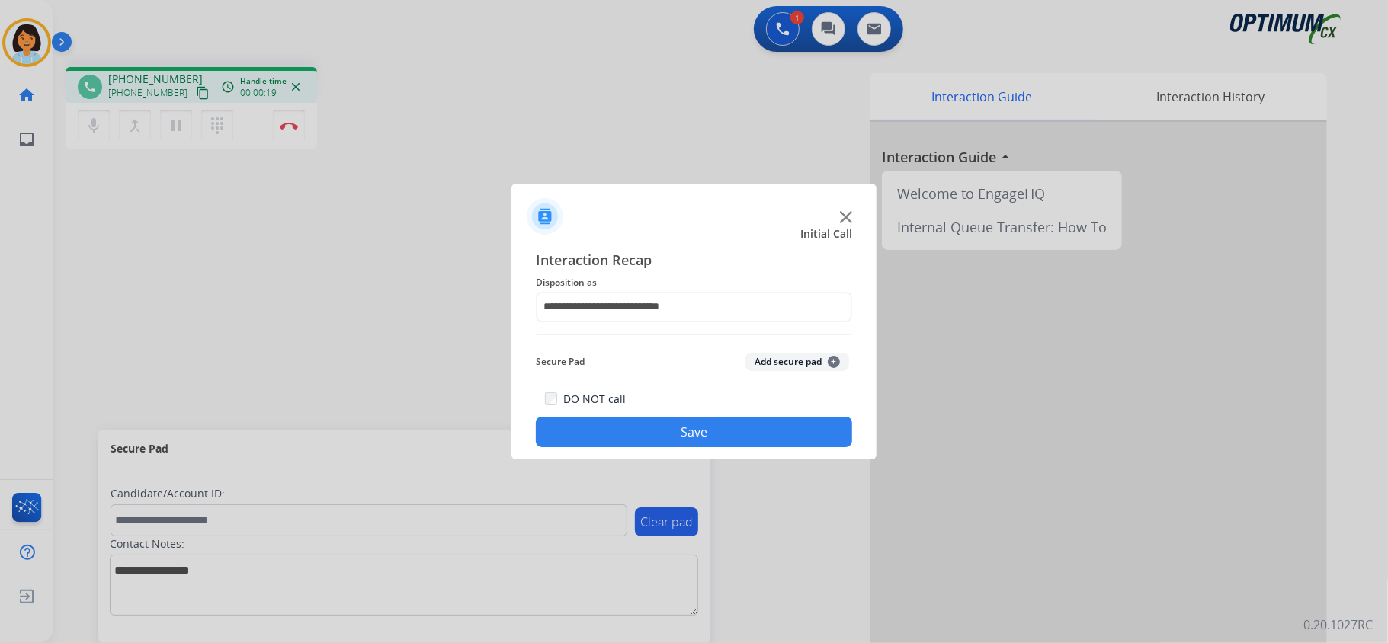
click at [636, 433] on button "Save" at bounding box center [694, 432] width 316 height 30
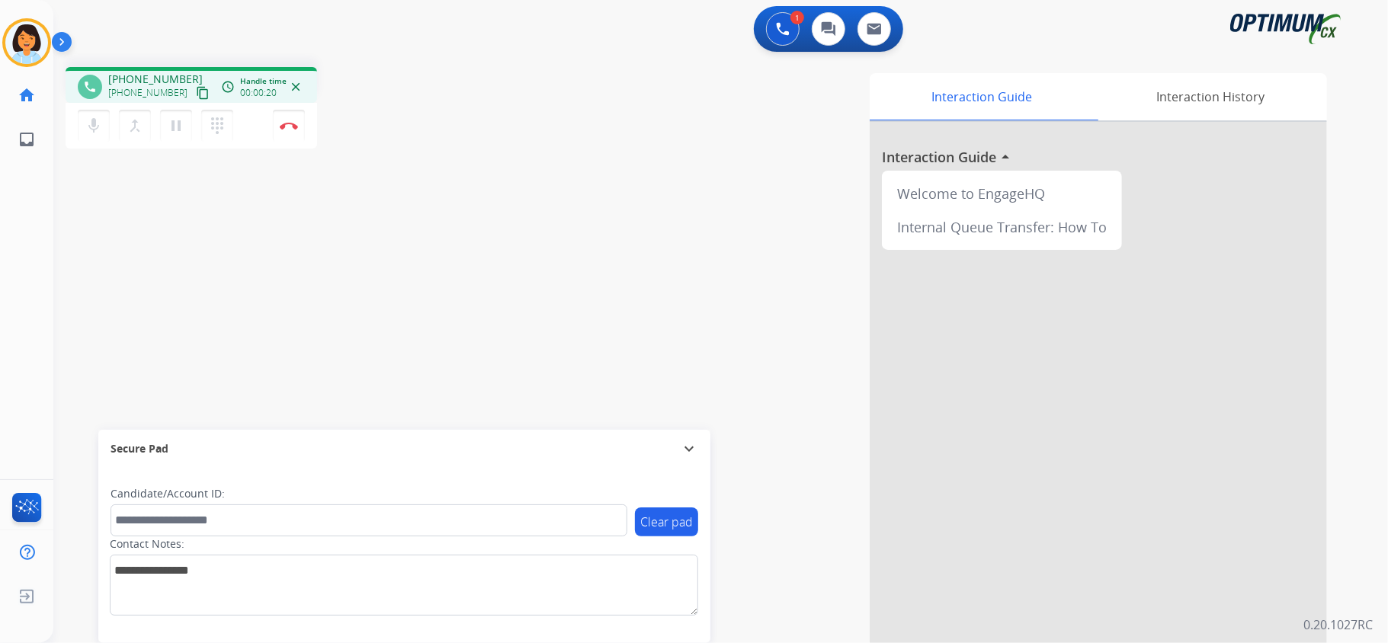
click at [187, 81] on div "+12024250040 +12024250040 content_copy" at bounding box center [160, 87] width 104 height 30
click at [194, 84] on button "content_copy" at bounding box center [203, 93] width 18 height 18
click at [290, 120] on button "Disconnect" at bounding box center [289, 126] width 32 height 32
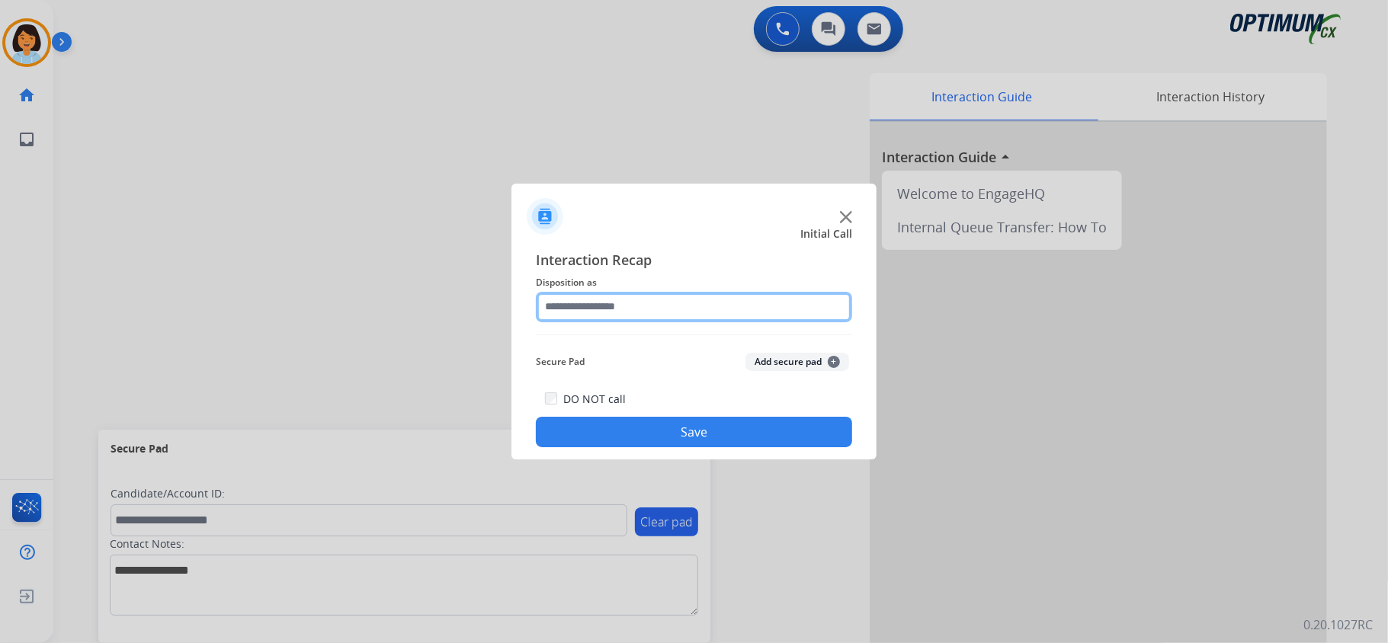
click at [655, 297] on input "text" at bounding box center [694, 307] width 316 height 30
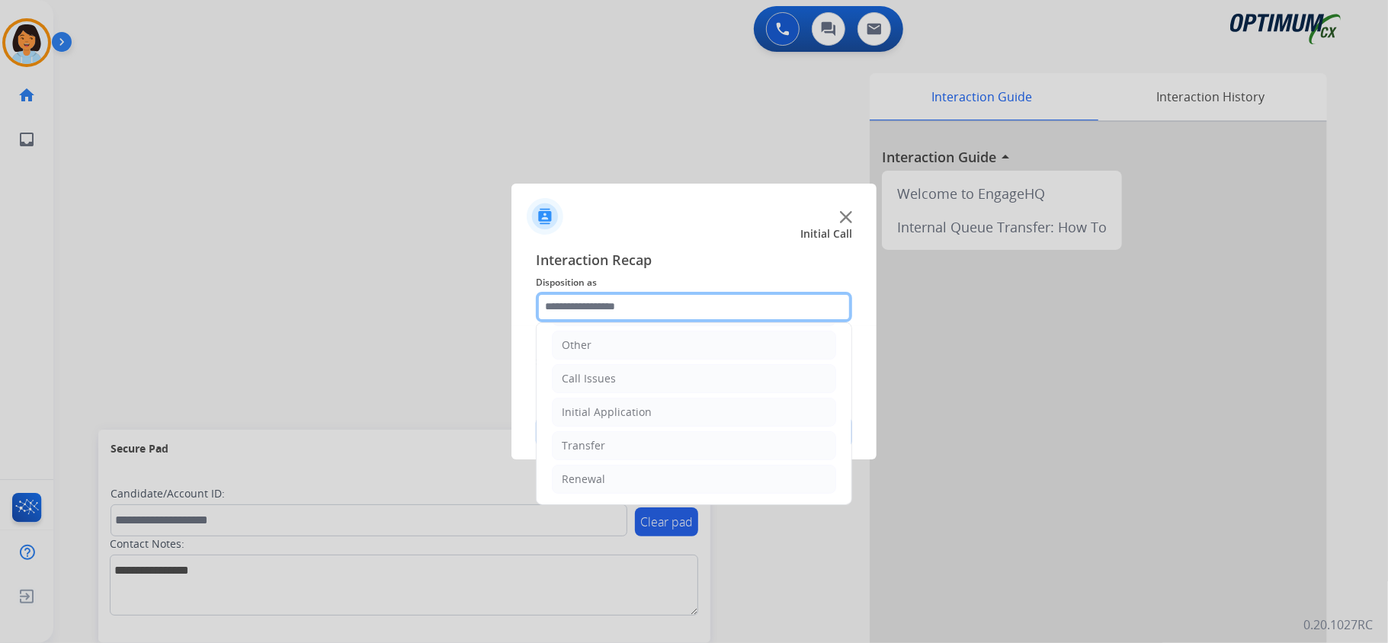
scroll to position [107, 0]
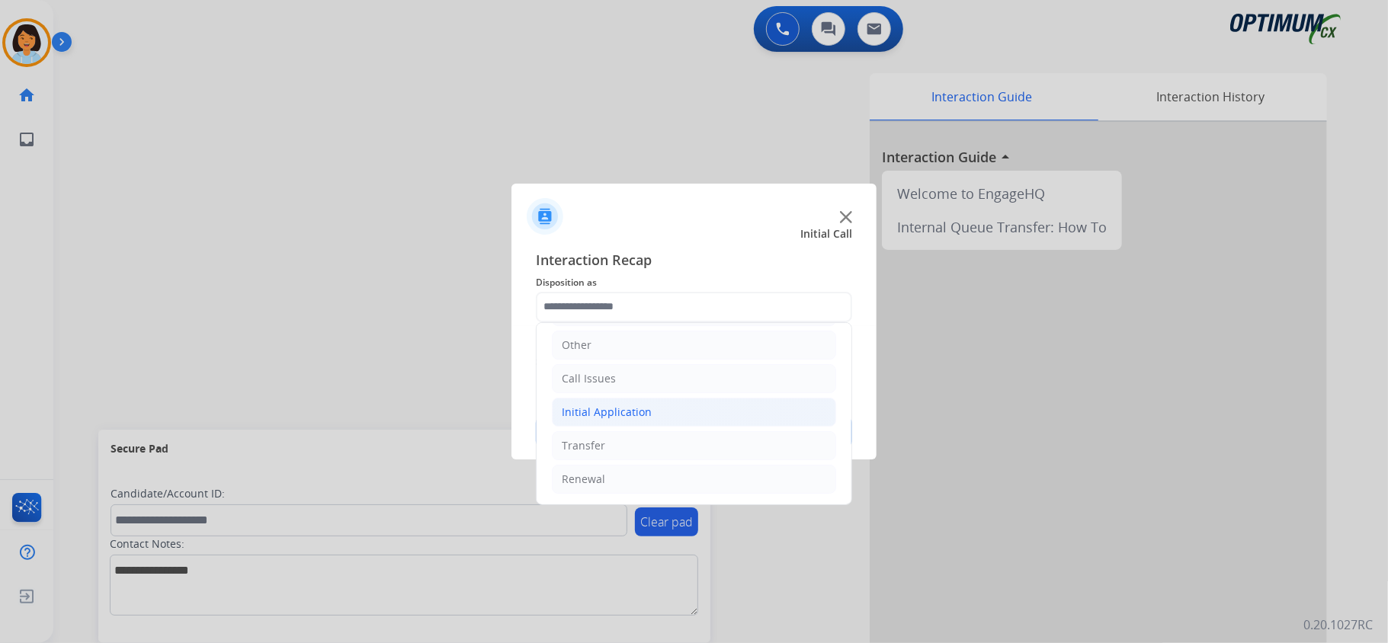
click at [650, 404] on li "Initial Application" at bounding box center [694, 412] width 284 height 29
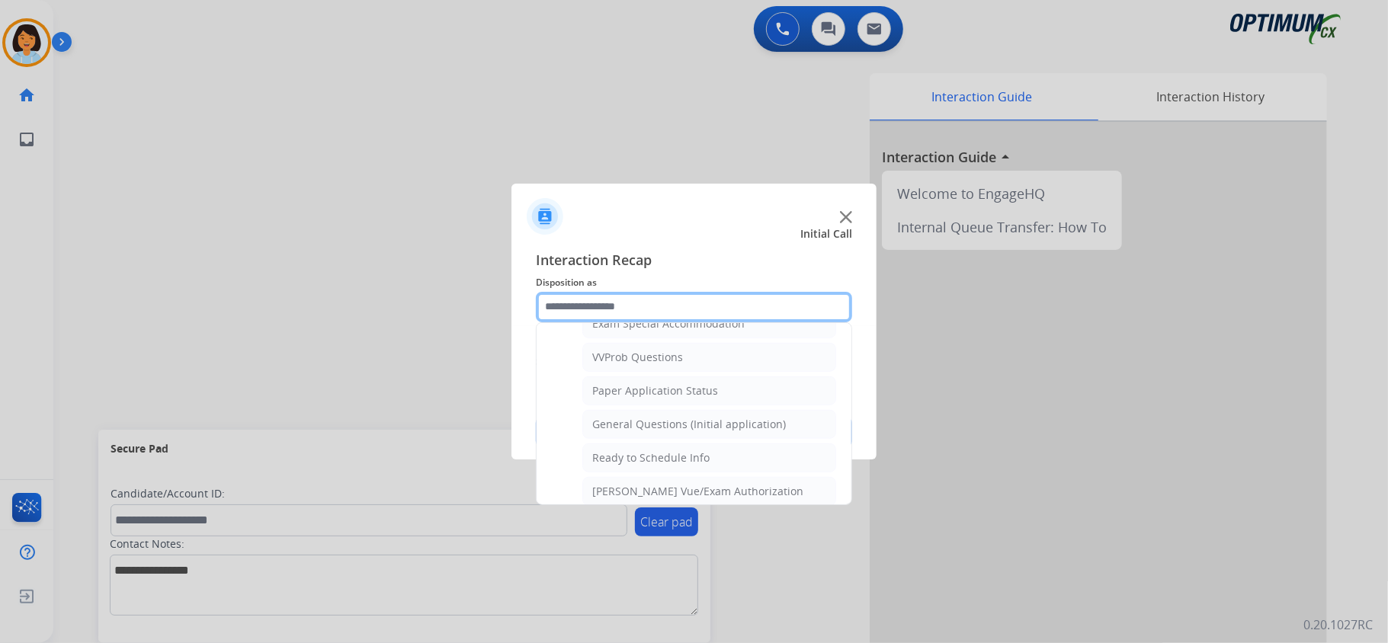
scroll to position [819, 0]
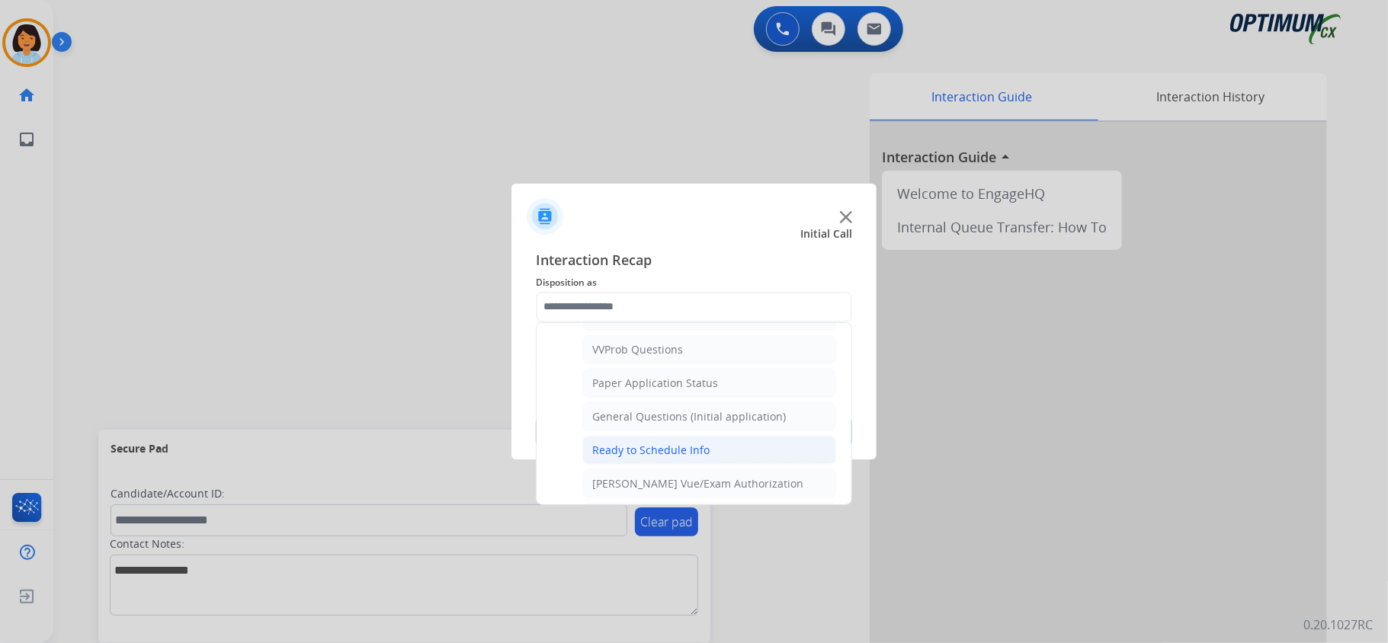
click at [681, 455] on div "Ready to Schedule Info" at bounding box center [650, 450] width 117 height 15
type input "**********"
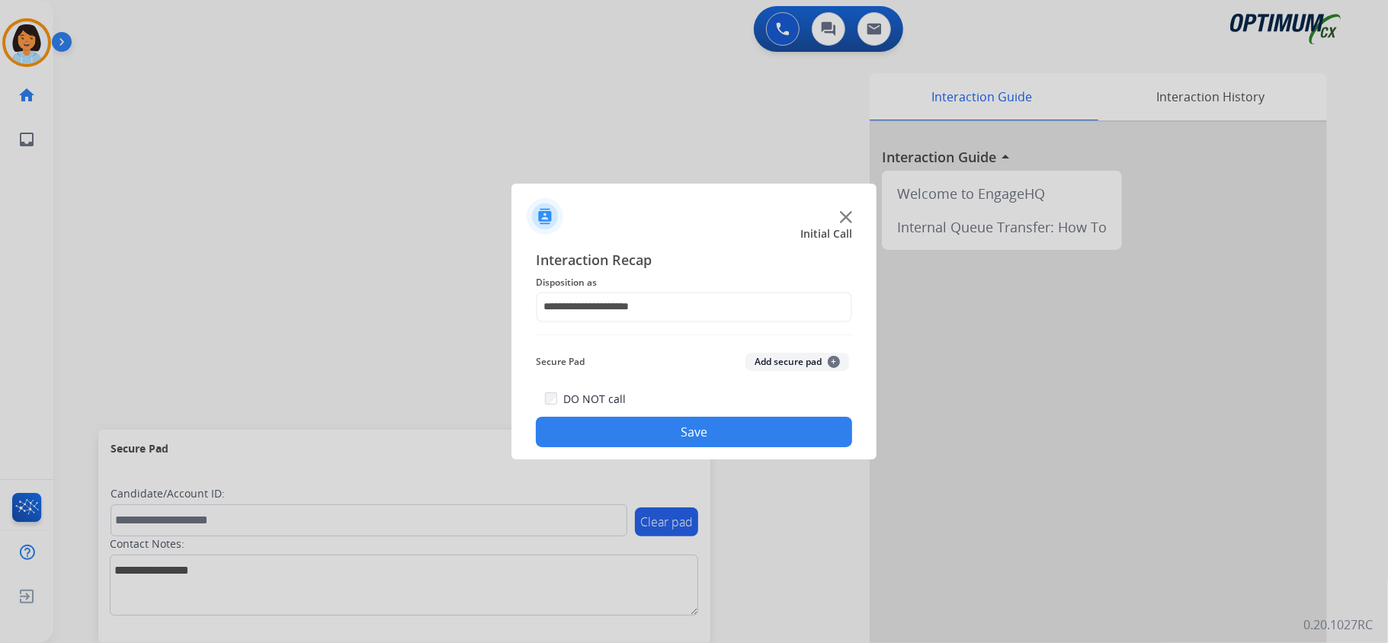
click at [651, 431] on button "Save" at bounding box center [694, 432] width 316 height 30
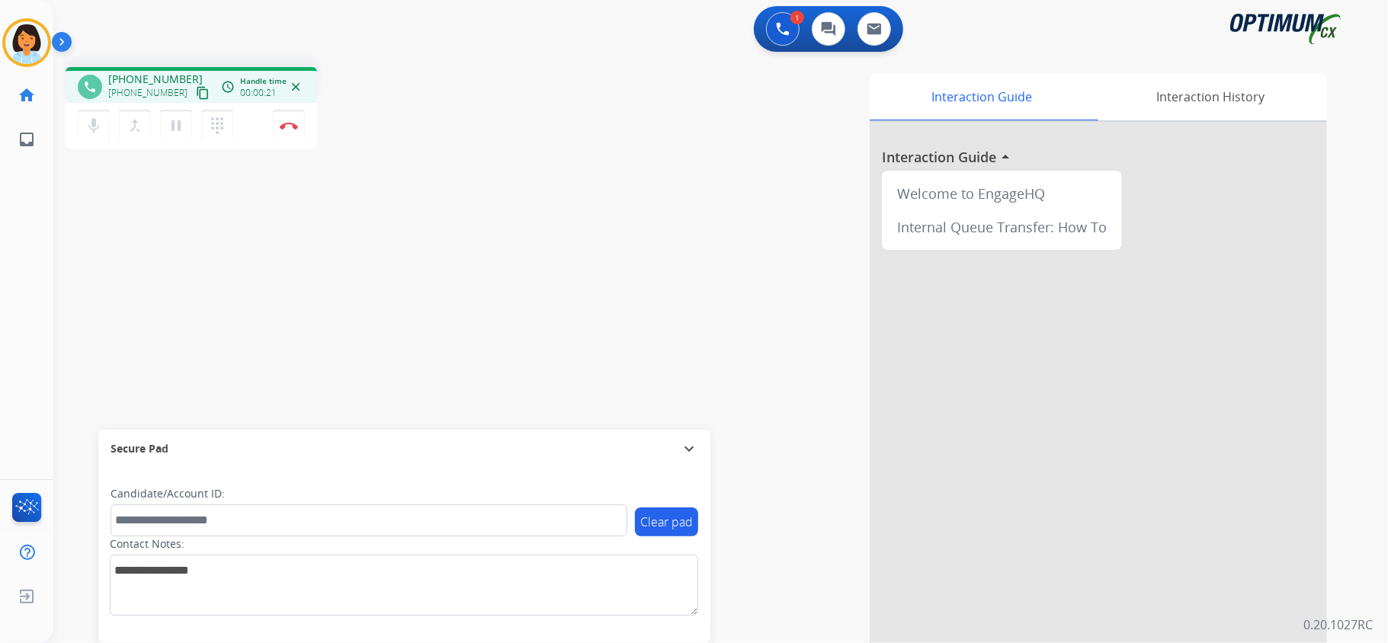
click at [196, 98] on mat-icon "content_copy" at bounding box center [203, 93] width 14 height 14
click at [285, 119] on button "Disconnect" at bounding box center [289, 126] width 32 height 32
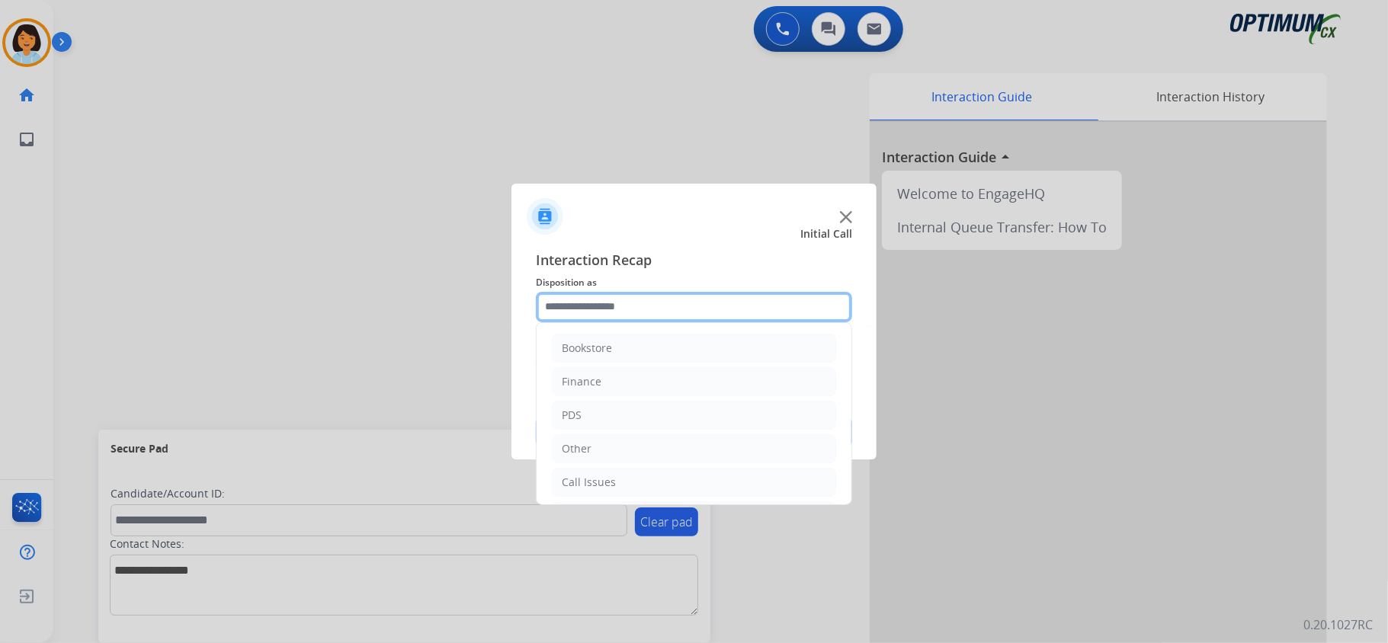
click at [669, 300] on input "text" at bounding box center [694, 307] width 316 height 30
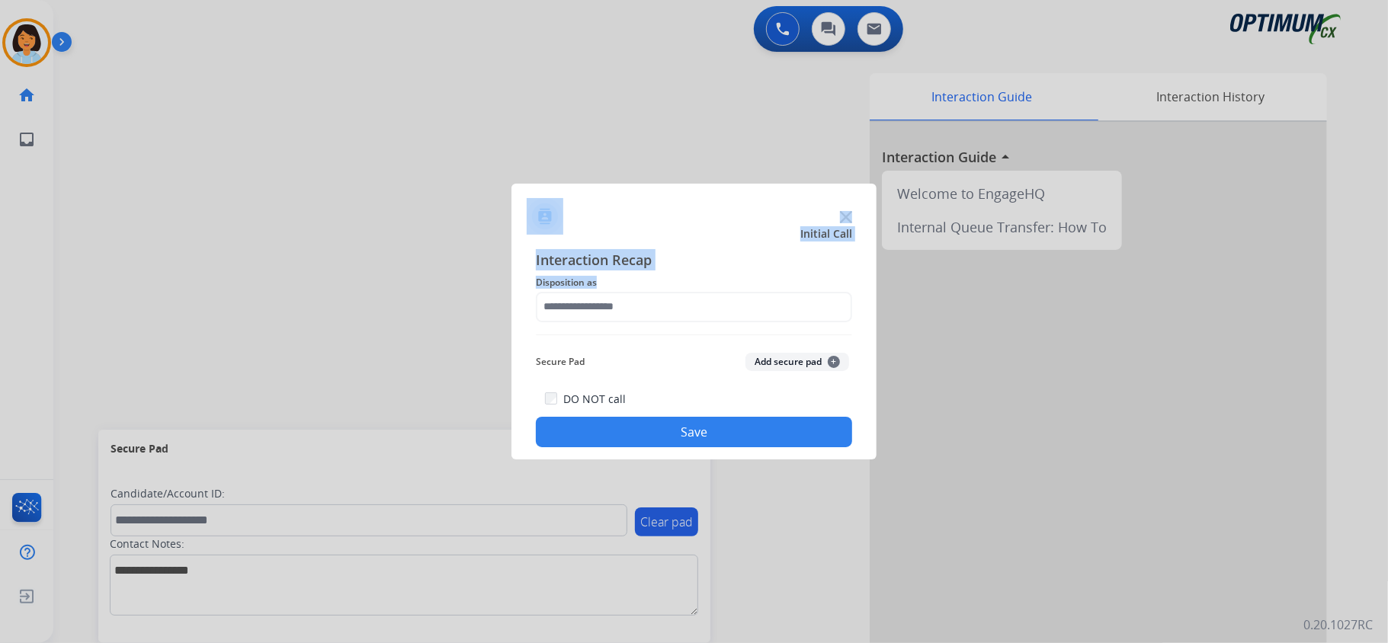
drag, startPoint x: 598, startPoint y: 412, endPoint x: 616, endPoint y: 482, distance: 72.5
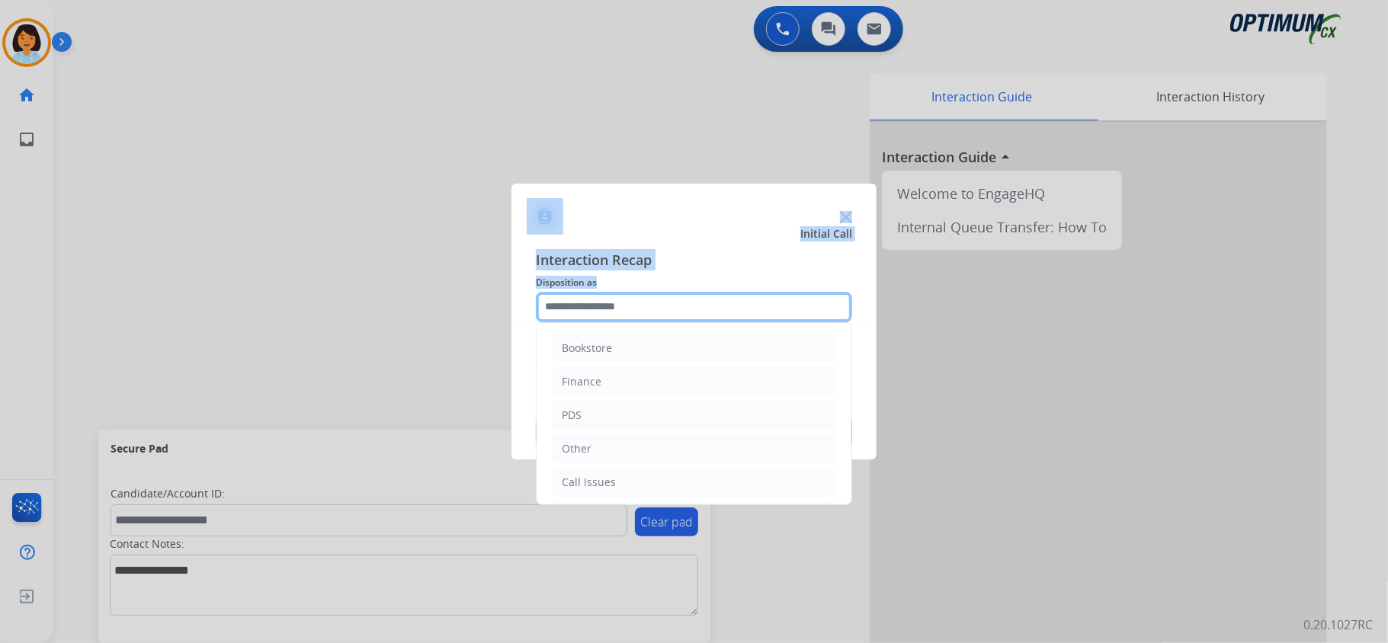
click at [649, 303] on input "text" at bounding box center [694, 307] width 316 height 30
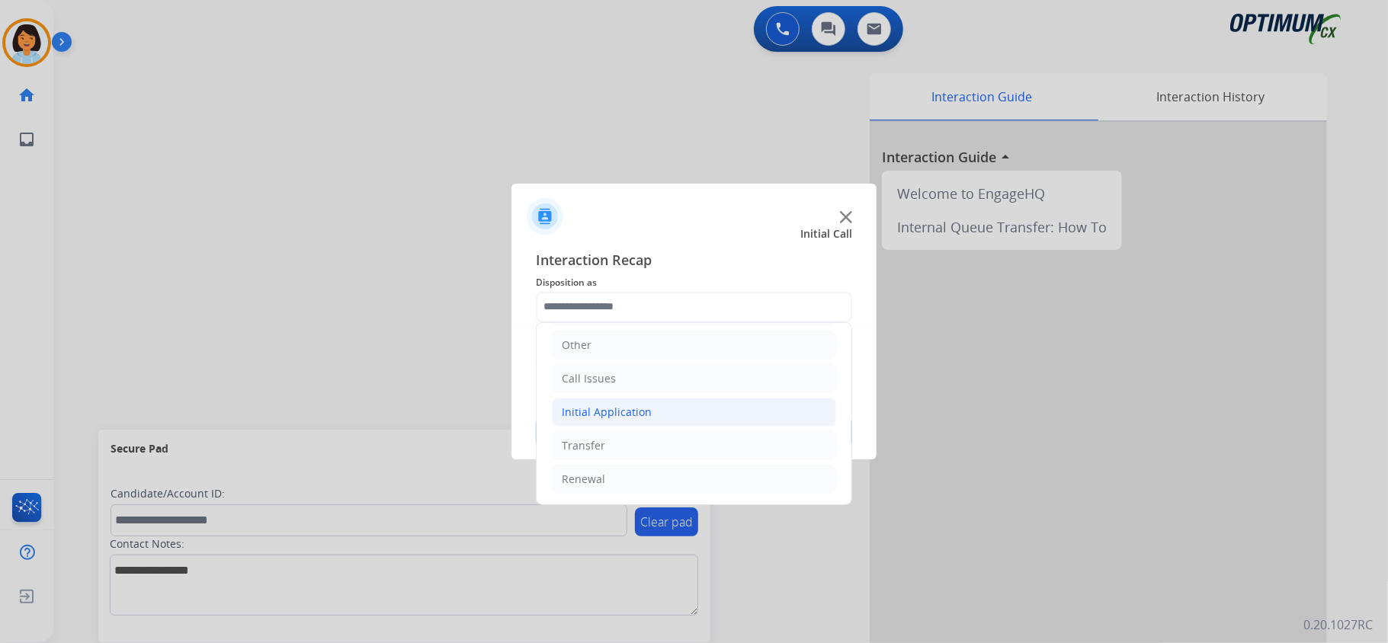
click at [668, 405] on li "Initial Application" at bounding box center [694, 412] width 284 height 29
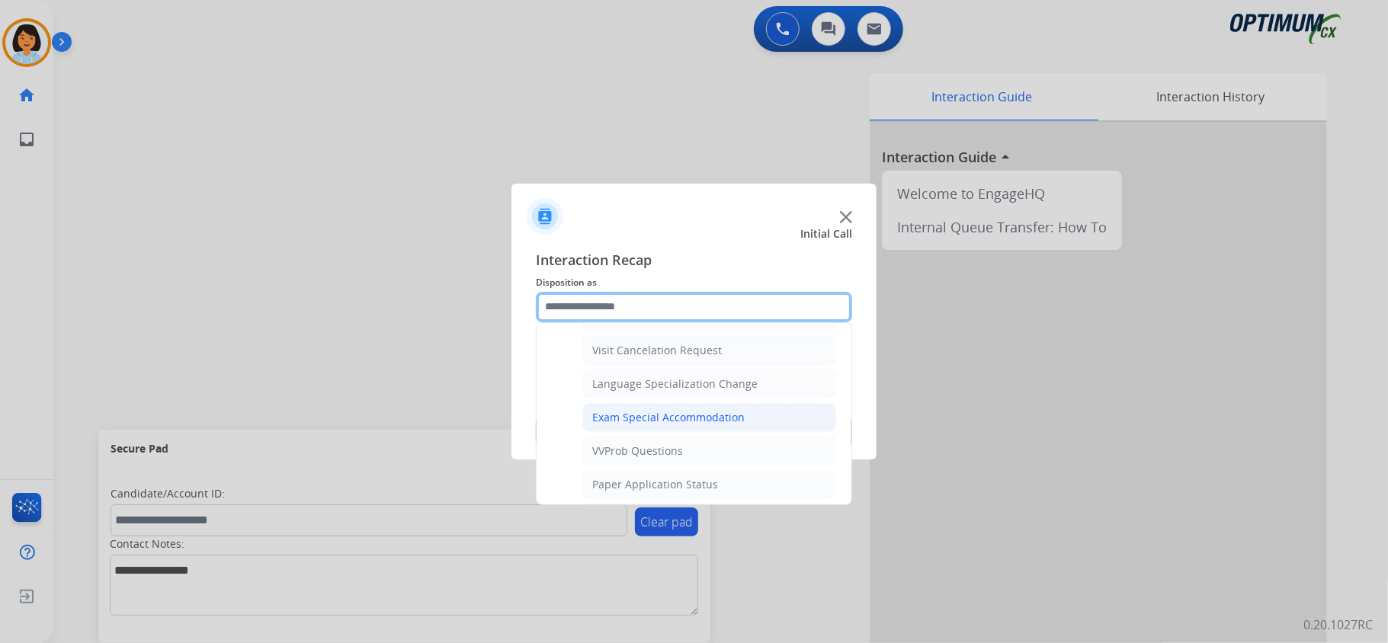
scroll to position [819, 0]
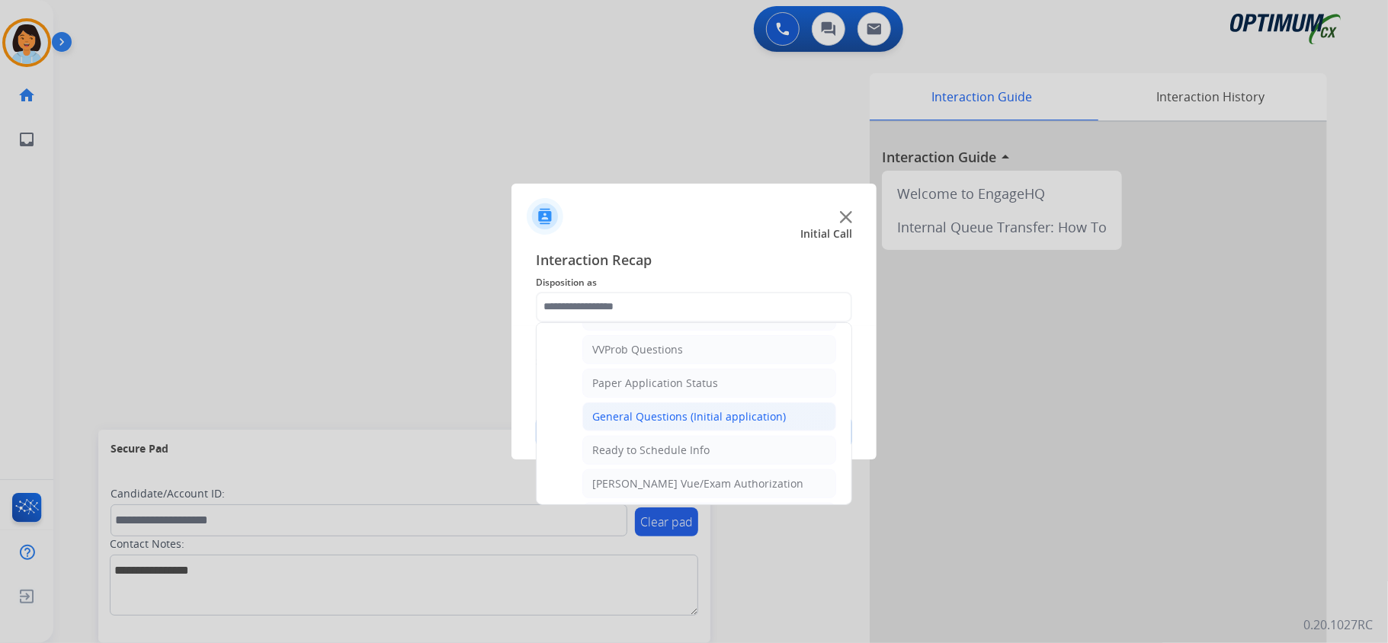
click at [652, 424] on div "General Questions (Initial application)" at bounding box center [689, 416] width 194 height 15
type input "**********"
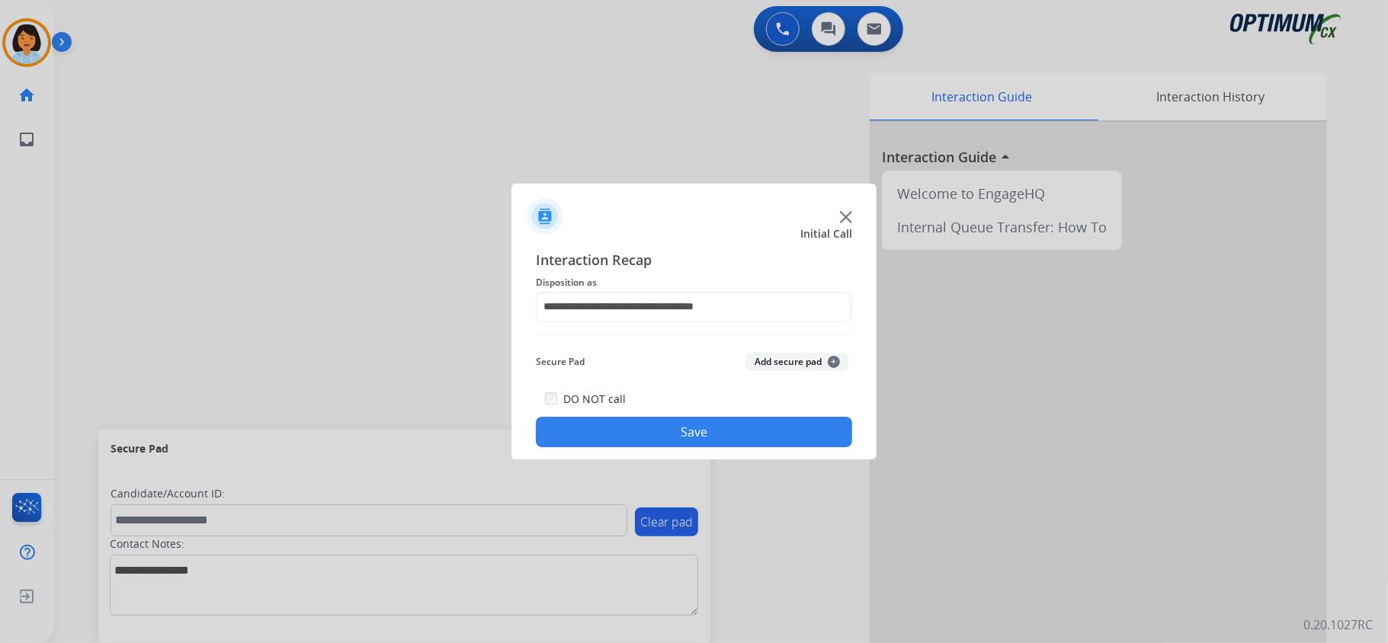
click at [652, 424] on button "Save" at bounding box center [694, 432] width 316 height 30
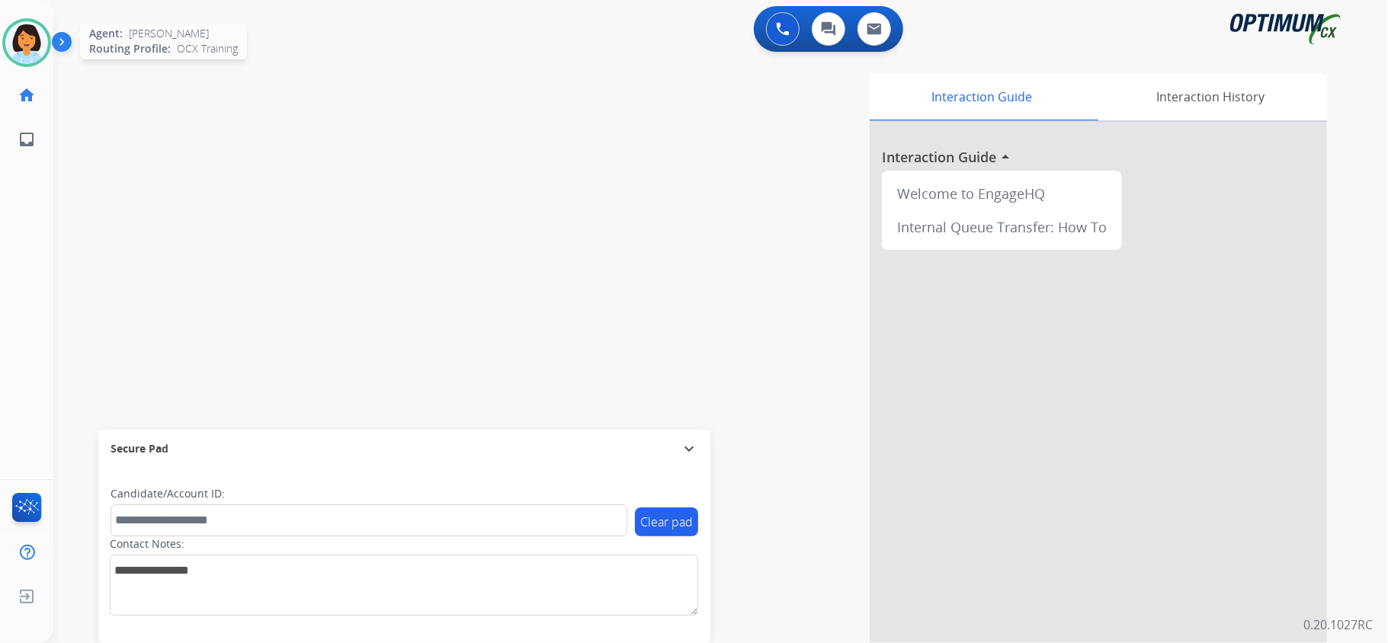
click at [34, 46] on img at bounding box center [26, 42] width 43 height 43
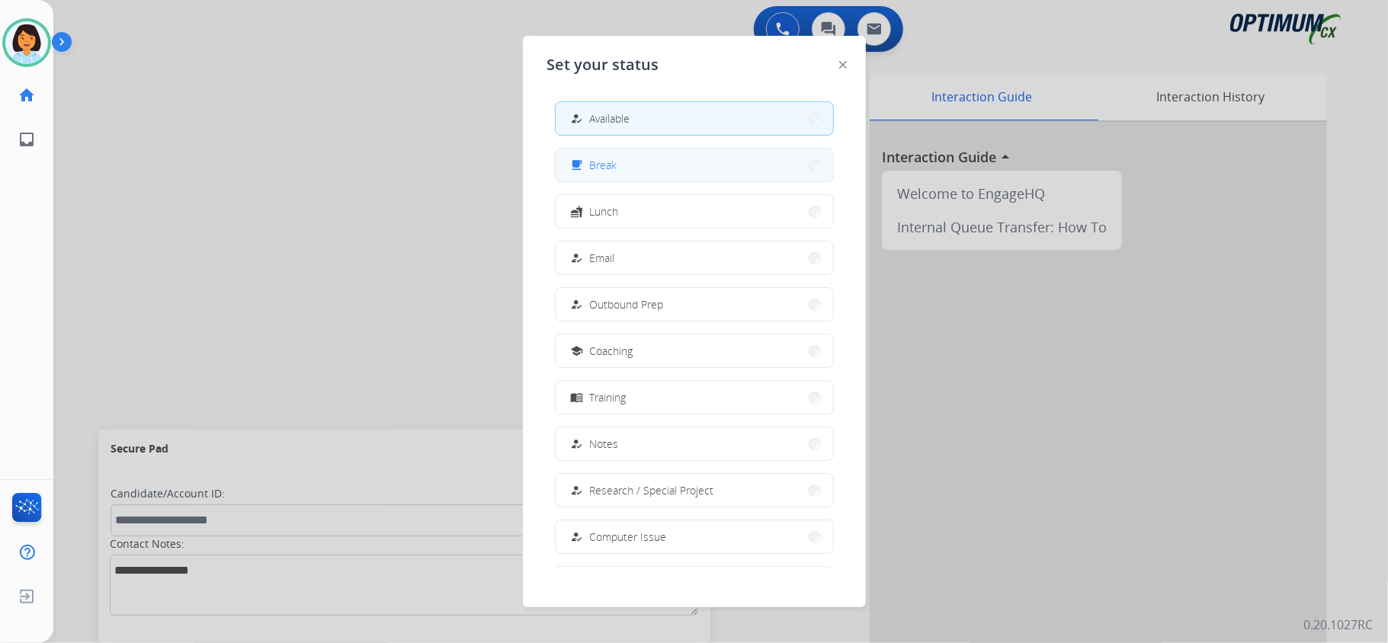
click at [665, 160] on button "free_breakfast Break" at bounding box center [694, 165] width 277 height 33
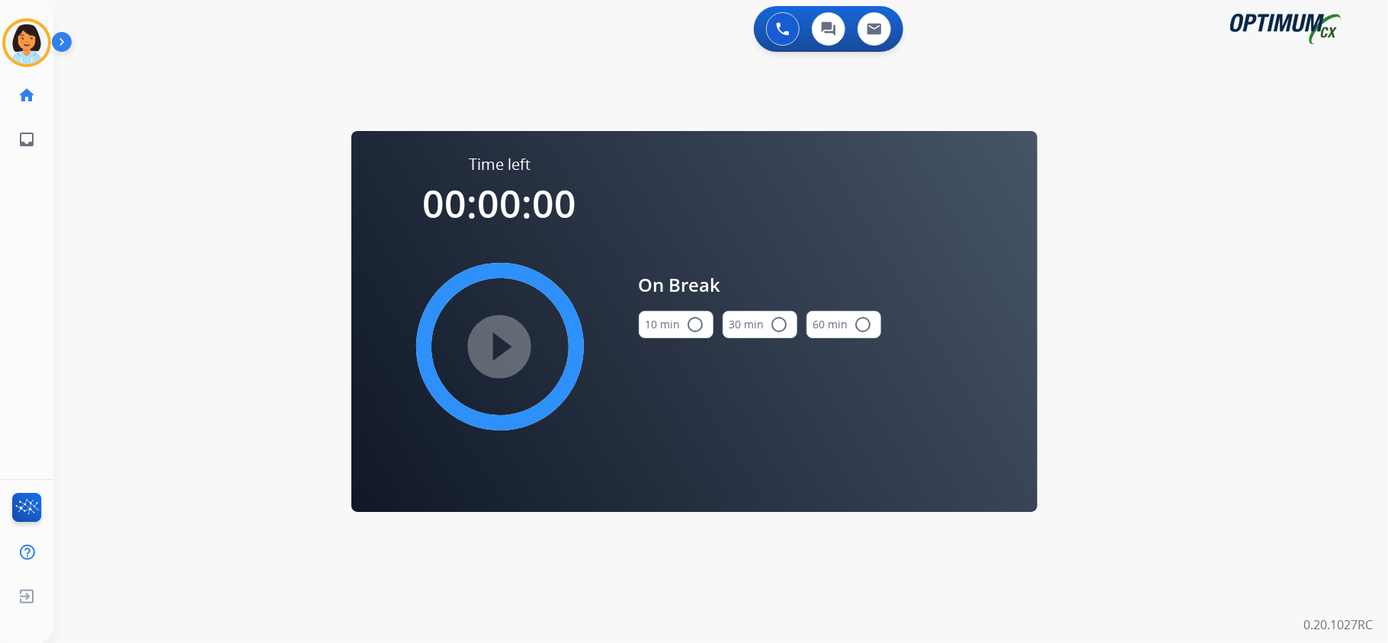
click at [678, 326] on button "10 min radio_button_unchecked" at bounding box center [676, 324] width 75 height 27
drag, startPoint x: 507, startPoint y: 349, endPoint x: 767, endPoint y: 381, distance: 261.9
click at [509, 348] on mat-icon "play_circle_filled" at bounding box center [500, 347] width 18 height 18
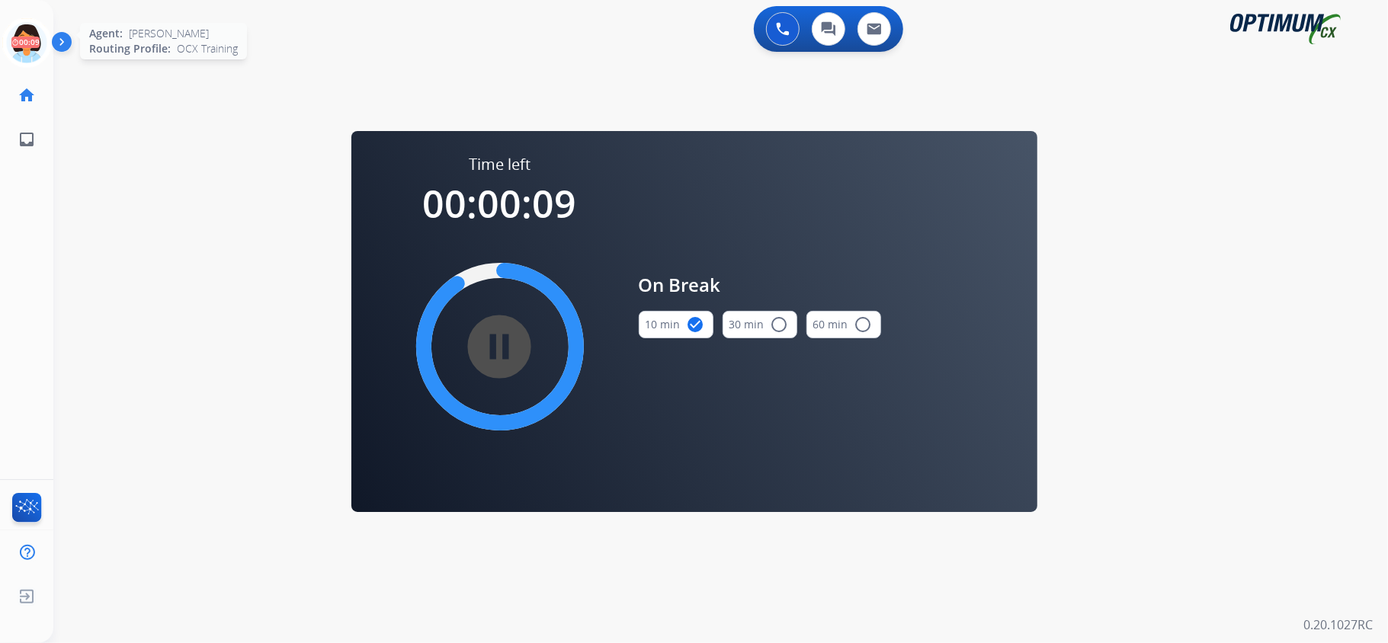
click at [7, 47] on icon at bounding box center [27, 43] width 50 height 50
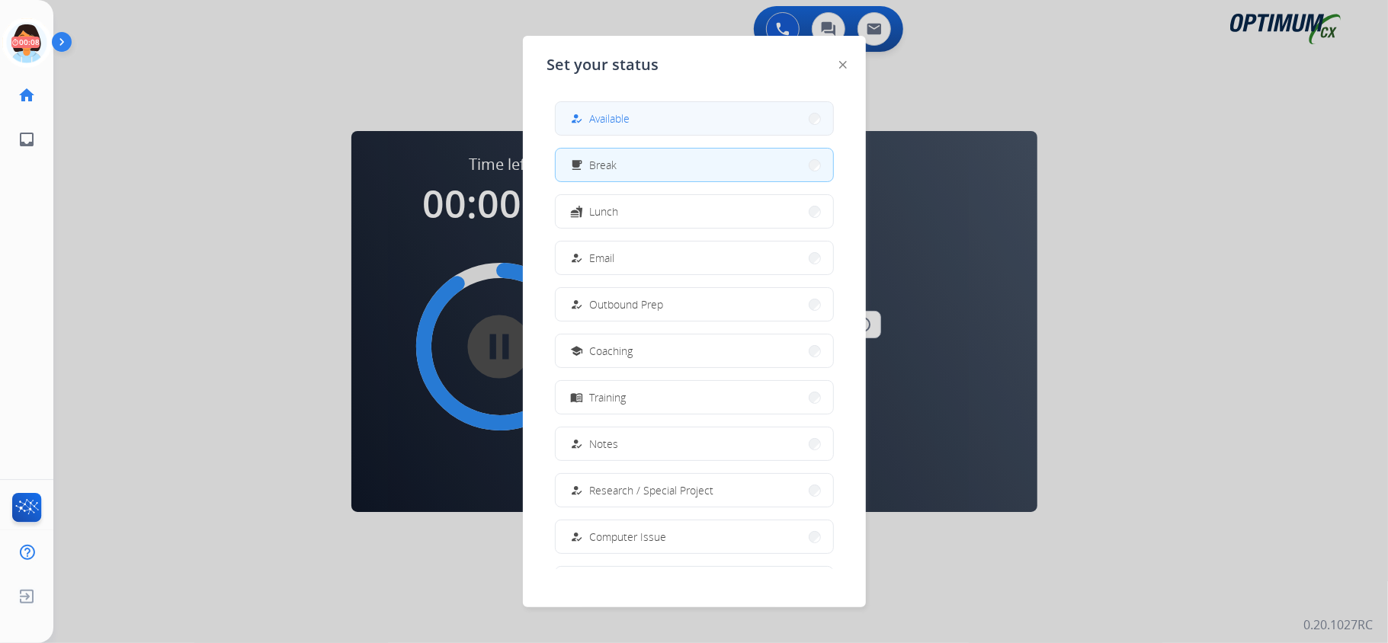
click at [581, 116] on mat-icon "how_to_reg" at bounding box center [576, 118] width 13 height 13
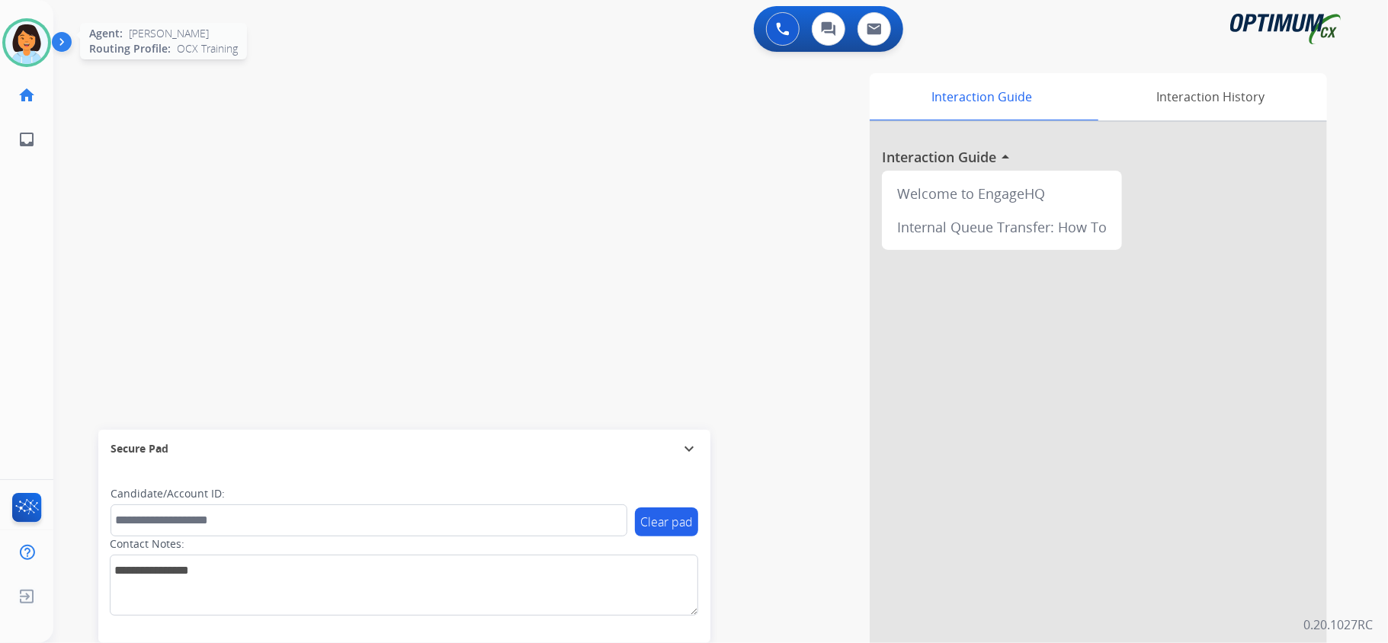
click at [35, 47] on img at bounding box center [26, 42] width 43 height 43
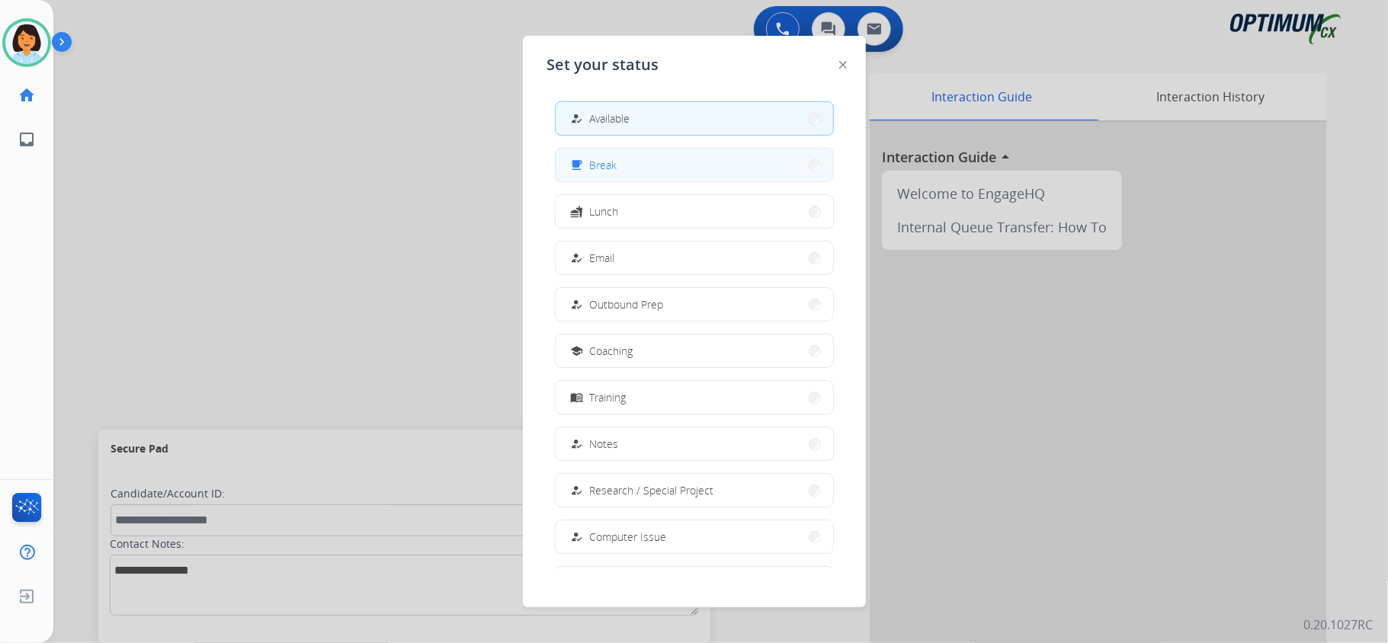
click at [639, 165] on button "free_breakfast Break" at bounding box center [694, 165] width 277 height 33
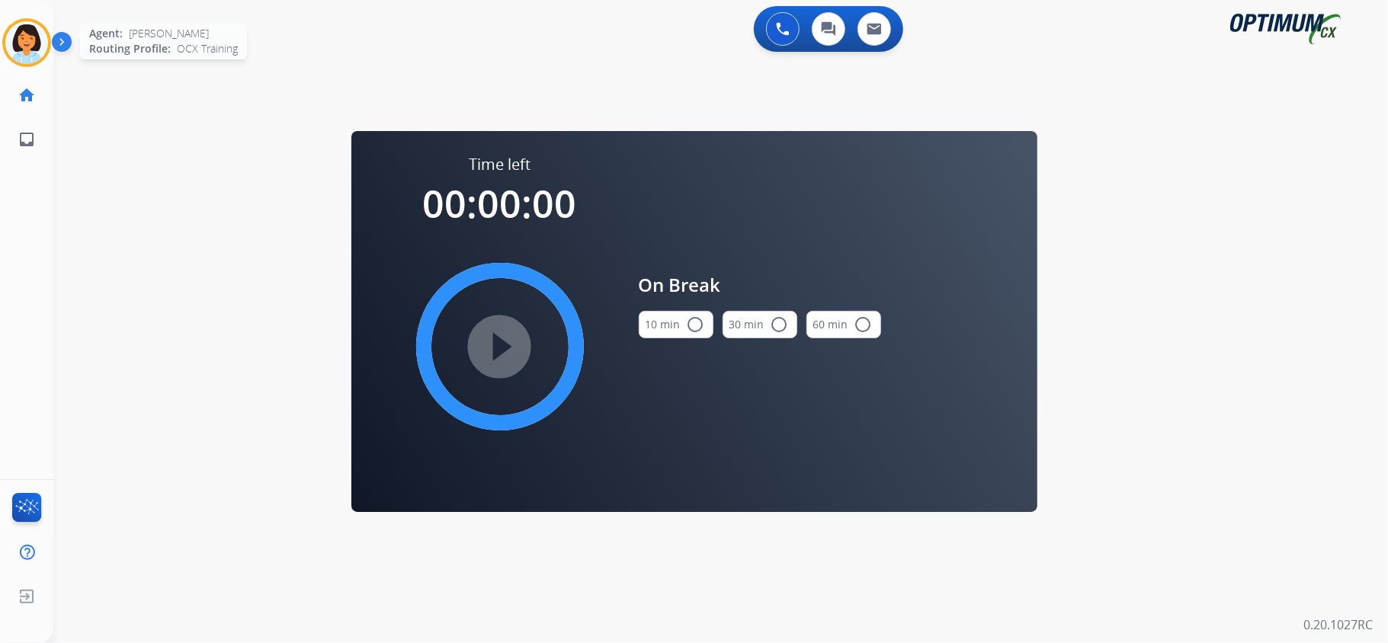
click at [35, 46] on img at bounding box center [26, 42] width 43 height 43
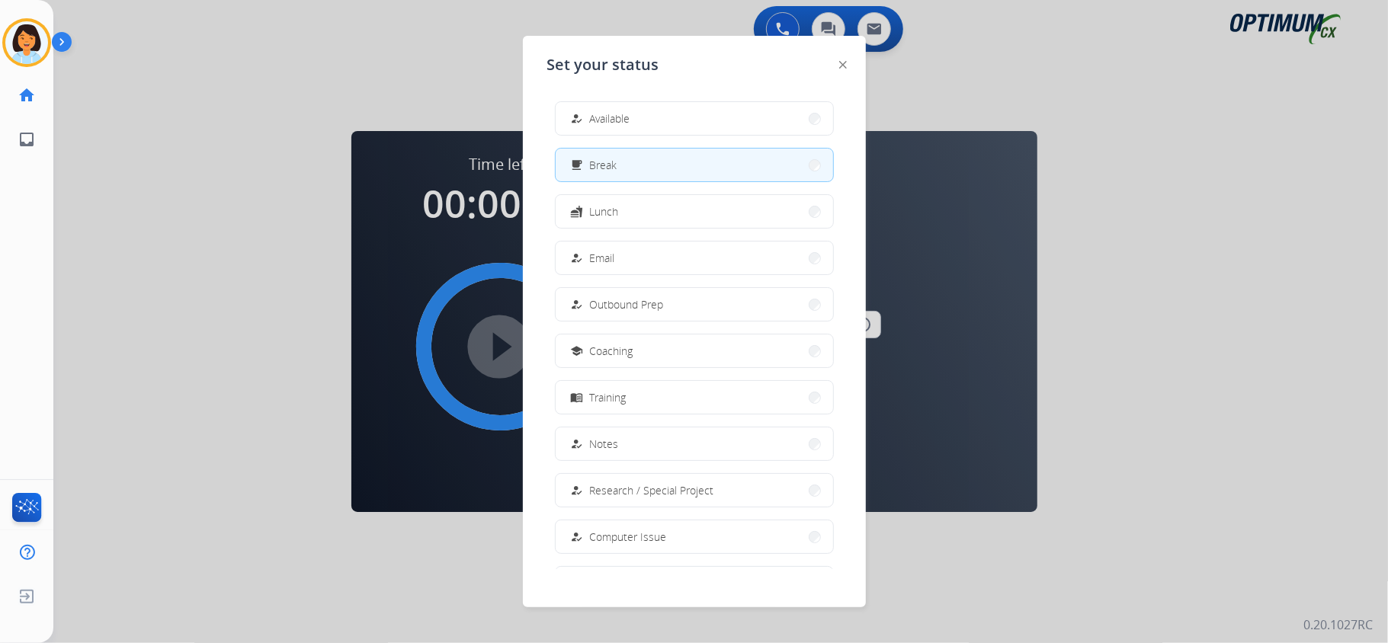
drag, startPoint x: 681, startPoint y: 123, endPoint x: 745, endPoint y: 162, distance: 75.3
click at [680, 123] on button "how_to_reg Available" at bounding box center [694, 118] width 277 height 33
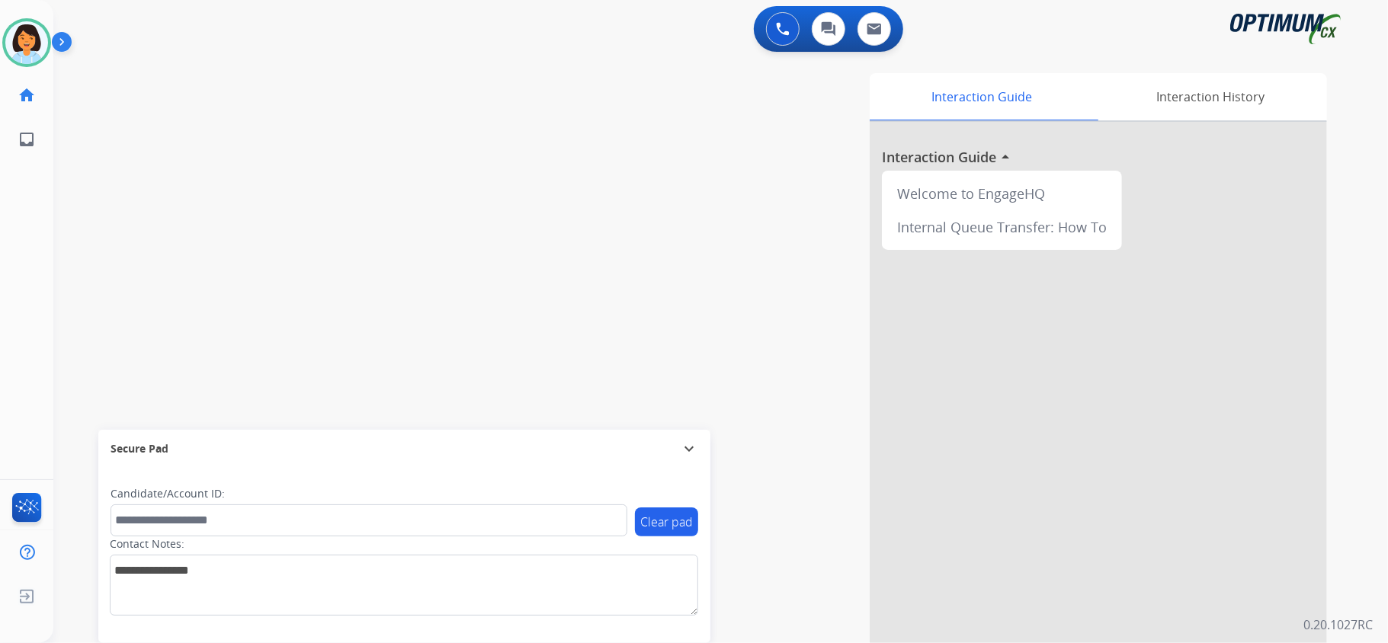
click at [1367, 327] on div "0 Voice Interactions 0 Chat Interactions 0 Email Interactions swap_horiz Break …" at bounding box center [720, 321] width 1335 height 643
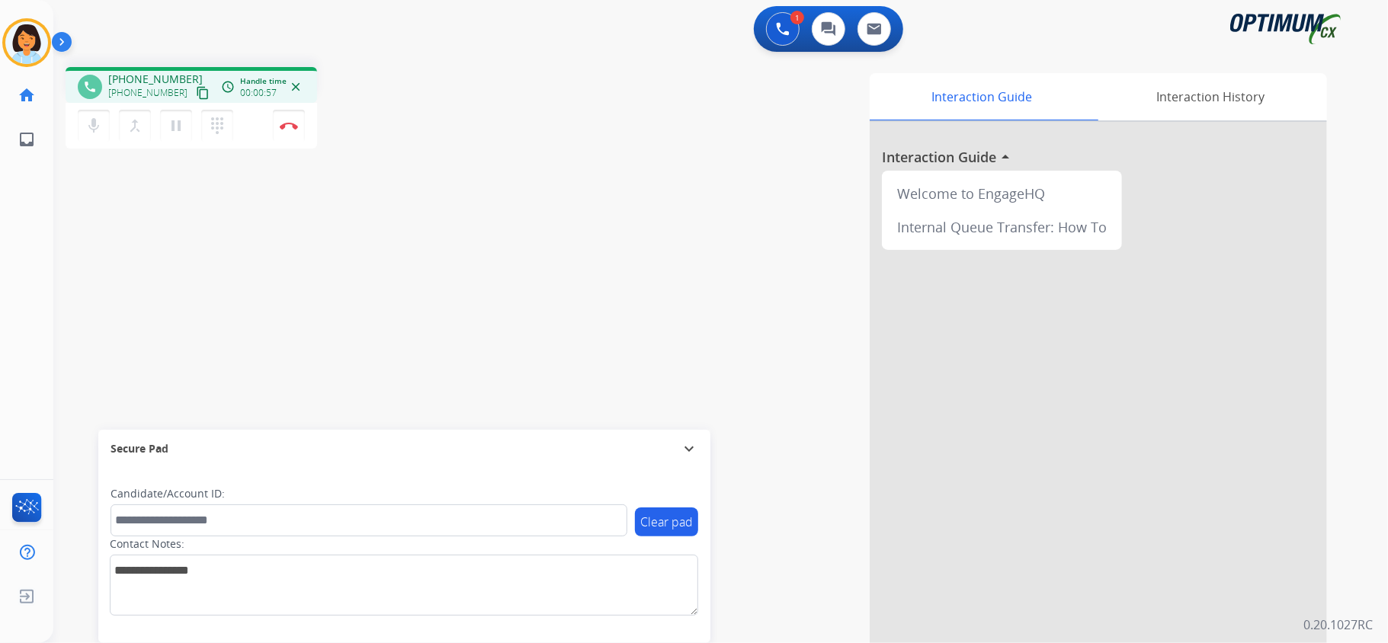
click at [194, 84] on button "content_copy" at bounding box center [203, 93] width 18 height 18
click at [290, 130] on button "Disconnect" at bounding box center [289, 126] width 32 height 32
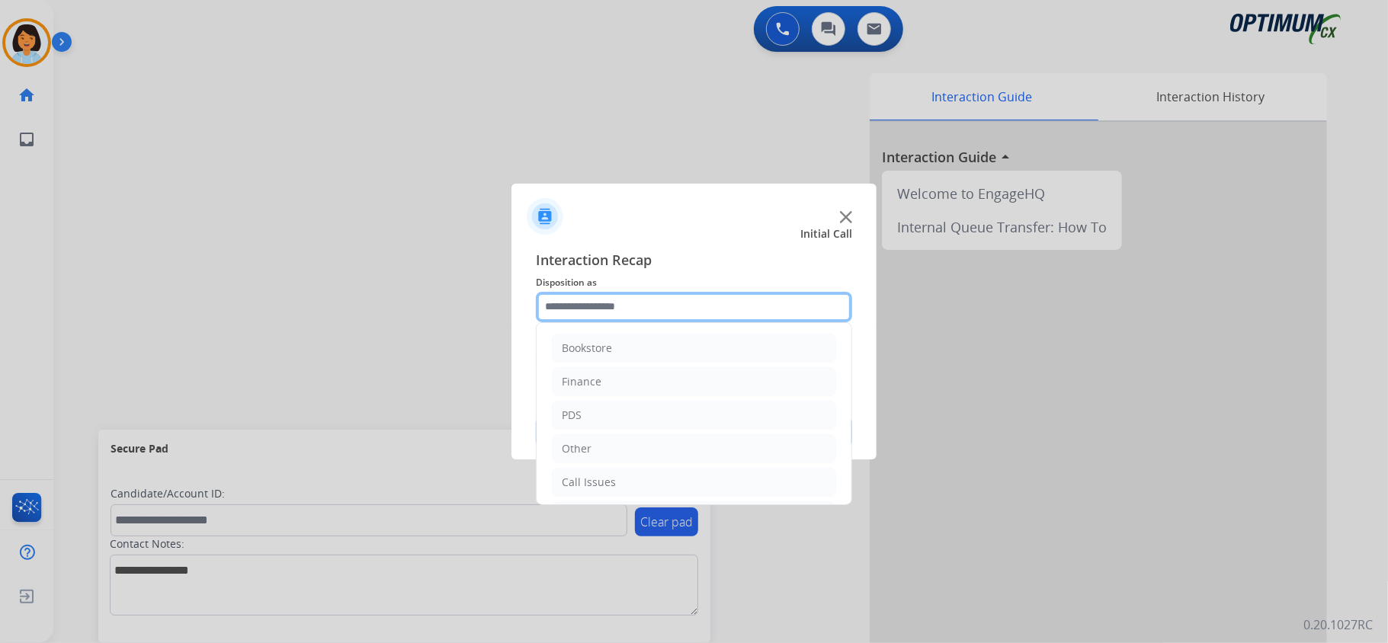
click at [666, 306] on input "text" at bounding box center [694, 307] width 316 height 30
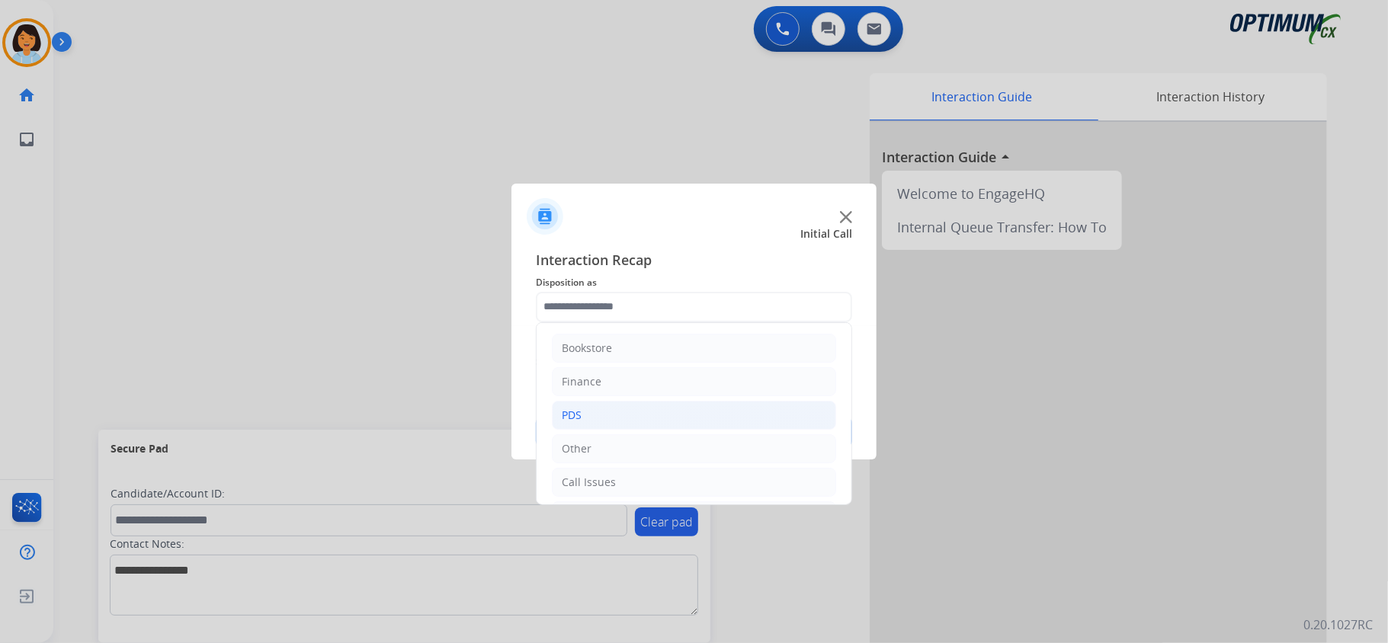
click at [596, 413] on li "PDS" at bounding box center [694, 415] width 284 height 29
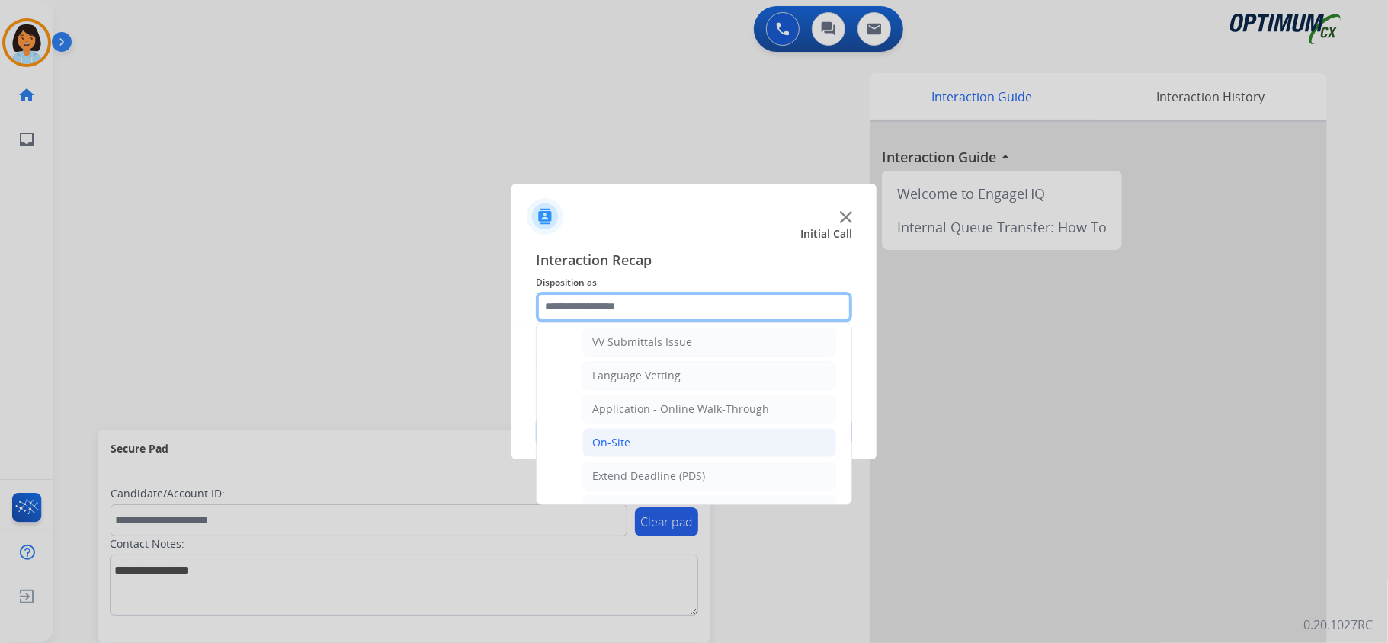
scroll to position [406, 0]
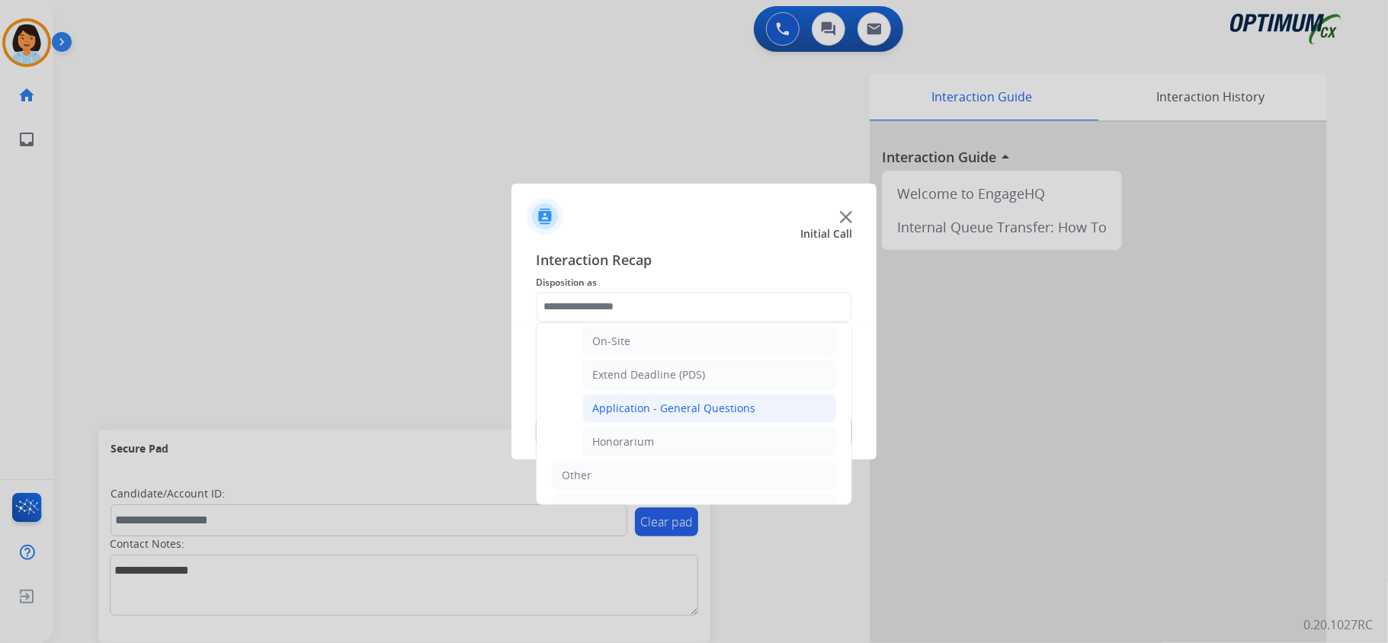
click at [675, 423] on li "Application - General Questions" at bounding box center [709, 408] width 254 height 29
type input "**********"
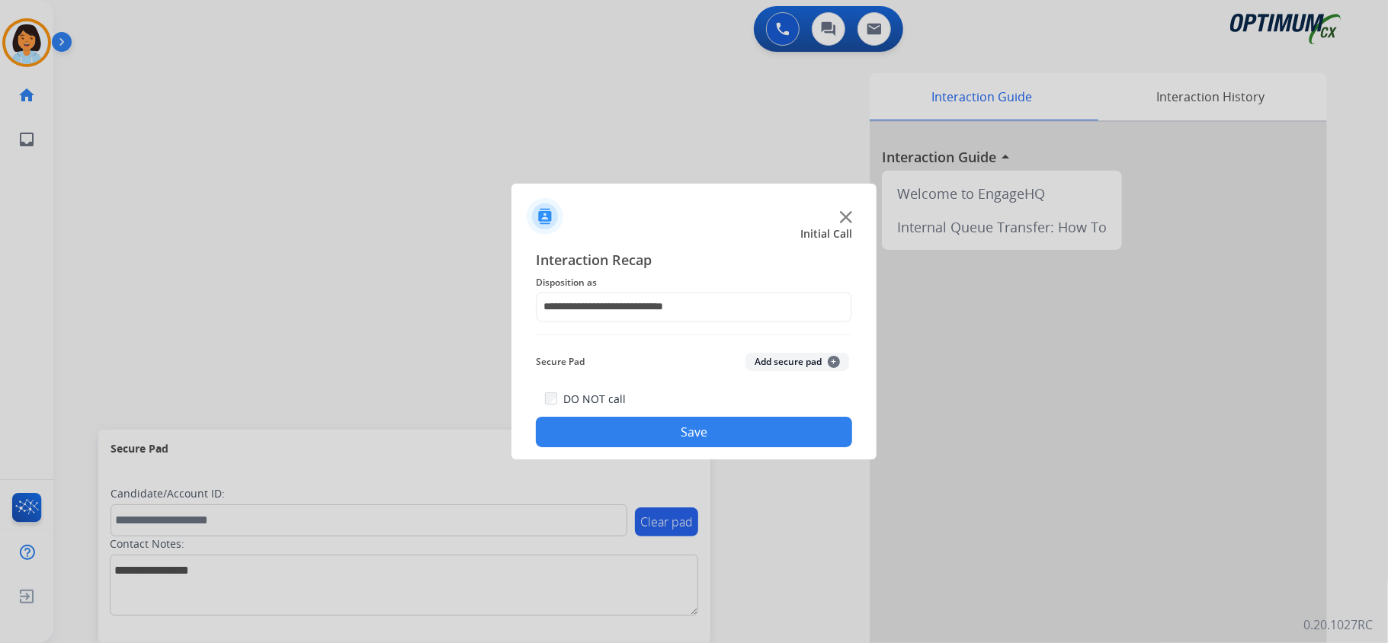
click at [675, 448] on div "**********" at bounding box center [693, 348] width 365 height 223
drag, startPoint x: 665, startPoint y: 425, endPoint x: 666, endPoint y: 443, distance: 17.5
click at [666, 431] on button "Save" at bounding box center [694, 432] width 316 height 30
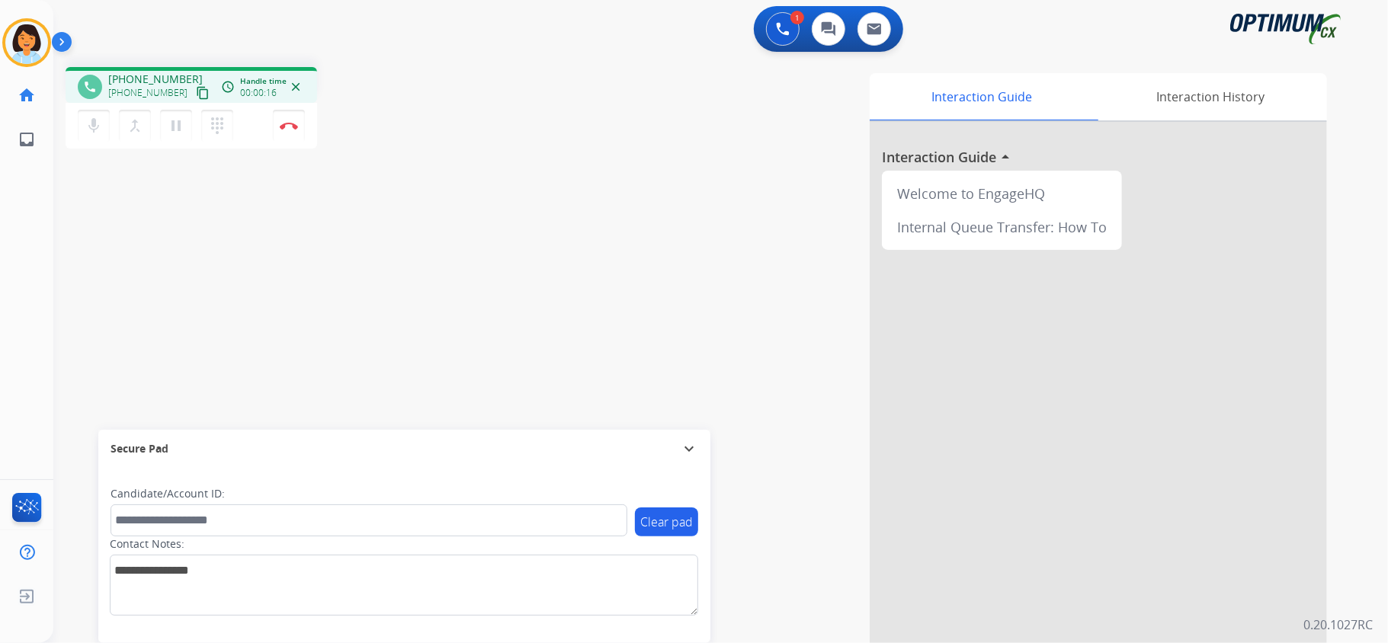
click at [196, 93] on mat-icon "content_copy" at bounding box center [203, 93] width 14 height 14
click at [291, 125] on img at bounding box center [289, 126] width 18 height 8
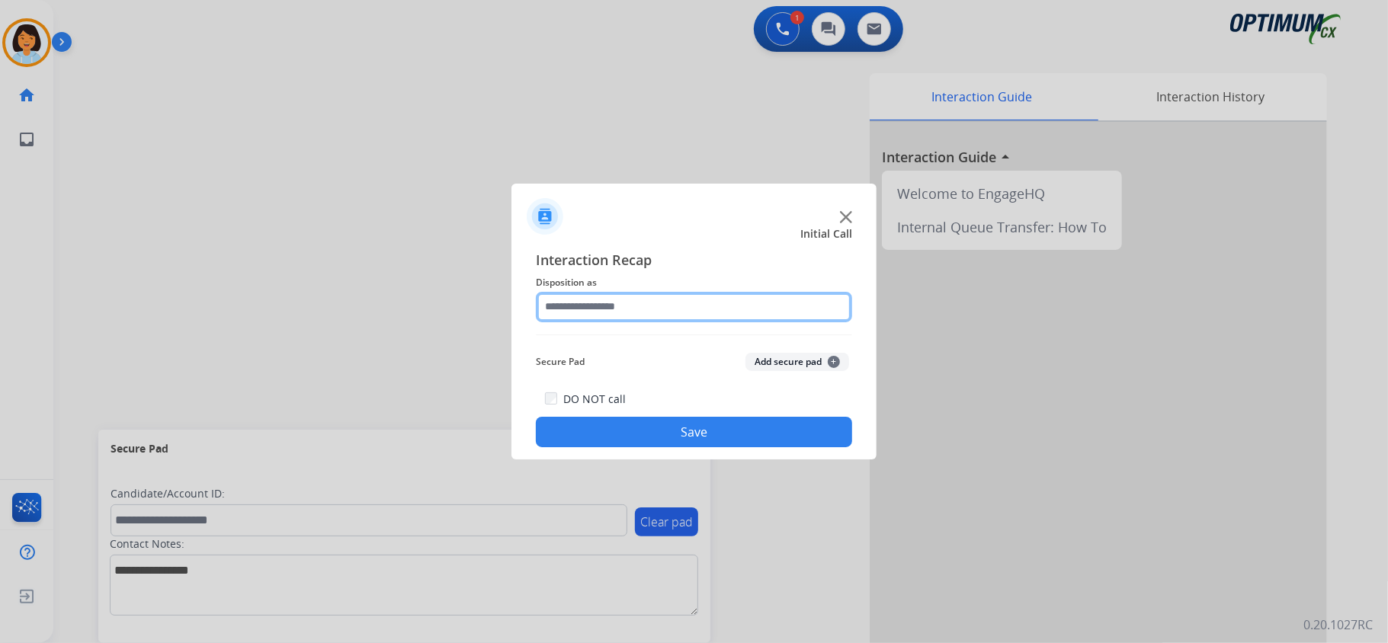
click at [608, 303] on input "text" at bounding box center [694, 307] width 316 height 30
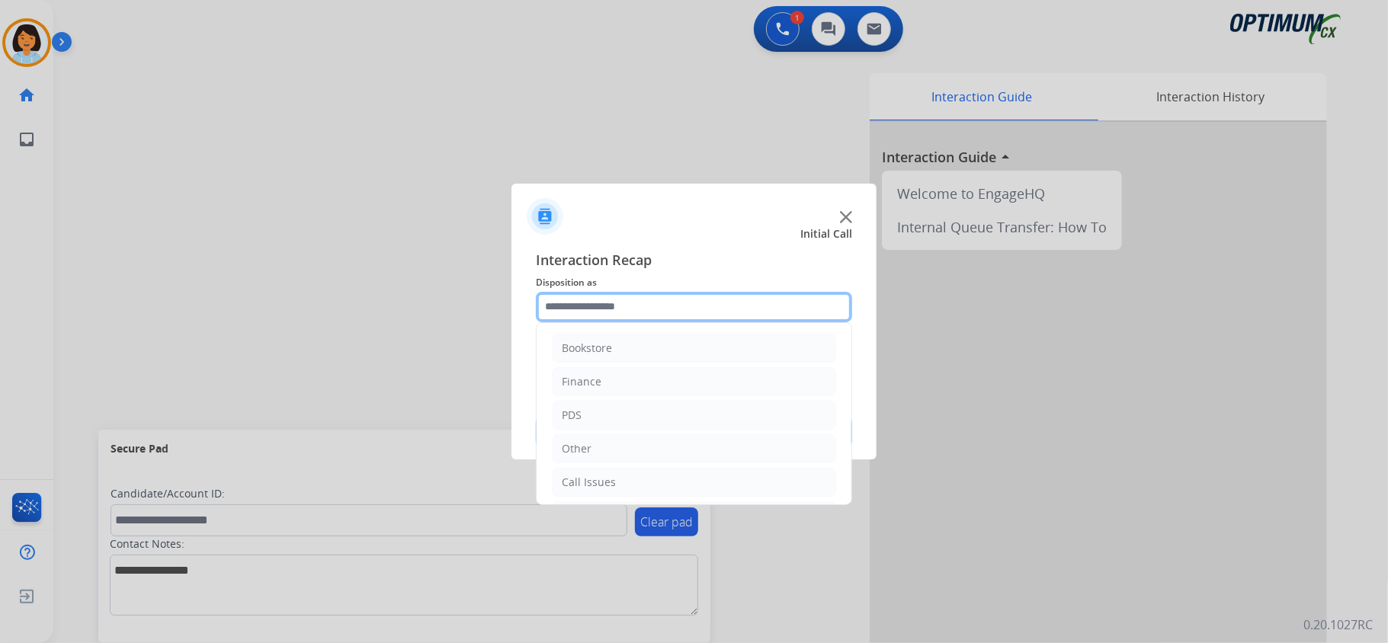
scroll to position [107, 0]
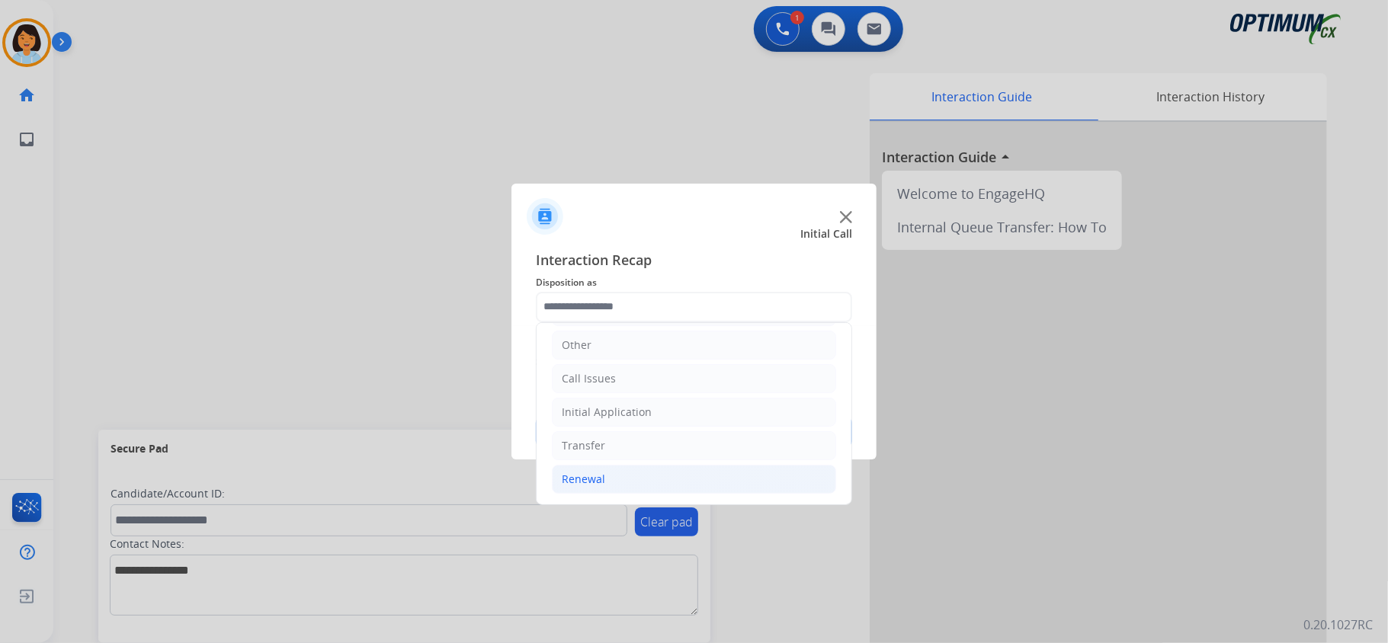
click at [631, 482] on li "Renewal" at bounding box center [694, 479] width 284 height 29
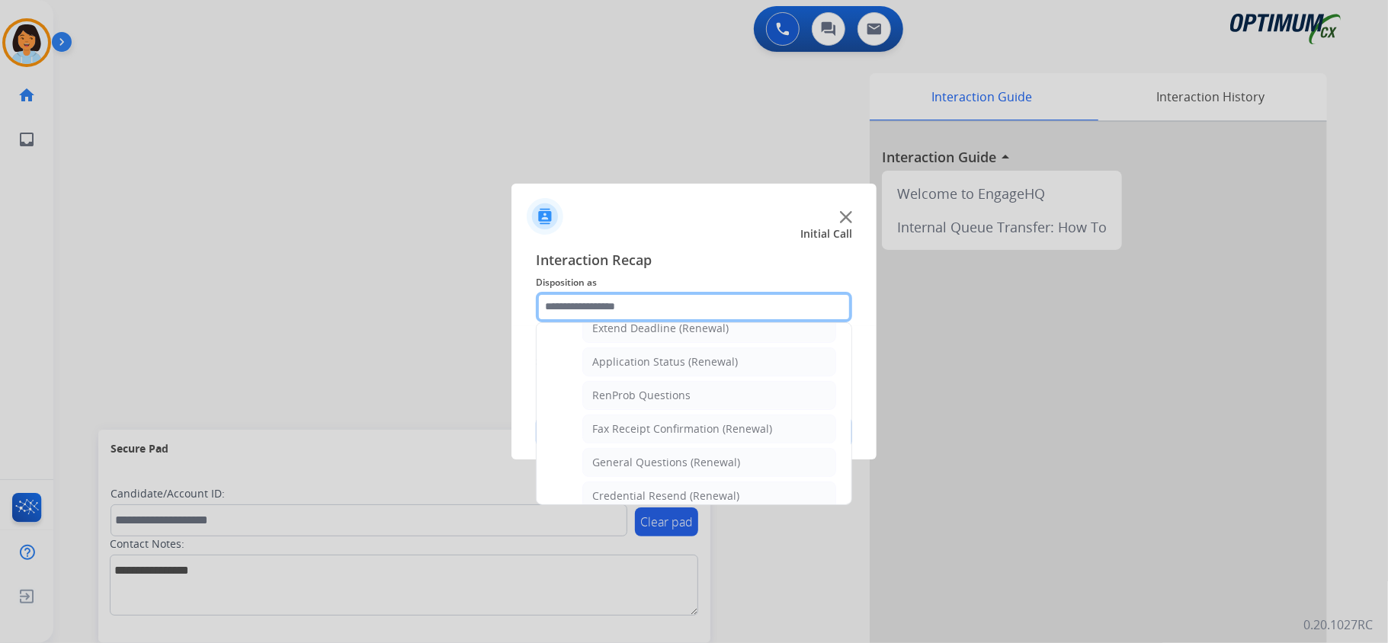
scroll to position [342, 0]
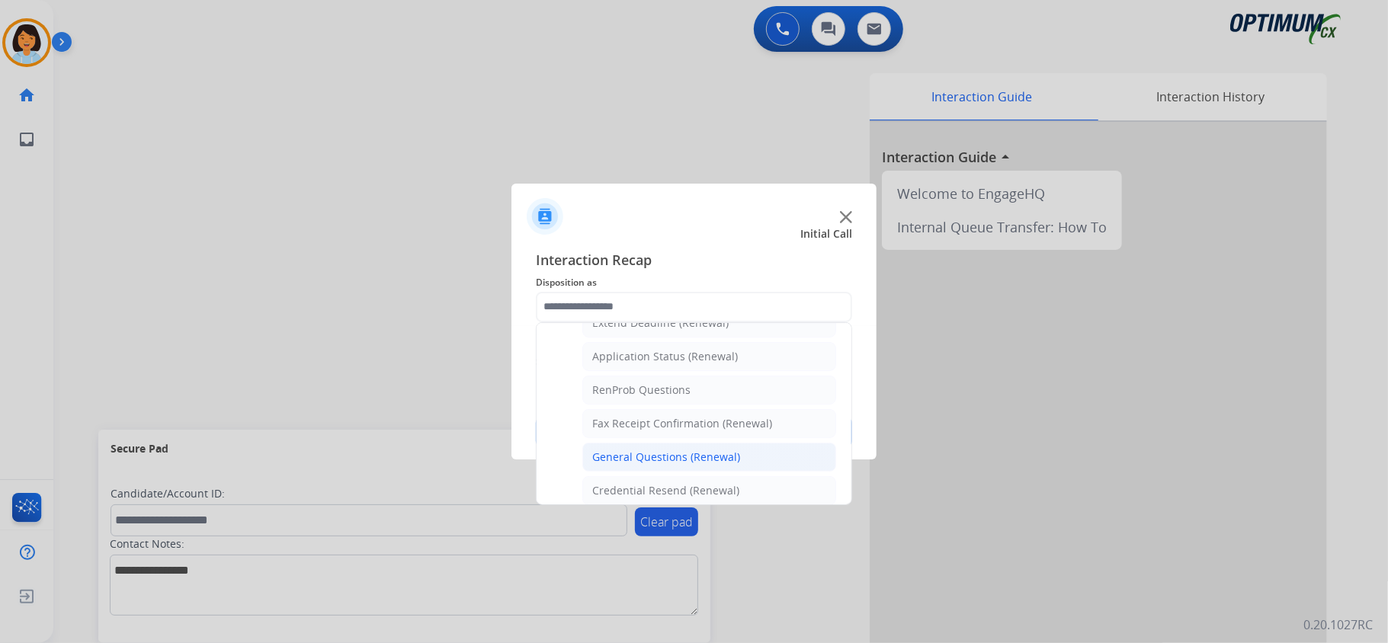
click at [678, 458] on div "General Questions (Renewal)" at bounding box center [666, 457] width 148 height 15
type input "**********"
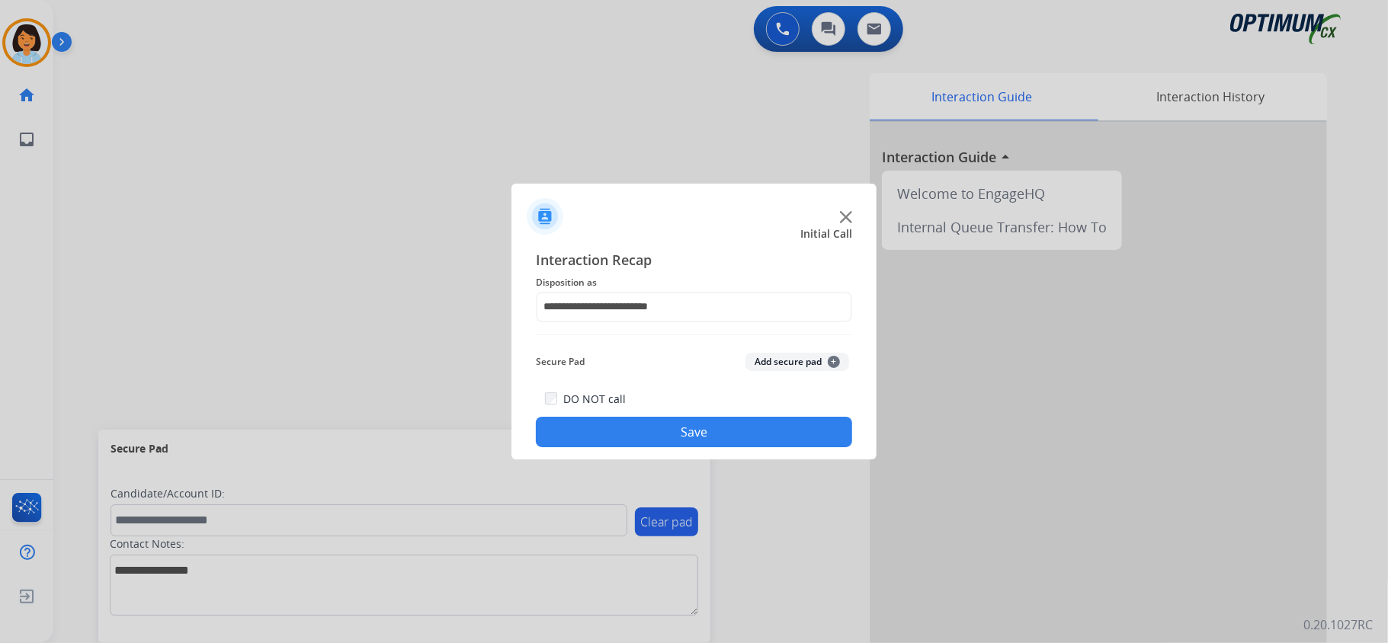
click at [709, 433] on button "Save" at bounding box center [694, 432] width 316 height 30
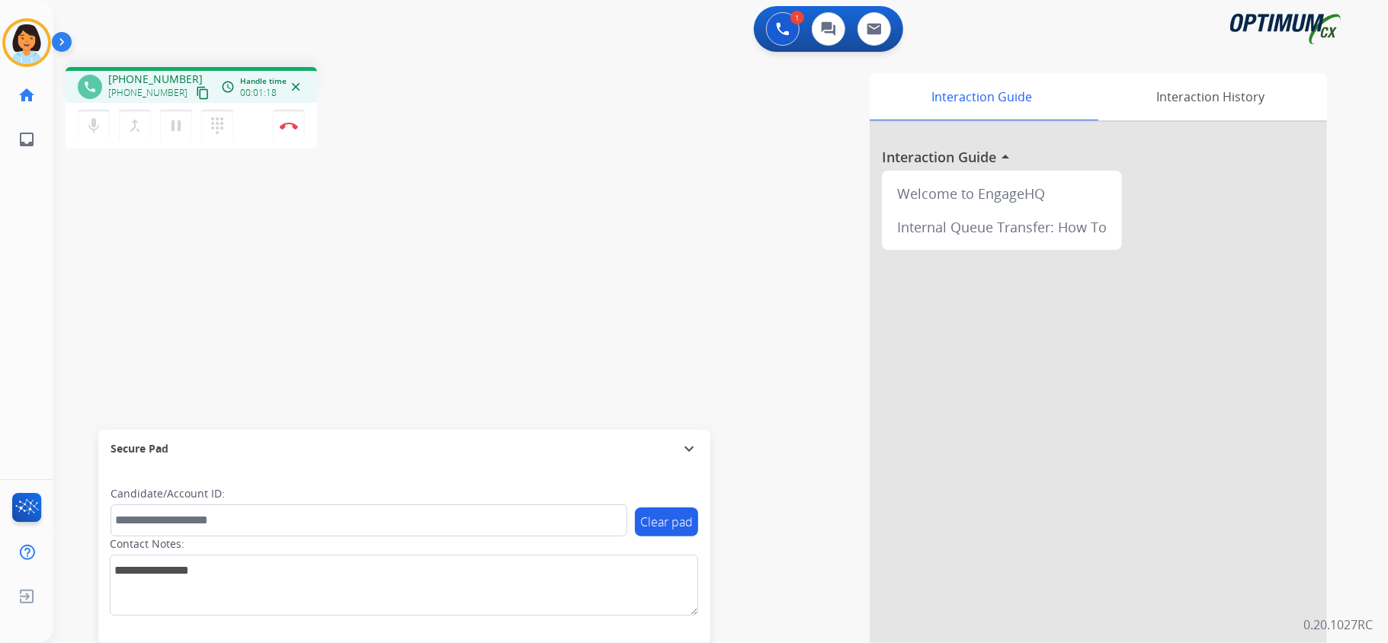
drag, startPoint x: 210, startPoint y: 211, endPoint x: 181, endPoint y: 104, distance: 110.6
click at [209, 211] on div "phone +12398503613 +12398503613 content_copy access_time Call metrics Queue 00:…" at bounding box center [702, 373] width 1298 height 636
drag, startPoint x: 181, startPoint y: 93, endPoint x: 187, endPoint y: 87, distance: 8.1
click at [196, 92] on mat-icon "content_copy" at bounding box center [203, 93] width 14 height 14
click at [290, 123] on img at bounding box center [289, 126] width 18 height 8
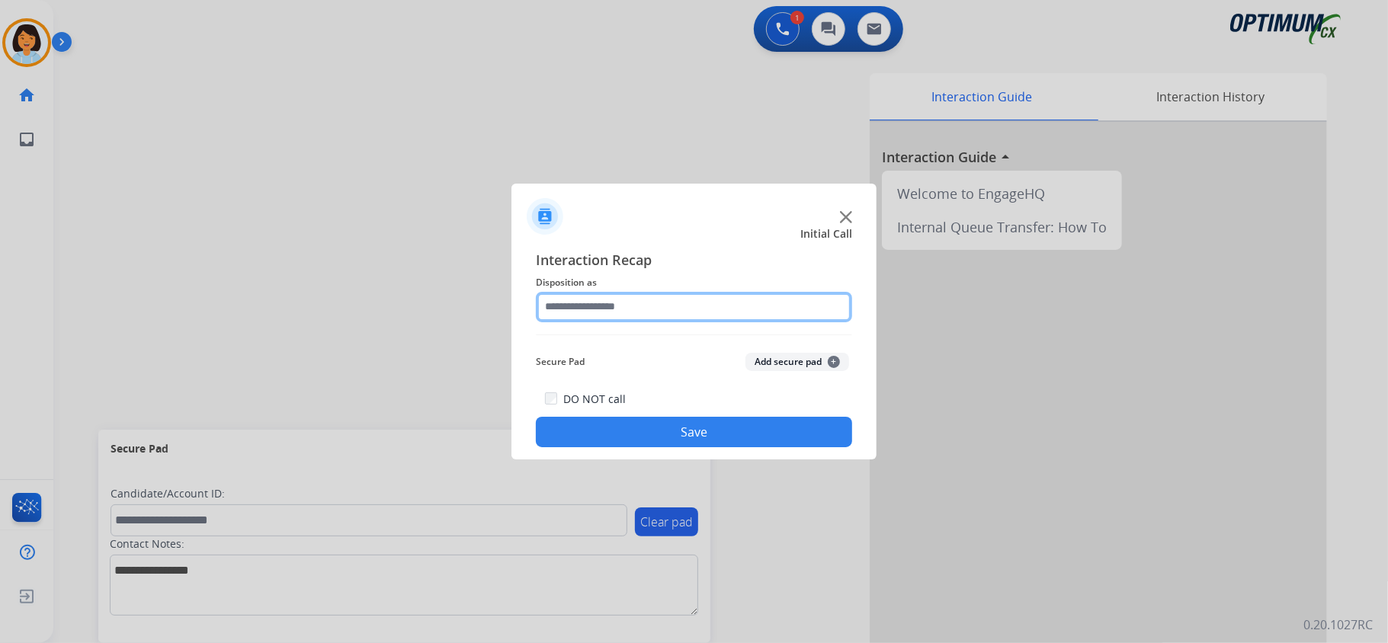
click at [632, 302] on input "text" at bounding box center [694, 307] width 316 height 30
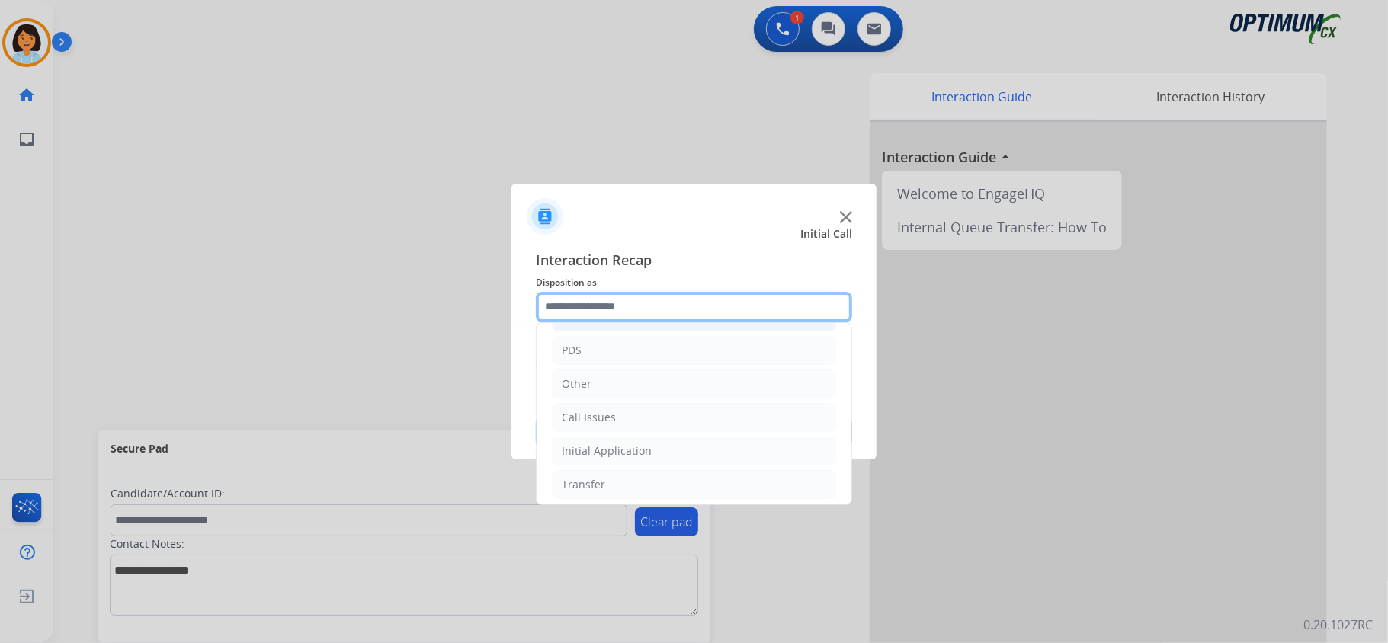
scroll to position [107, 0]
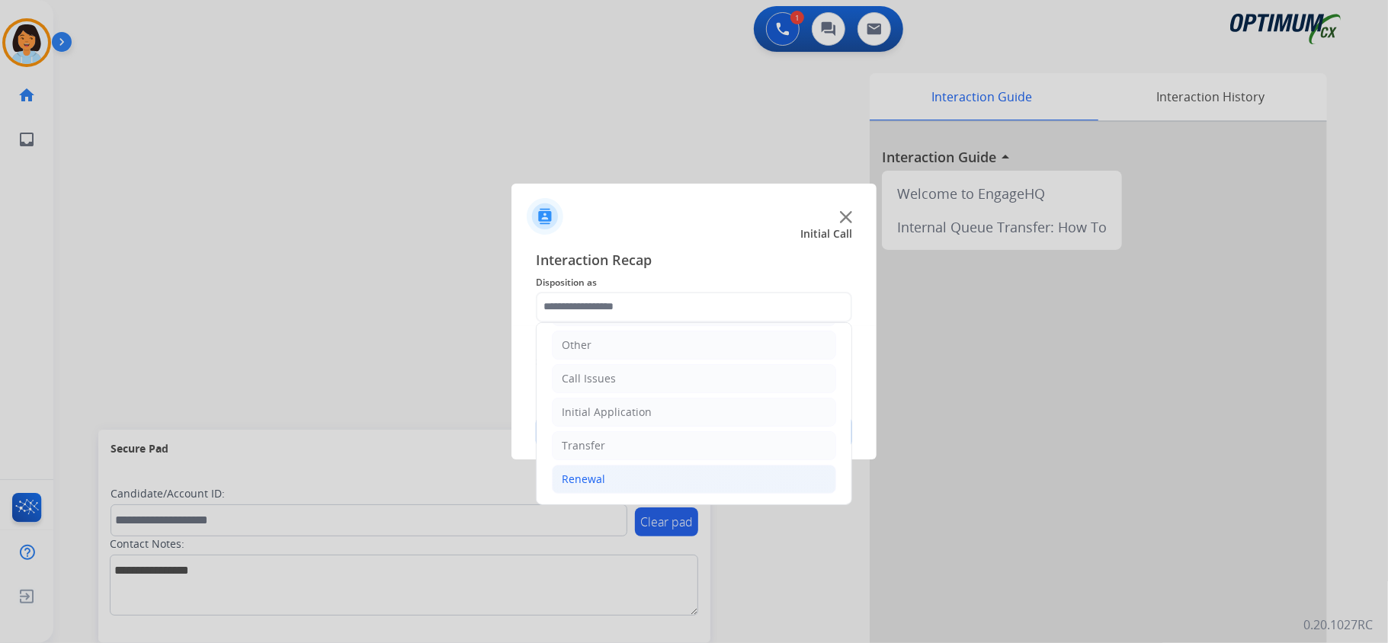
click at [596, 479] on div "Renewal" at bounding box center [583, 479] width 43 height 15
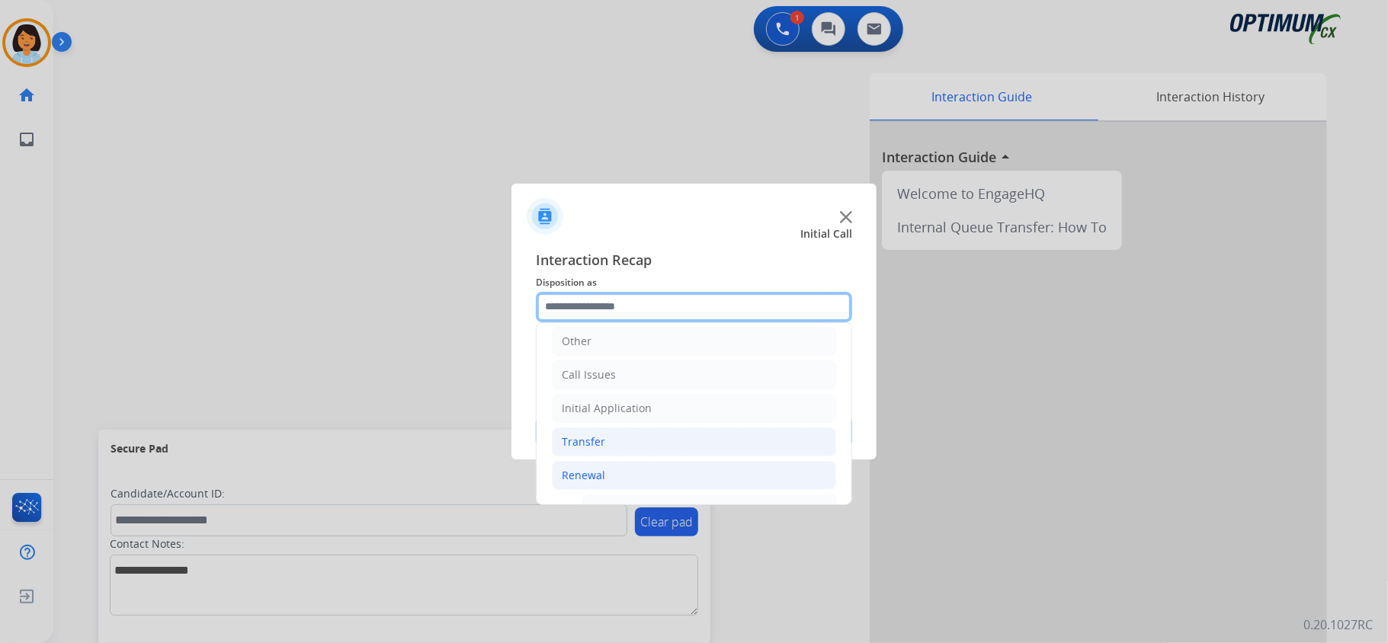
scroll to position [599, 0]
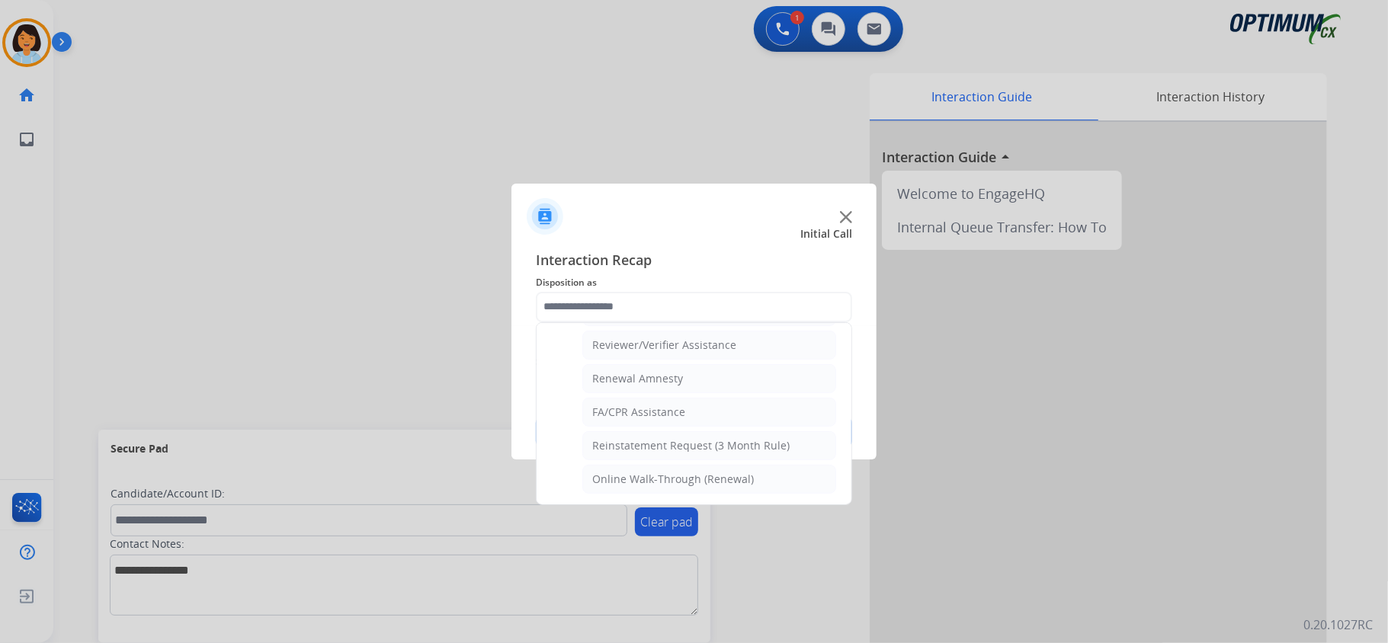
click at [639, 339] on div "Reviewer/Verifier Assistance" at bounding box center [664, 345] width 144 height 15
type input "**********"
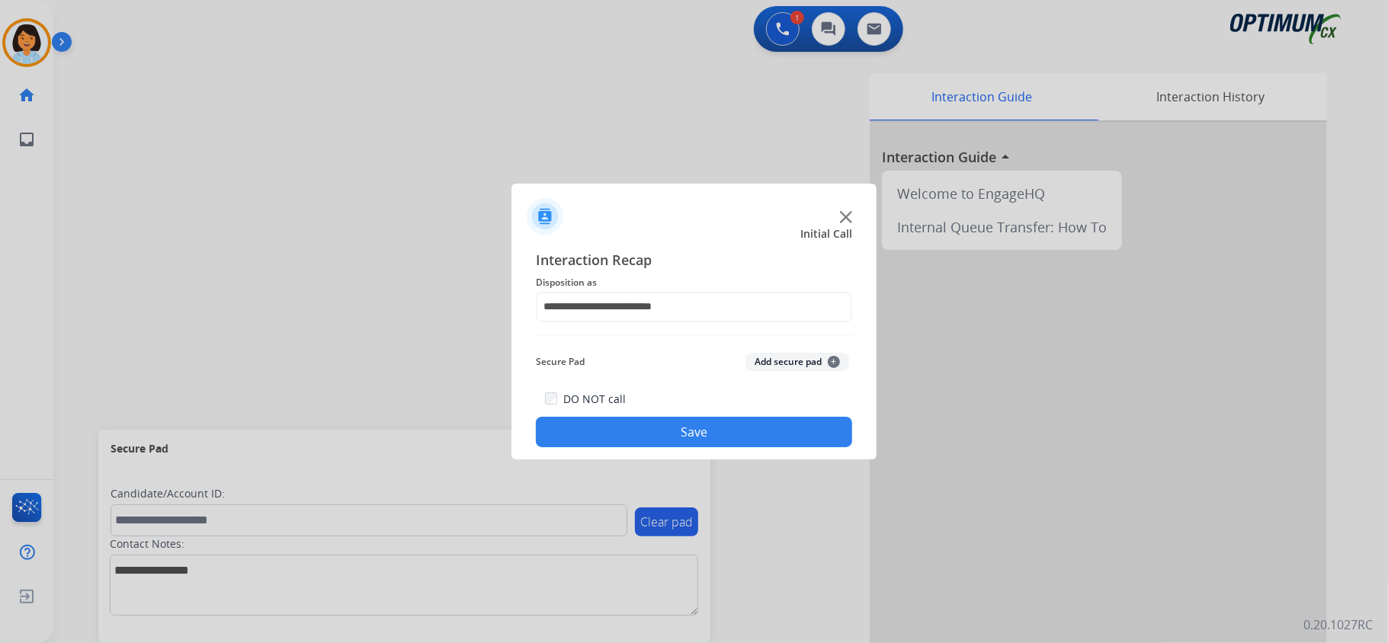
click at [632, 434] on button "Save" at bounding box center [694, 432] width 316 height 30
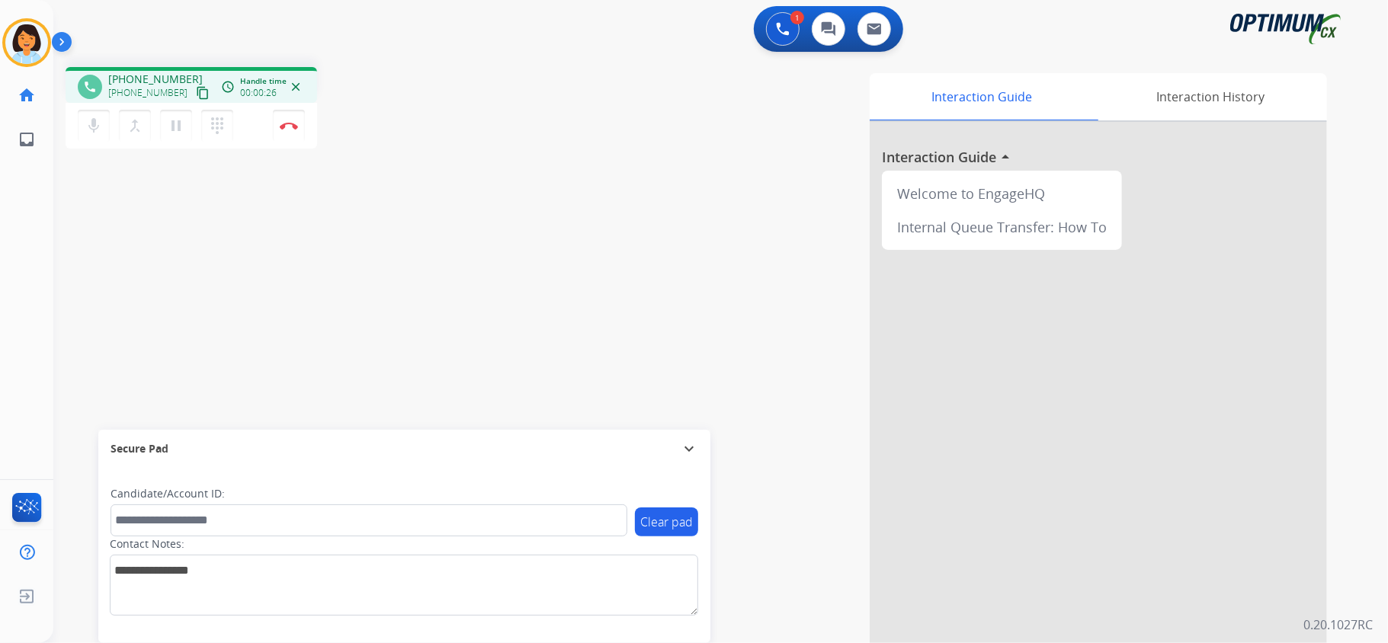
click at [196, 91] on mat-icon "content_copy" at bounding box center [203, 93] width 14 height 14
click at [293, 129] on button "Disconnect" at bounding box center [289, 126] width 32 height 32
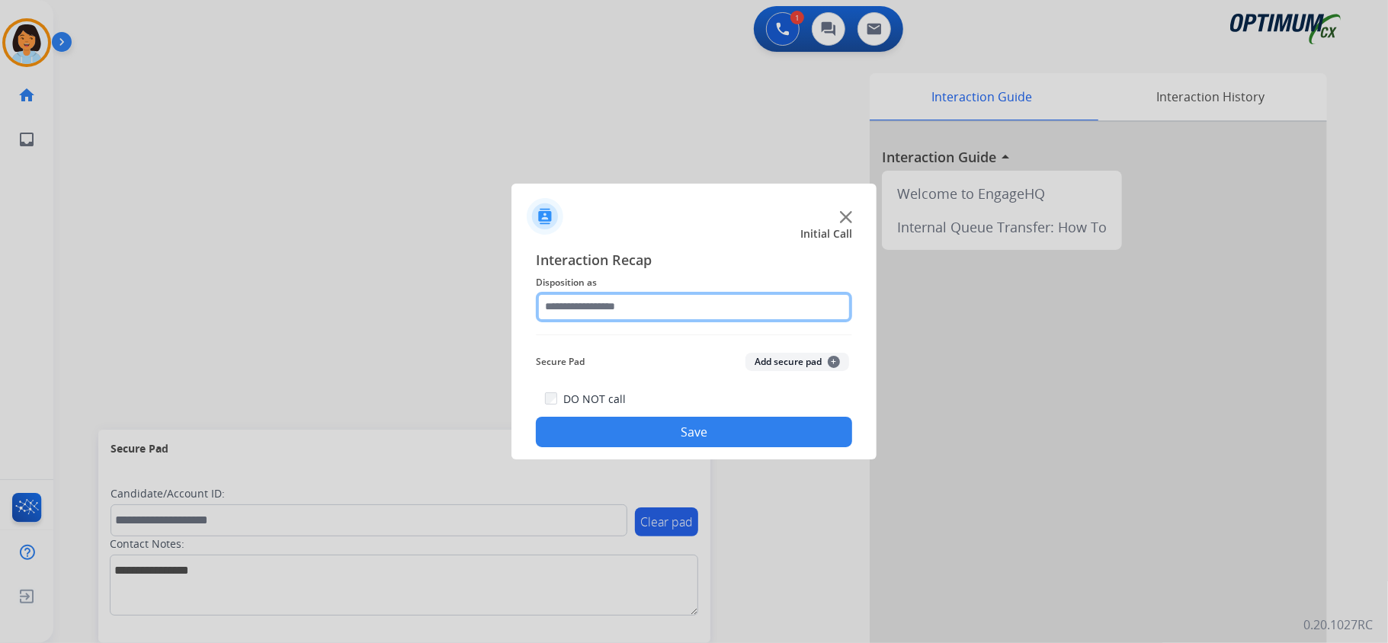
click at [665, 306] on input "text" at bounding box center [694, 307] width 316 height 30
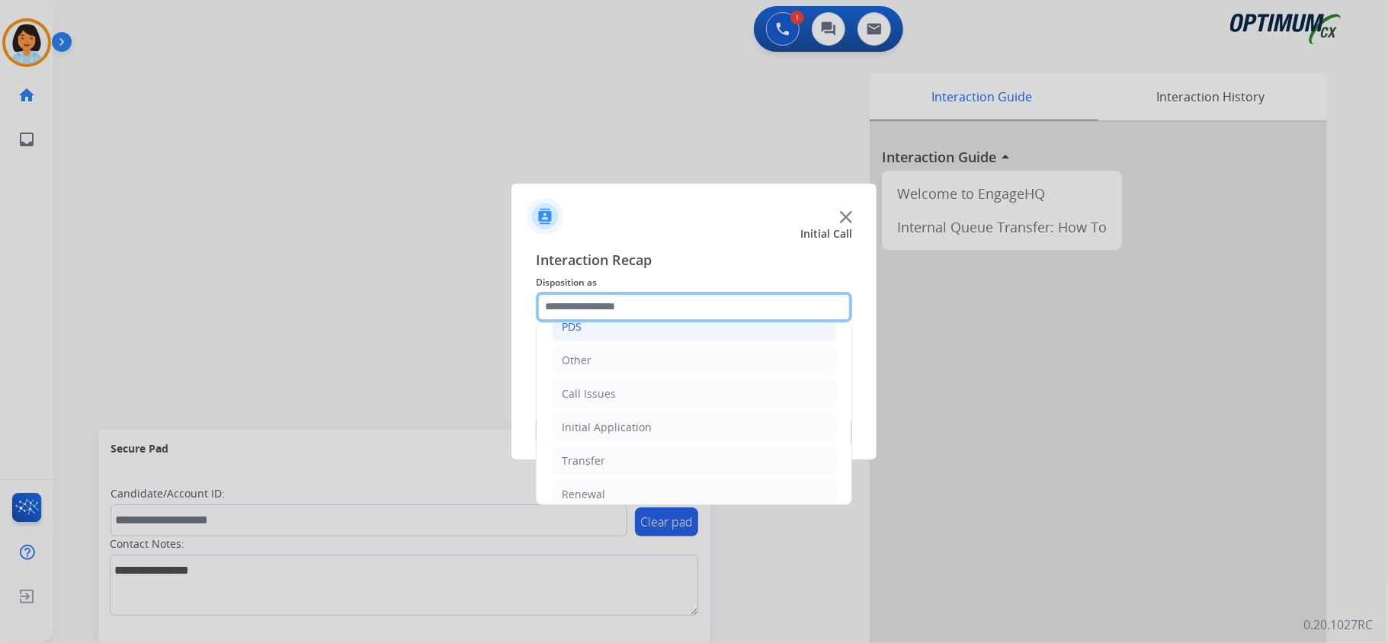
scroll to position [107, 0]
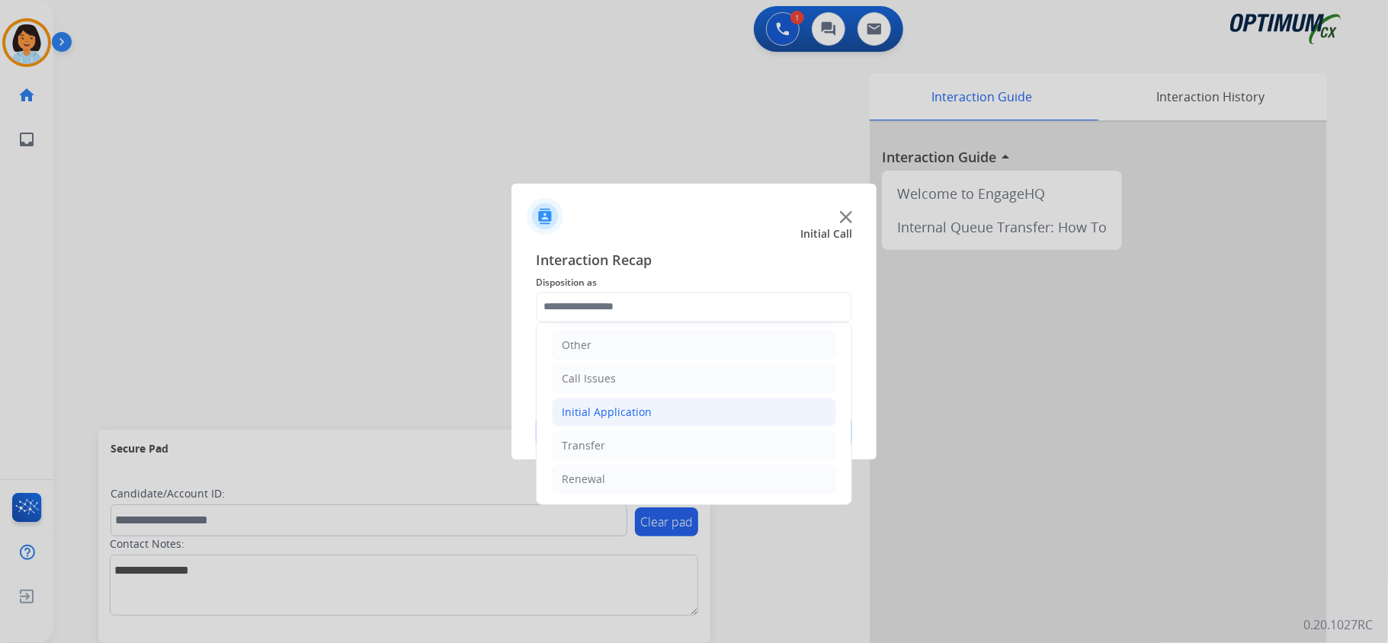
click at [641, 412] on div "Initial Application" at bounding box center [607, 412] width 90 height 15
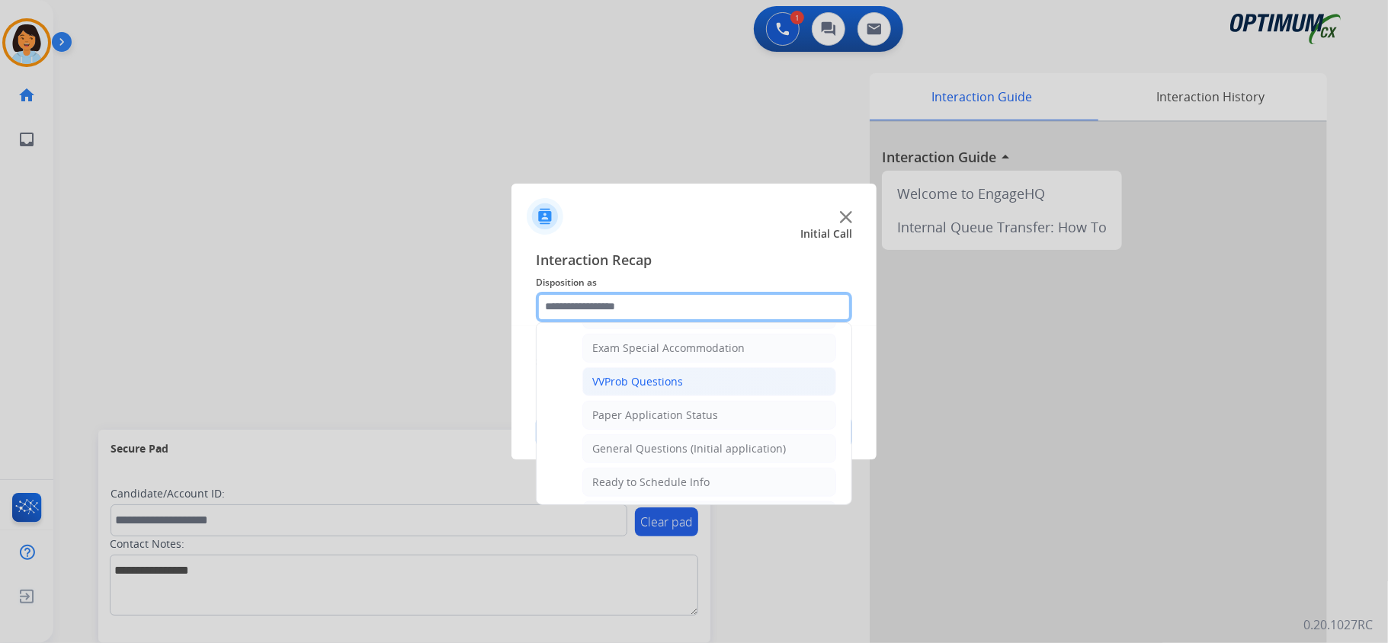
scroll to position [819, 0]
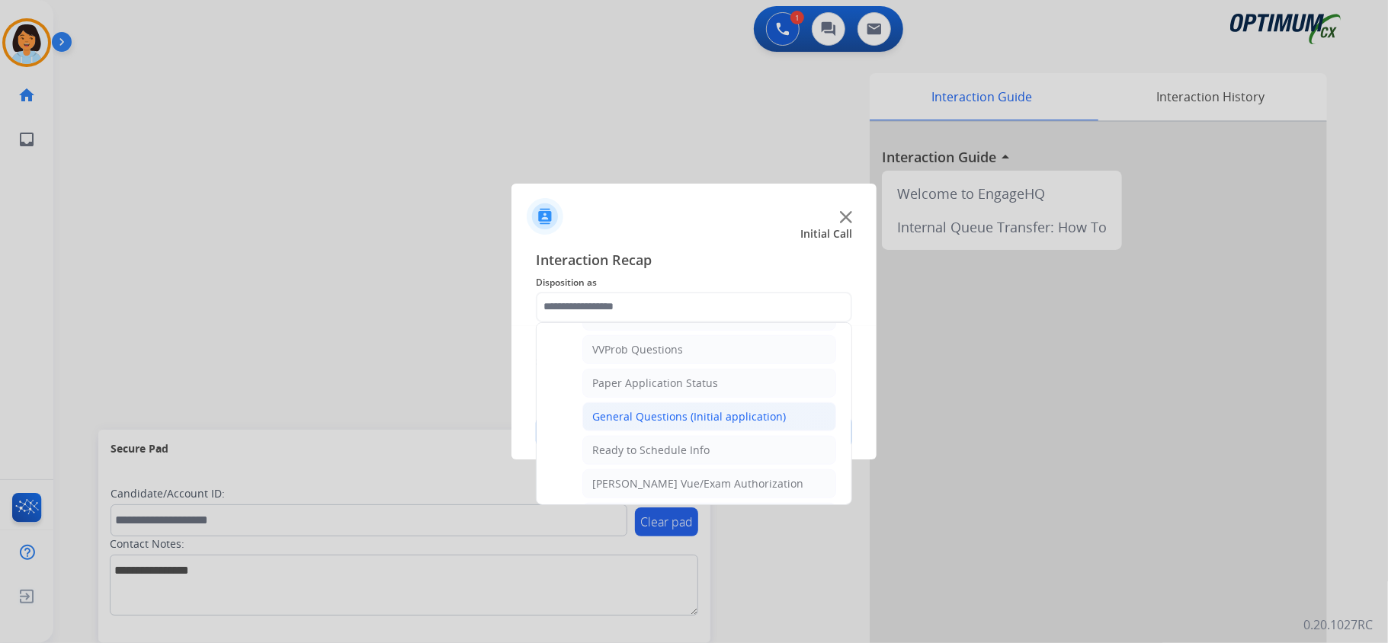
click at [681, 425] on div "General Questions (Initial application)" at bounding box center [689, 416] width 194 height 15
type input "**********"
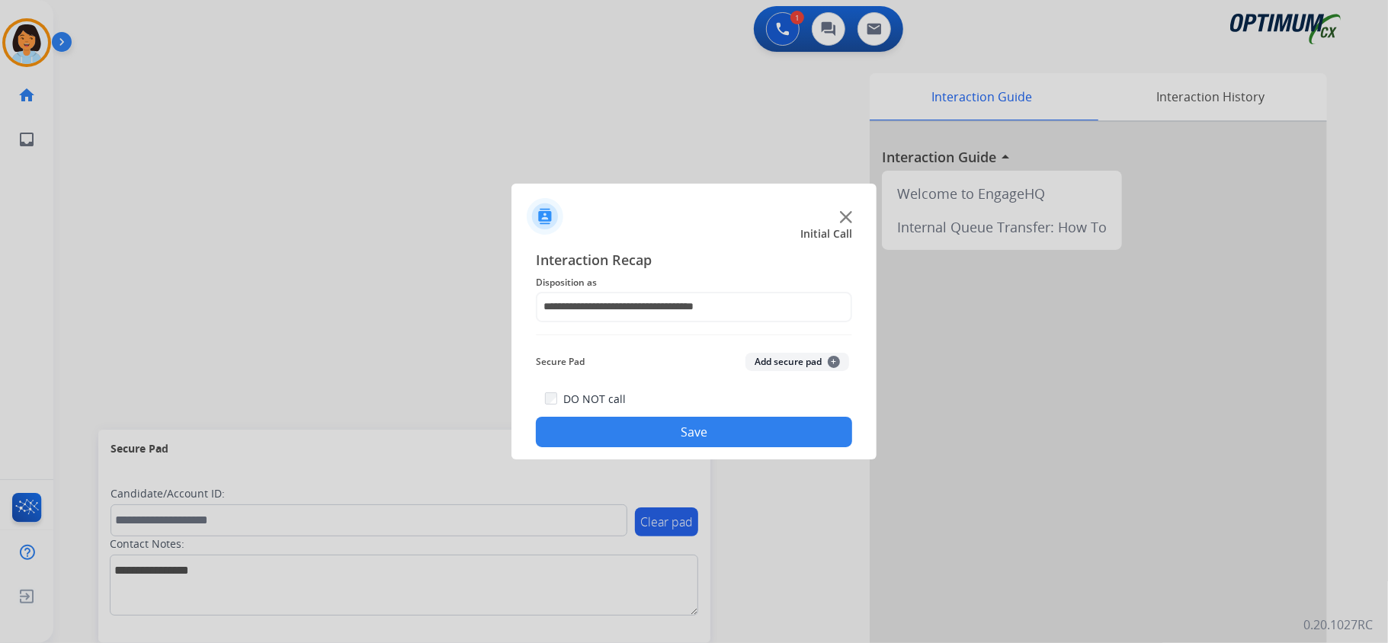
click at [681, 425] on button "Save" at bounding box center [694, 432] width 316 height 30
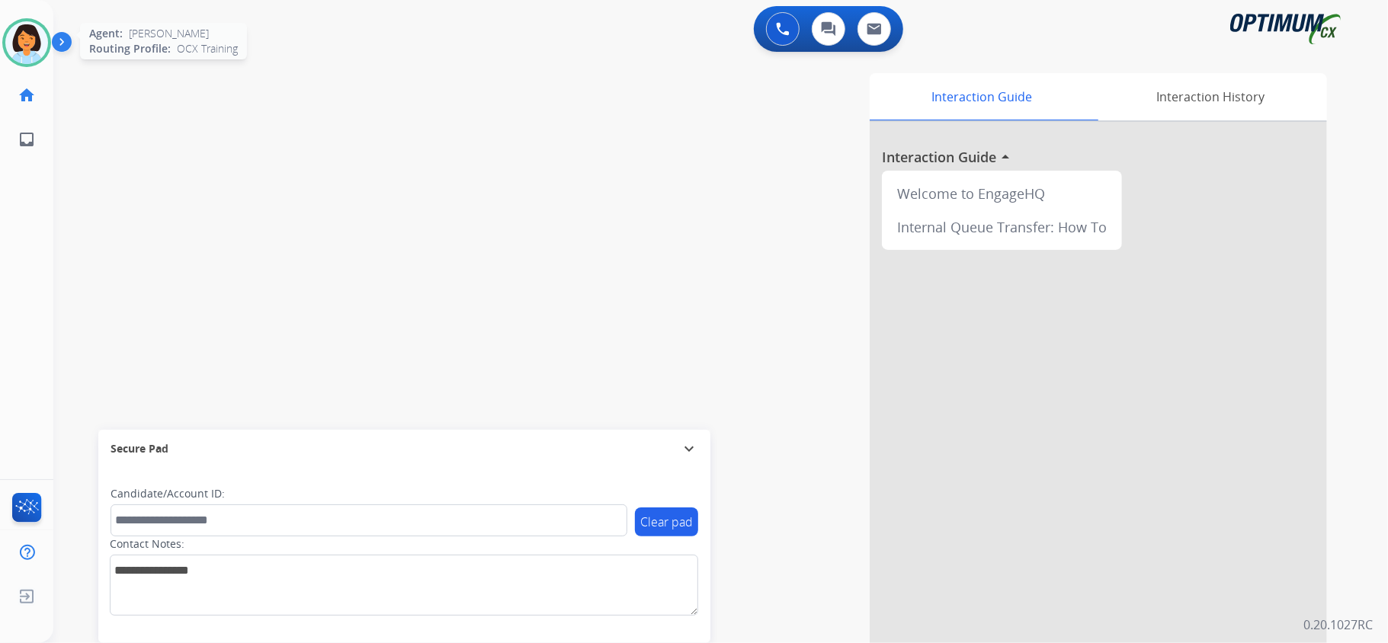
click at [28, 52] on img at bounding box center [26, 42] width 43 height 43
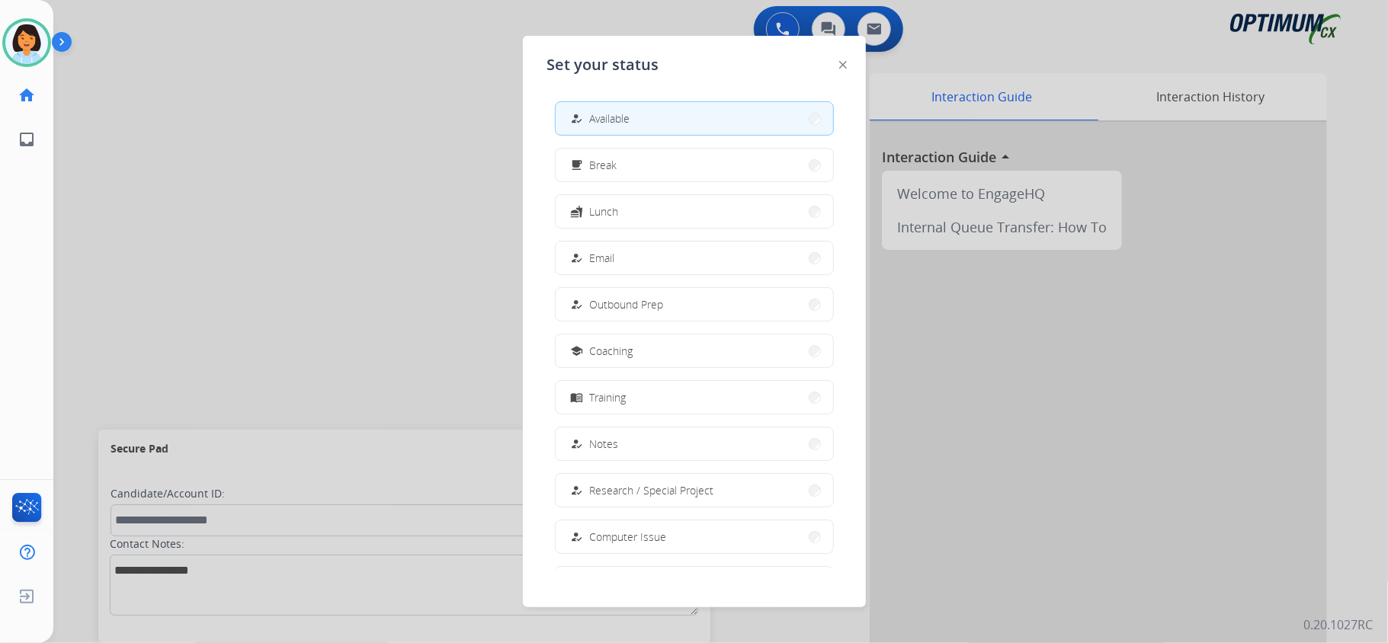
scroll to position [143, 0]
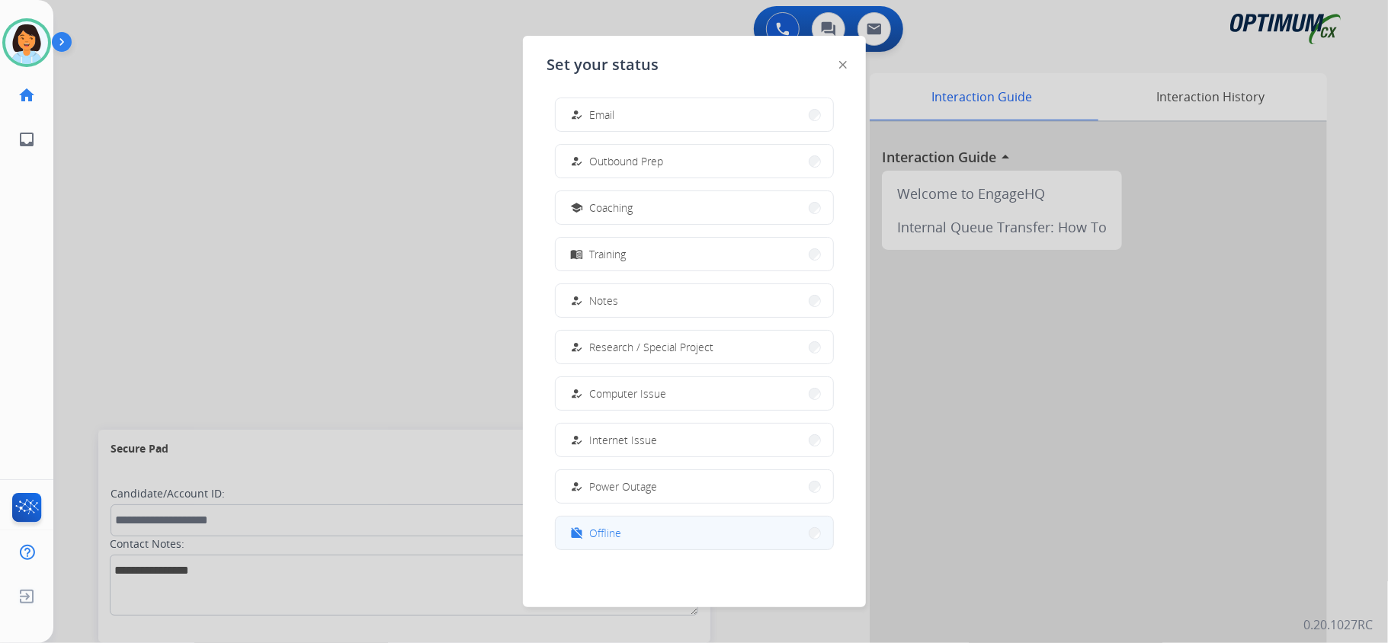
click at [607, 534] on span "Offline" at bounding box center [606, 533] width 32 height 16
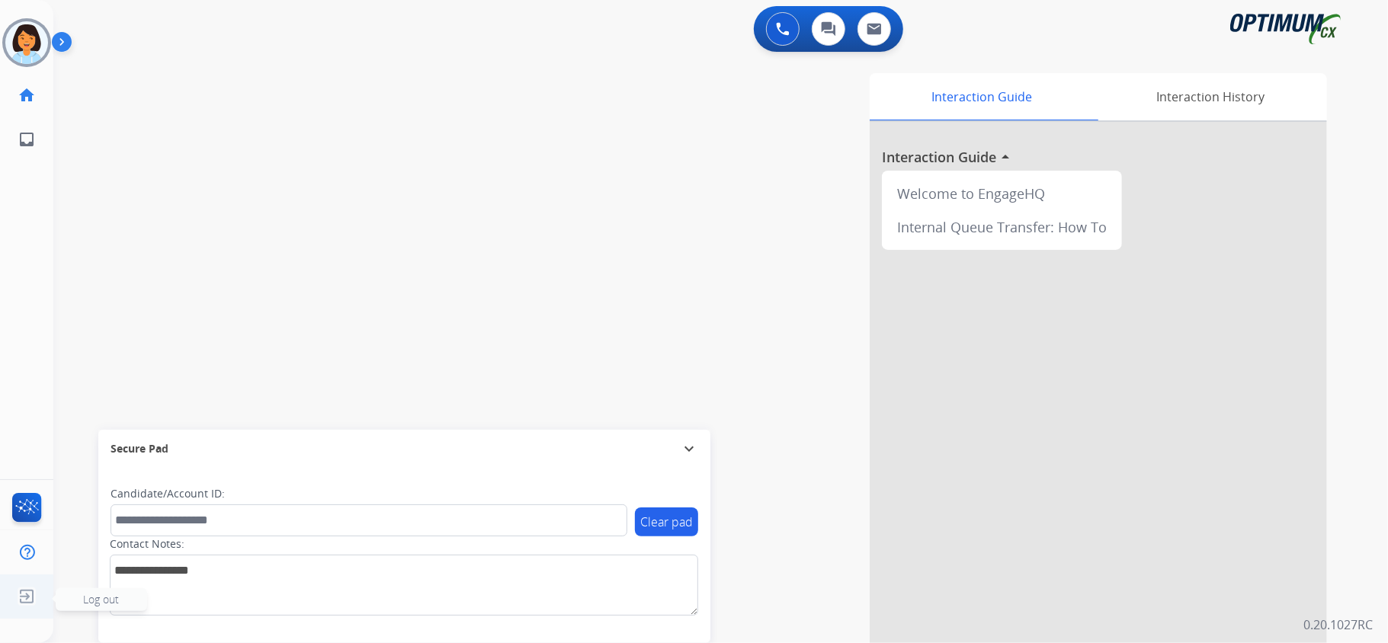
click at [29, 599] on img at bounding box center [26, 596] width 27 height 29
